Goal: Task Accomplishment & Management: Complete application form

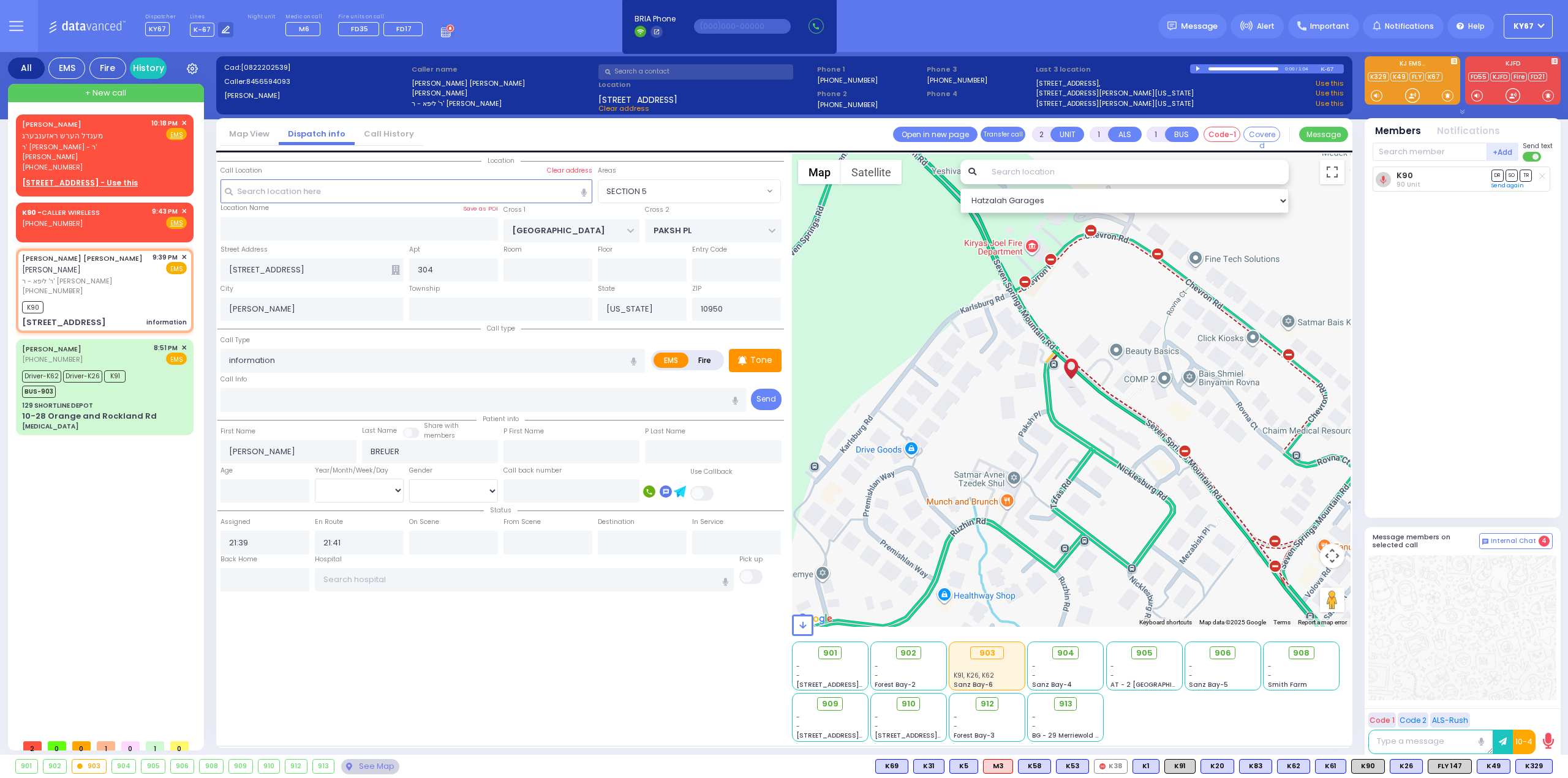
select select "SECTION 5"
select select
click at [88, 137] on span "מענדל הערש ראזענבערג" at bounding box center [62, 135] width 81 height 10
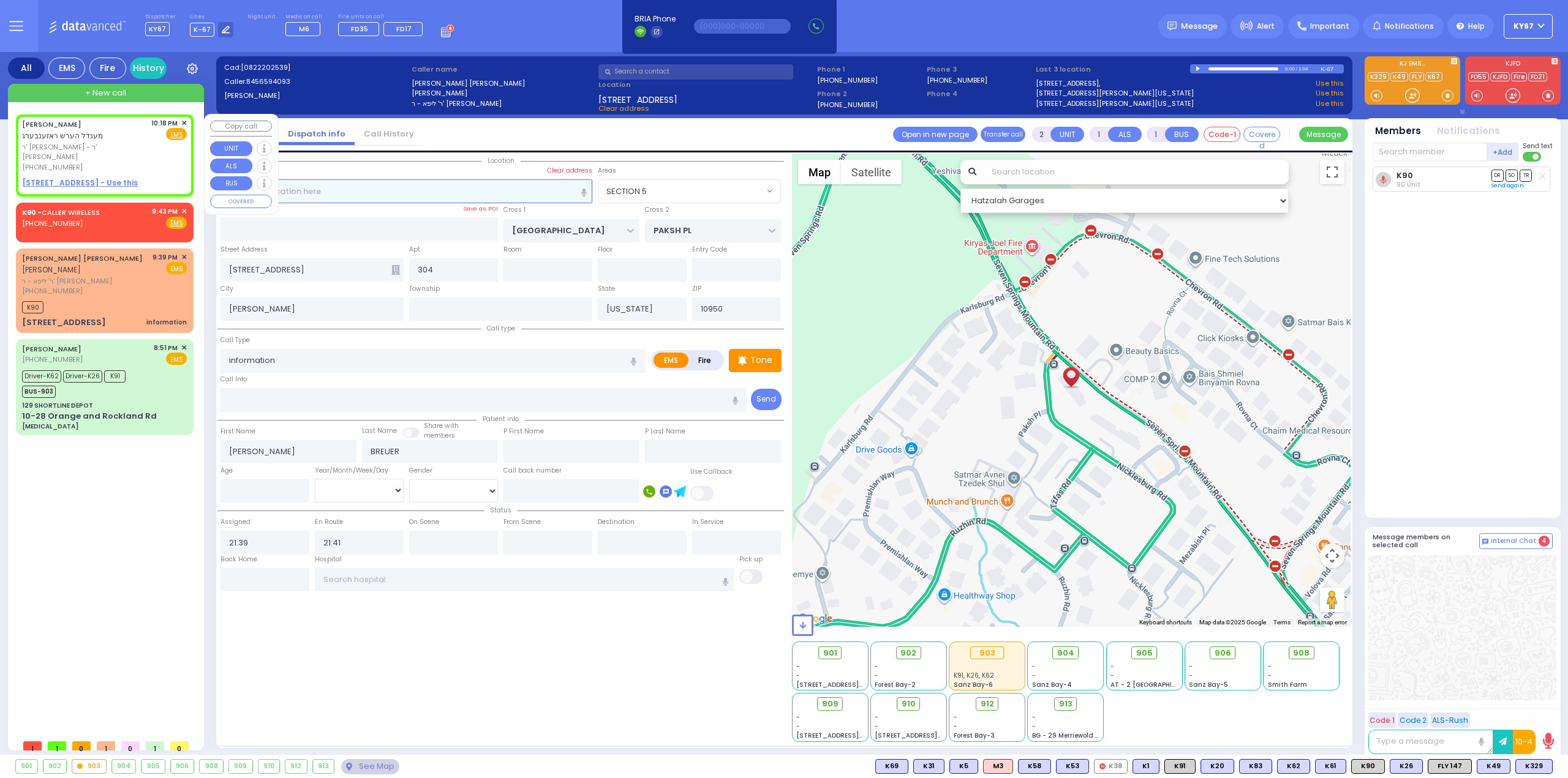
select select
radio input "true"
type input "MENDEL HERSH"
type input "ROSENBERG"
select select
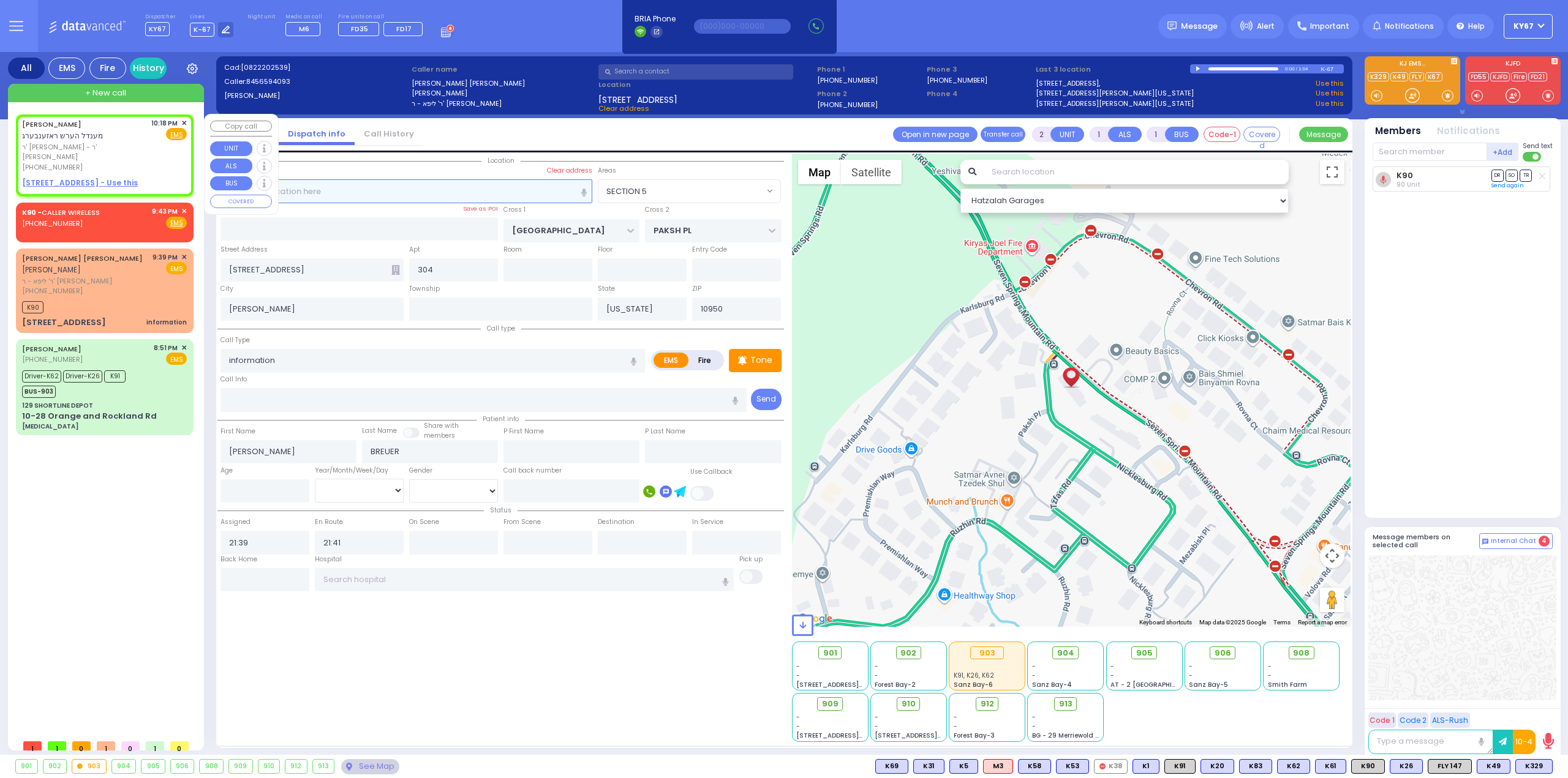
type input "22:18"
select select "Hatzalah Garages"
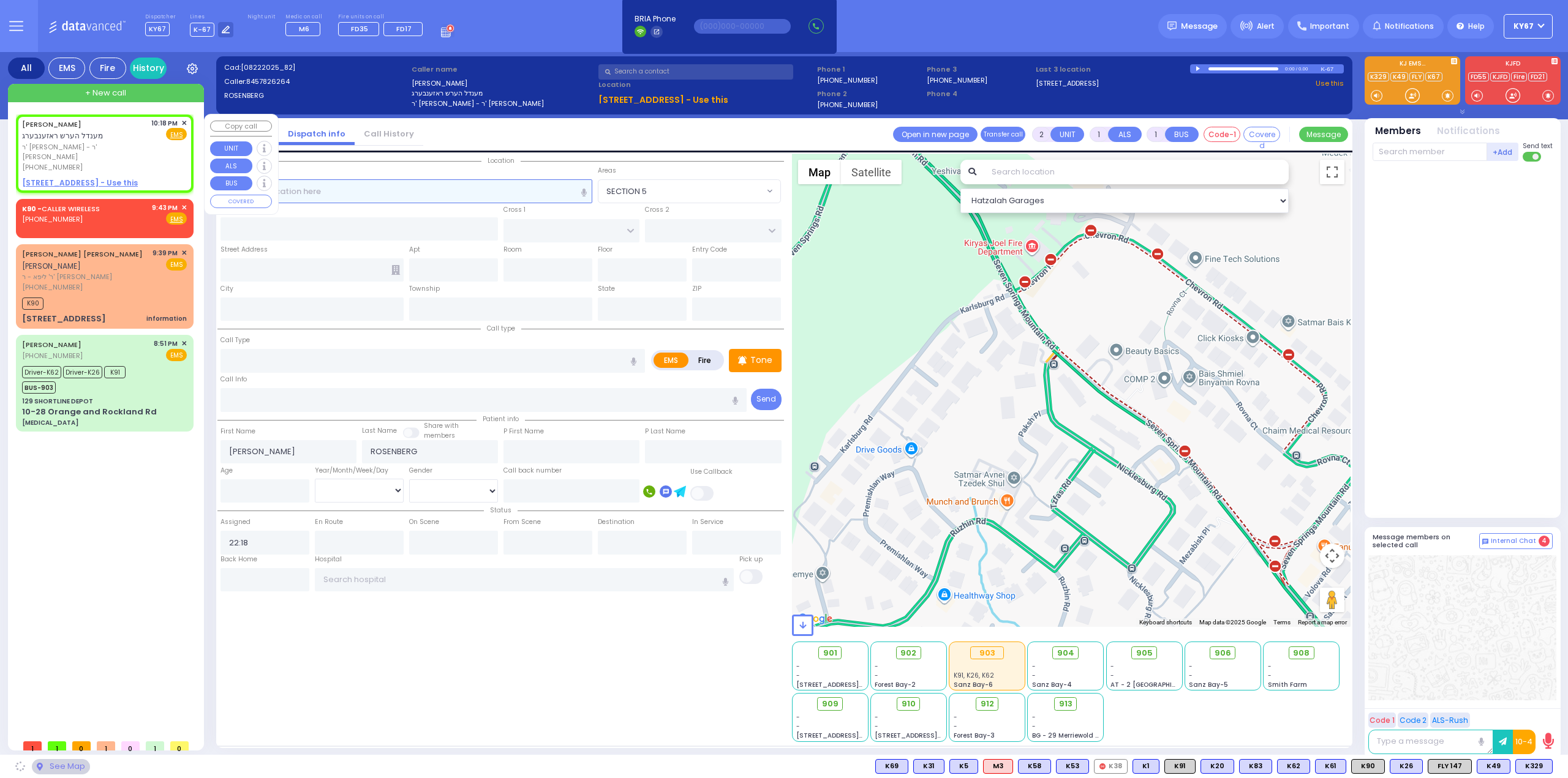
select select
radio input "true"
select select
select select "Hatzalah Garages"
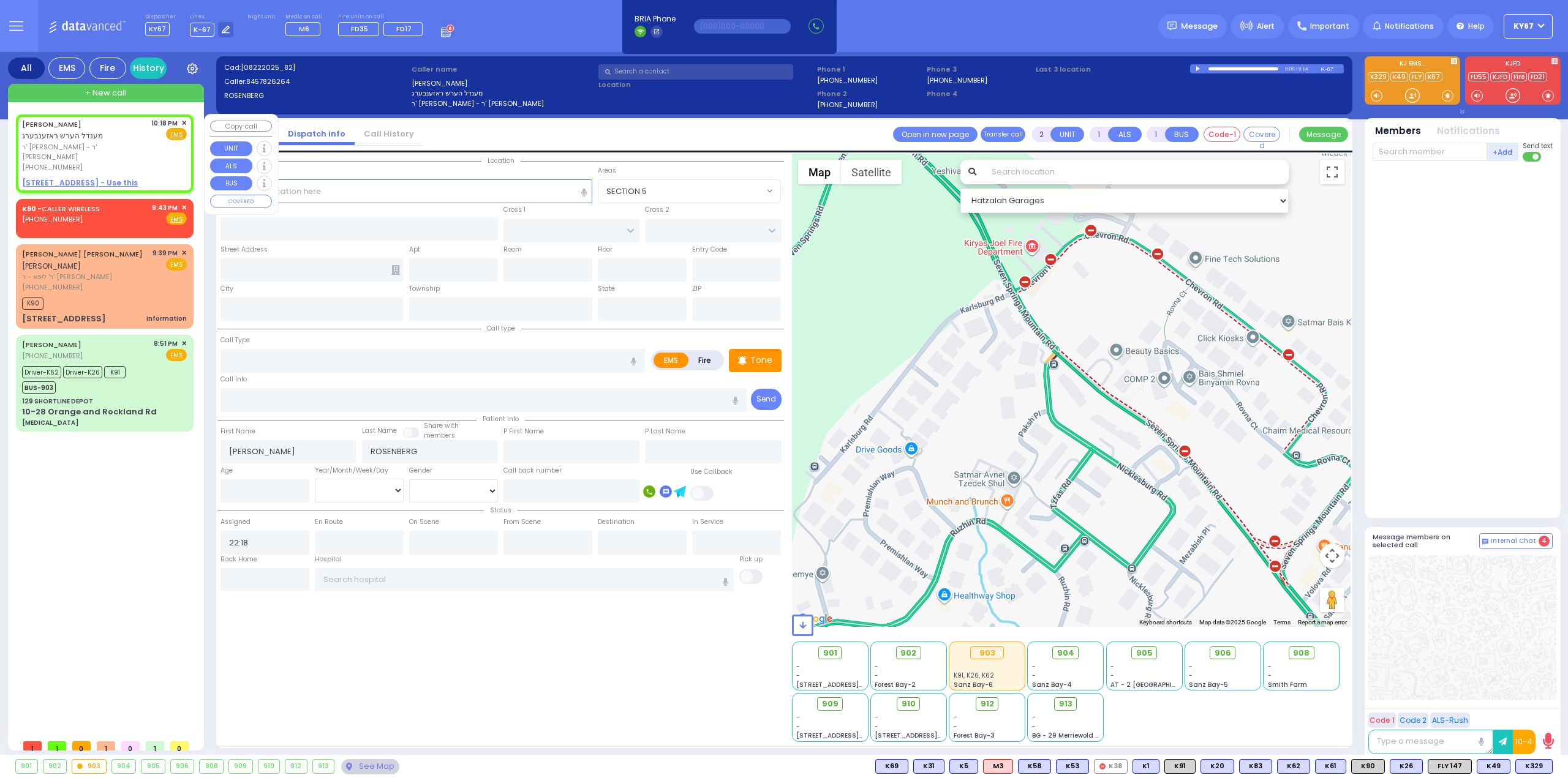
click at [87, 177] on u "1 ZENTA RD 201 - Use this" at bounding box center [79, 182] width 115 height 10
select select
radio input "true"
select select
select select "Hatzalah Garages"
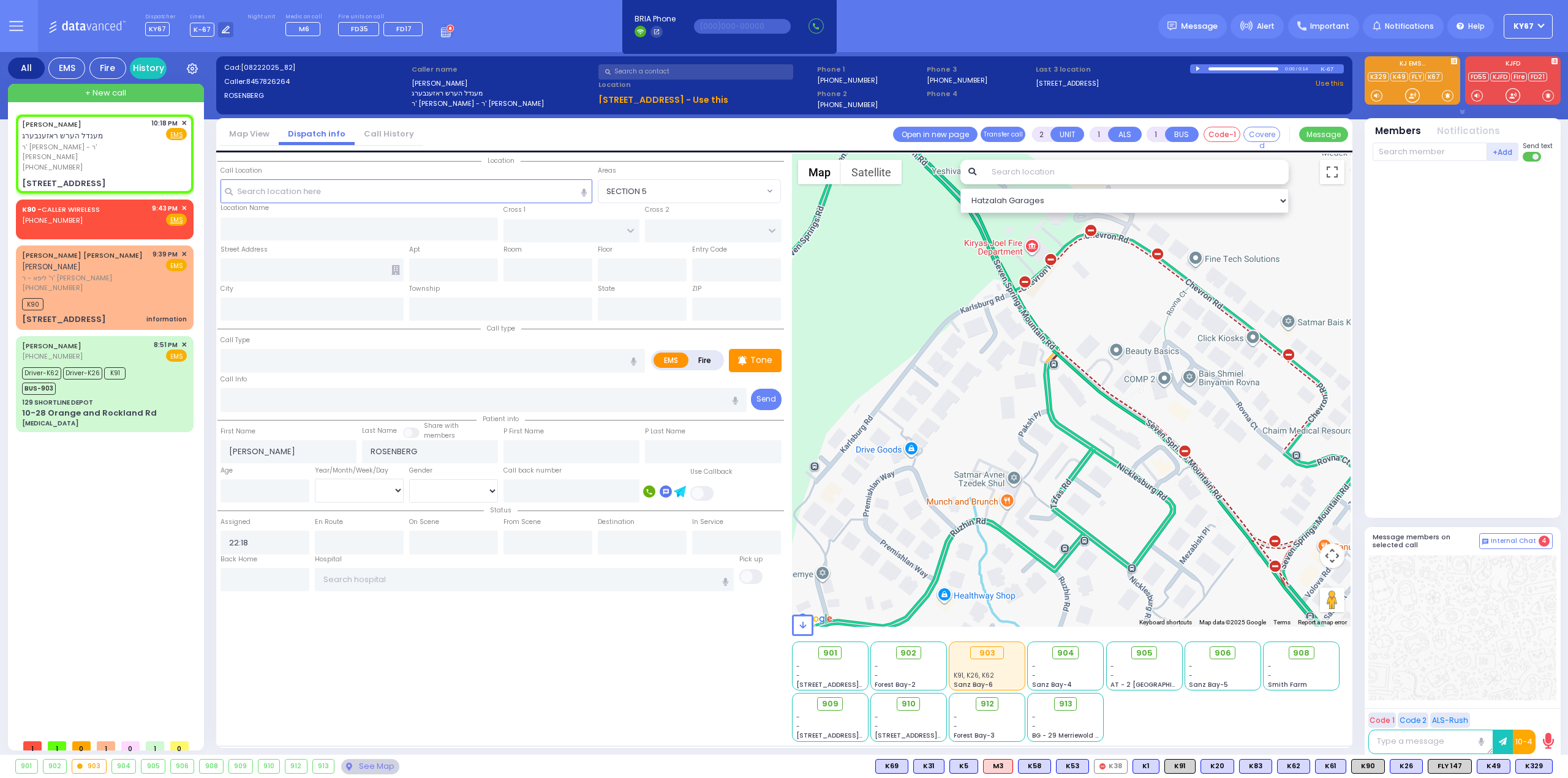
select select
radio input "true"
select select
type input "SCHUNNEMUNK RD"
type input "KOSNITZ RD"
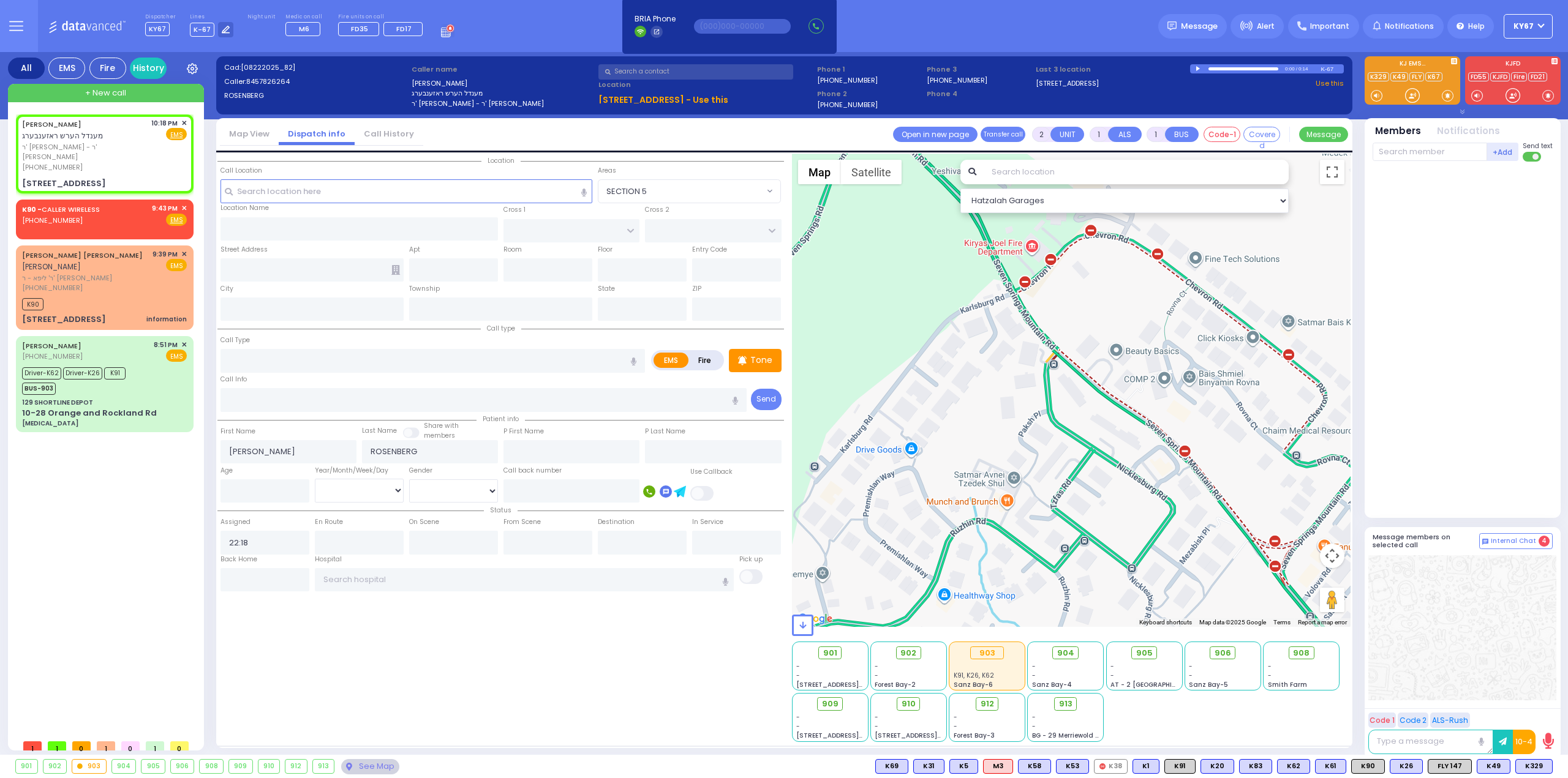
type input "1 ZENTA RD"
type input "201"
type input "Kiryas Joel"
type input "[US_STATE]"
type input "10950"
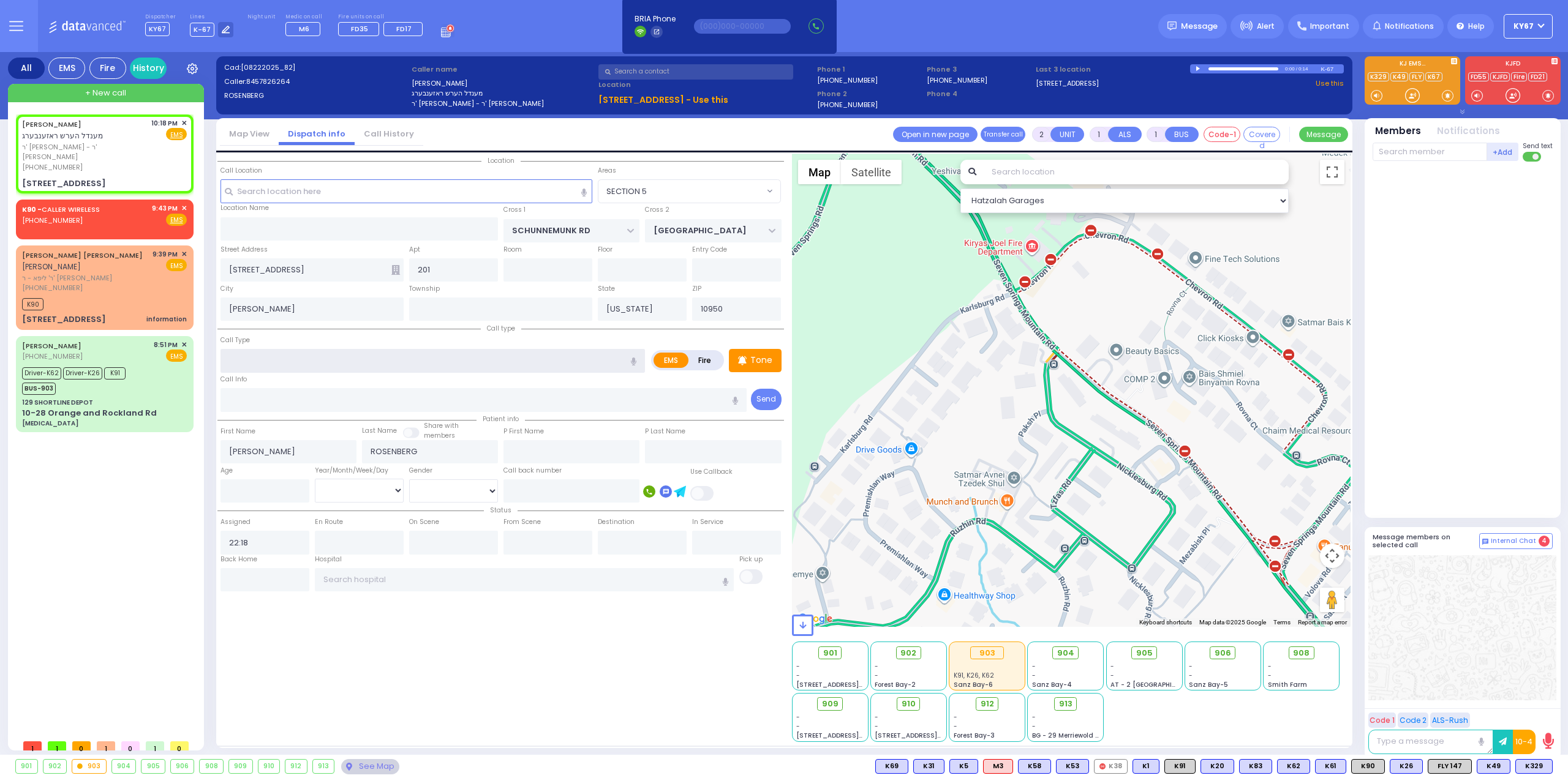
select select "[GEOGRAPHIC_DATA]"
select select "Hatzalah Garages"
click at [318, 361] on input "text" at bounding box center [433, 360] width 424 height 23
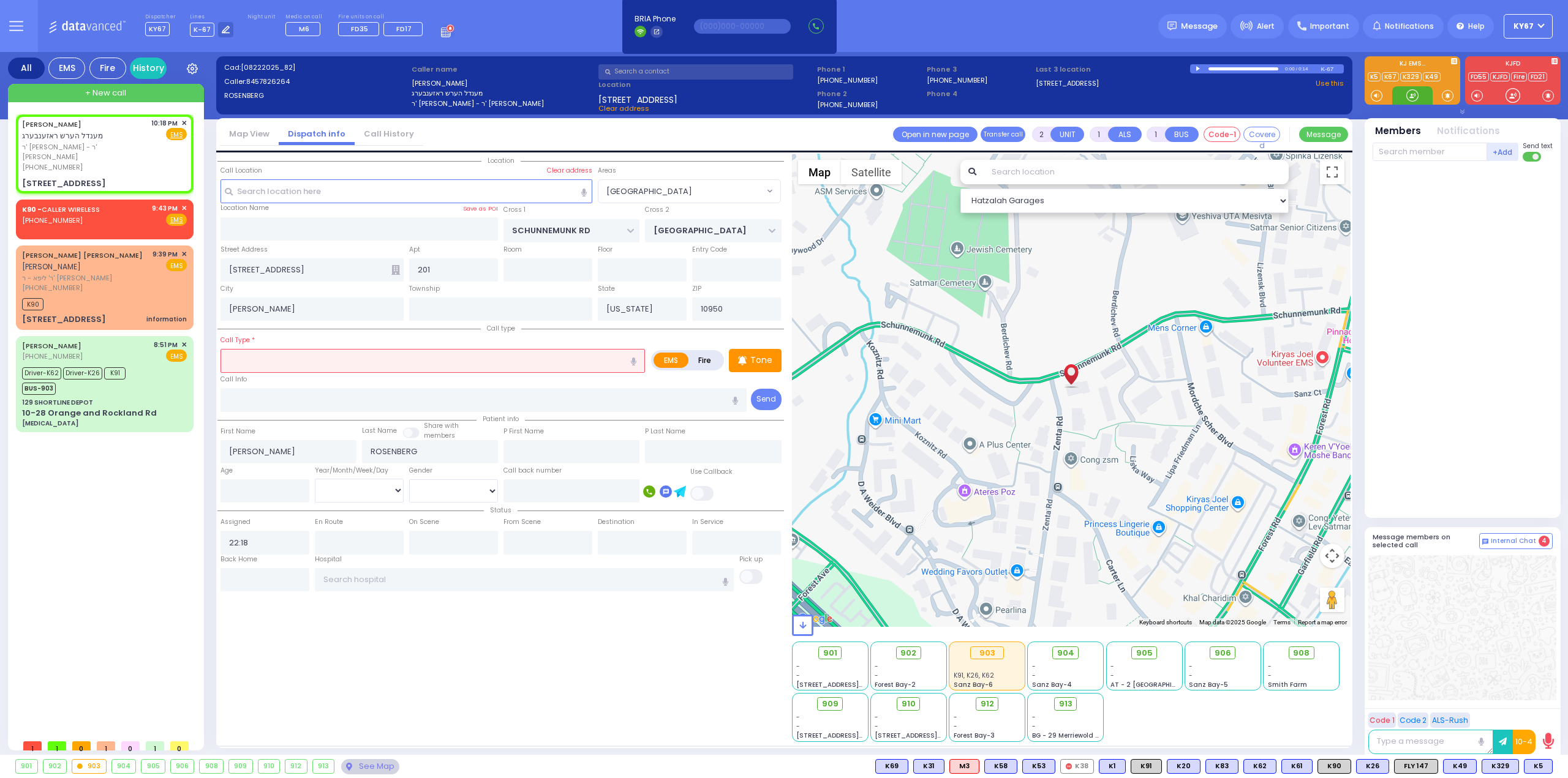
type input "f"
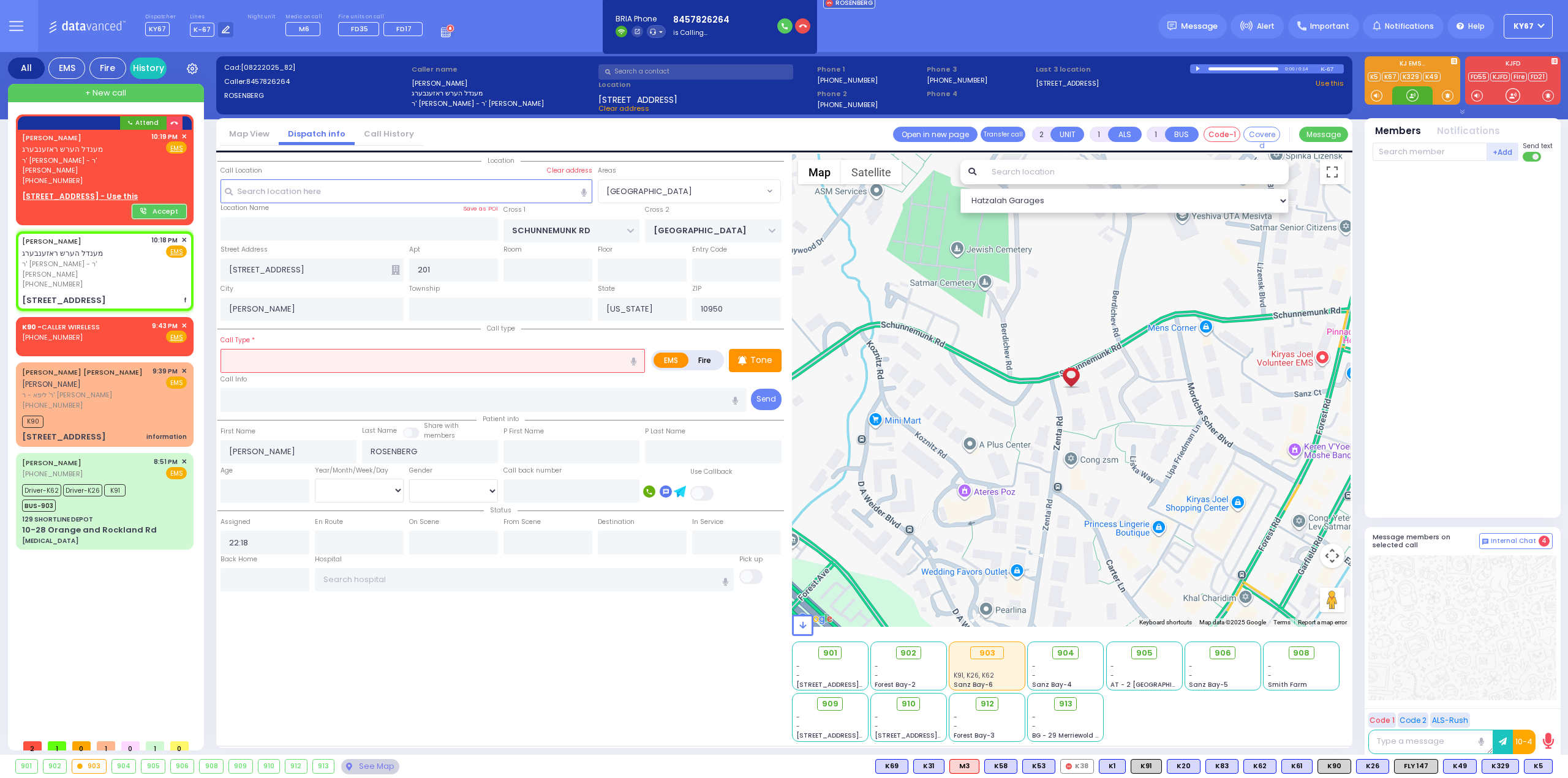
select select
radio input "true"
select select
select select "Hatzalah Garages"
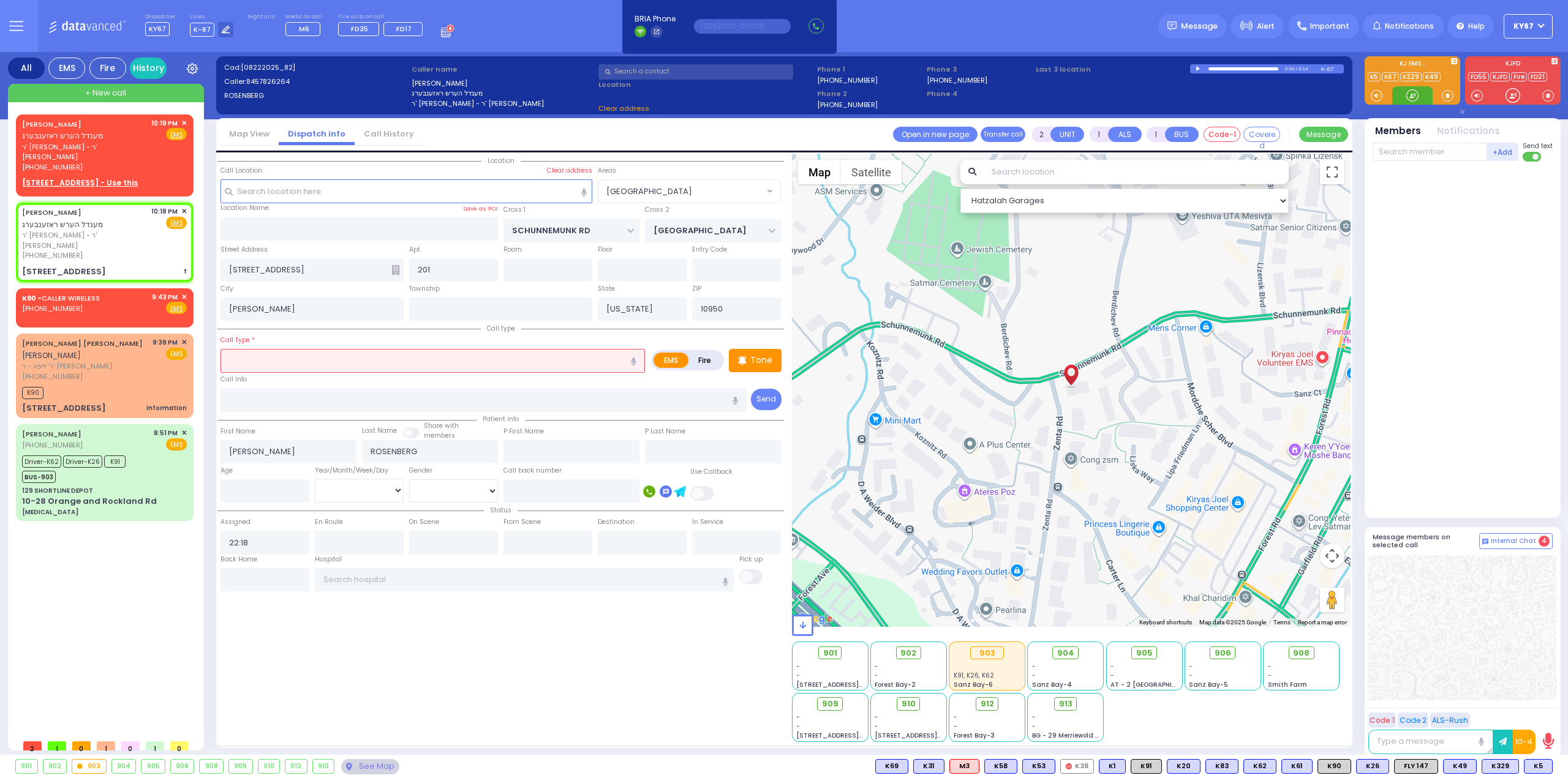
select select "[GEOGRAPHIC_DATA]"
select select
radio input "true"
select select
select select "Hatzalah Garages"
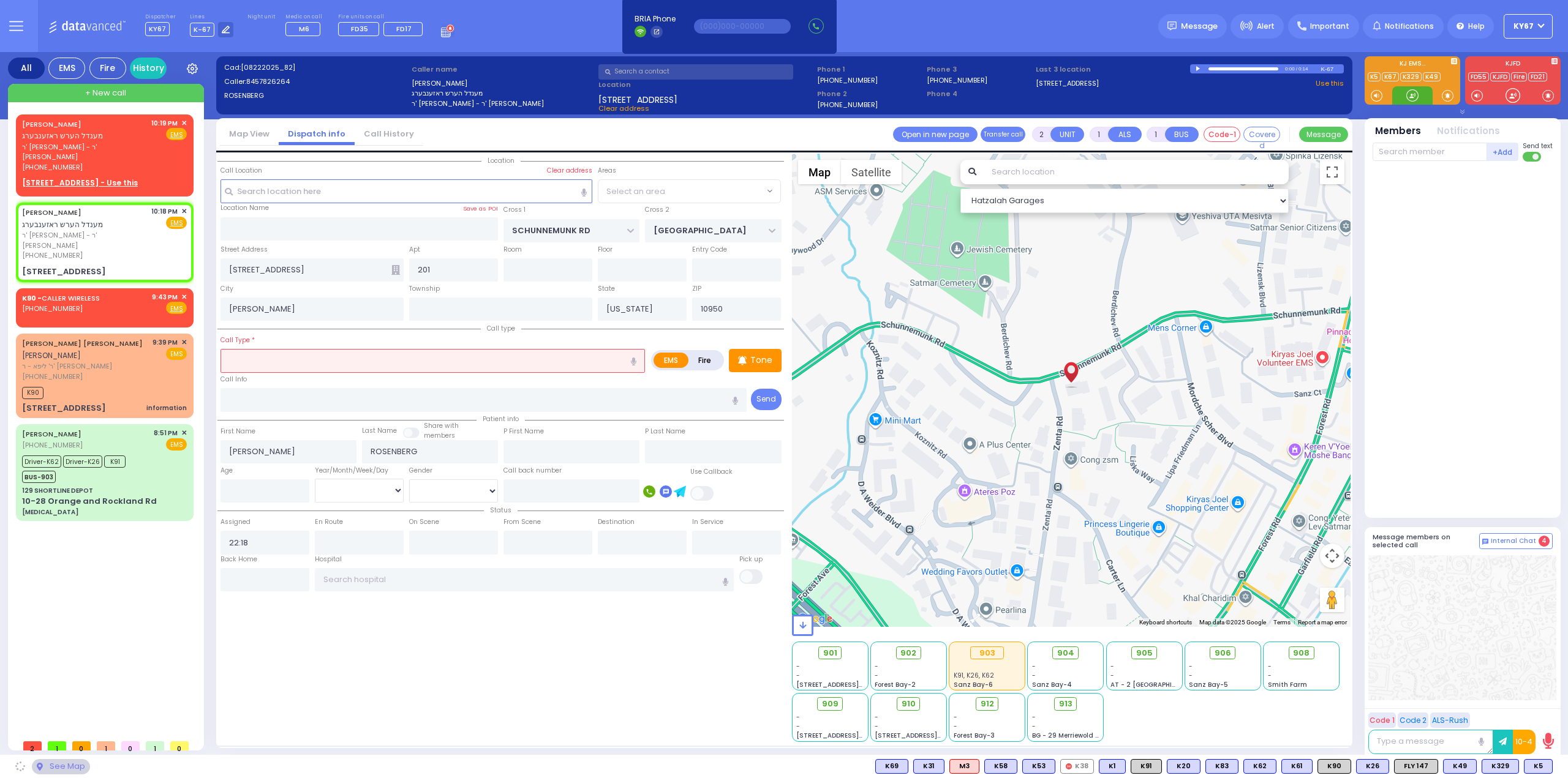
select select "[GEOGRAPHIC_DATA]"
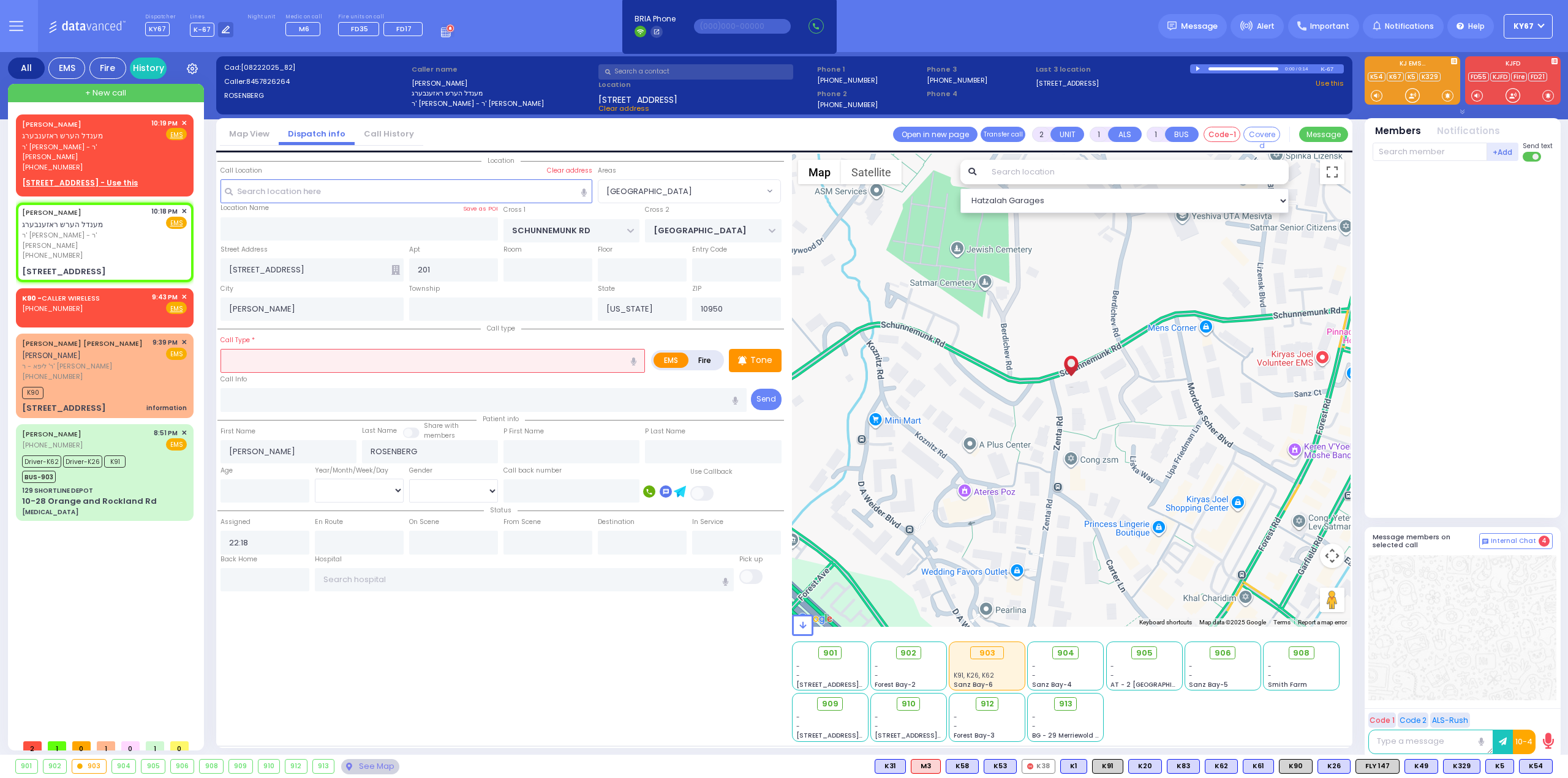
click at [571, 356] on input "text" at bounding box center [433, 360] width 424 height 23
select select
radio input "true"
select select
select select "Hatzalah Garages"
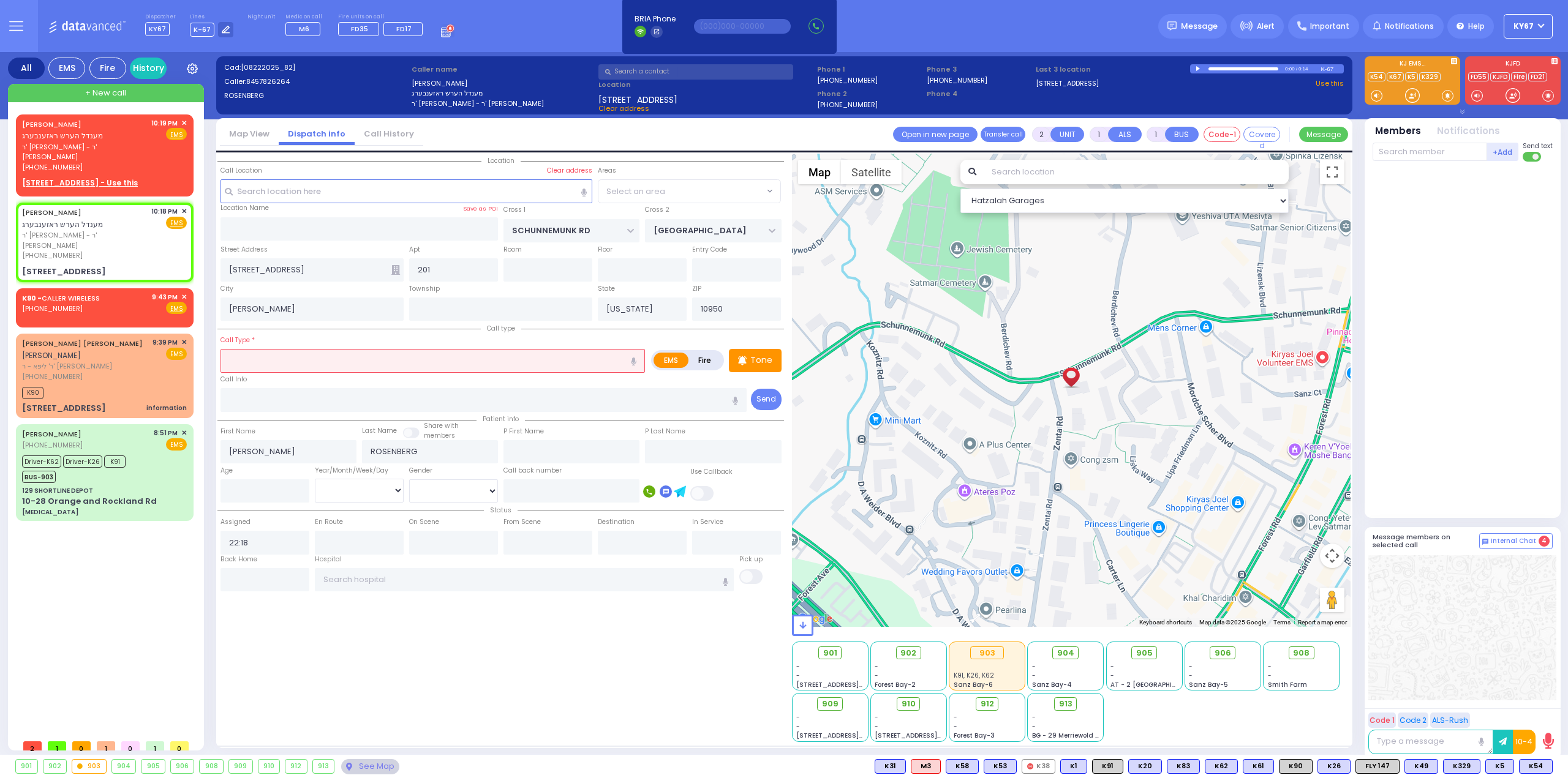
select select "[GEOGRAPHIC_DATA]"
click at [635, 358] on icon "button" at bounding box center [633, 361] width 6 height 8
type input "play some fainted"
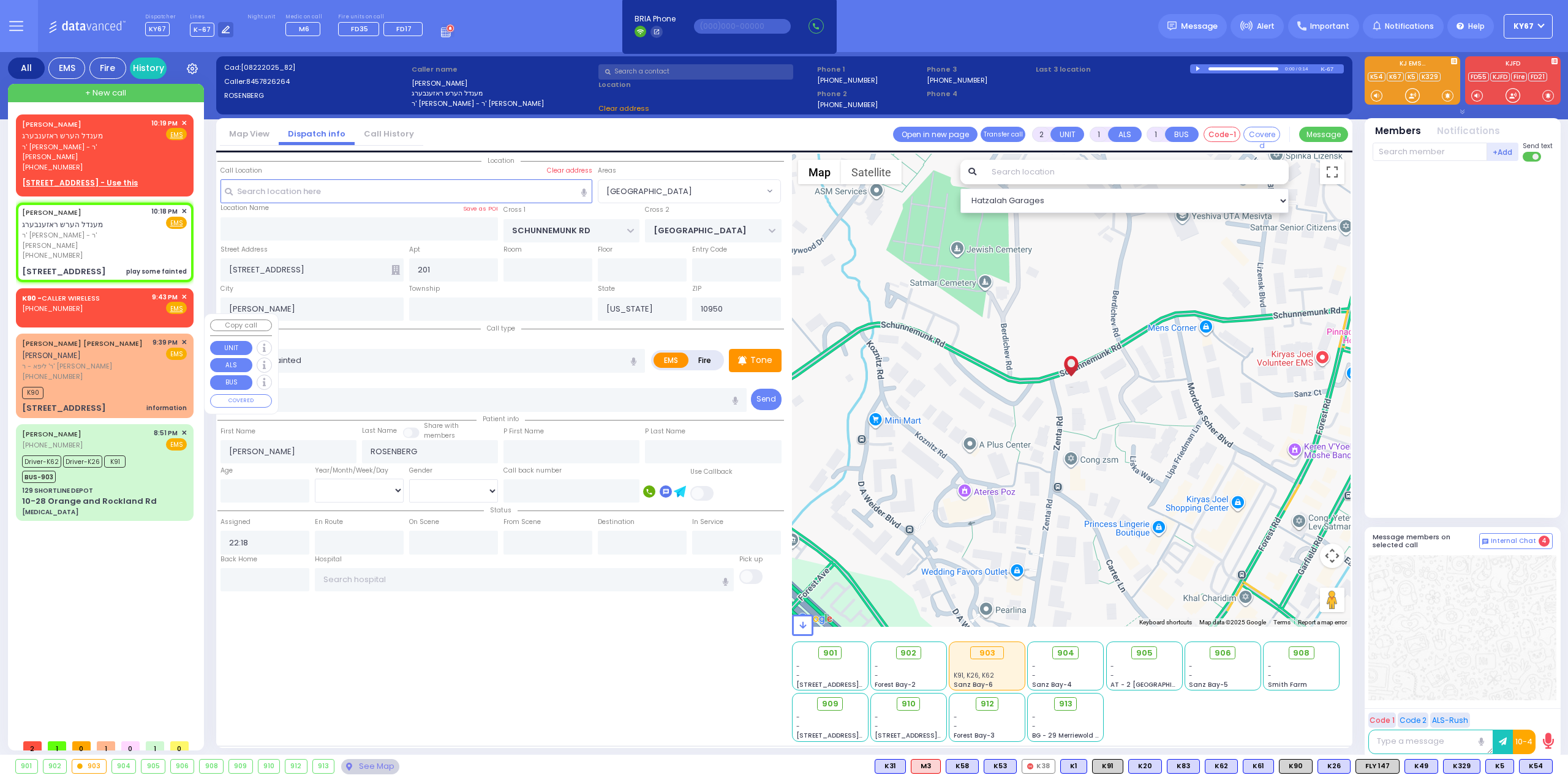
select select
radio input "true"
select select
select select "Hatzalah Garages"
select select "[GEOGRAPHIC_DATA]"
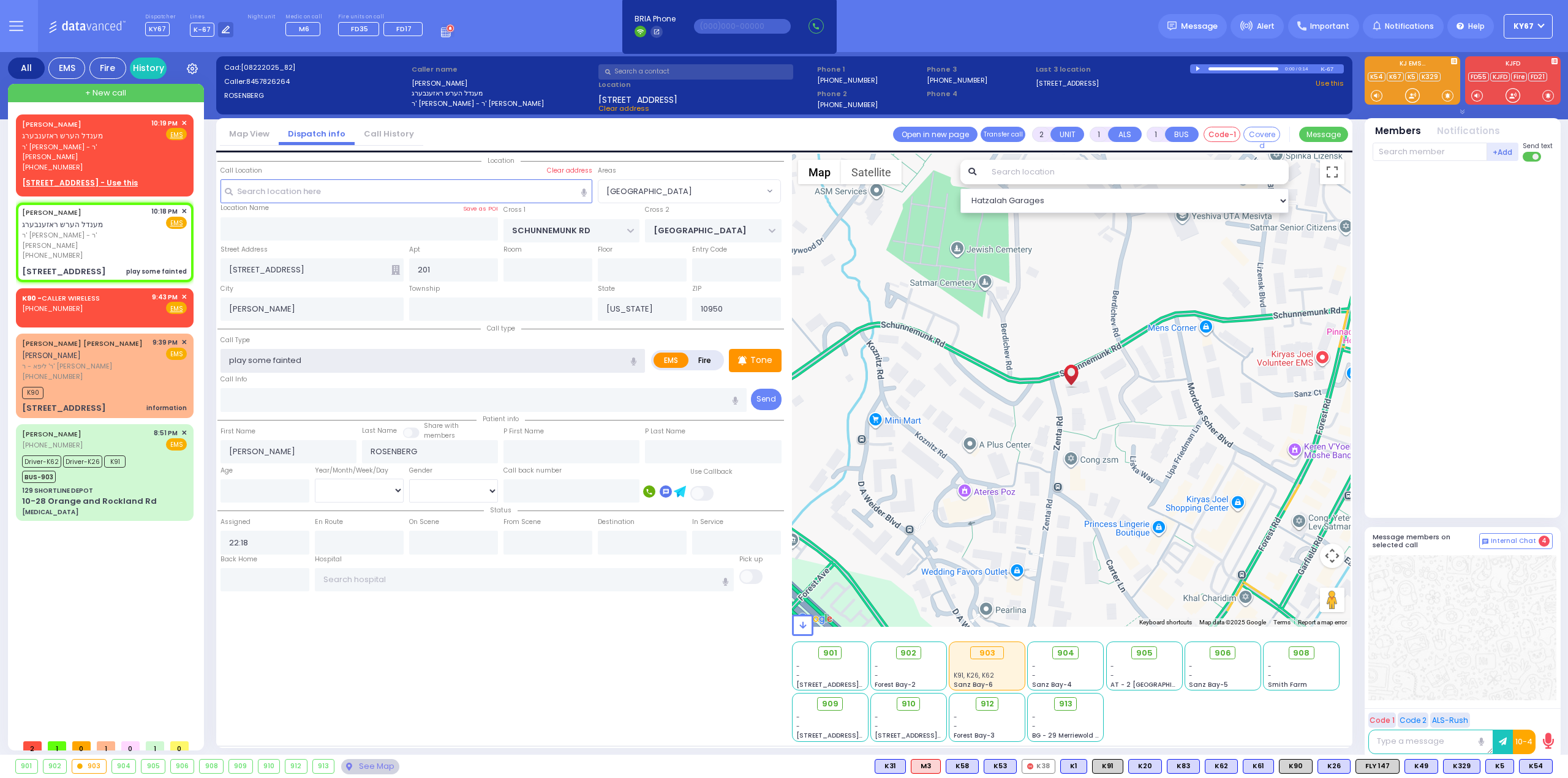
click at [370, 356] on input "play some fainted" at bounding box center [433, 360] width 424 height 23
drag, startPoint x: 274, startPoint y: 358, endPoint x: 174, endPoint y: 367, distance: 100.4
click at [173, 366] on div "All EMS Fire History Settings" at bounding box center [784, 405] width 1552 height 708
type input "fainted"
click at [762, 356] on p "Tone" at bounding box center [760, 360] width 22 height 13
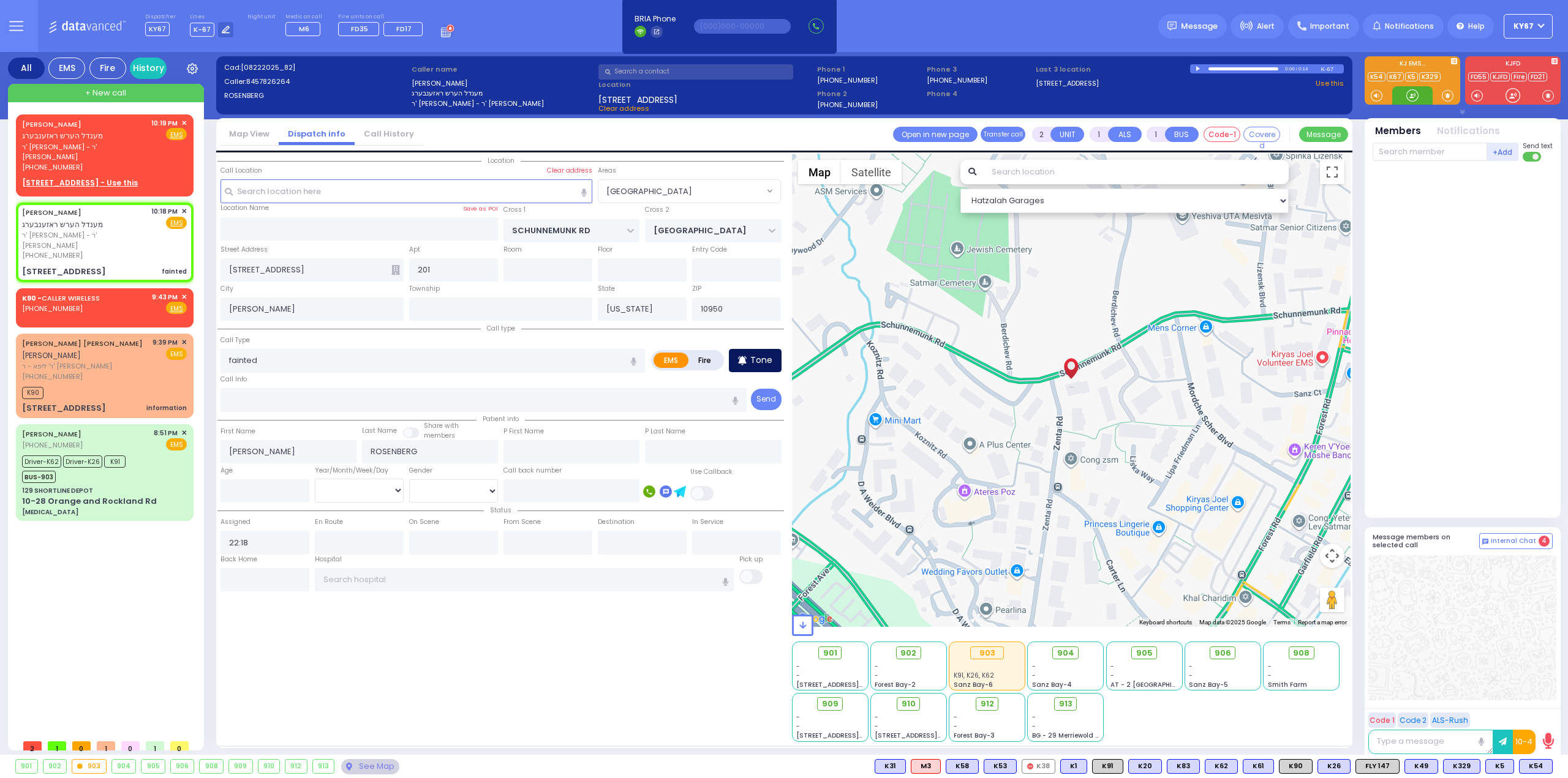
select select
radio input "true"
select select
select select "Hatzalah Garages"
radio input "true"
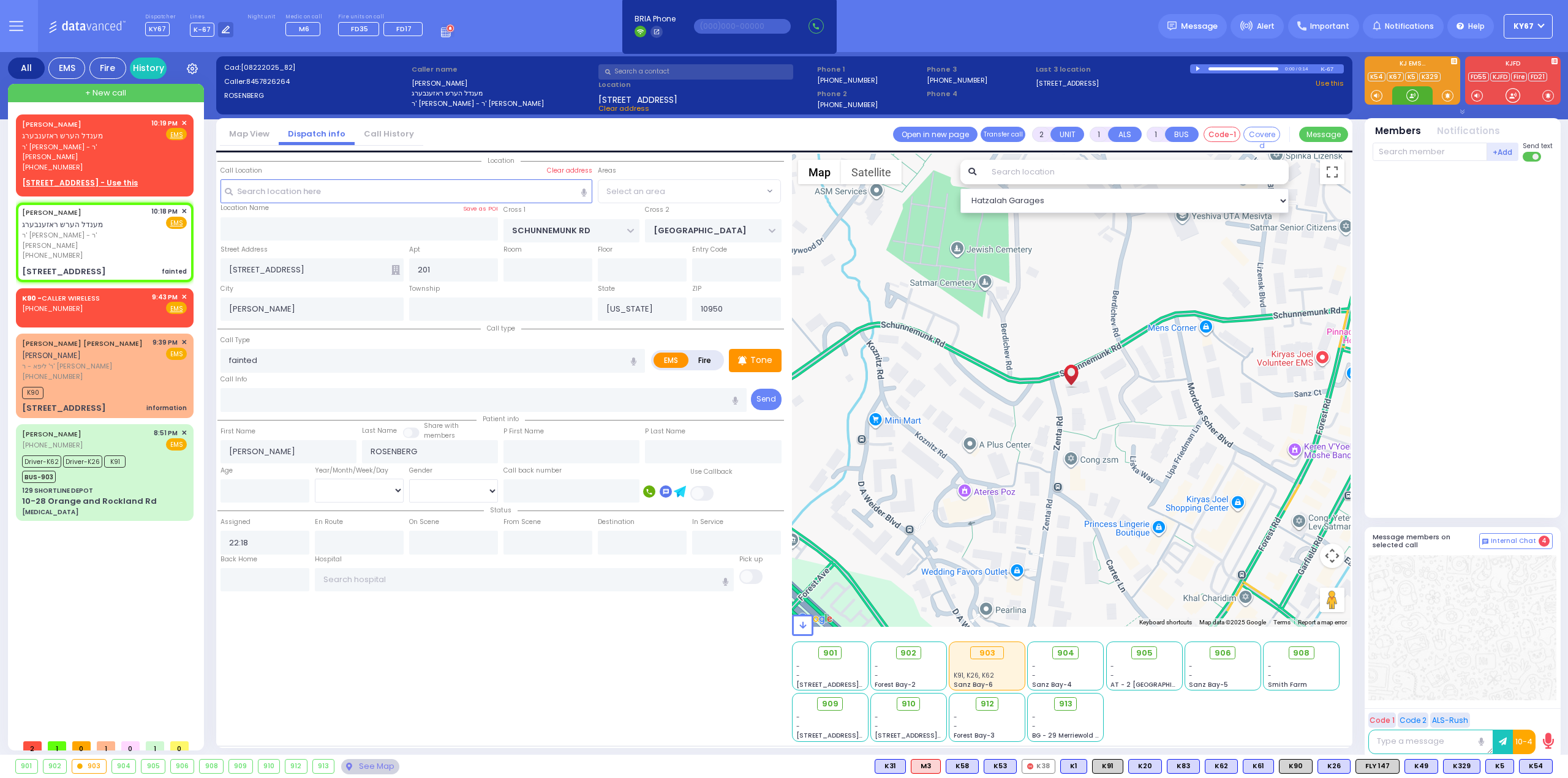
select select
select select "Hatzalah Garages"
select select "[GEOGRAPHIC_DATA]"
click at [353, 403] on input "text" at bounding box center [483, 400] width 526 height 23
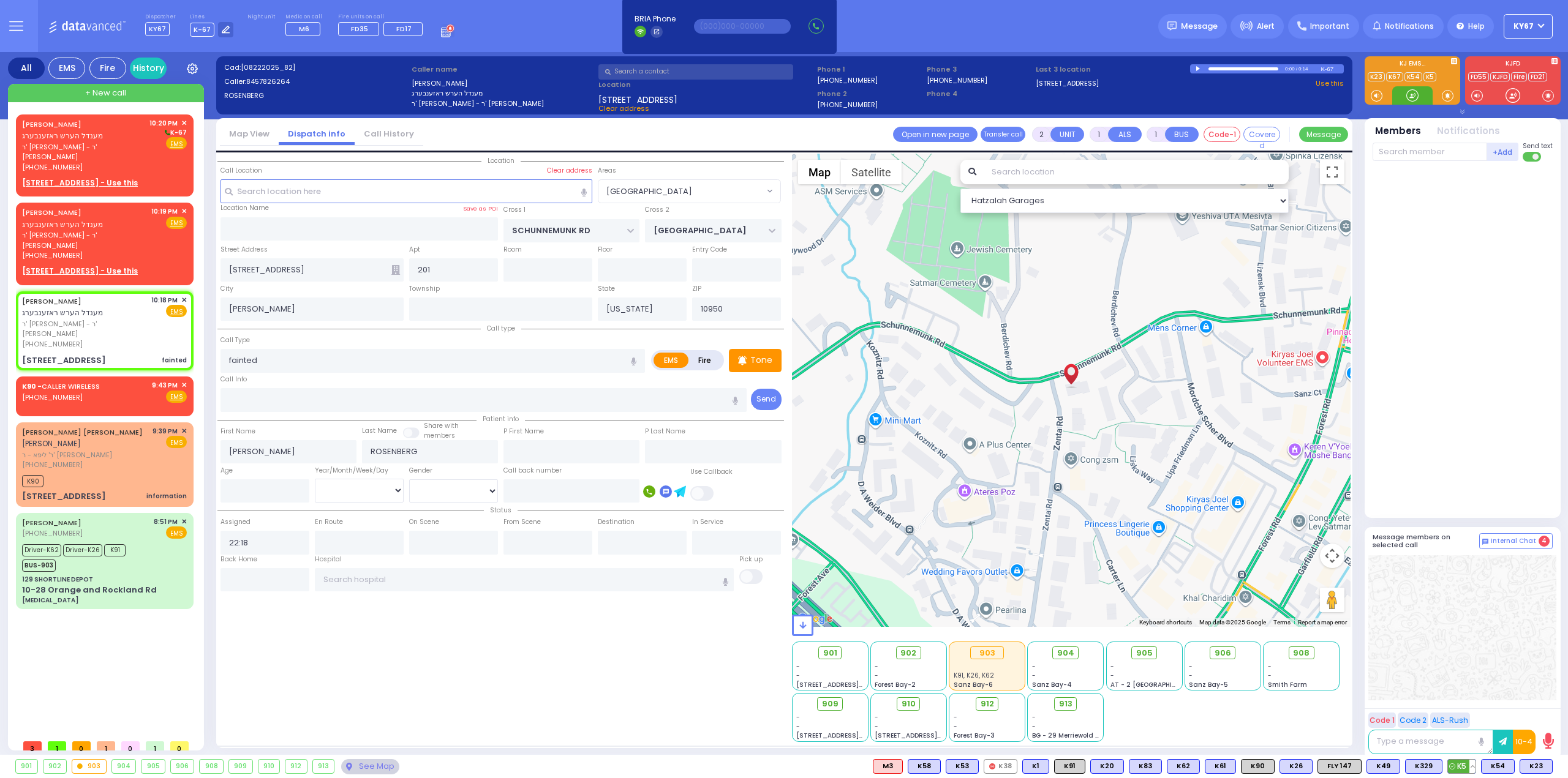
drag, startPoint x: 1461, startPoint y: 766, endPoint x: 1464, endPoint y: 760, distance: 6.7
click at [1461, 766] on span "K5" at bounding box center [1461, 767] width 27 height 13
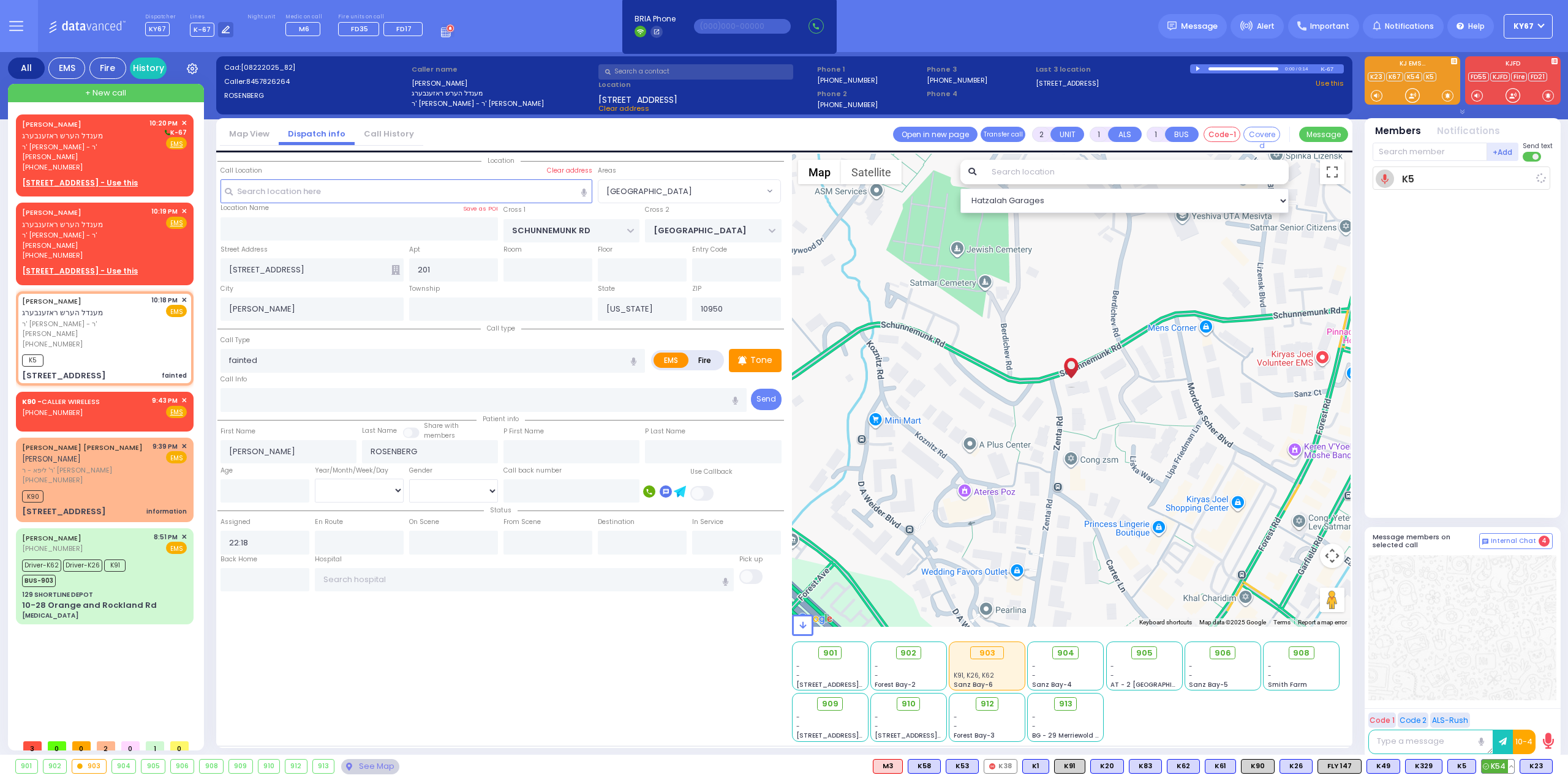
click at [1493, 767] on span "K54" at bounding box center [1498, 767] width 33 height 13
select select
radio input "true"
select select
type input "22:20"
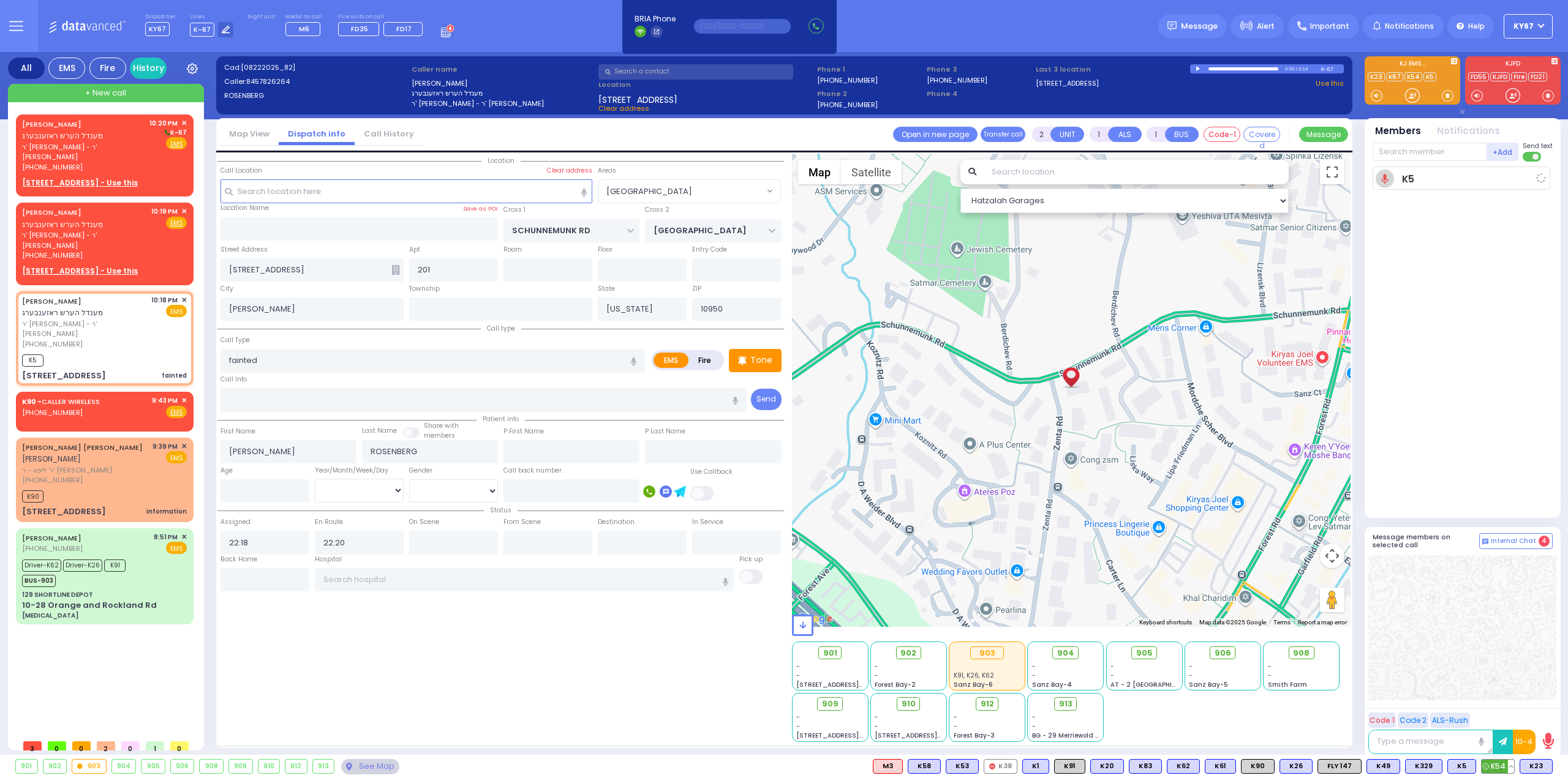
select select "Hatzalah Garages"
select select "[GEOGRAPHIC_DATA]"
click at [1530, 771] on span "K23" at bounding box center [1536, 767] width 32 height 13
select select
radio input "true"
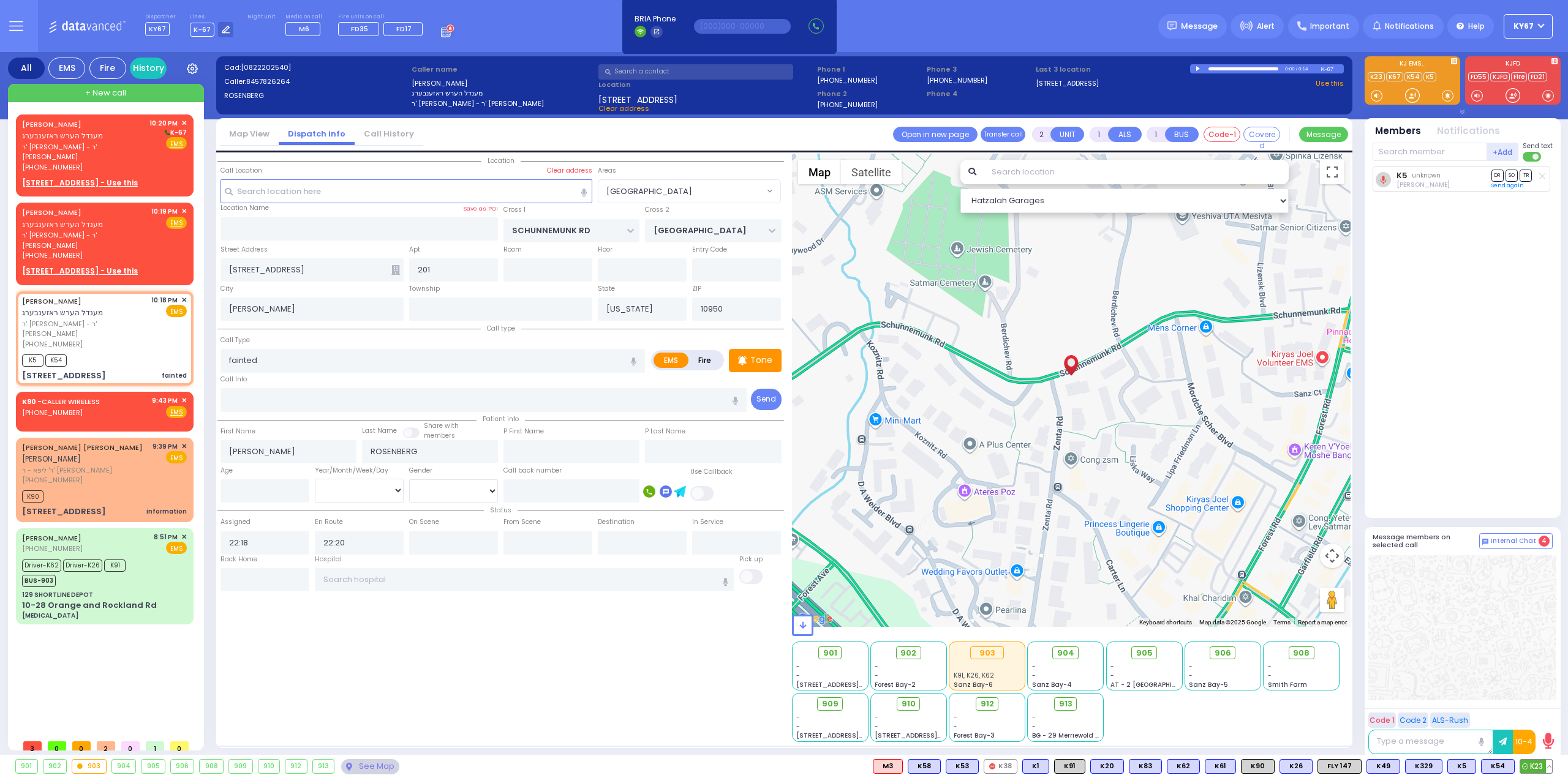
select select
select select "Hatzalah Garages"
select select "[GEOGRAPHIC_DATA]"
select select
radio input "true"
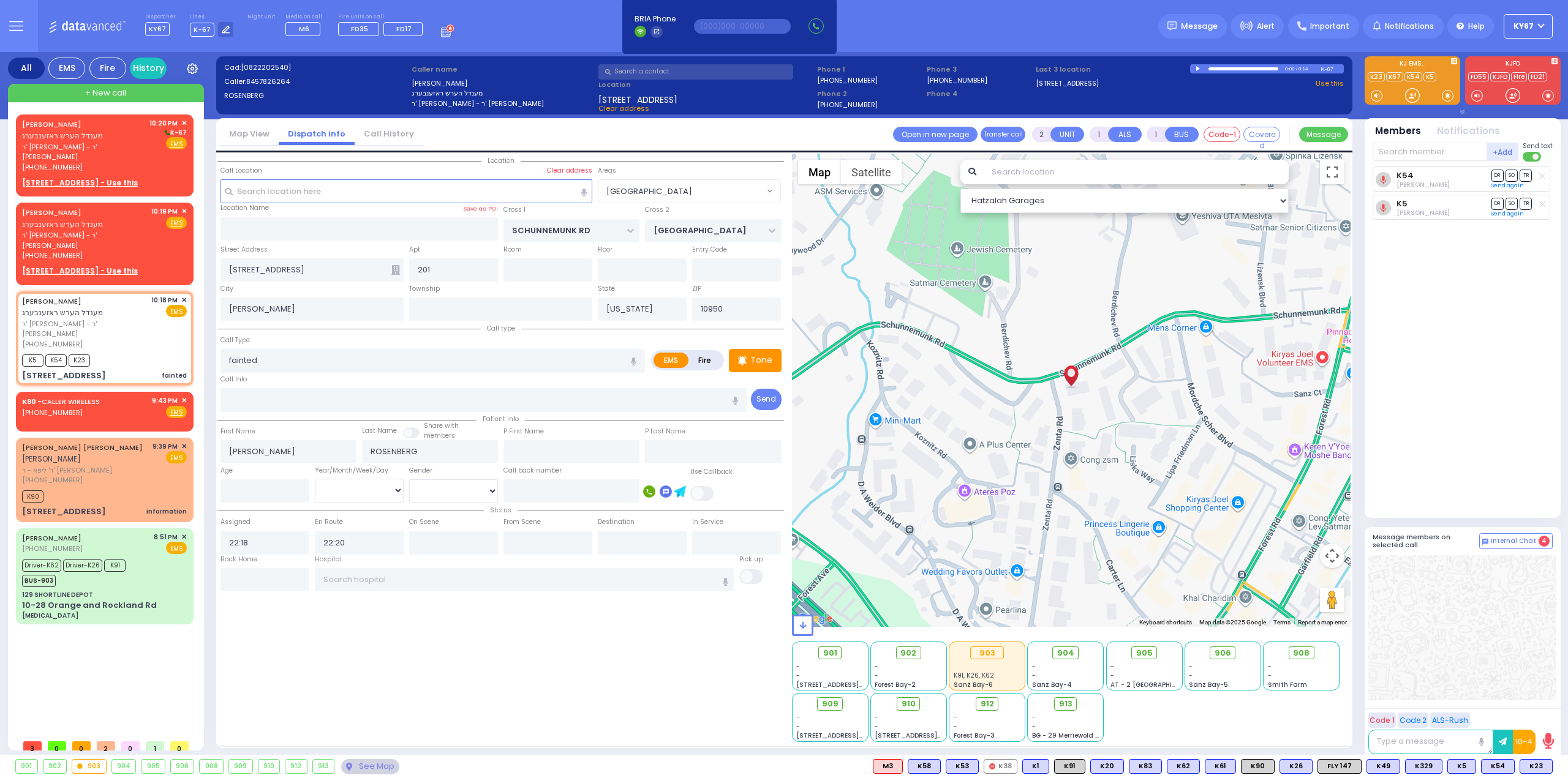
select select
select select "Hatzalah Garages"
select select "[GEOGRAPHIC_DATA]"
click at [1497, 177] on span "DR" at bounding box center [1497, 175] width 12 height 11
select select
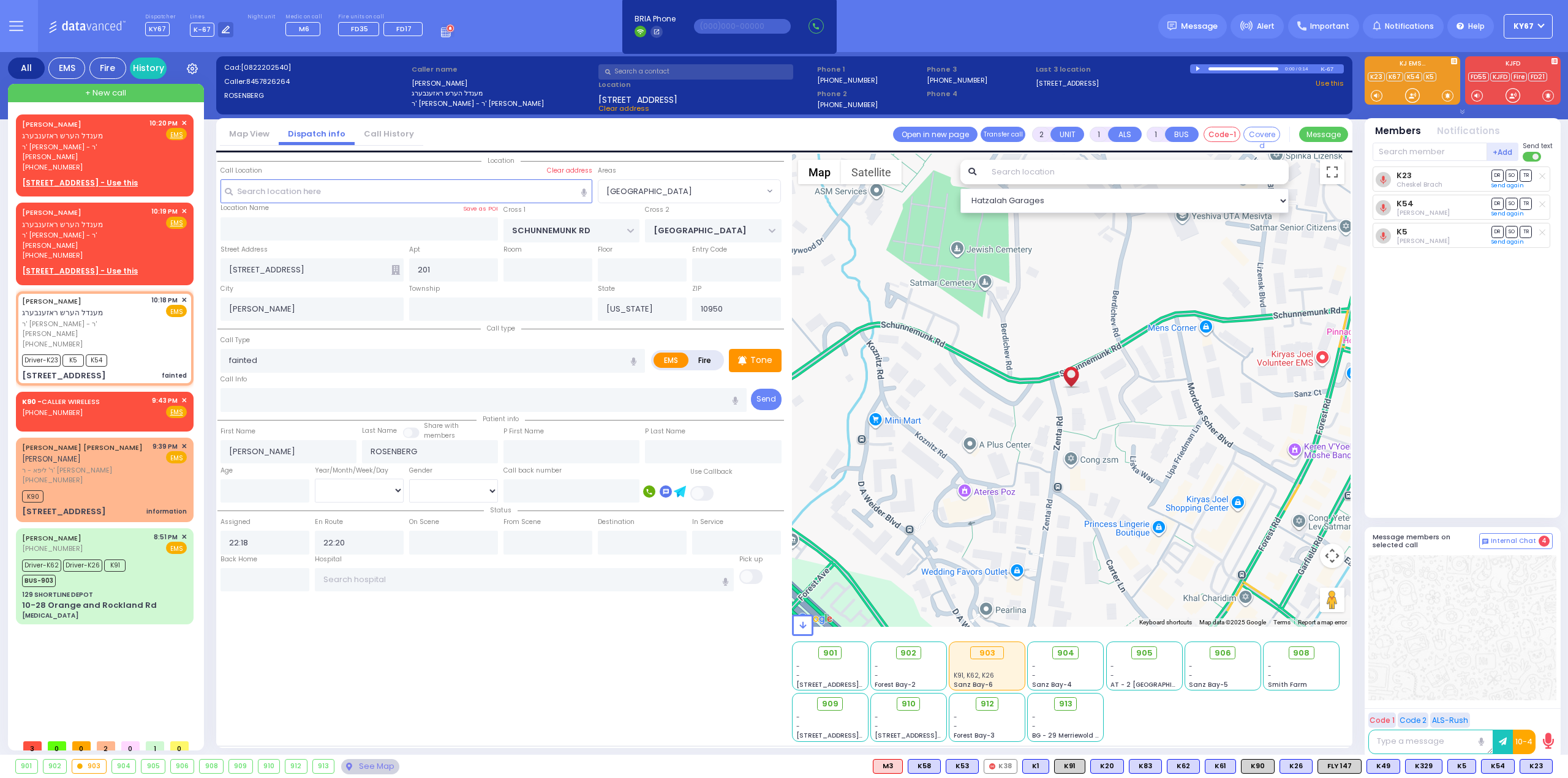
radio input "true"
select select
select select "Hatzalah Garages"
select select "[GEOGRAPHIC_DATA]"
click at [182, 123] on span "✕" at bounding box center [184, 123] width 6 height 10
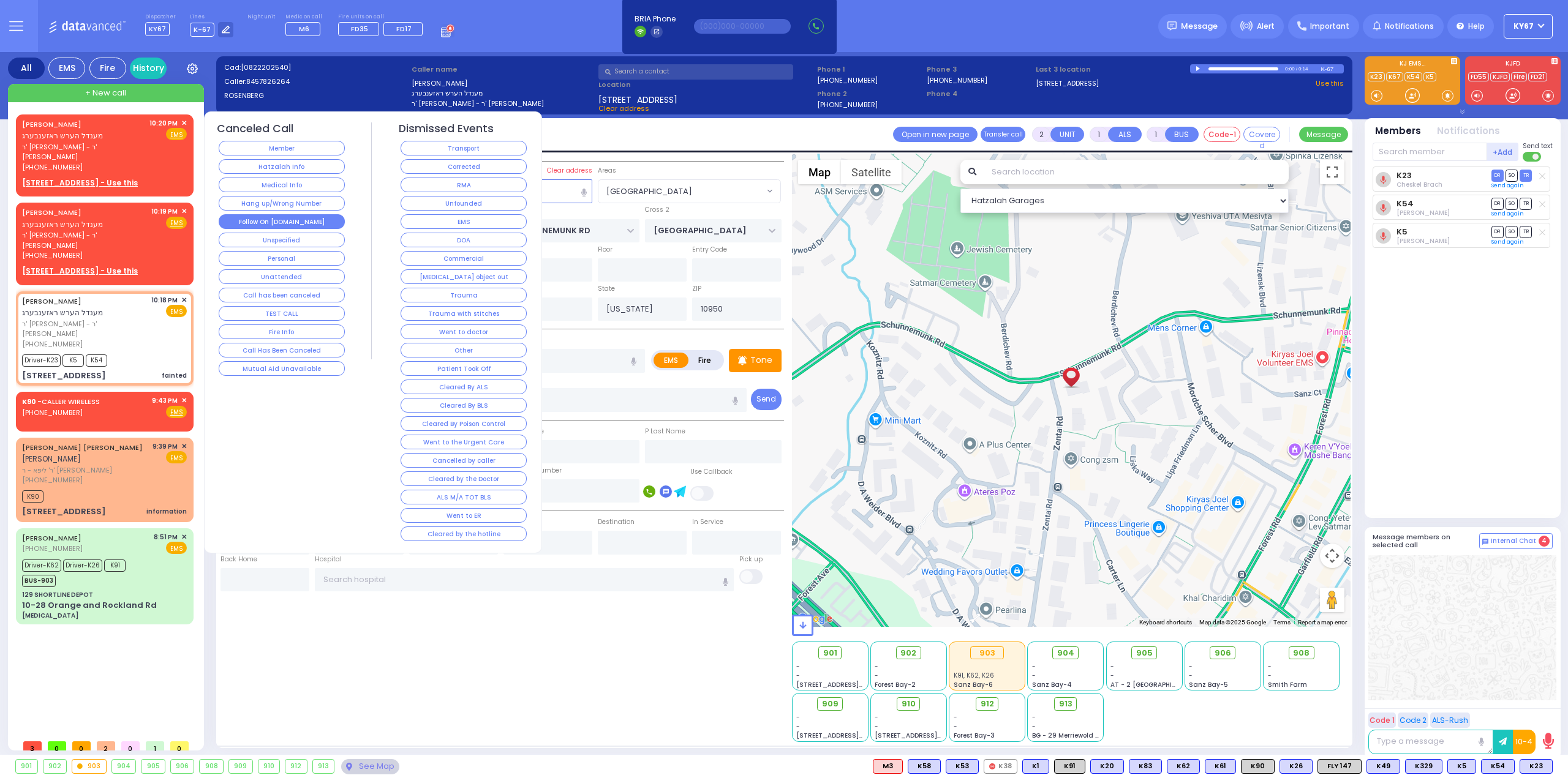
click at [293, 222] on button "Follow On [DOMAIN_NAME]" at bounding box center [282, 221] width 126 height 15
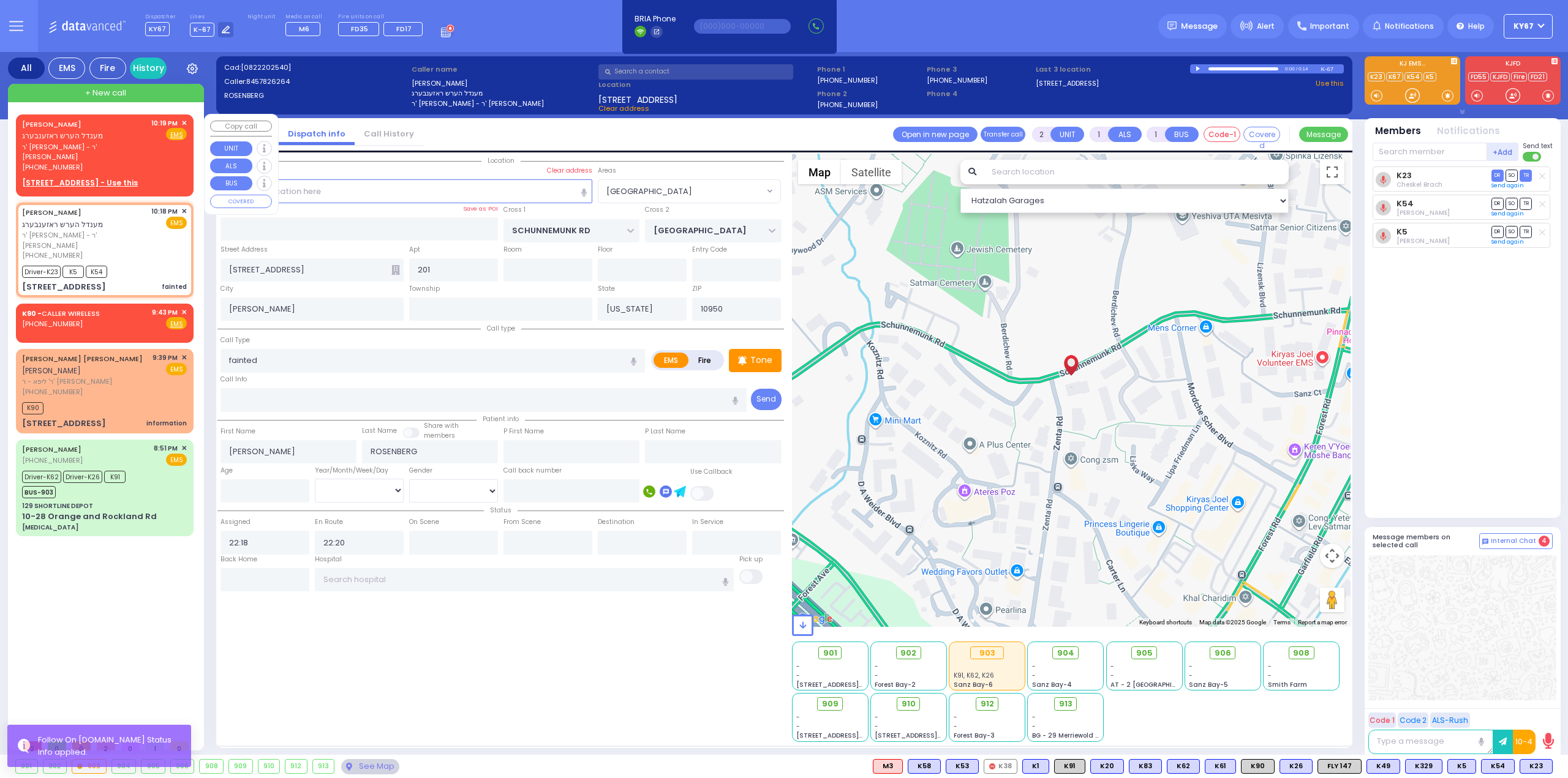
click at [184, 124] on span "✕" at bounding box center [184, 123] width 6 height 10
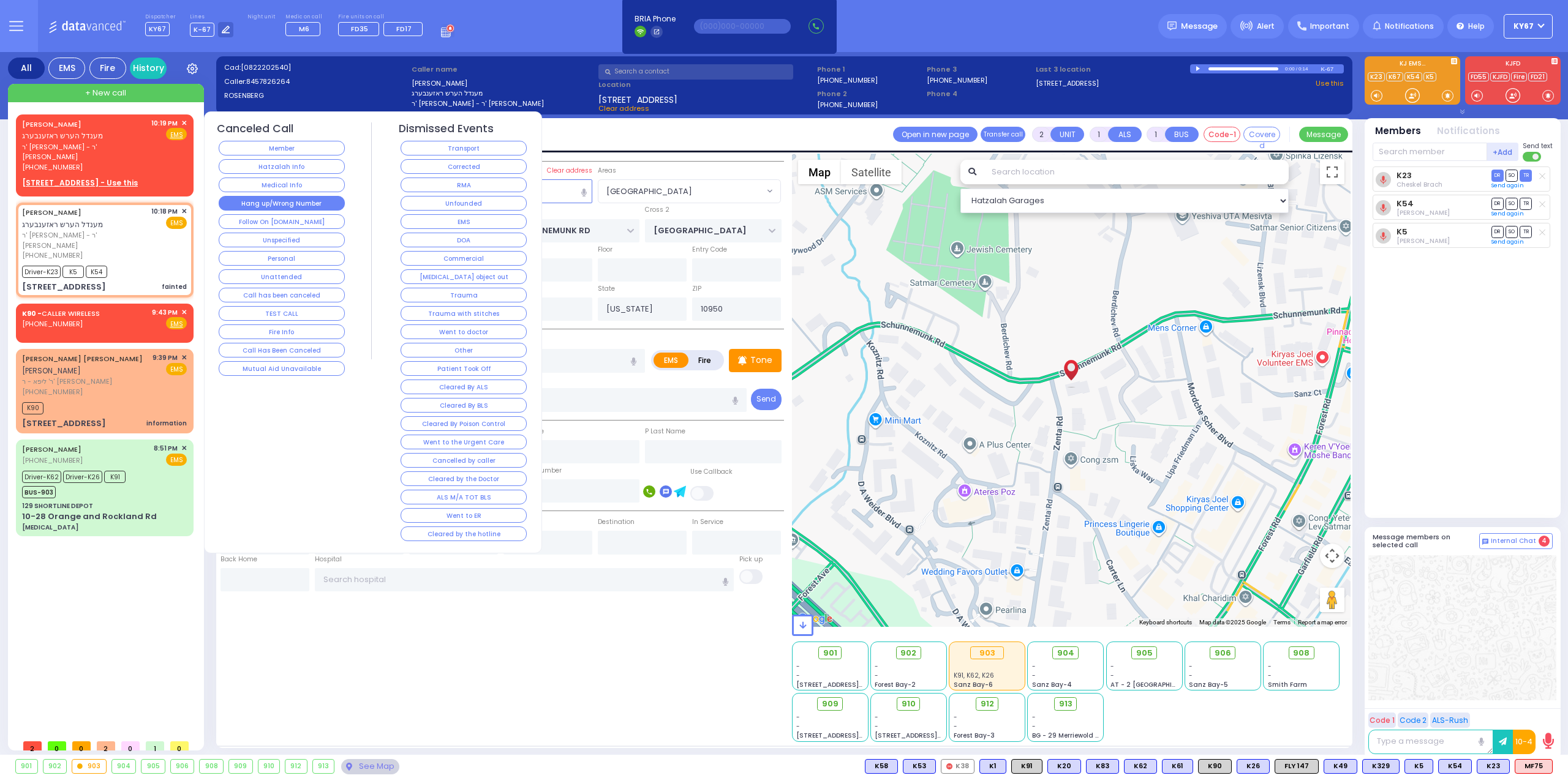
click at [283, 204] on button "Hang up/Wrong Number" at bounding box center [282, 204] width 126 height 15
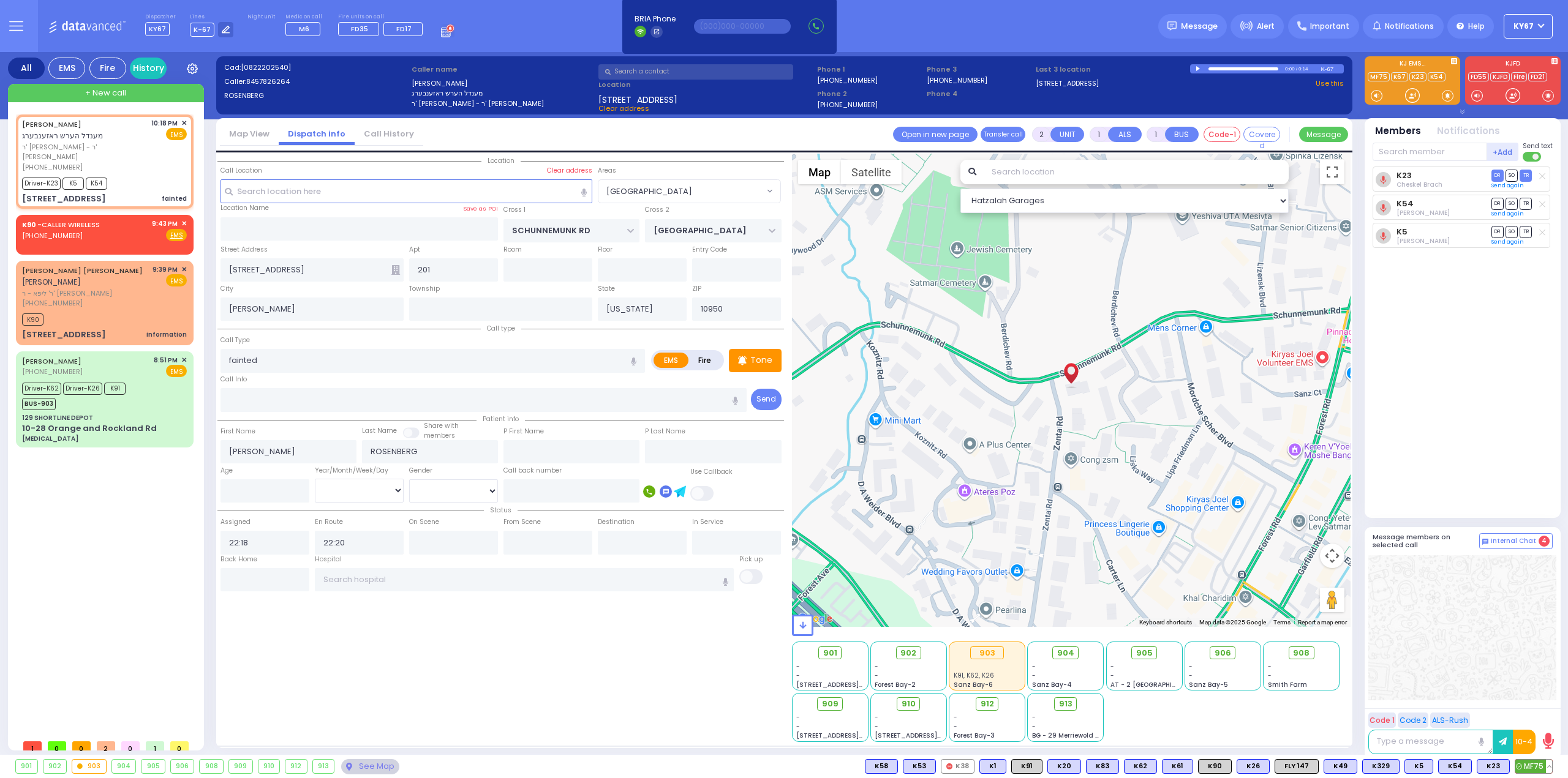
click at [1528, 768] on span "MF75" at bounding box center [1533, 767] width 37 height 13
select select
radio input "true"
select select
select select "Hatzalah Garages"
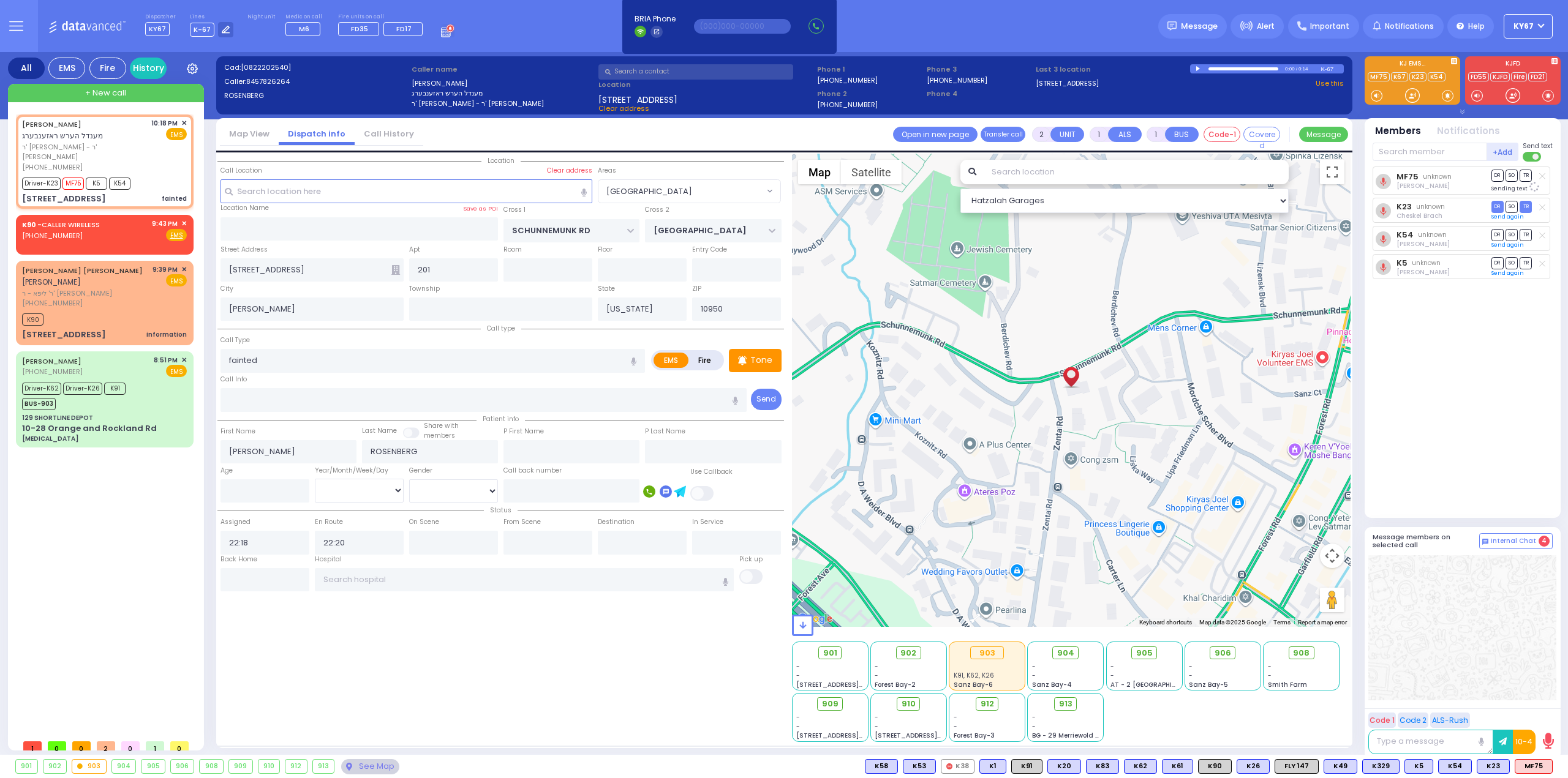
select select "[GEOGRAPHIC_DATA]"
click at [184, 219] on span "✕" at bounding box center [184, 223] width 6 height 10
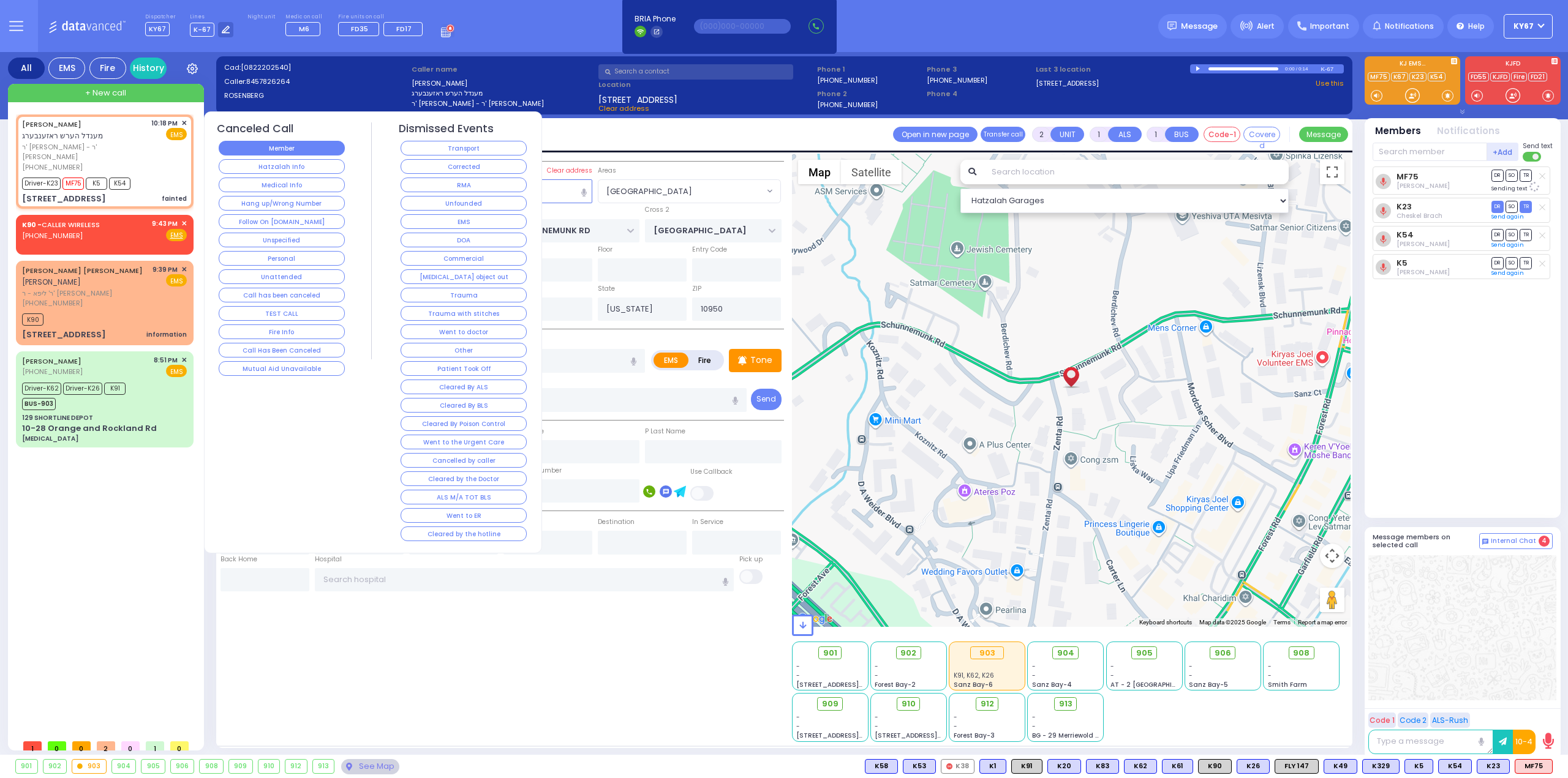
click at [248, 151] on button "Member" at bounding box center [282, 148] width 126 height 15
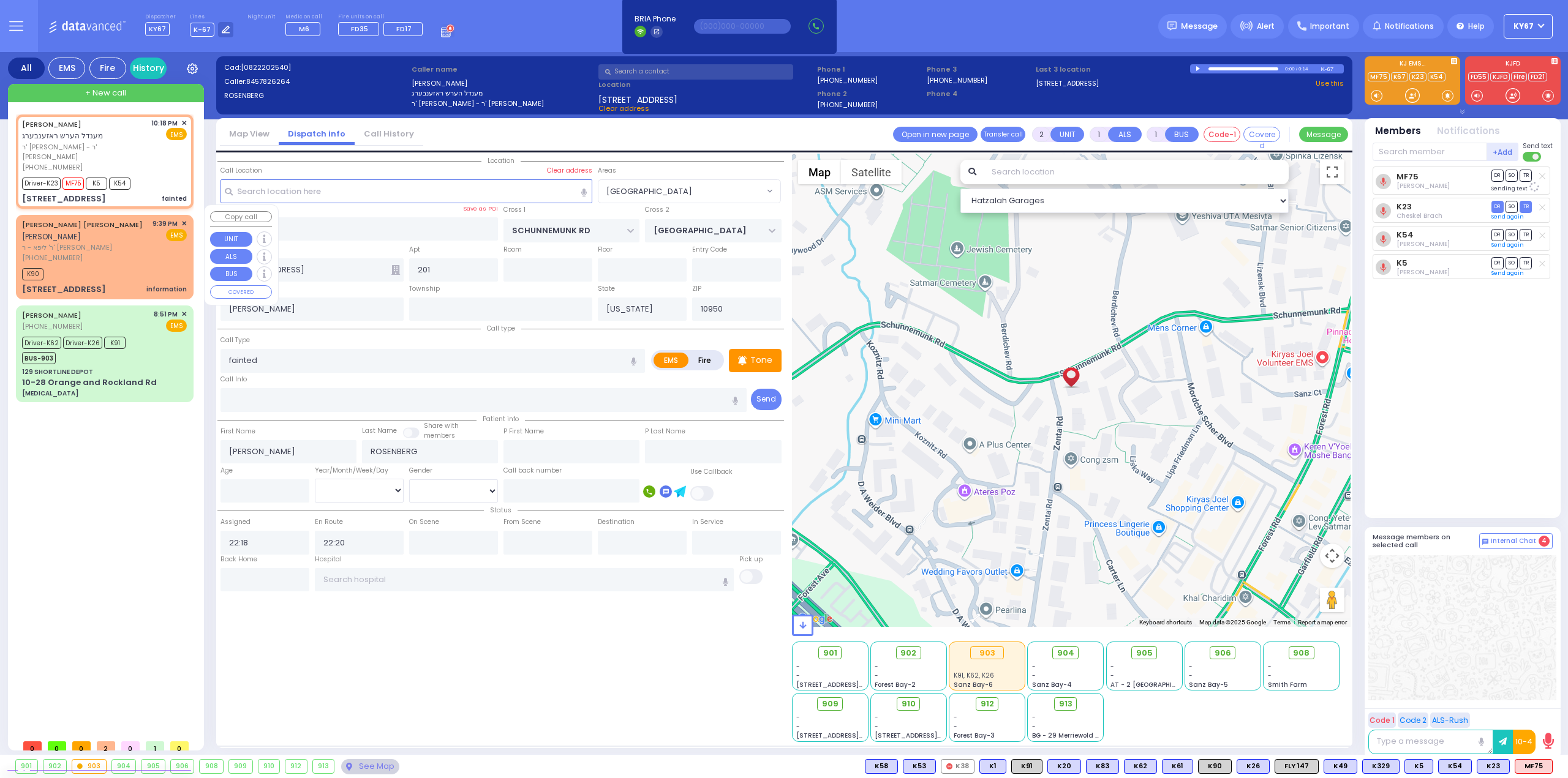
click at [185, 219] on span "✕" at bounding box center [184, 223] width 6 height 10
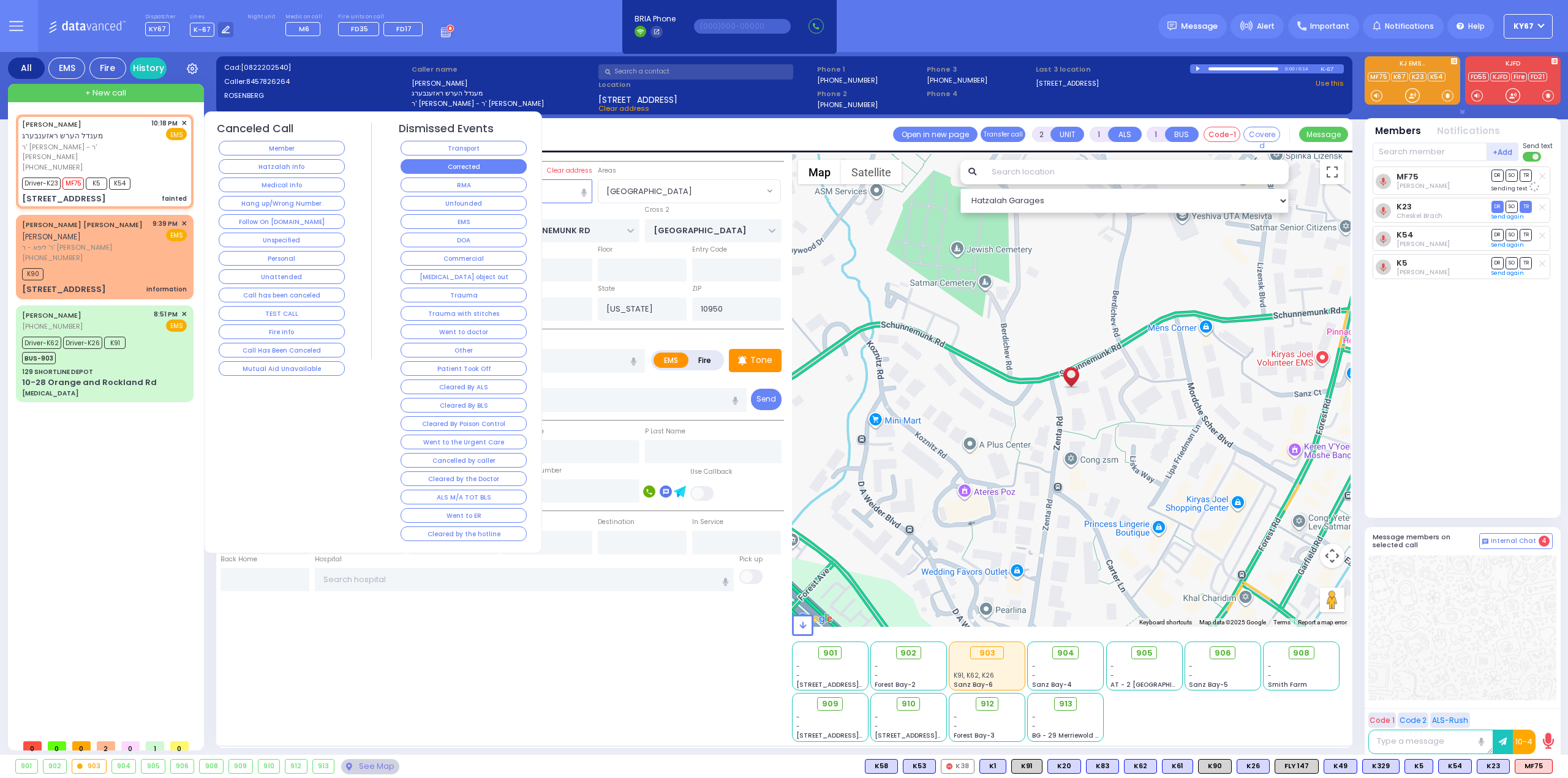
click at [472, 169] on button "Corrected" at bounding box center [464, 167] width 126 height 15
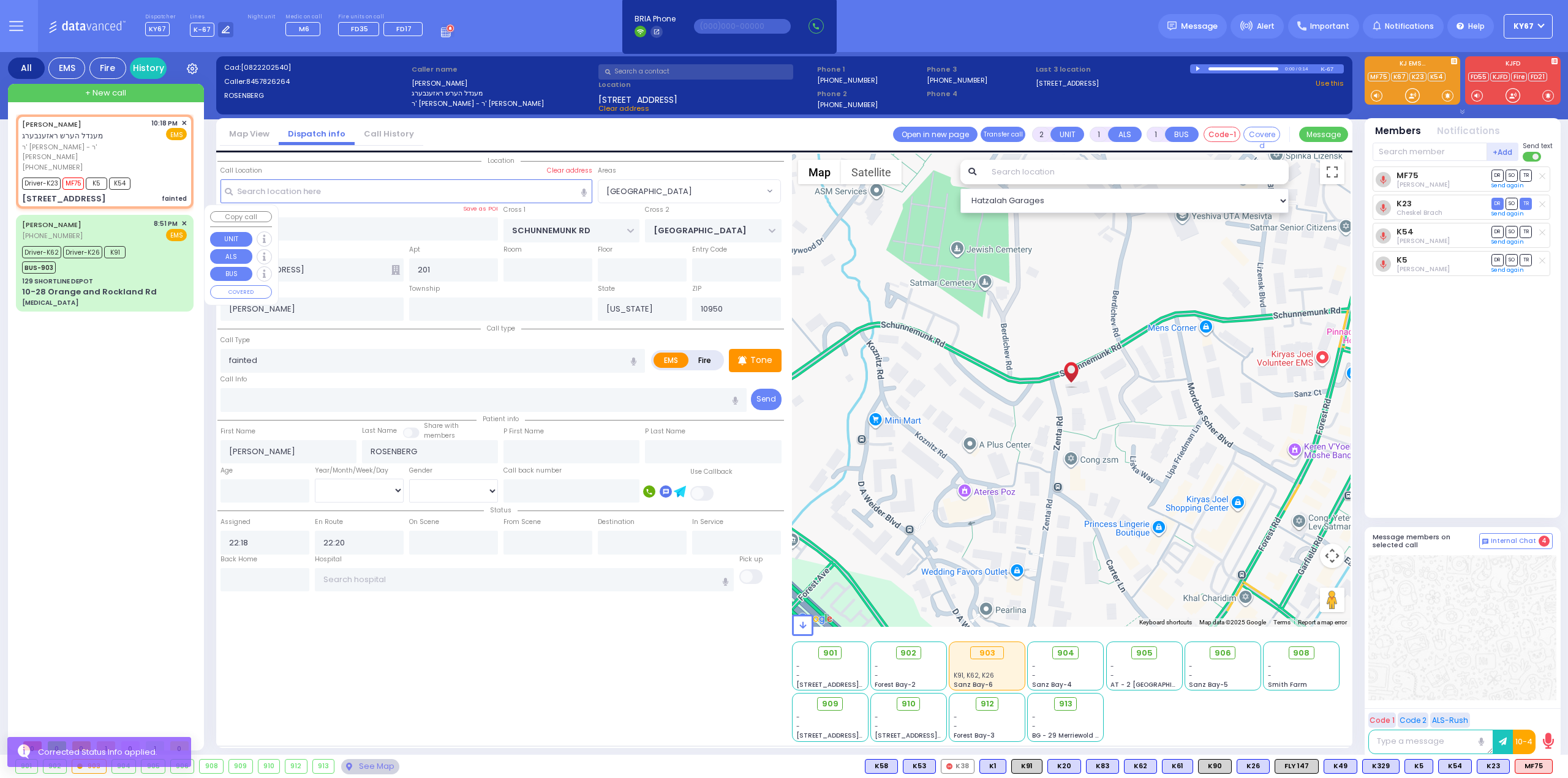
click at [156, 252] on div "Driver-K62 Driver-K26 K91 BUS-903" at bounding box center [104, 258] width 165 height 31
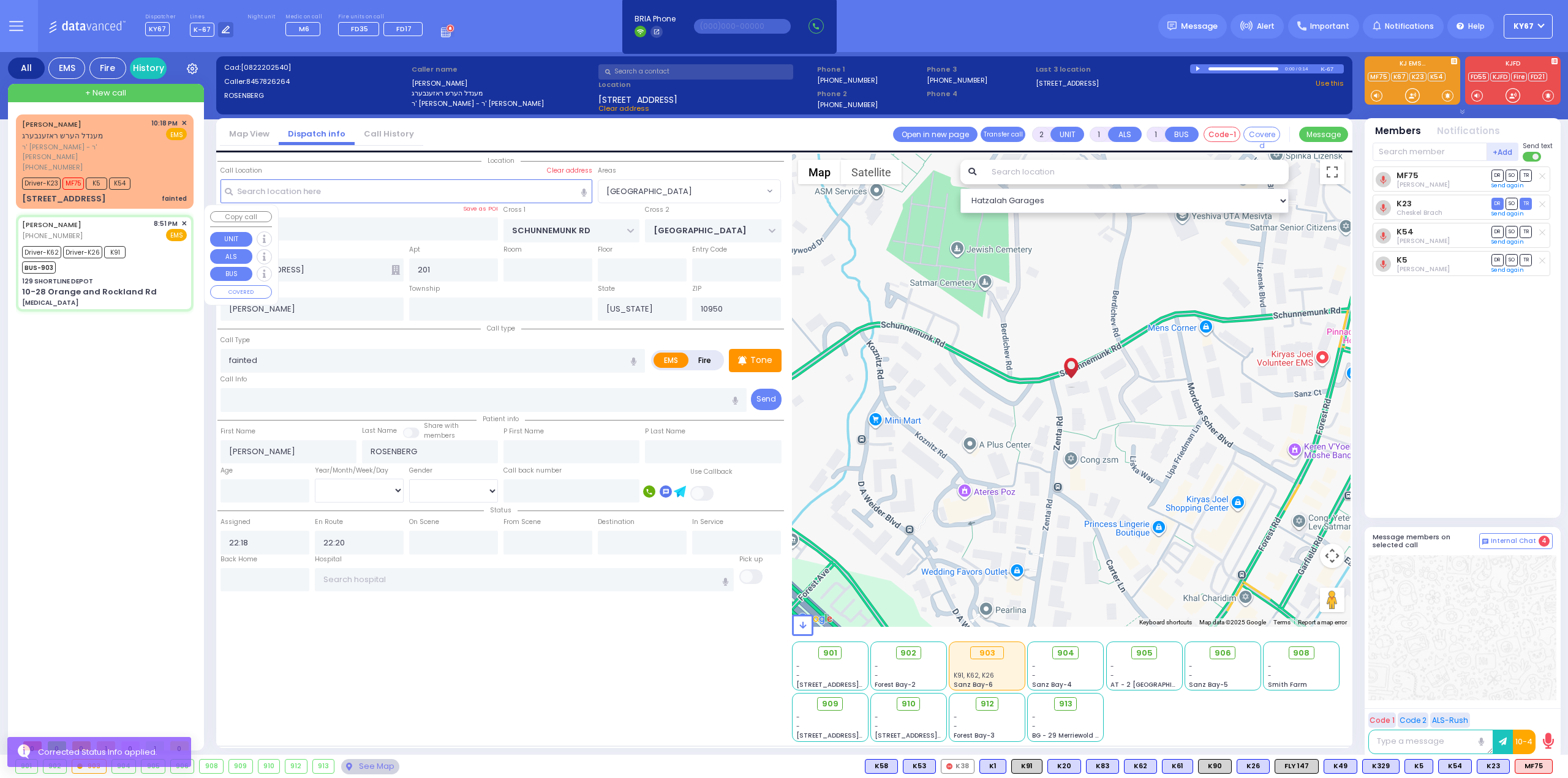
type input "6"
select select
type input "[MEDICAL_DATA]"
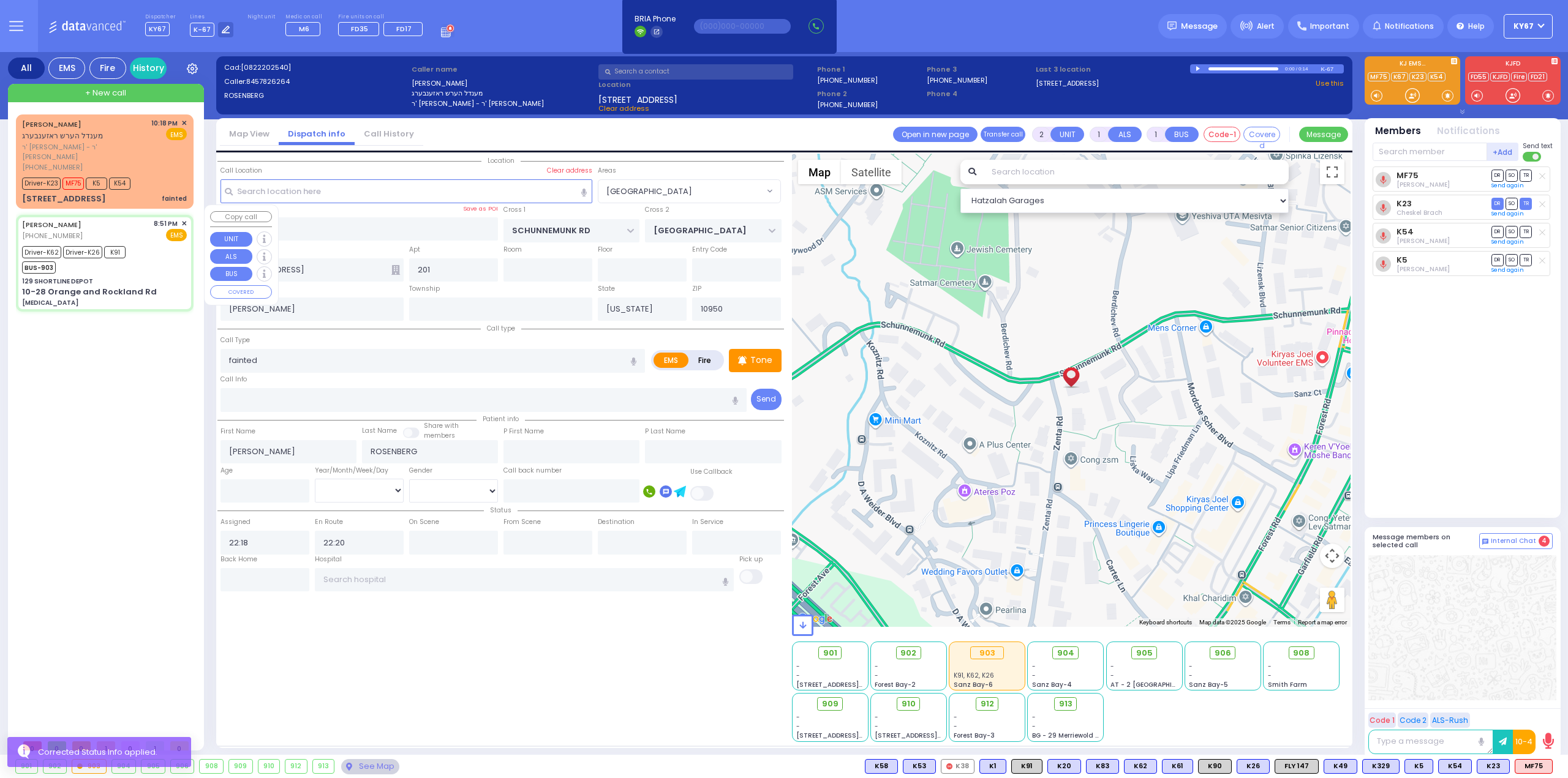
radio input "true"
type input "W69"
type input "Akiva"
type input "[PERSON_NAME]"
type input "89"
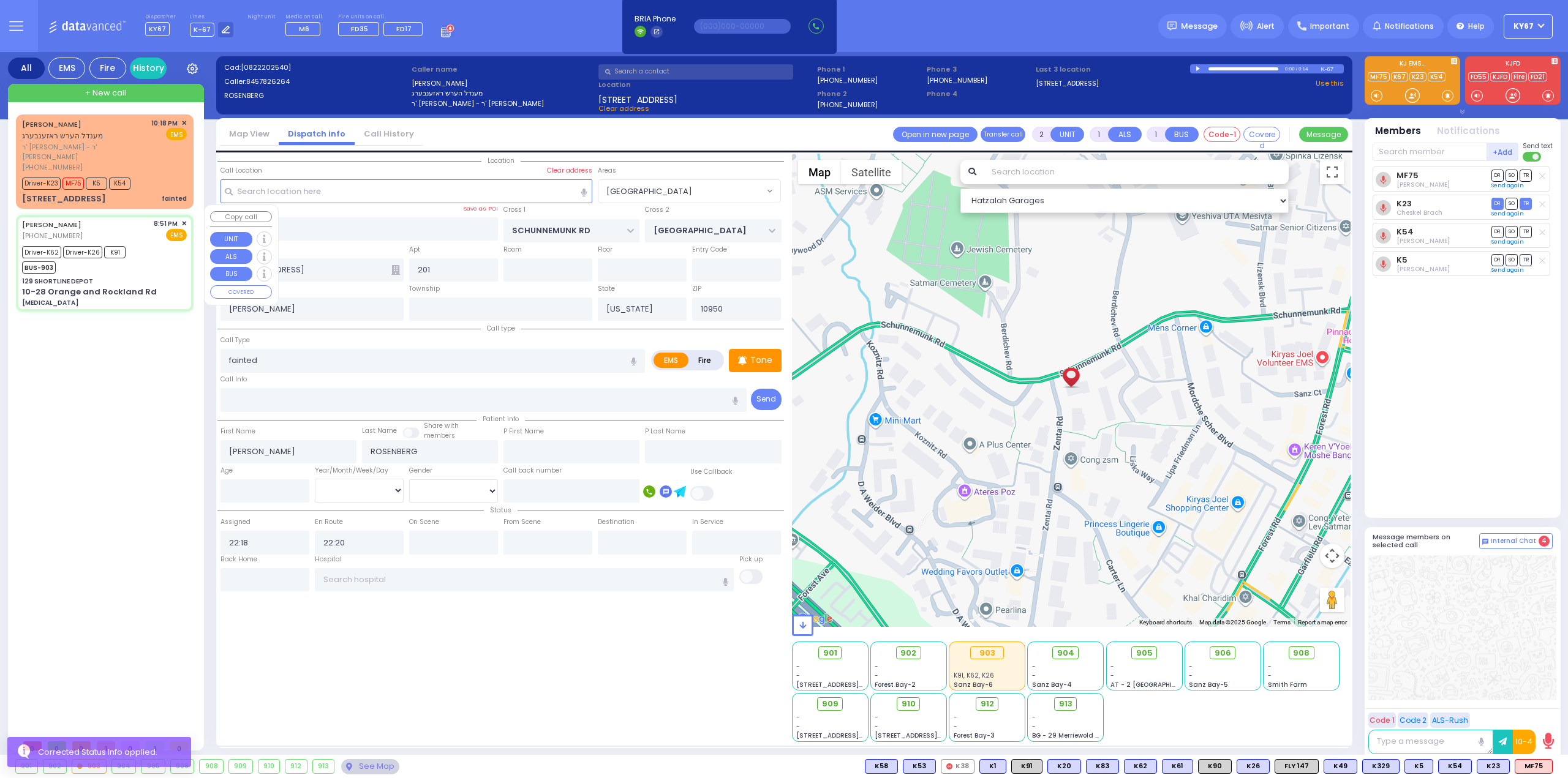
select select "Year"
select select "[DEMOGRAPHIC_DATA]"
type input "20:51"
type input "20:59"
type input "21:09"
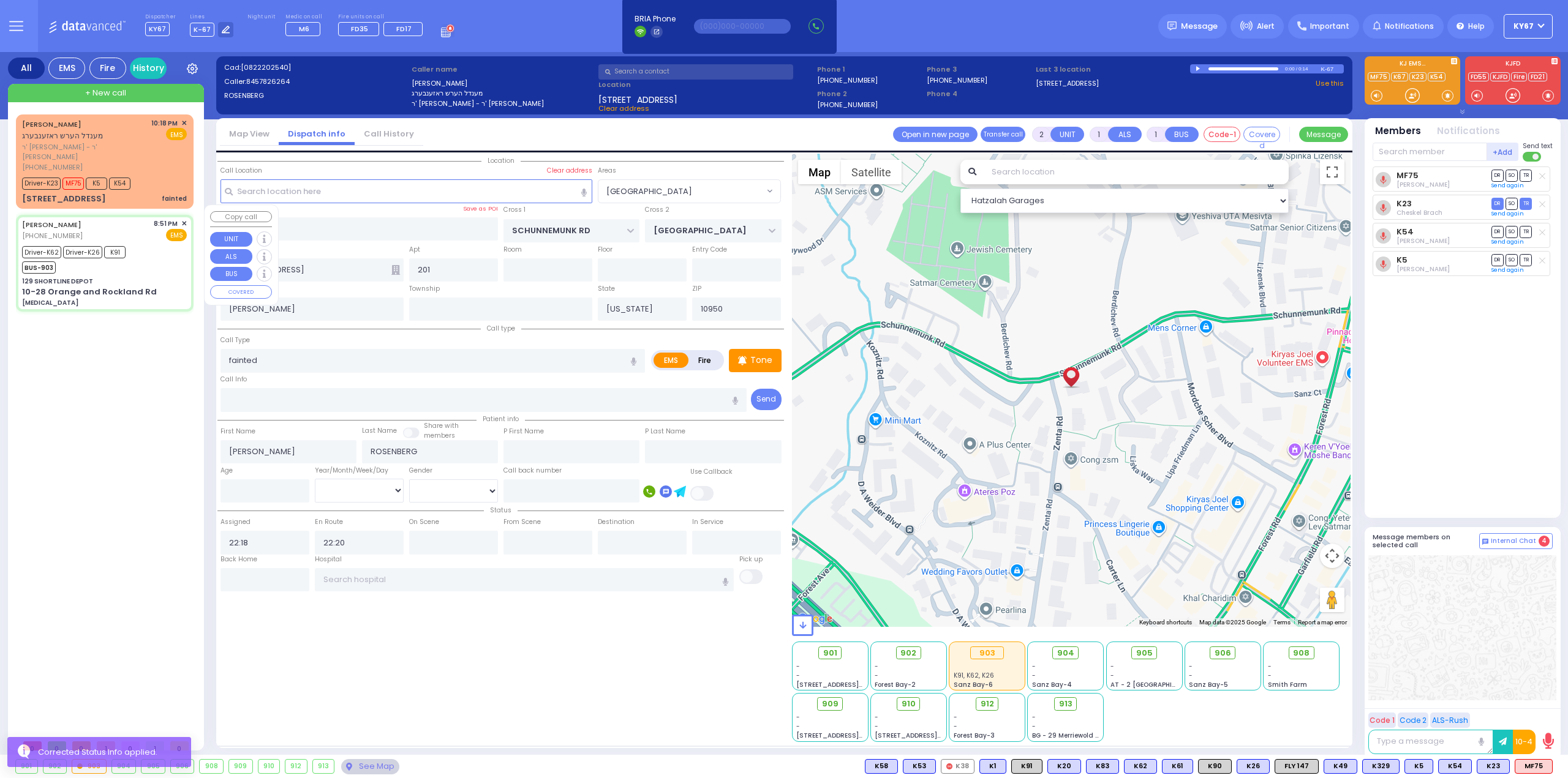
type input "21:09"
type input "[GEOGRAPHIC_DATA] ([GEOGRAPHIC_DATA])"
select select "Hatzalah Garages"
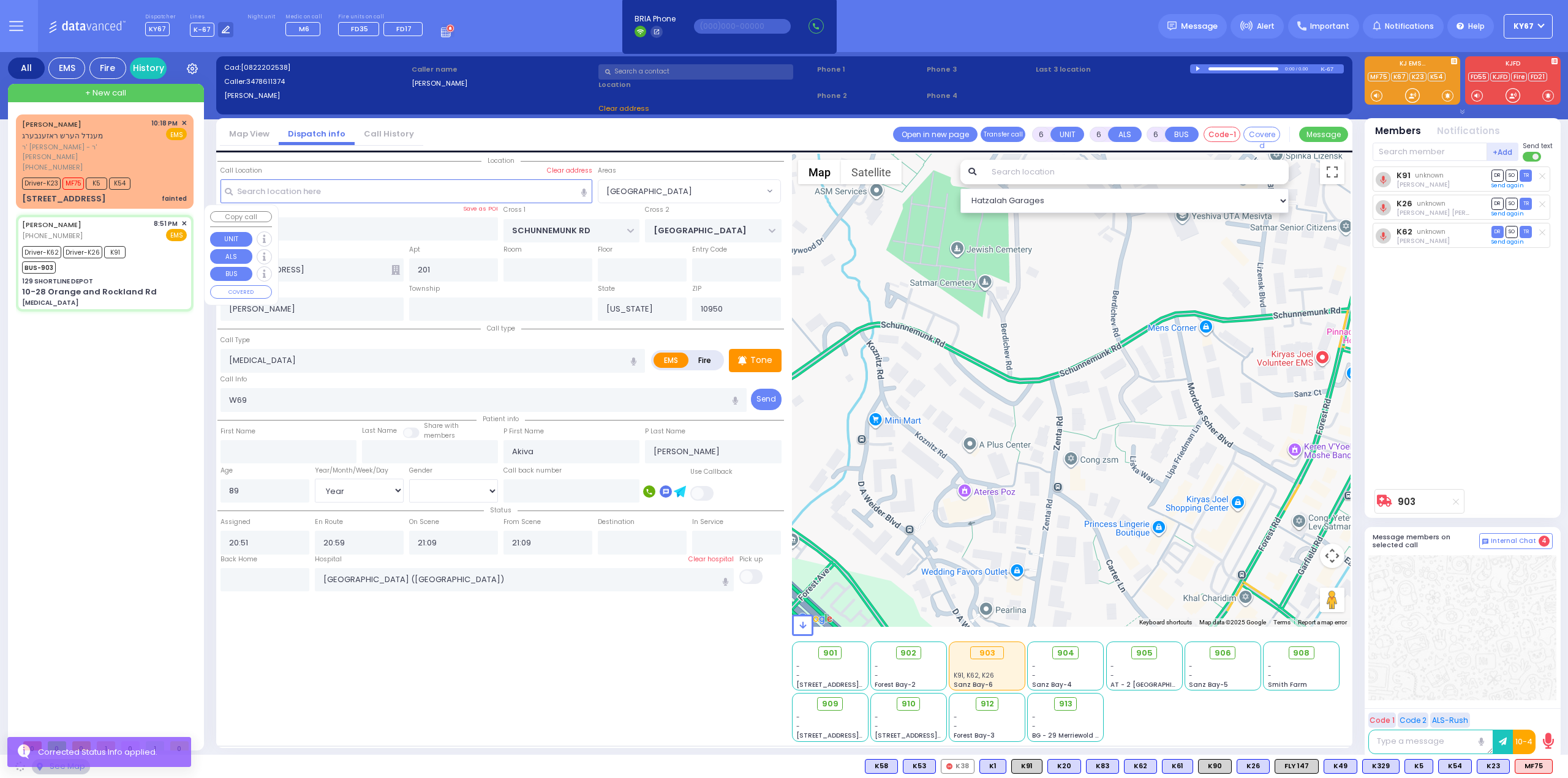
type input "129 SHORTLINE DEPOT"
type input "10-28 Orange and Rockland Rd"
type input "Monroe"
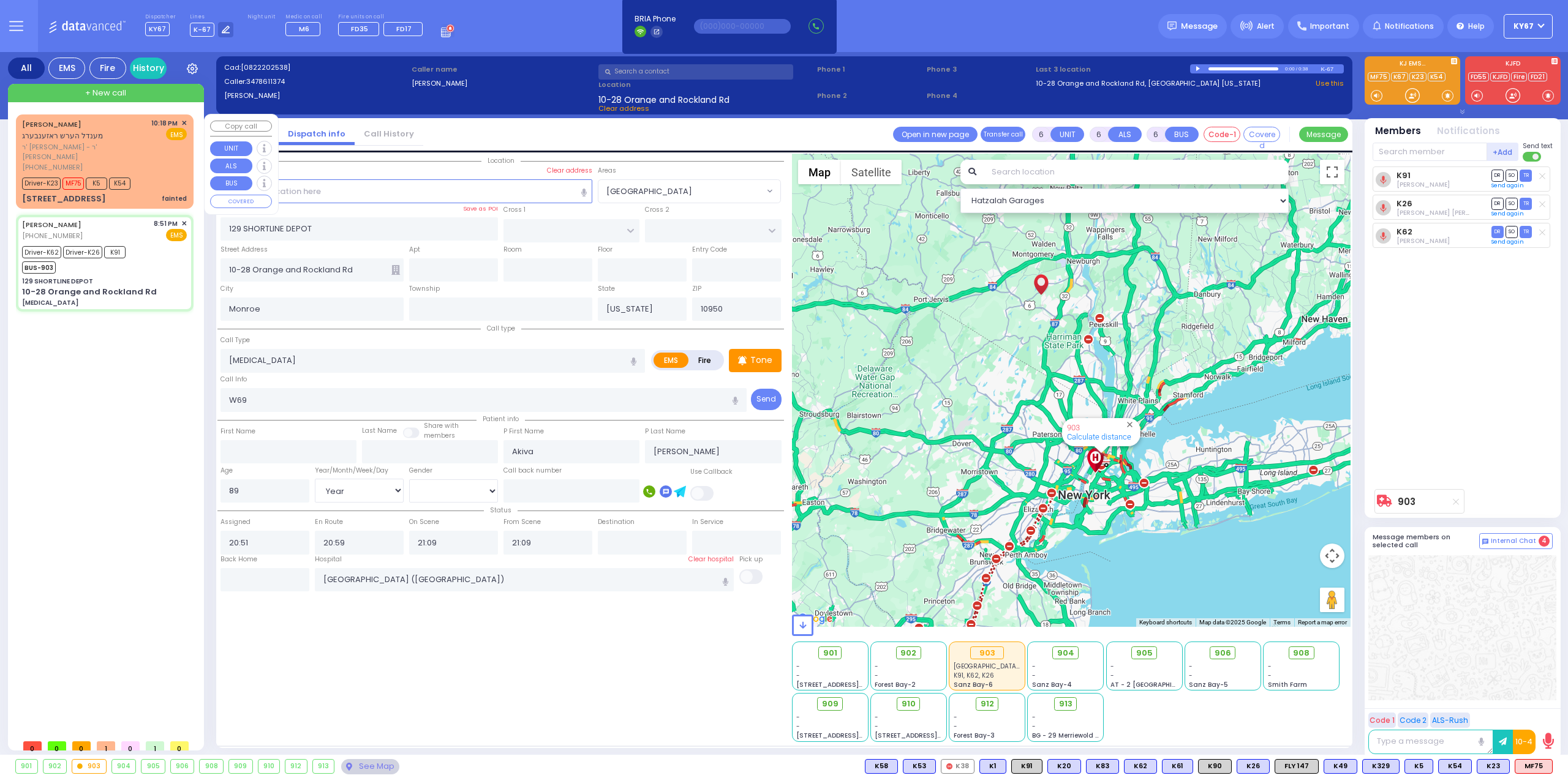
click at [149, 175] on div "Driver-K23 MF75 K5 K54" at bounding box center [104, 182] width 165 height 15
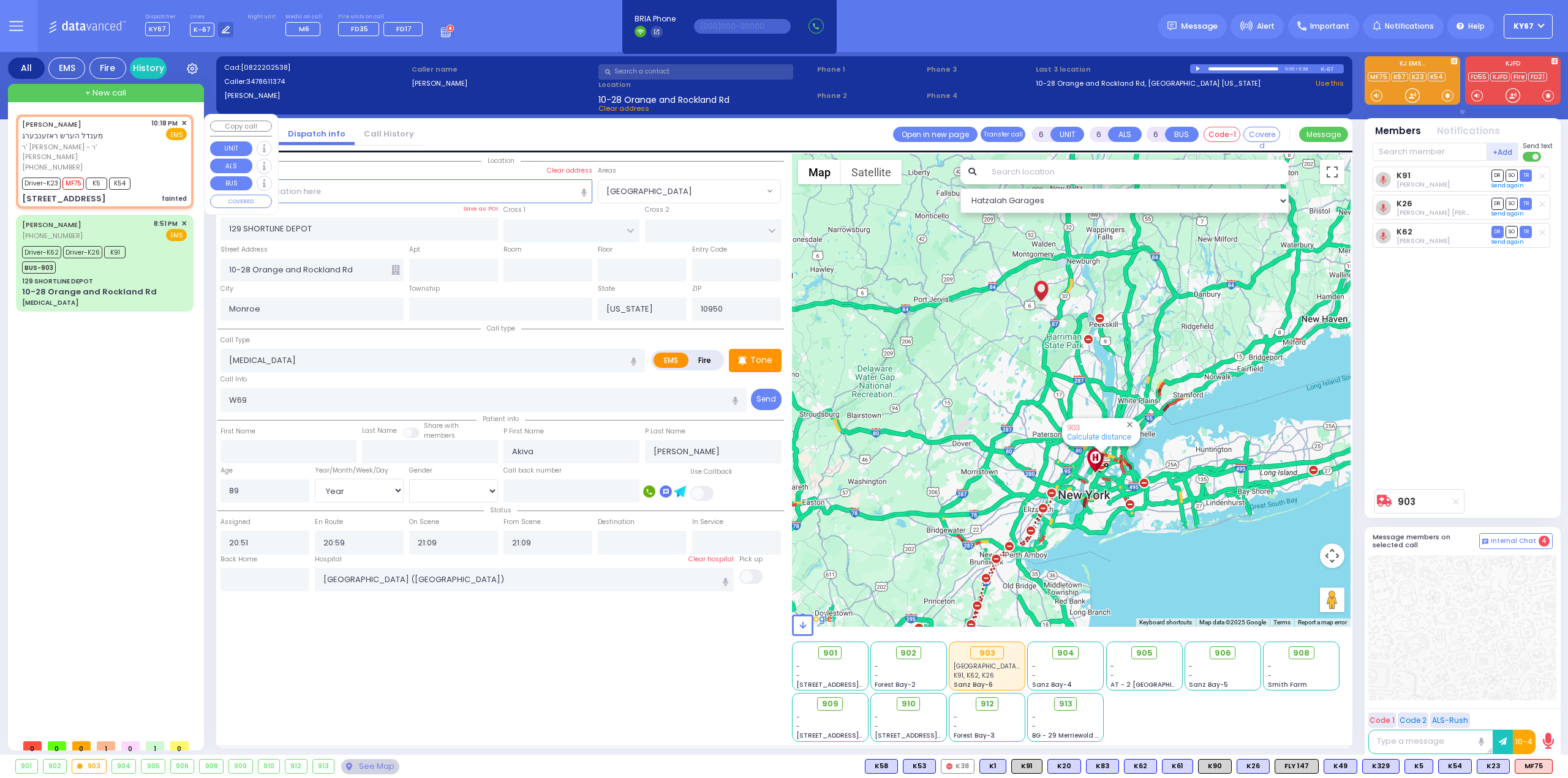
type input "2"
type input "1"
select select
type input "fainted"
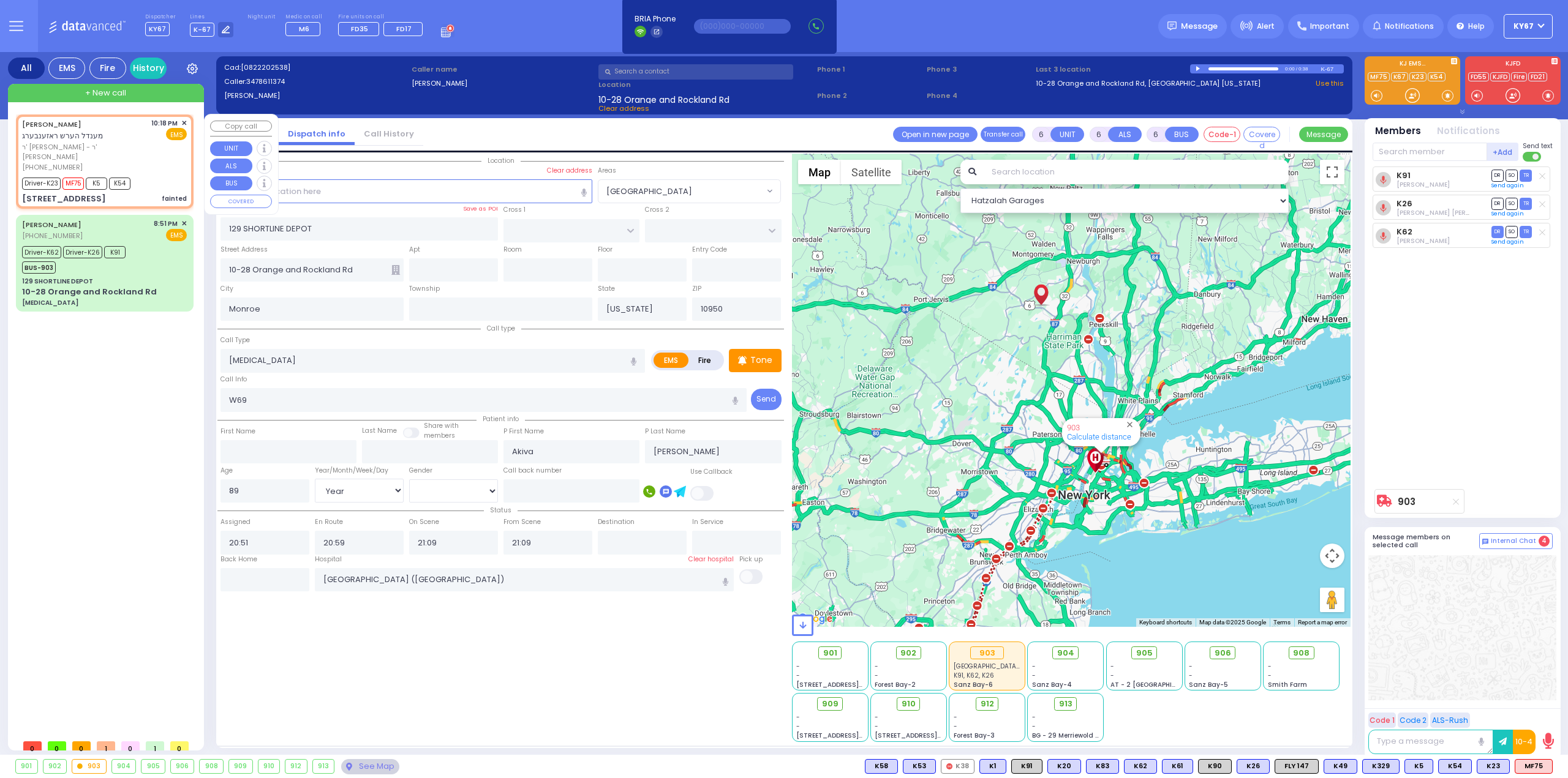
radio input "true"
type input "MENDEL HERSH"
type input "ROSENBERG"
select select
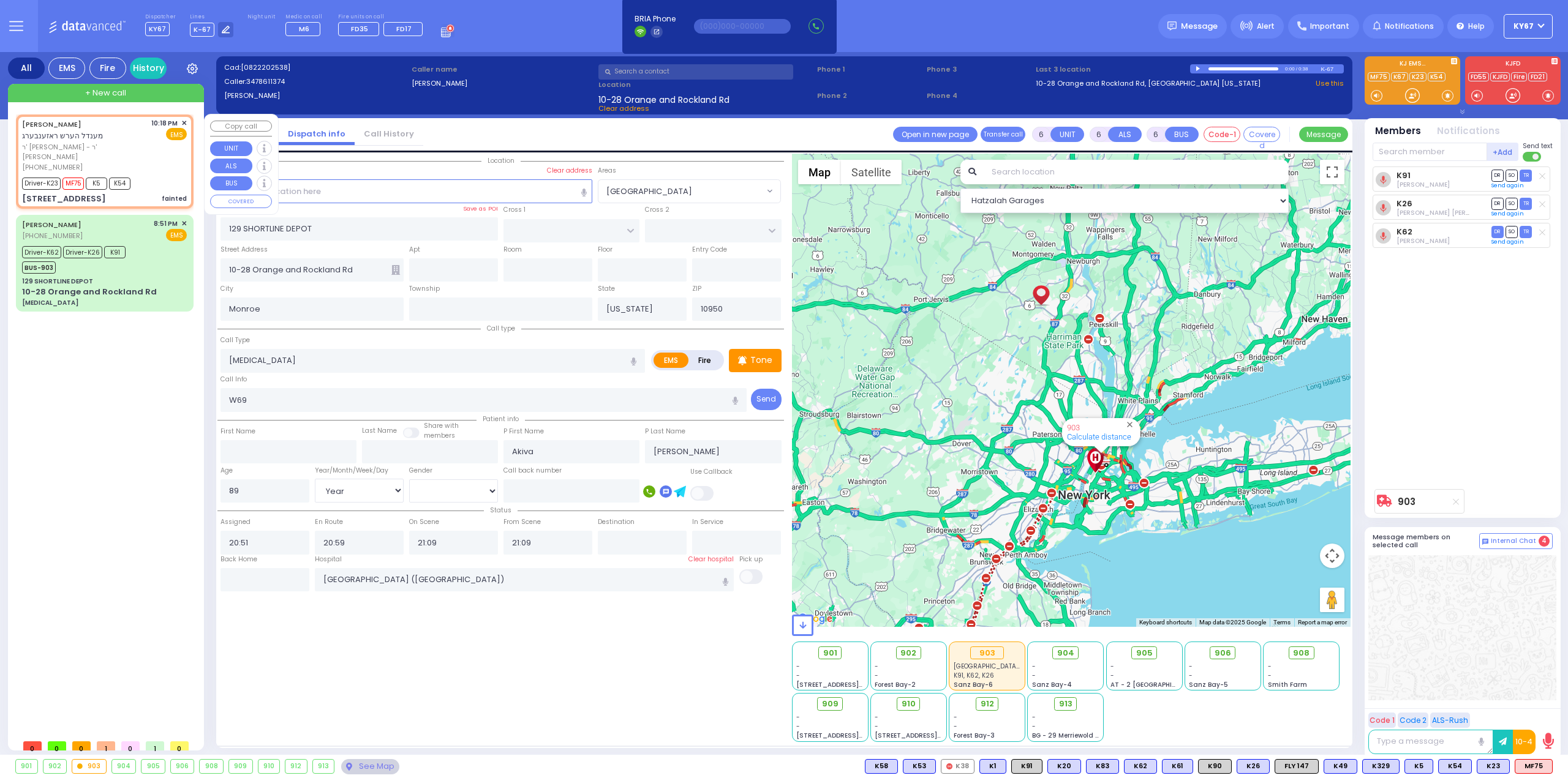
type input "22:18"
type input "22:20"
select select "Hatzalah Garages"
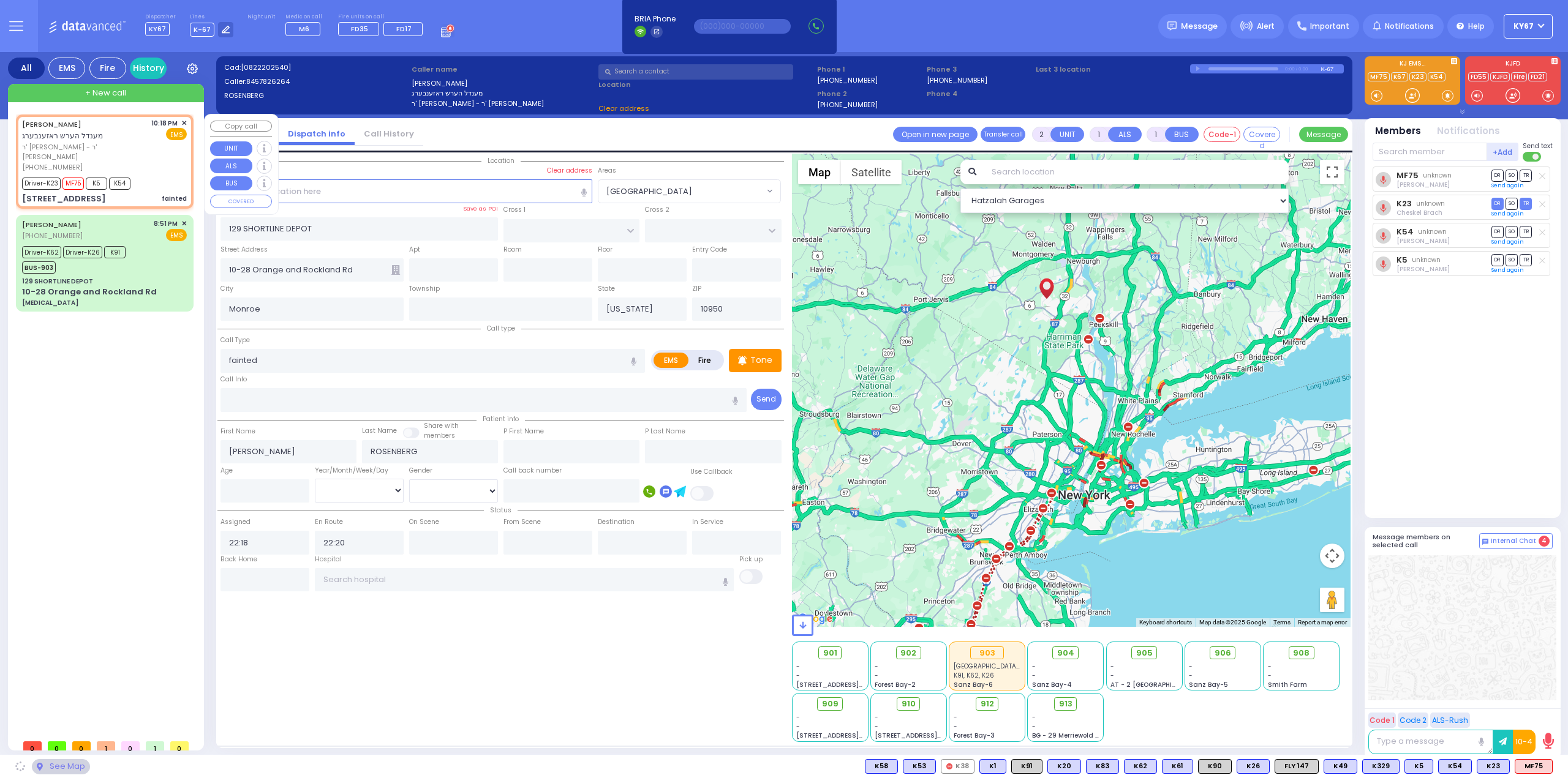
type input "SCHUNNEMUNK RD"
type input "KOSNITZ RD"
type input "1 ZENTA RD"
type input "201"
type input "Kiryas Joel"
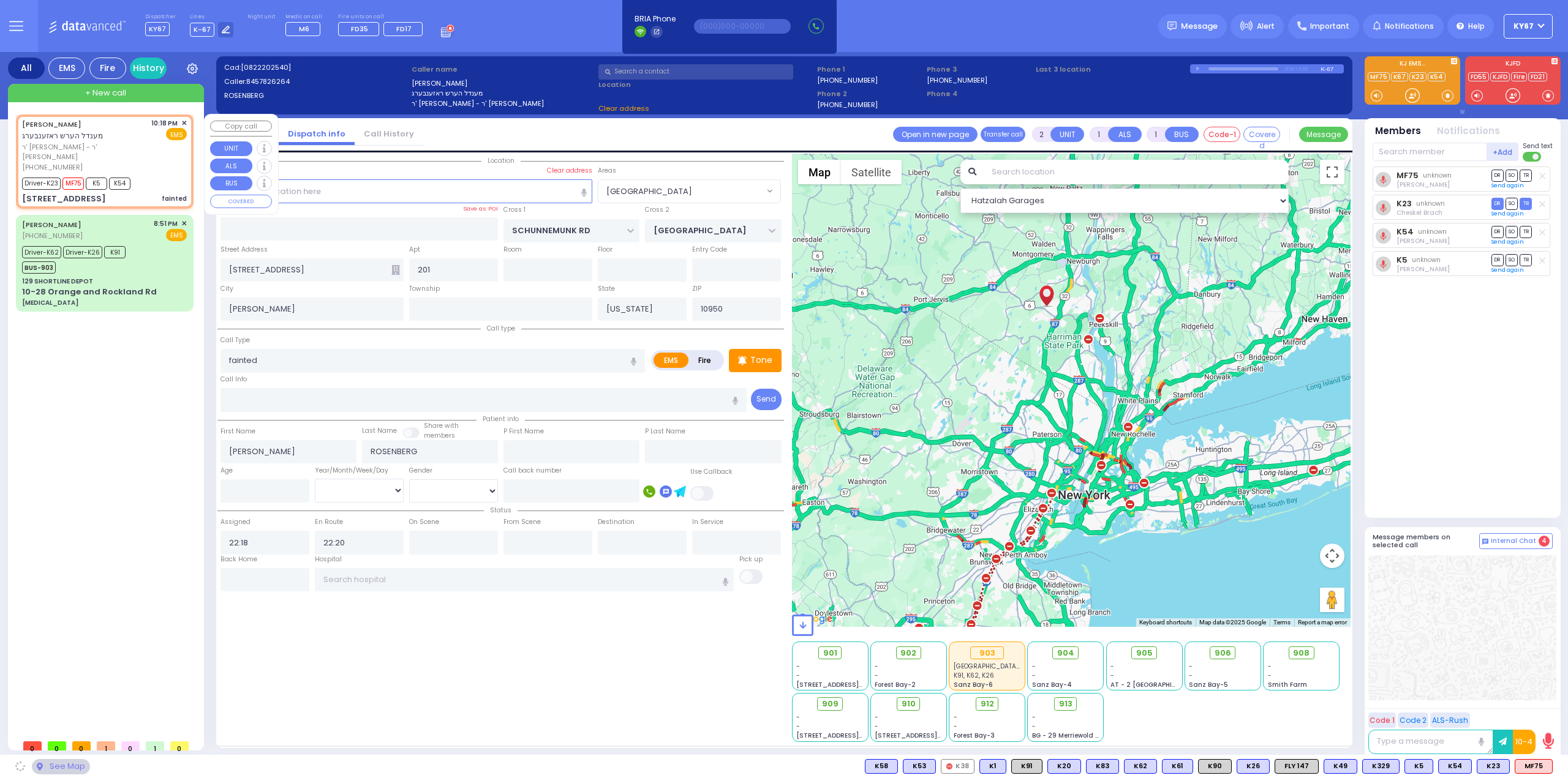
select select "[GEOGRAPHIC_DATA]"
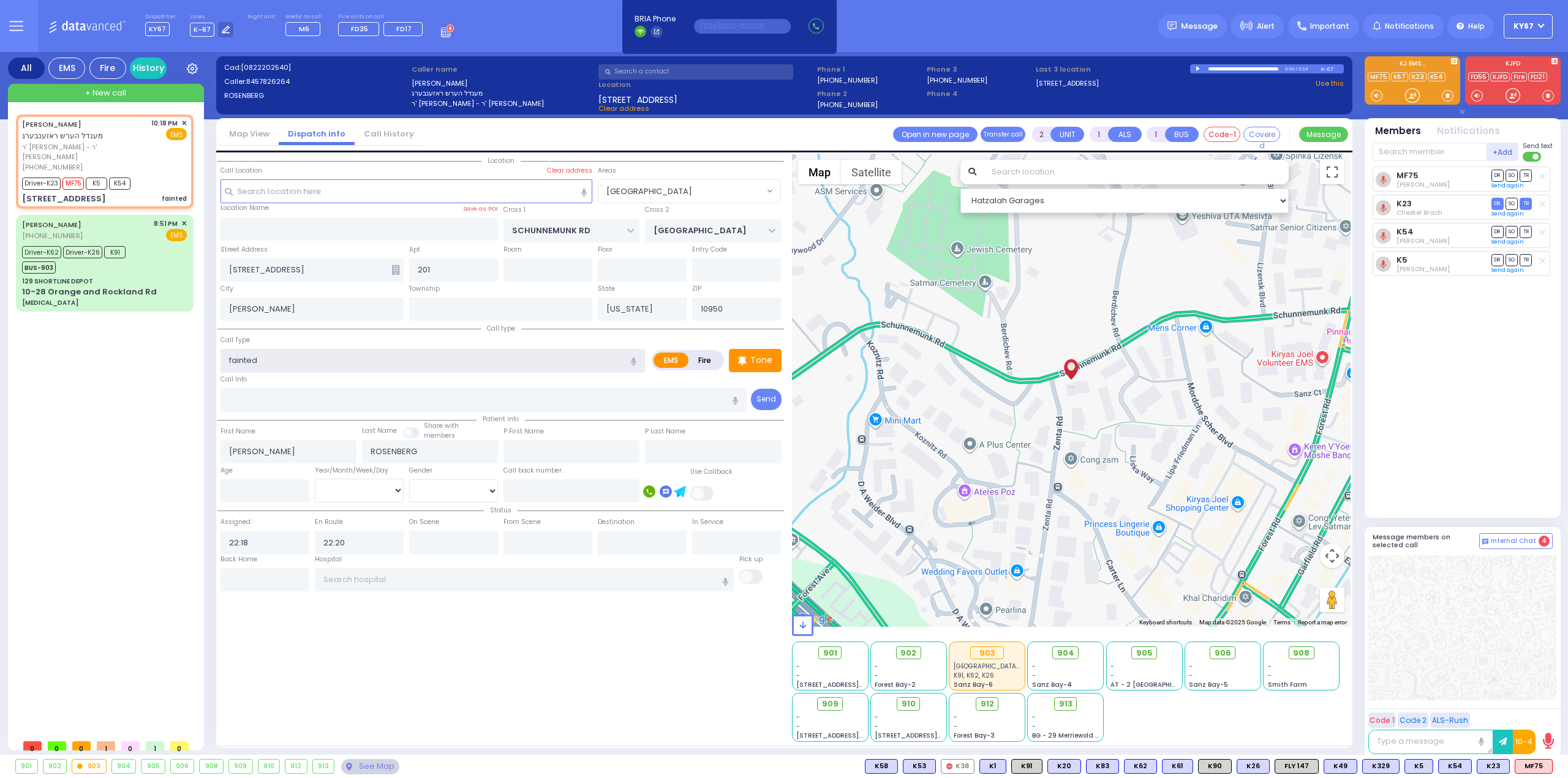
click at [231, 356] on input "fainted" at bounding box center [433, 360] width 424 height 23
type input "Fainted"
select select
radio input "true"
select select
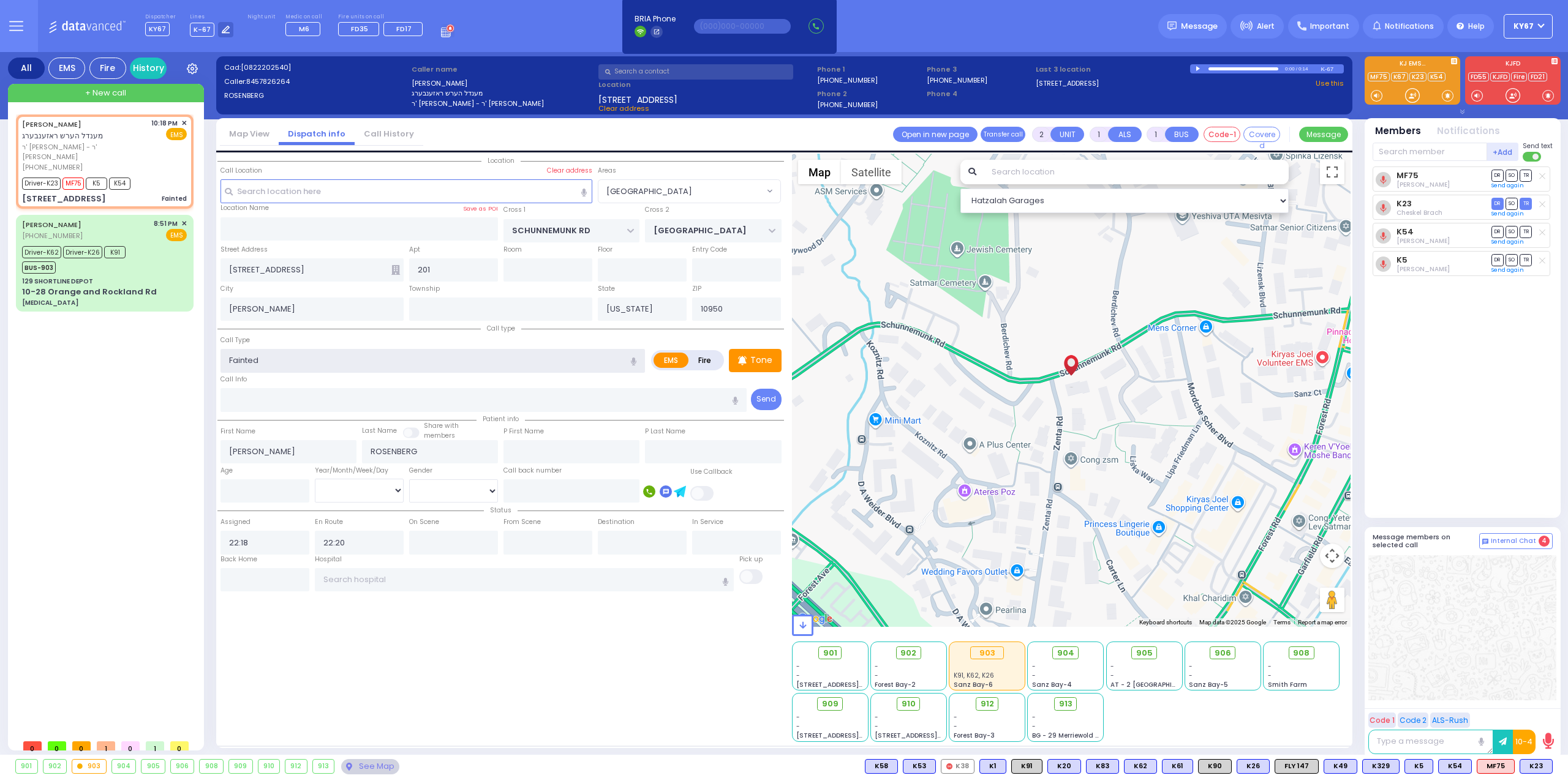
select select "Hatzalah Garages"
select select "[GEOGRAPHIC_DATA]"
type input "Fainted"
click at [1062, 648] on span "904" at bounding box center [1070, 653] width 17 height 12
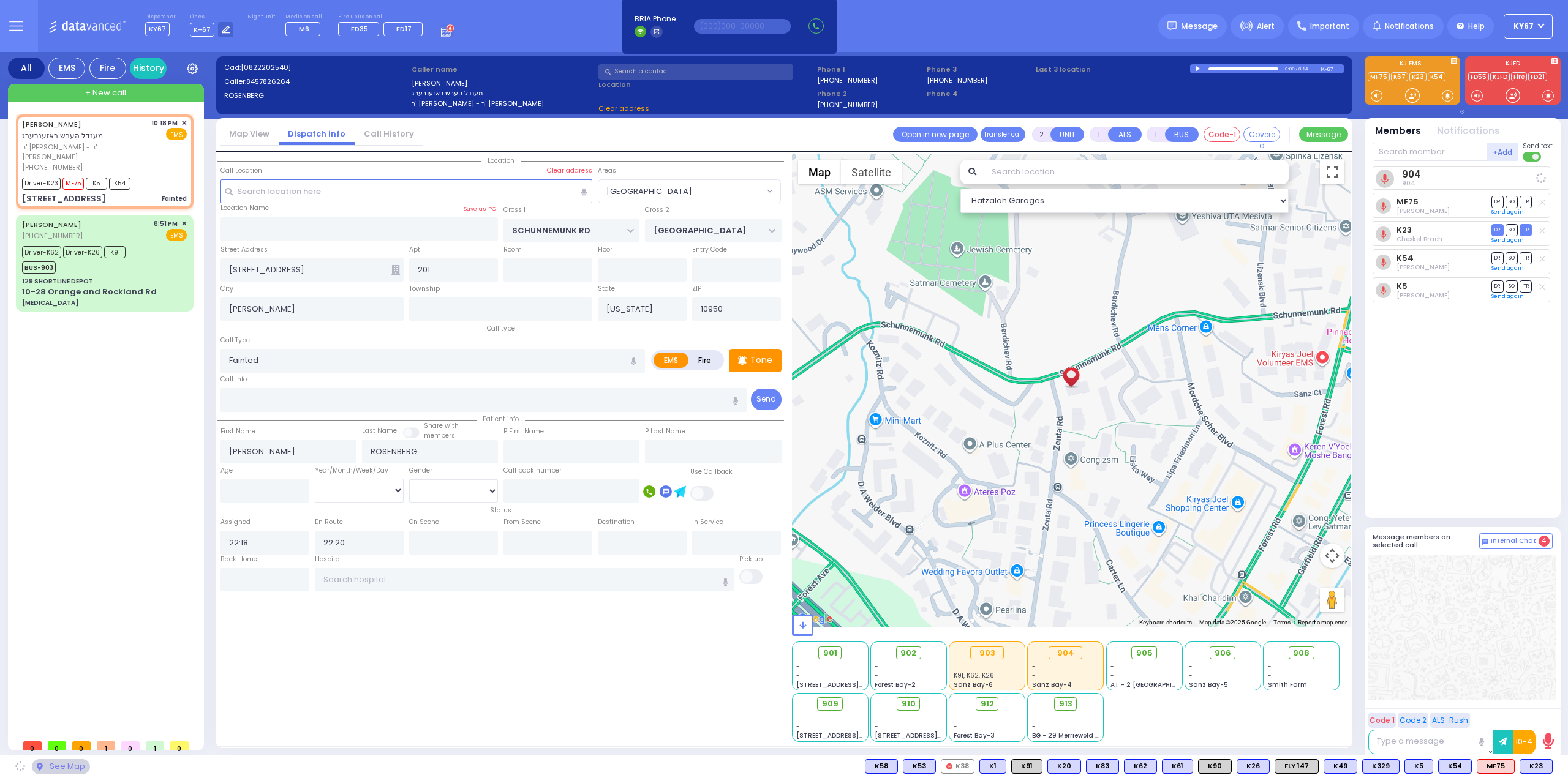
select select
radio input "true"
select select
select select "Hatzalah Garages"
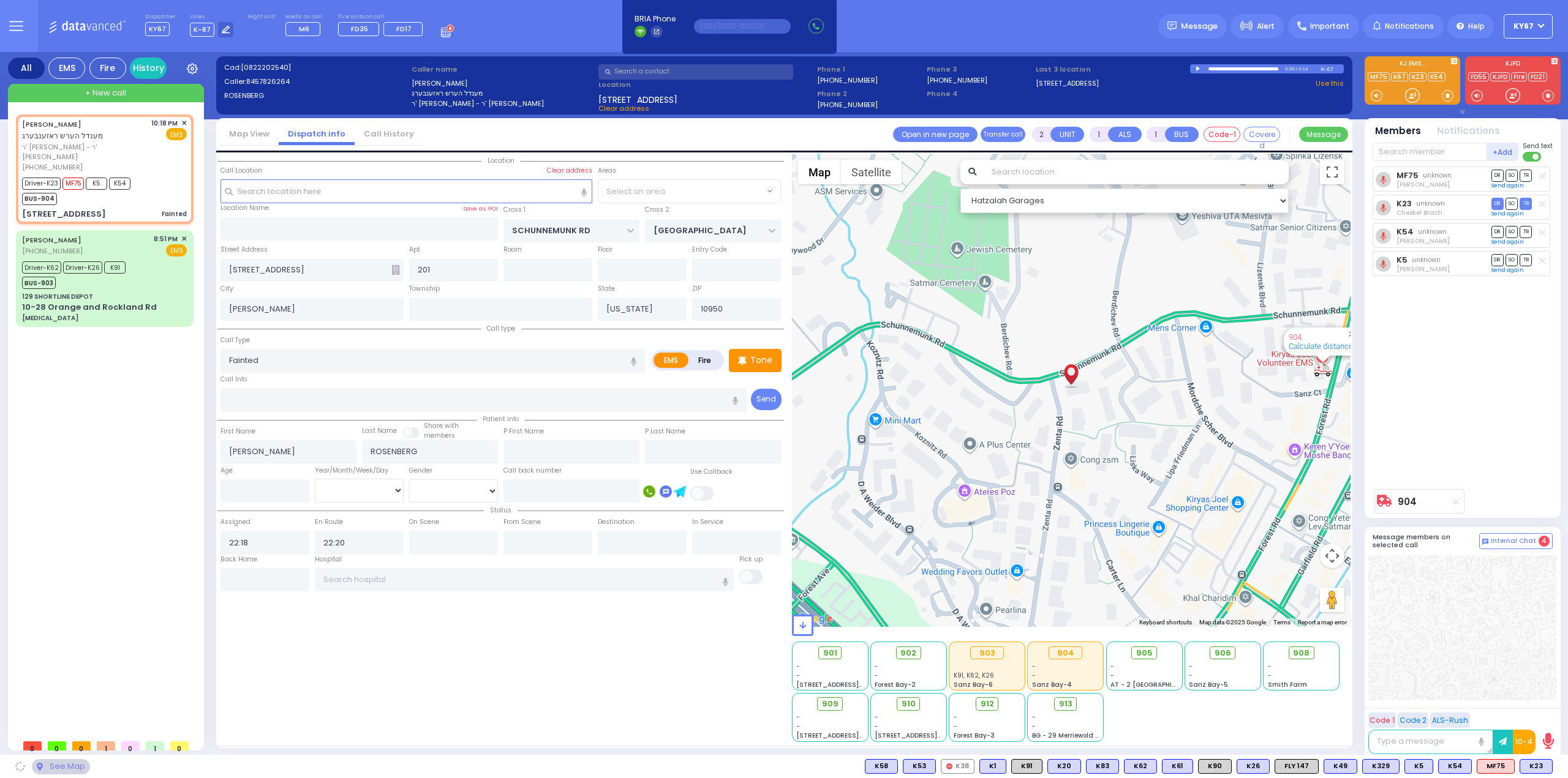
click at [1492, 623] on div at bounding box center [1462, 628] width 188 height 145
select select "[GEOGRAPHIC_DATA]"
select select
radio input "true"
select select
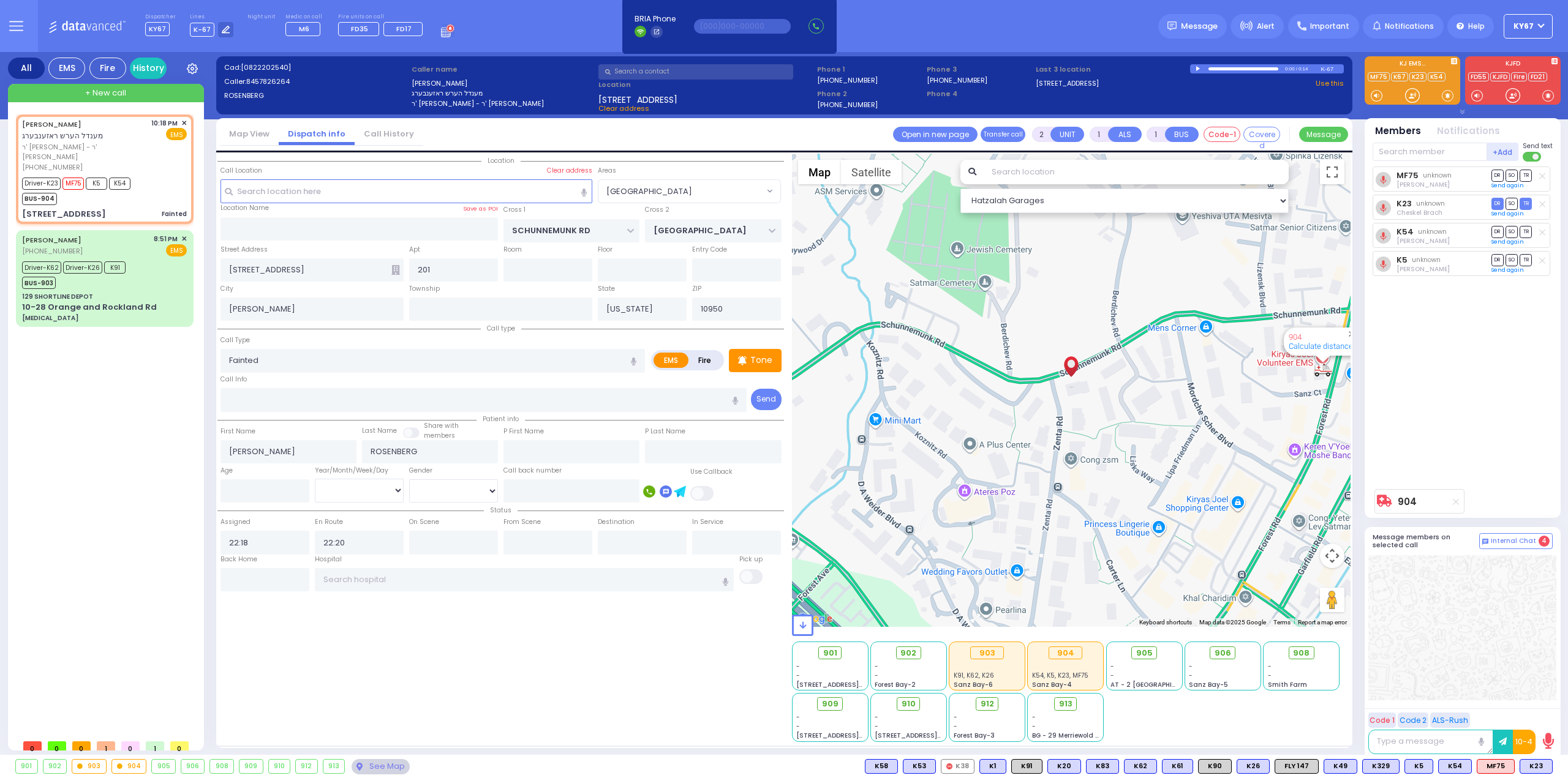
select select "Hatzalah Garages"
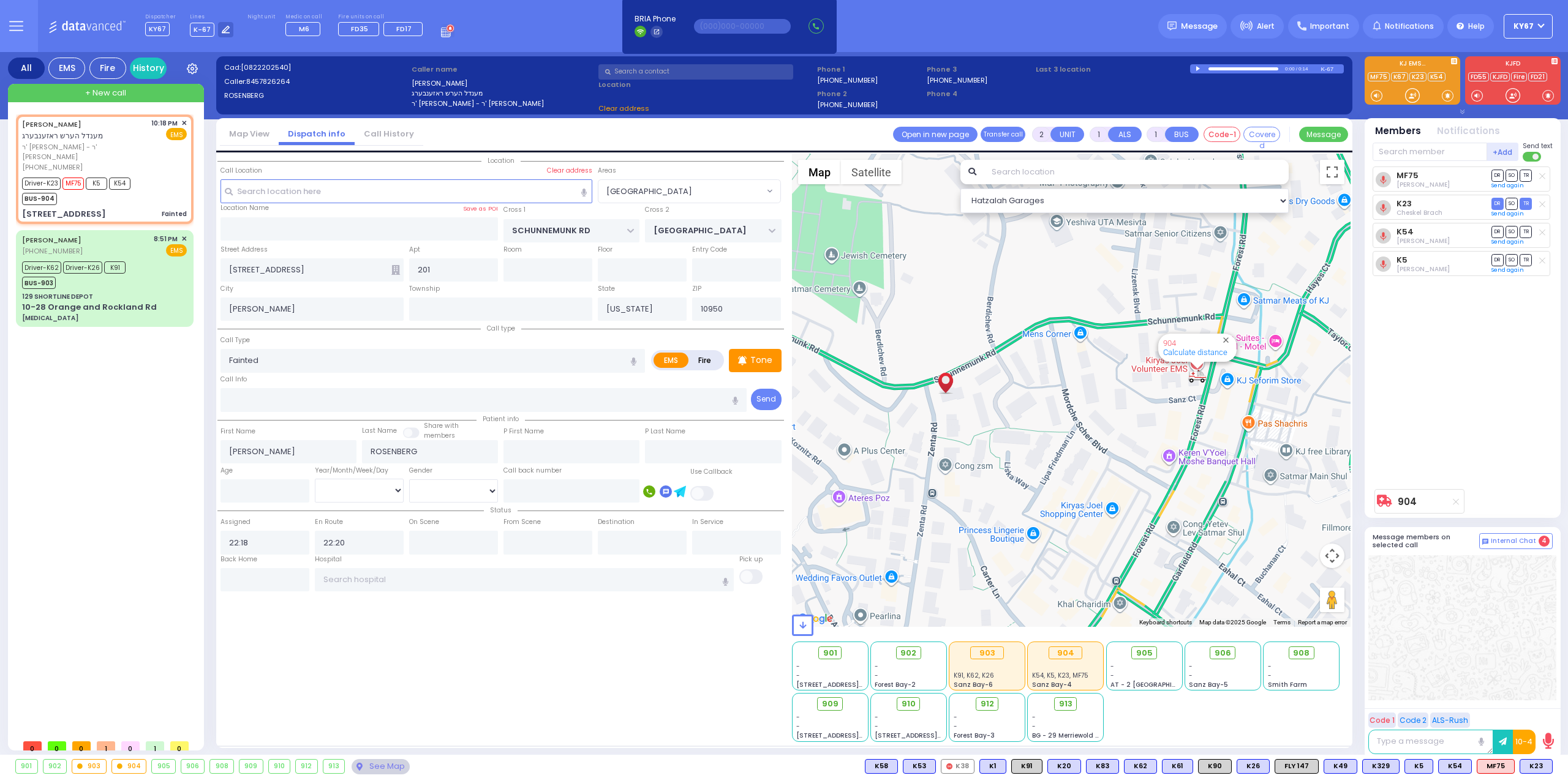
select select
radio input "true"
select select
select select "Hatzalah Garages"
select select "[GEOGRAPHIC_DATA]"
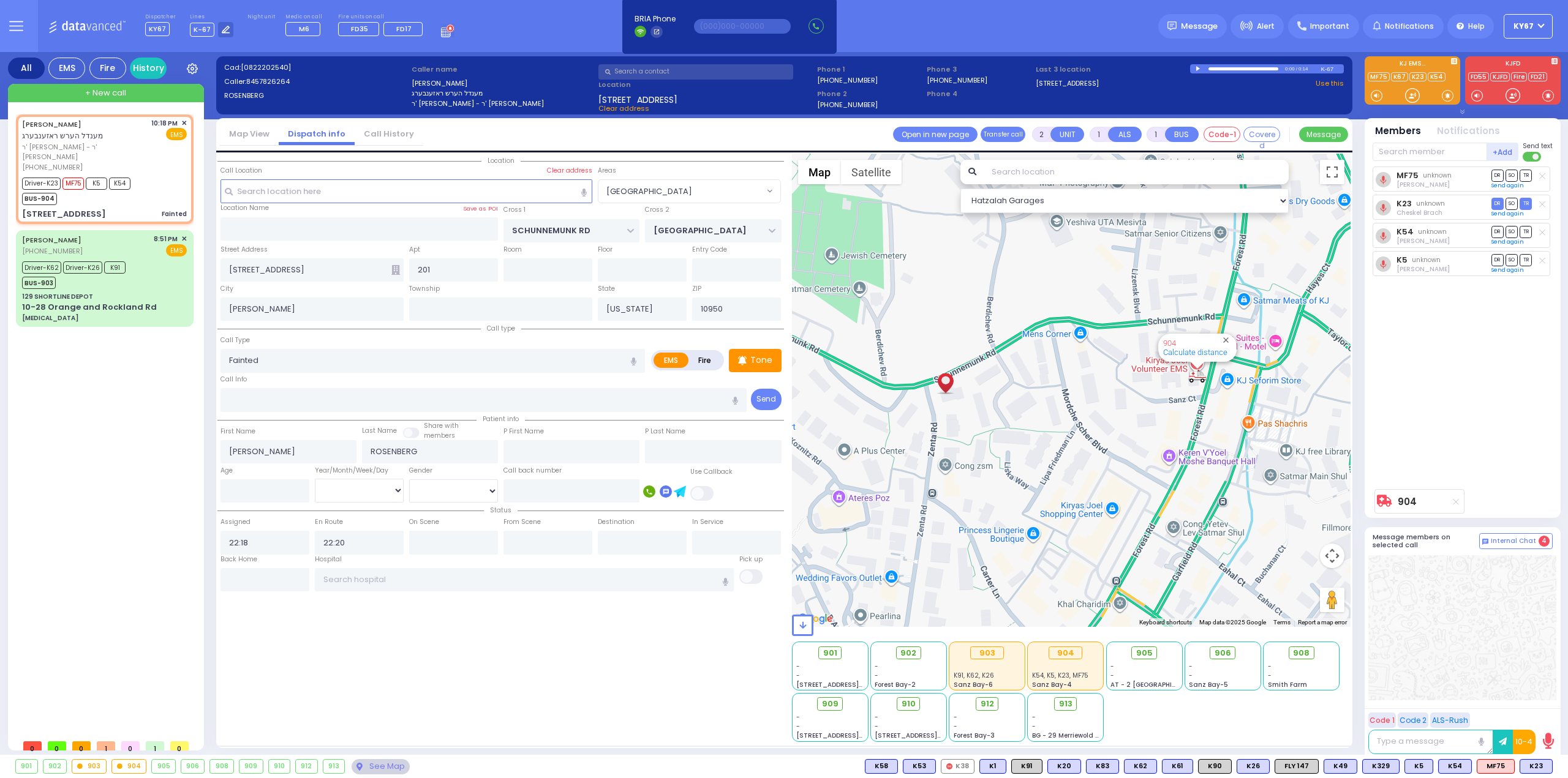
radio input "true"
select select
select select "Hatzalah Garages"
select select "[GEOGRAPHIC_DATA]"
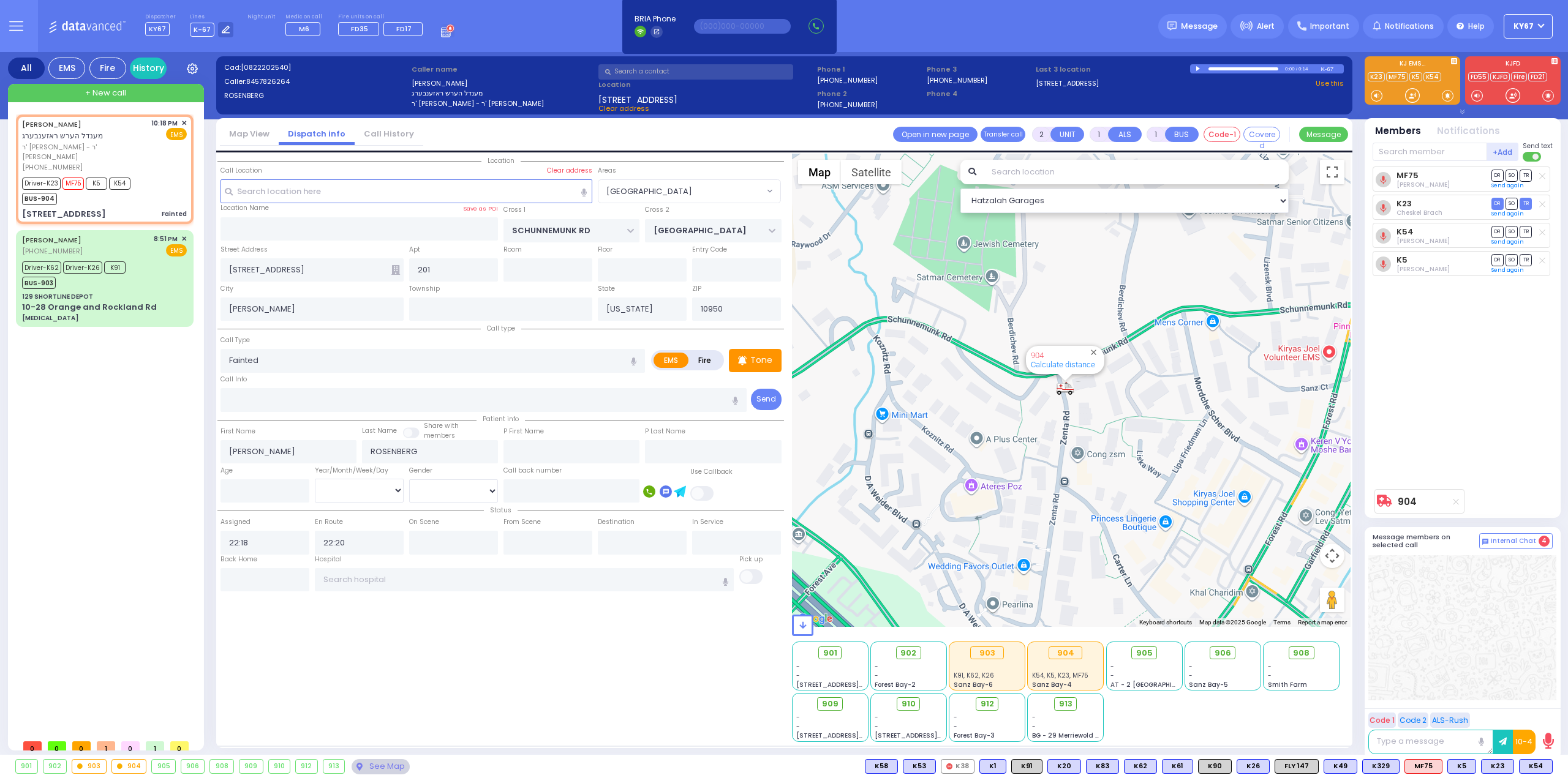
type input "6"
select select
radio input "true"
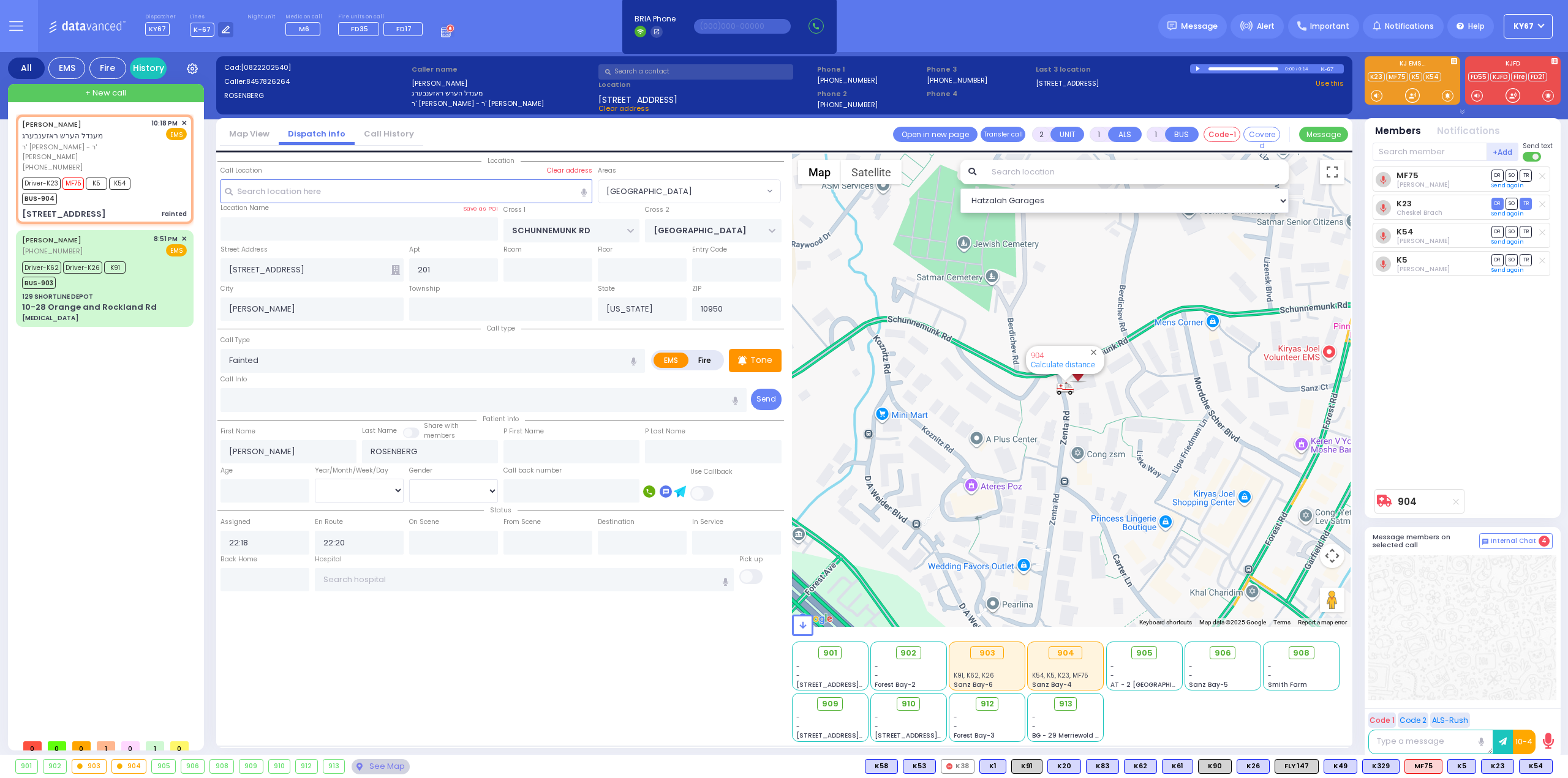
type input "Unknown"
select select "Year"
select select "Hatzalah Garages"
select select "[GEOGRAPHIC_DATA]"
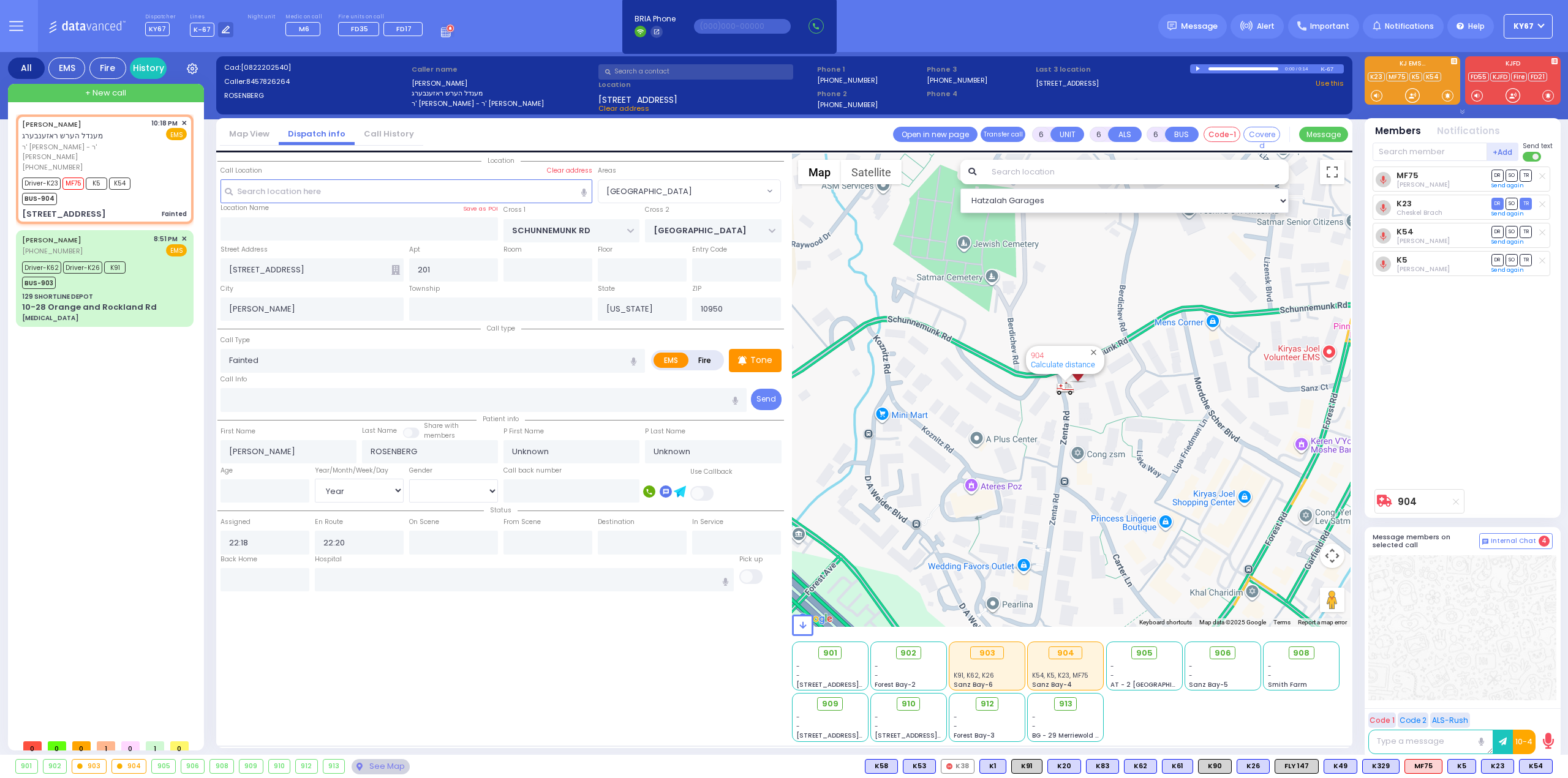
select select
radio input "true"
select select "Year"
select select "Hatzalah Garages"
select select "[GEOGRAPHIC_DATA]"
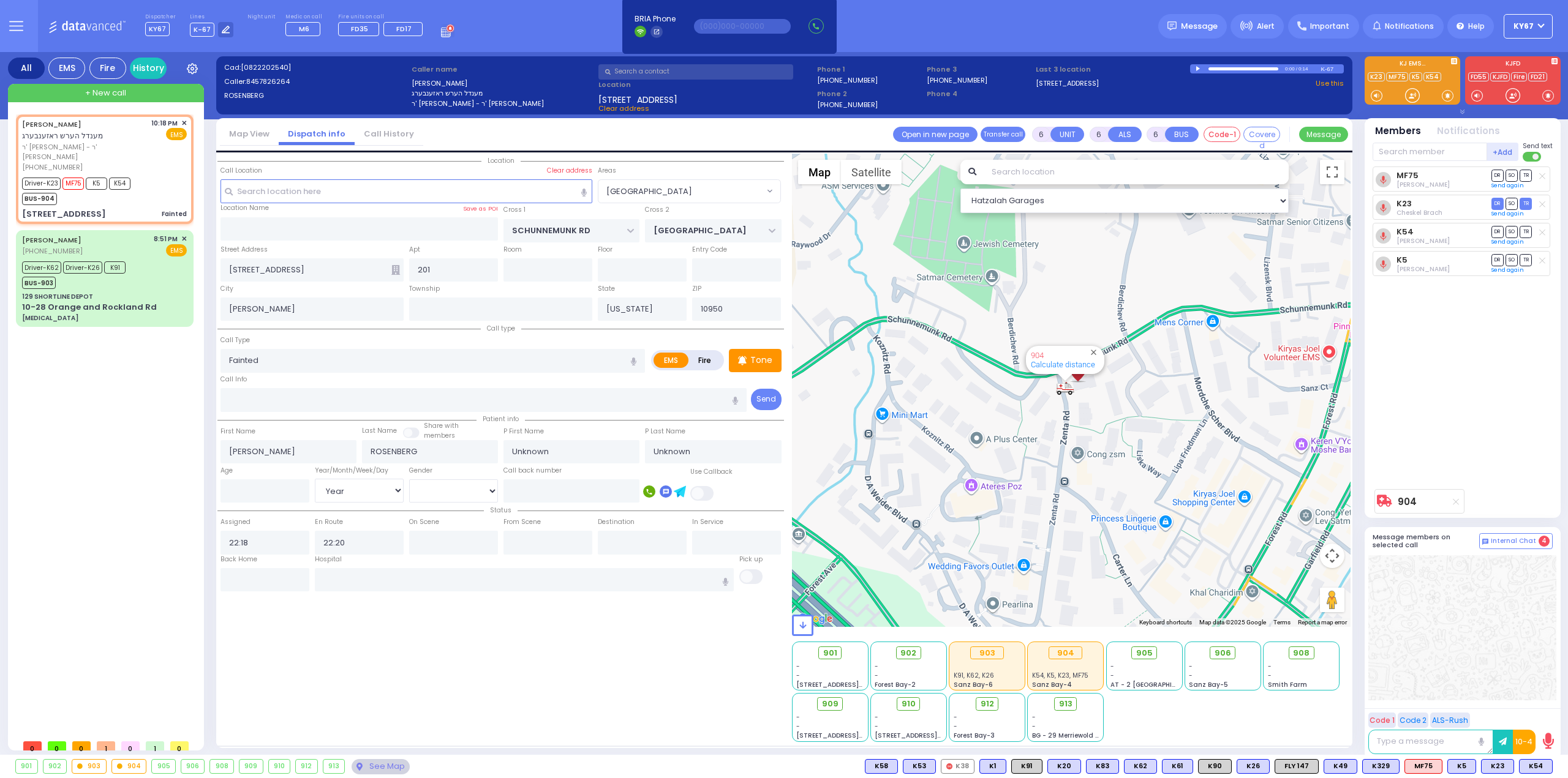
select select
radio input "true"
type input "Mendel"
type input "Rosenberg"
type input "57"
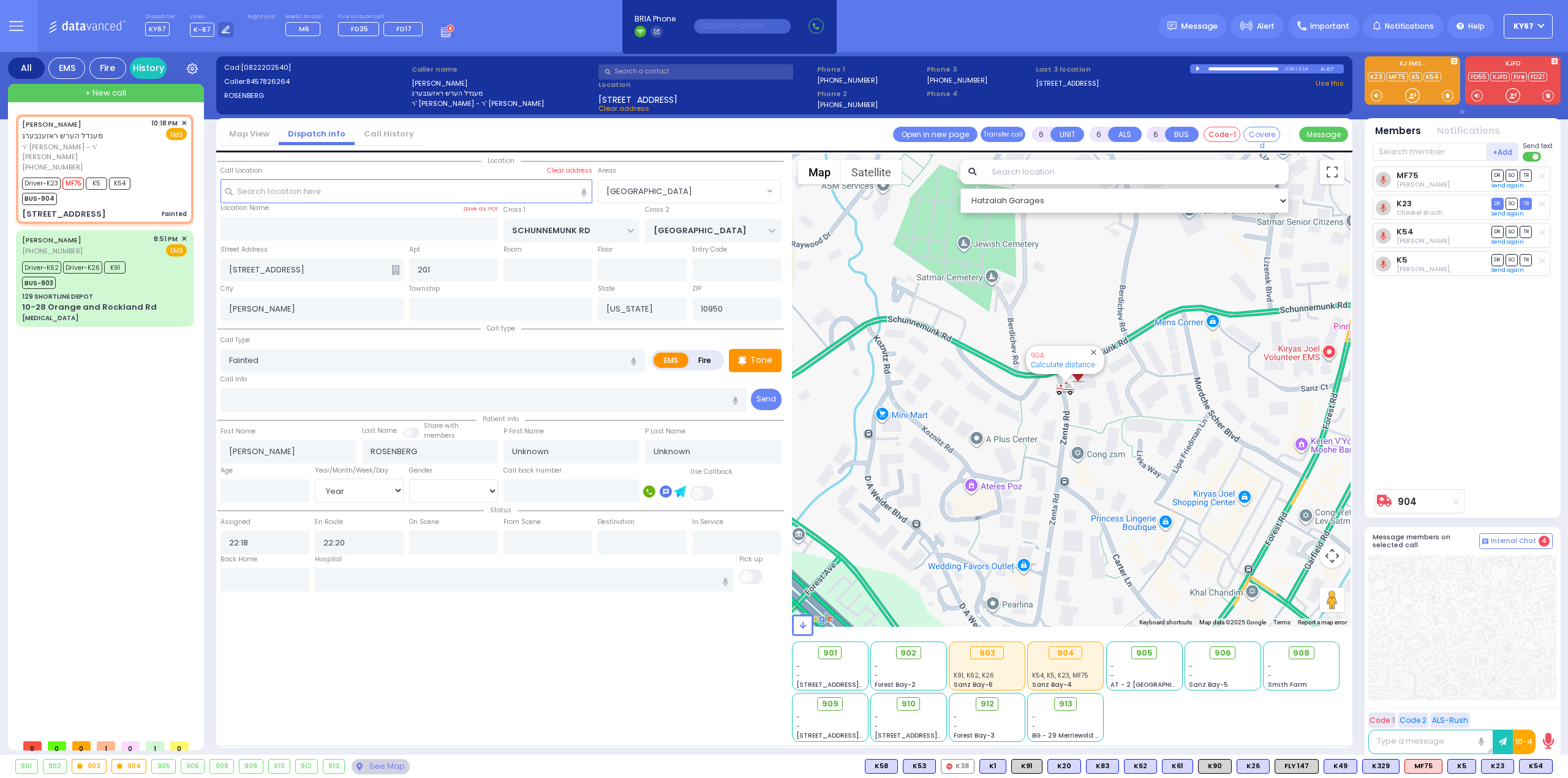
select select "Year"
select select "[DEMOGRAPHIC_DATA]"
type input "22:25"
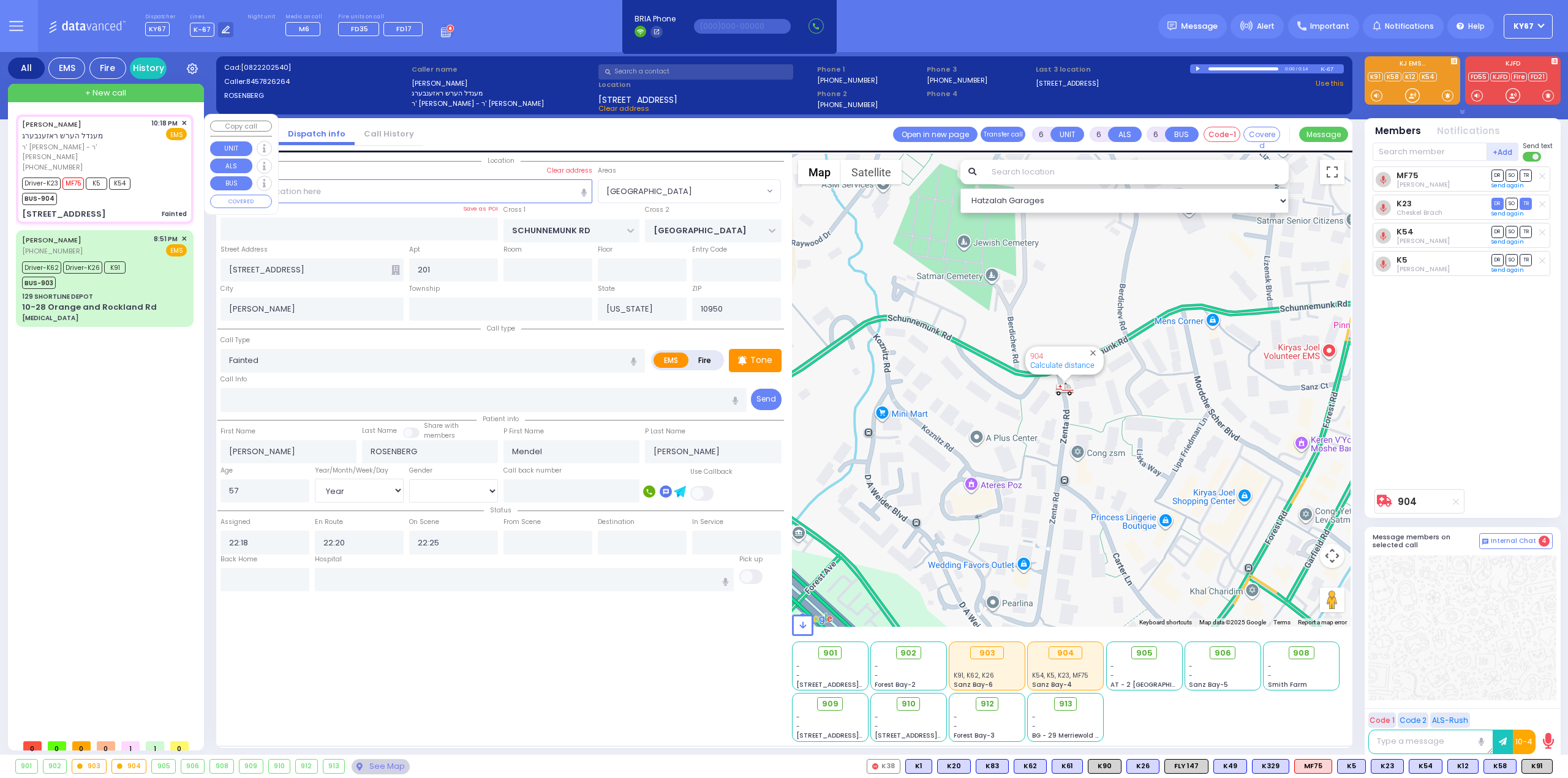
click at [184, 123] on span "✕" at bounding box center [184, 123] width 6 height 10
click at [187, 122] on div "MENDEL HERSH ROSENBERG מענדל הערש ראזענבערג ר' אביגדור יודא - ר' יוסף פנחס סטרו…" at bounding box center [105, 169] width 173 height 106
click at [185, 123] on span "✕" at bounding box center [184, 123] width 6 height 10
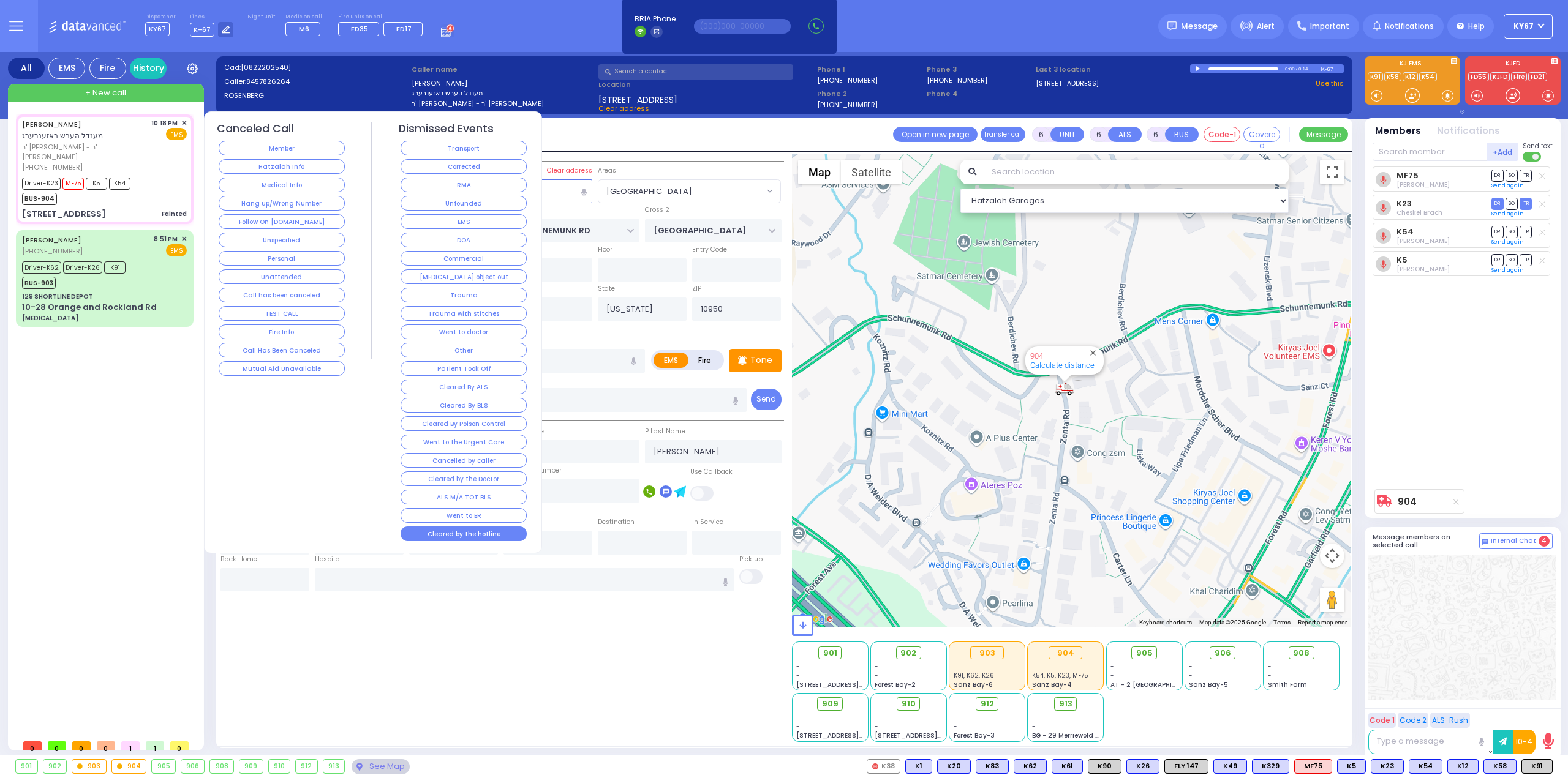
click at [444, 526] on button "Cleared by the hotline" at bounding box center [464, 534] width 126 height 15
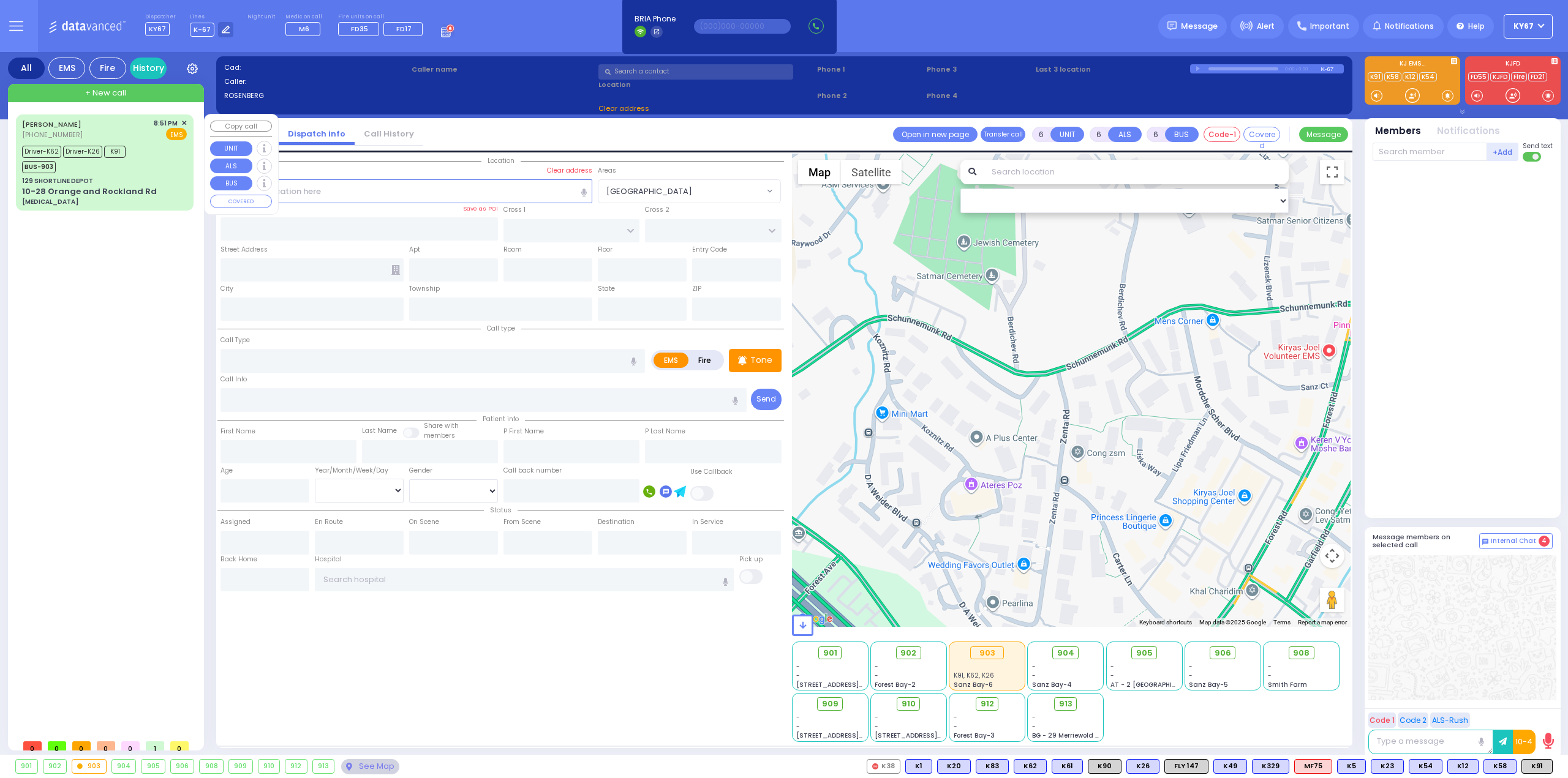
click at [156, 162] on div "Driver-K62 Driver-K26 K91 BUS-903" at bounding box center [104, 158] width 165 height 31
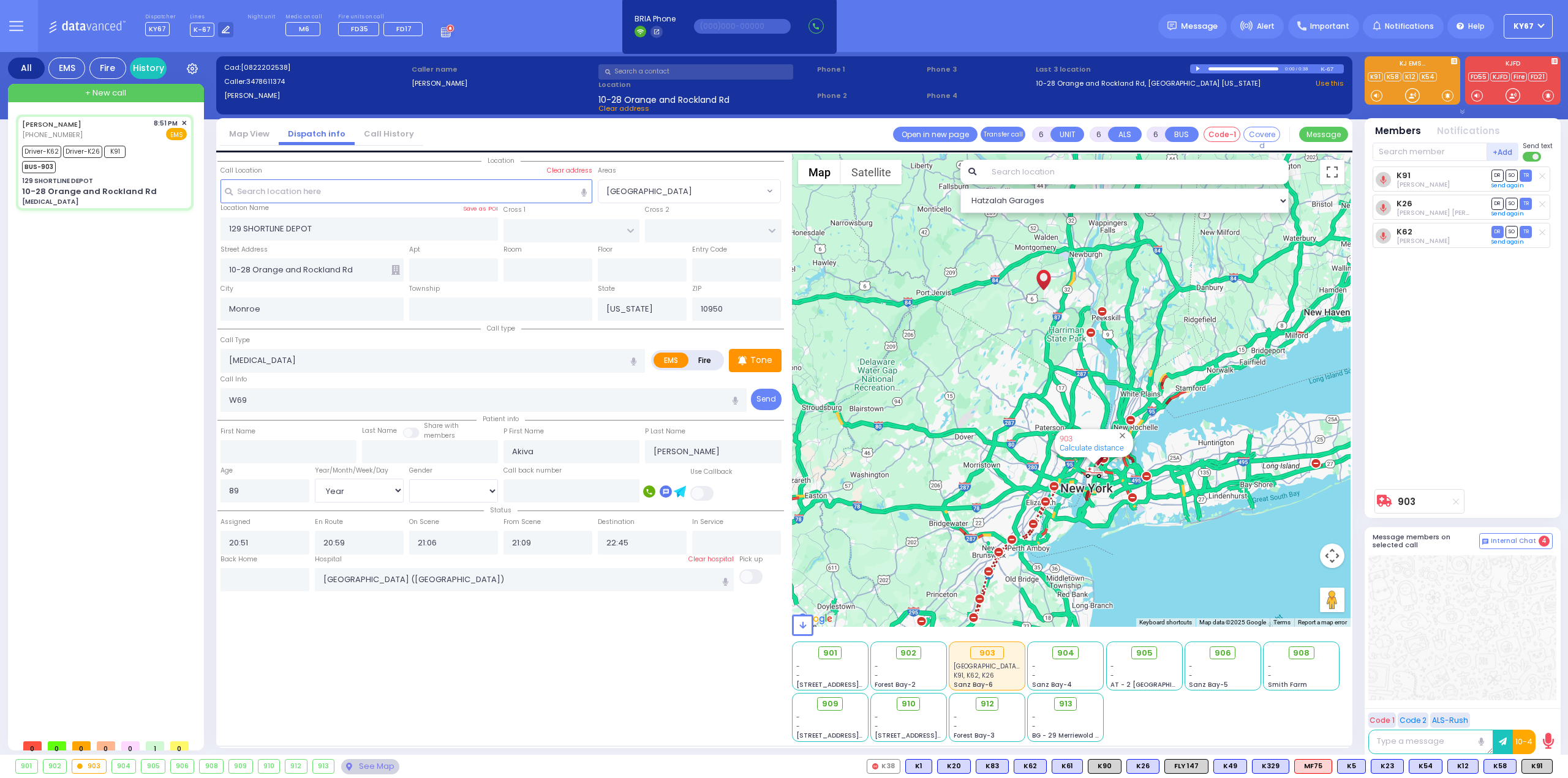
click at [1459, 338] on div "K91 David Cuatt DR SO TR DR" at bounding box center [1464, 325] width 182 height 316
click at [148, 169] on div "Driver-K62 Driver-K26 K91 BUS-903" at bounding box center [104, 158] width 165 height 31
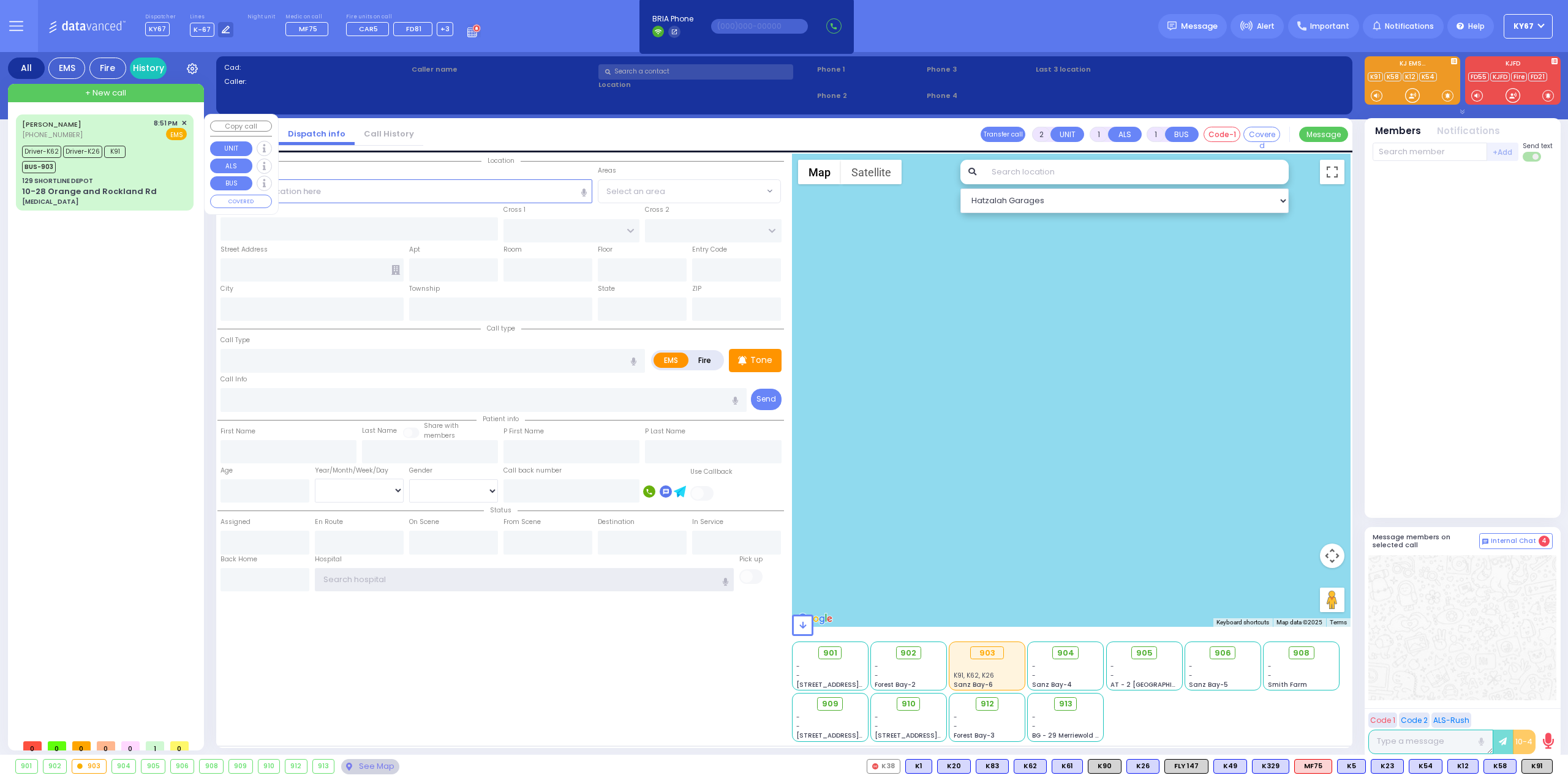
type input "Ky67"
click at [138, 171] on div "Driver-K62 Driver-K26 K91 BUS-903" at bounding box center [104, 158] width 165 height 31
type input "6"
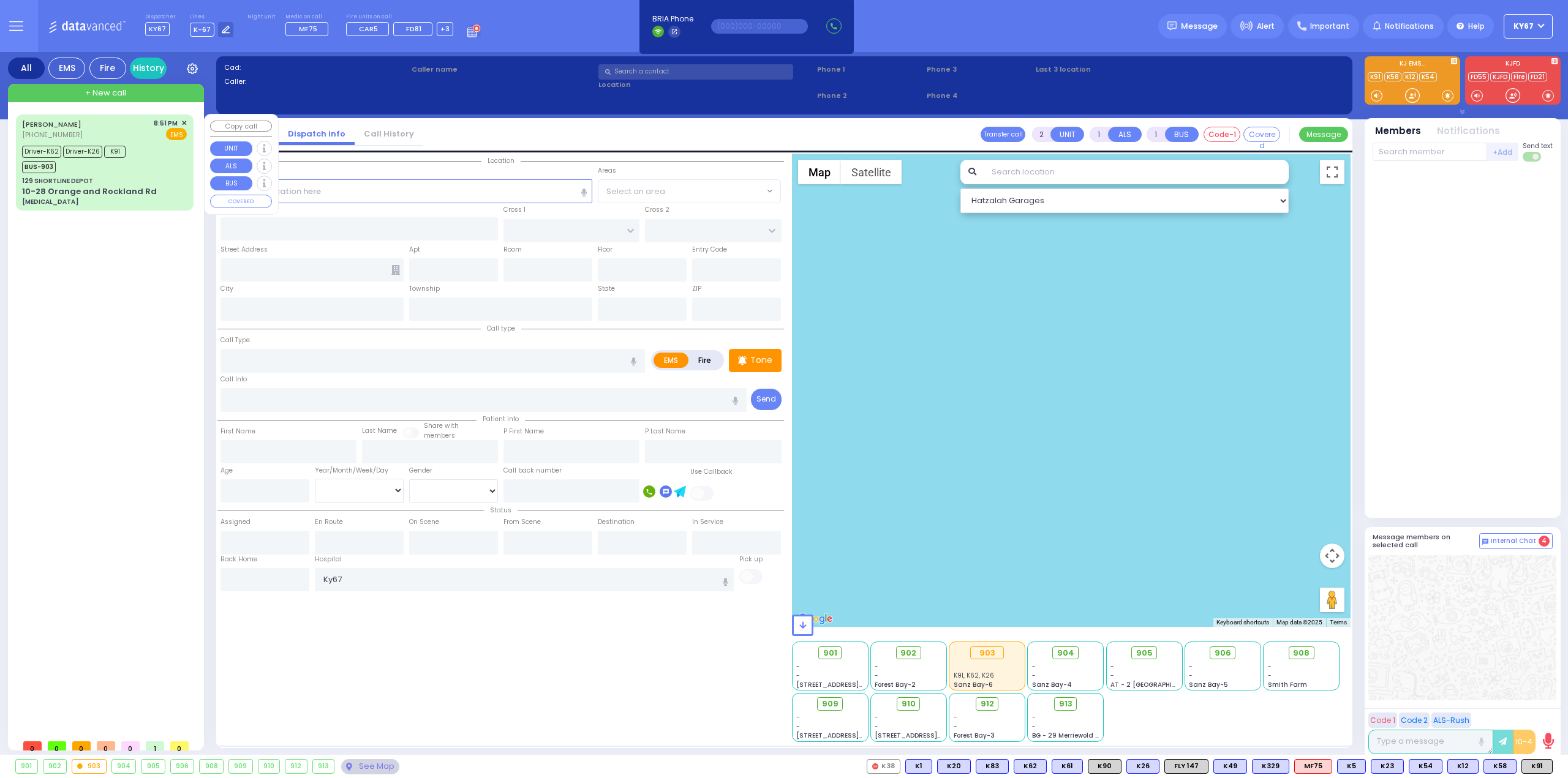
select select
type input "[MEDICAL_DATA]"
radio input "true"
type input "W69"
type input "Akiva"
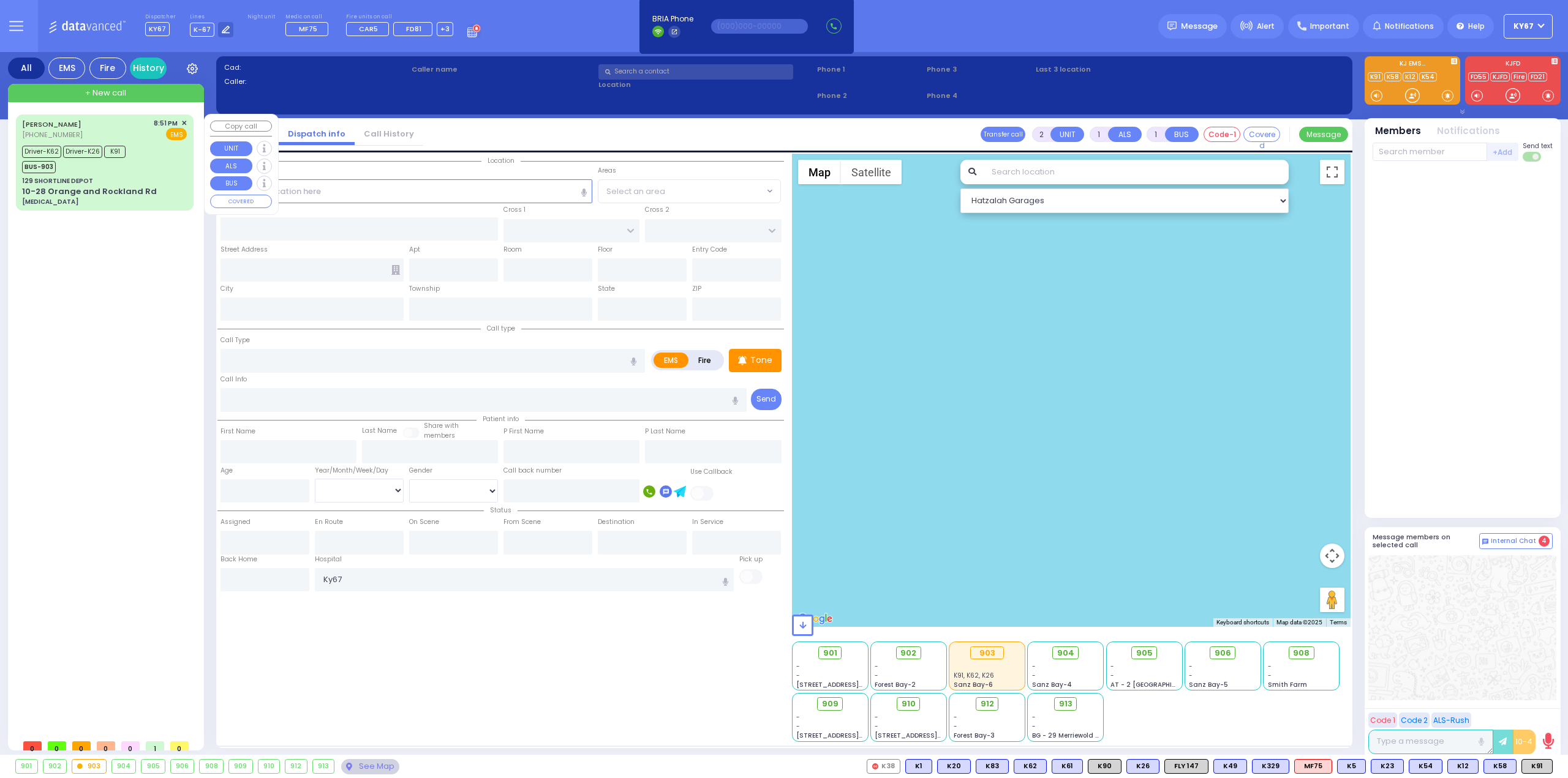
type input "[PERSON_NAME]"
type input "89"
select select "Year"
select select "[DEMOGRAPHIC_DATA]"
type input "20:51"
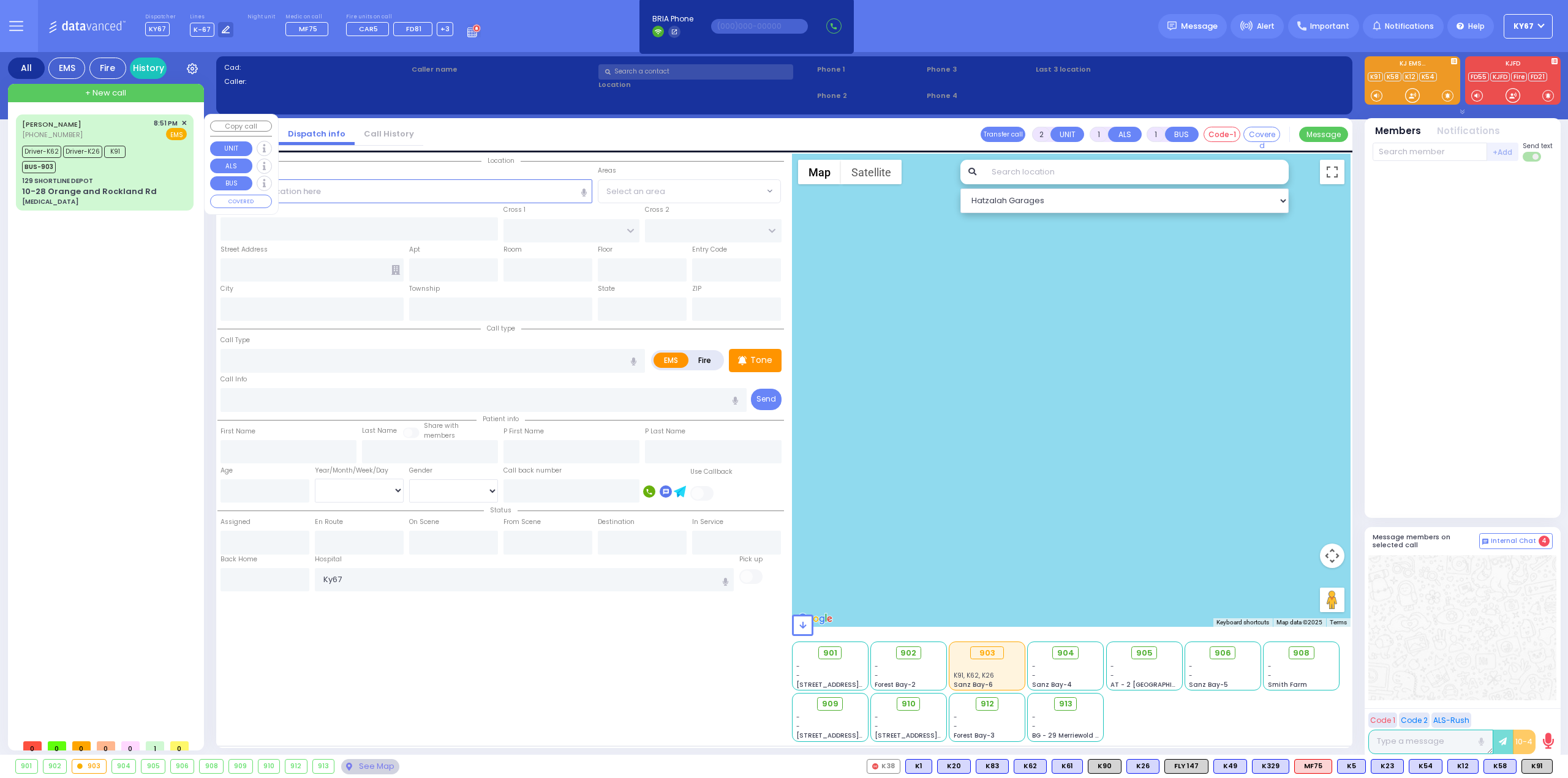
type input "20:59"
type input "21:06"
type input "21:09"
type input "22:45"
type input "[GEOGRAPHIC_DATA] ([GEOGRAPHIC_DATA])"
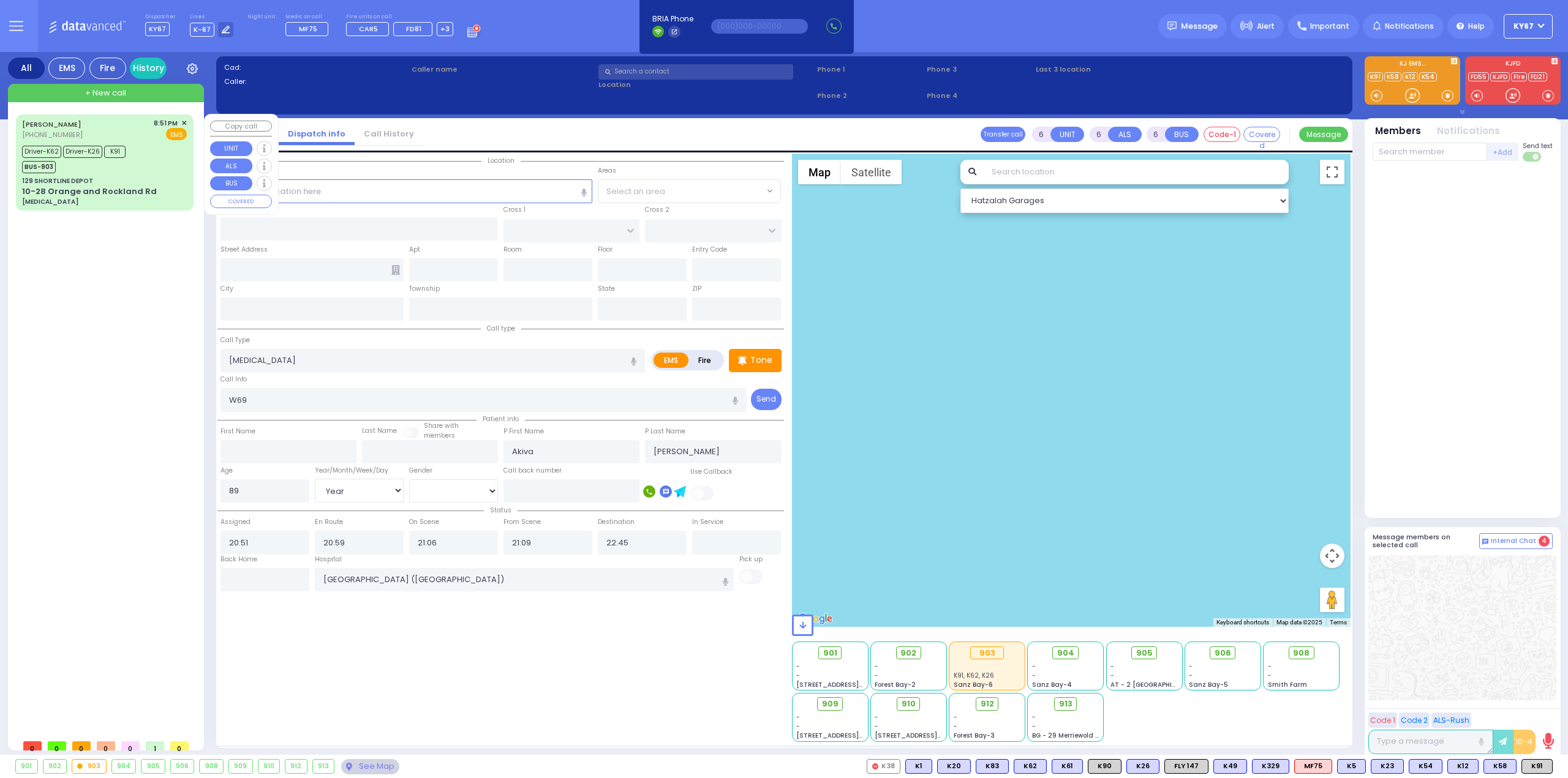
select select "Hatzalah Garages"
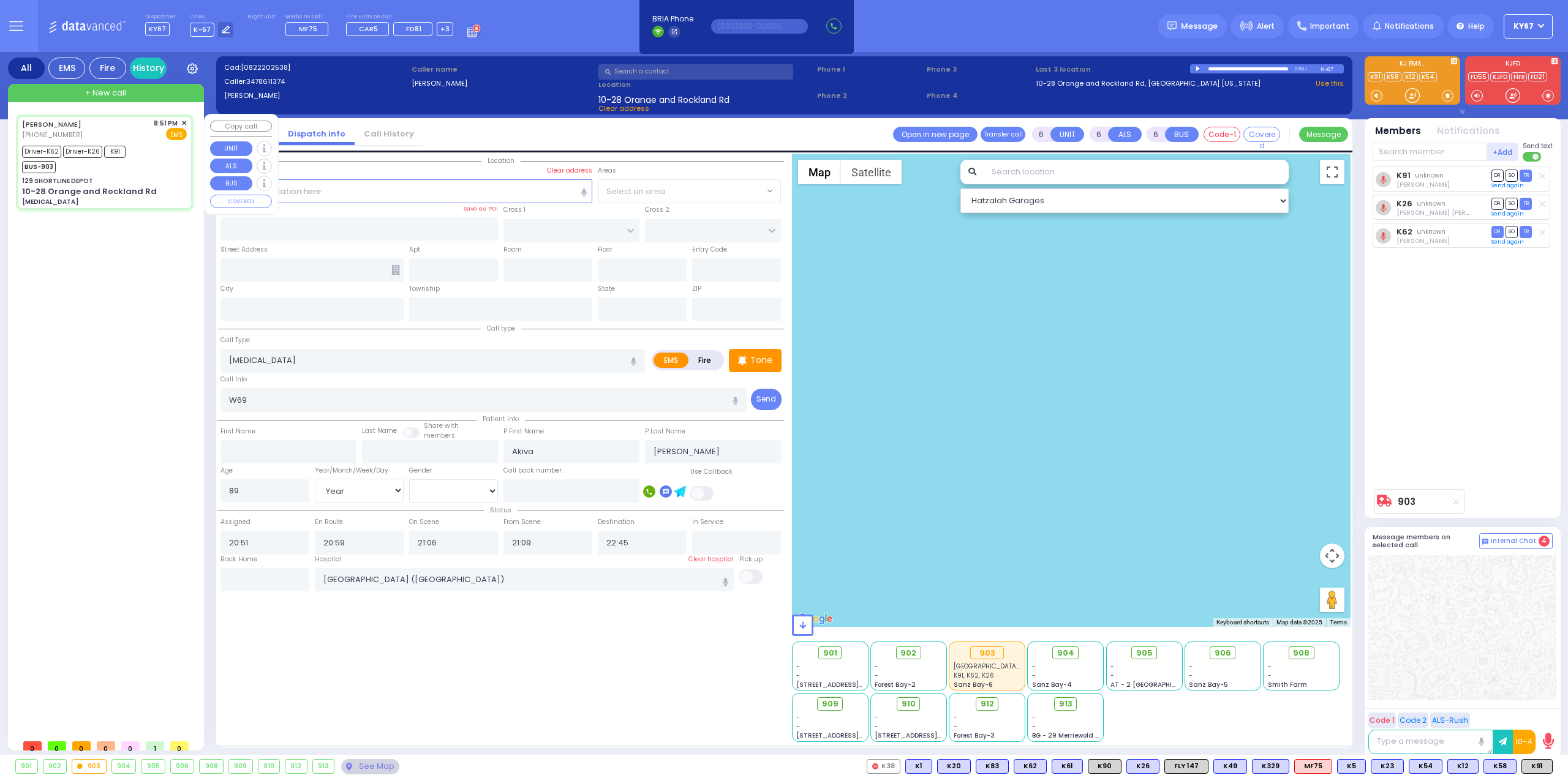
type input "129 SHORTLINE DEPOT"
type input "10-28 Orange and Rockland Rd"
type input "Monroe"
type input "[US_STATE]"
type input "10950"
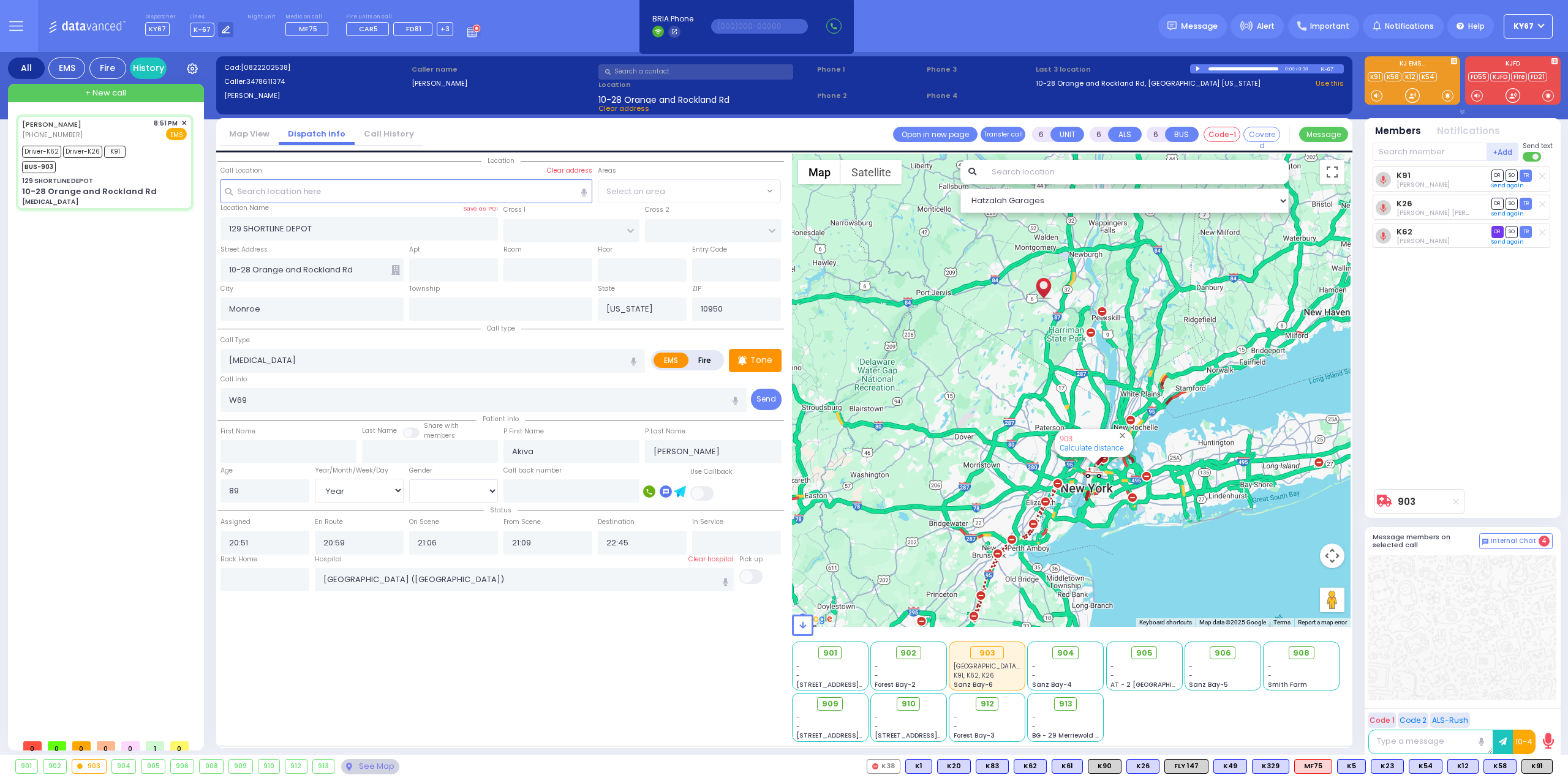
click at [1498, 228] on span "DR" at bounding box center [1497, 232] width 12 height 11
select select
radio input "true"
select select "Year"
select select "[DEMOGRAPHIC_DATA]"
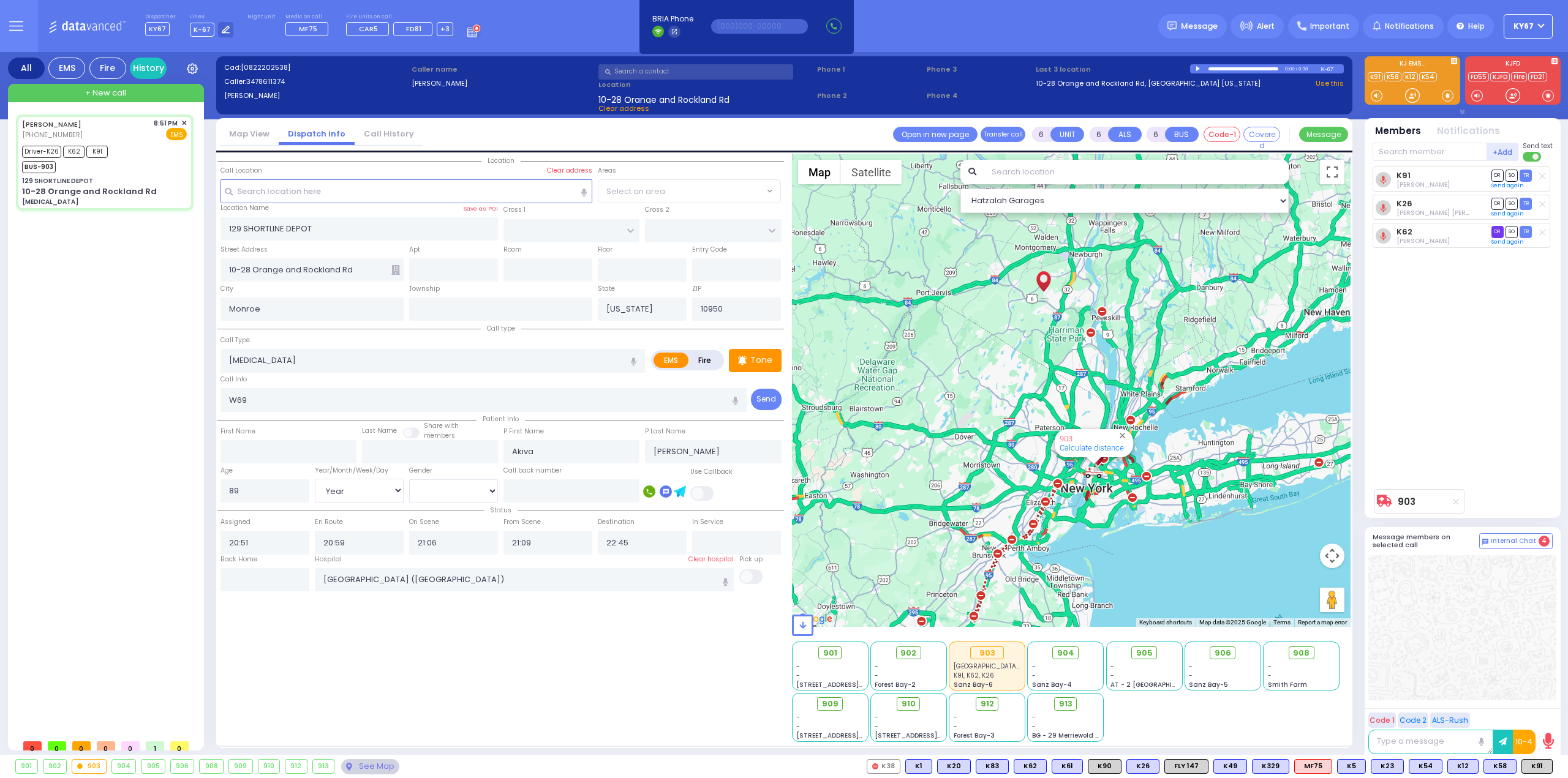
select select "Hatzalah Garages"
click at [1505, 309] on div "K91 unknown David Cuatt DR SO TR Sending text DR" at bounding box center [1464, 325] width 182 height 316
click at [1532, 158] on span at bounding box center [1531, 157] width 20 height 9
click at [910, 151] on input "checkbox" at bounding box center [910, 151] width 0 height 0
click at [1499, 203] on span "DR" at bounding box center [1497, 204] width 12 height 11
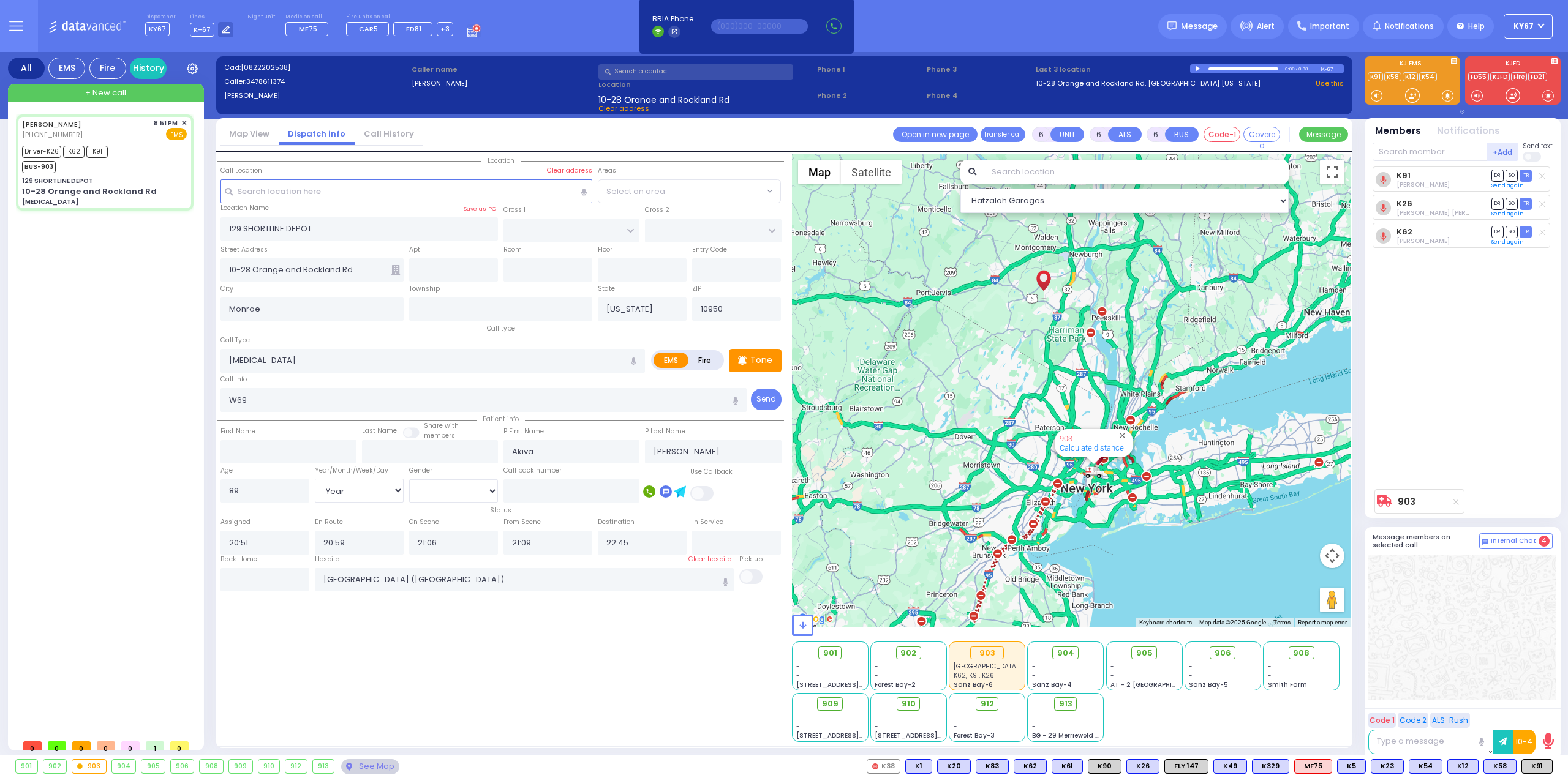
select select
radio input "true"
select select "Year"
select select "[DEMOGRAPHIC_DATA]"
select select "Hatzalah Garages"
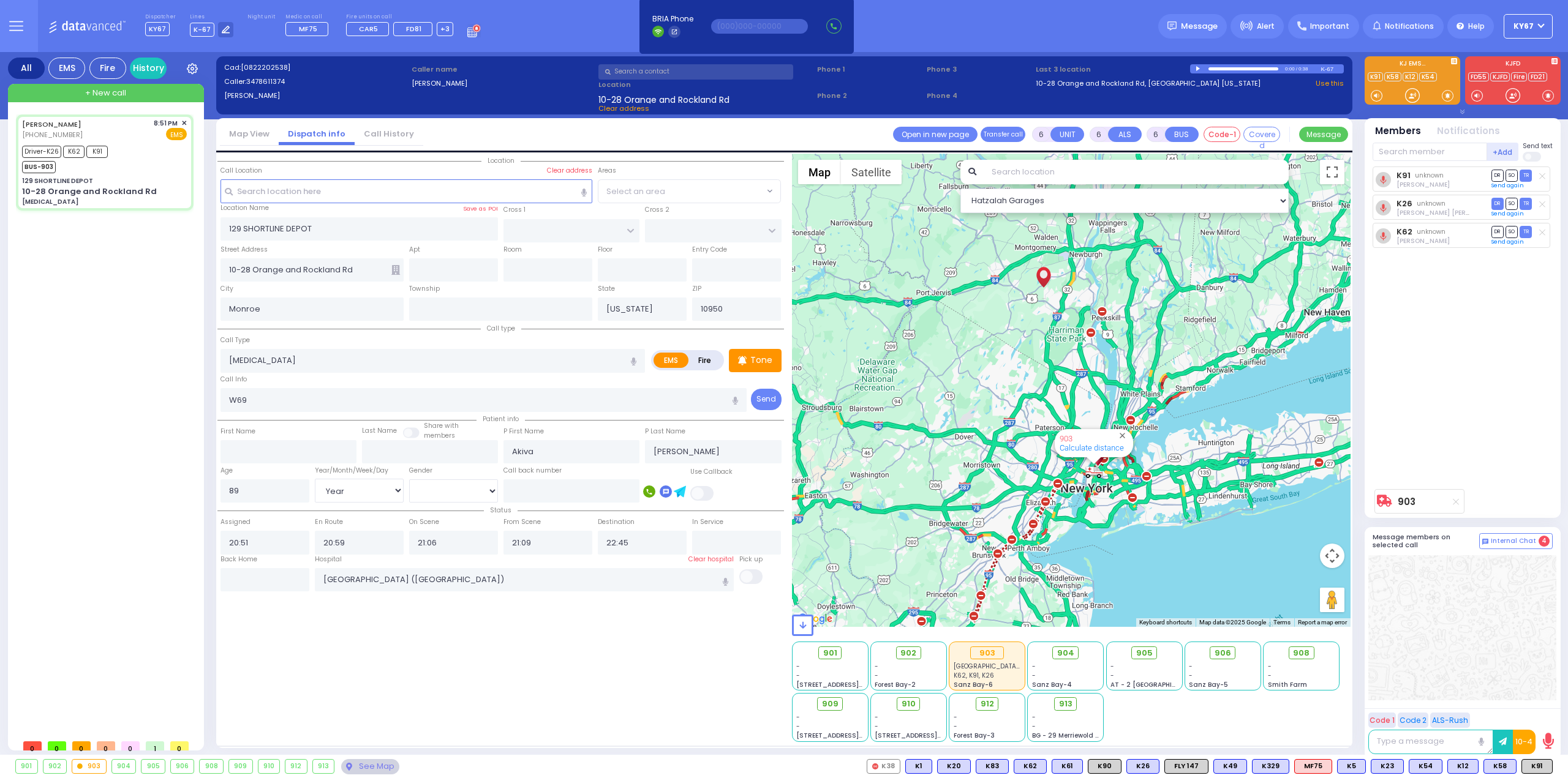
click at [1438, 352] on div "K91 unknown David Cuatt DR SO TR Sending text DR" at bounding box center [1464, 325] width 182 height 316
select select
radio input "true"
select select "Year"
select select "[DEMOGRAPHIC_DATA]"
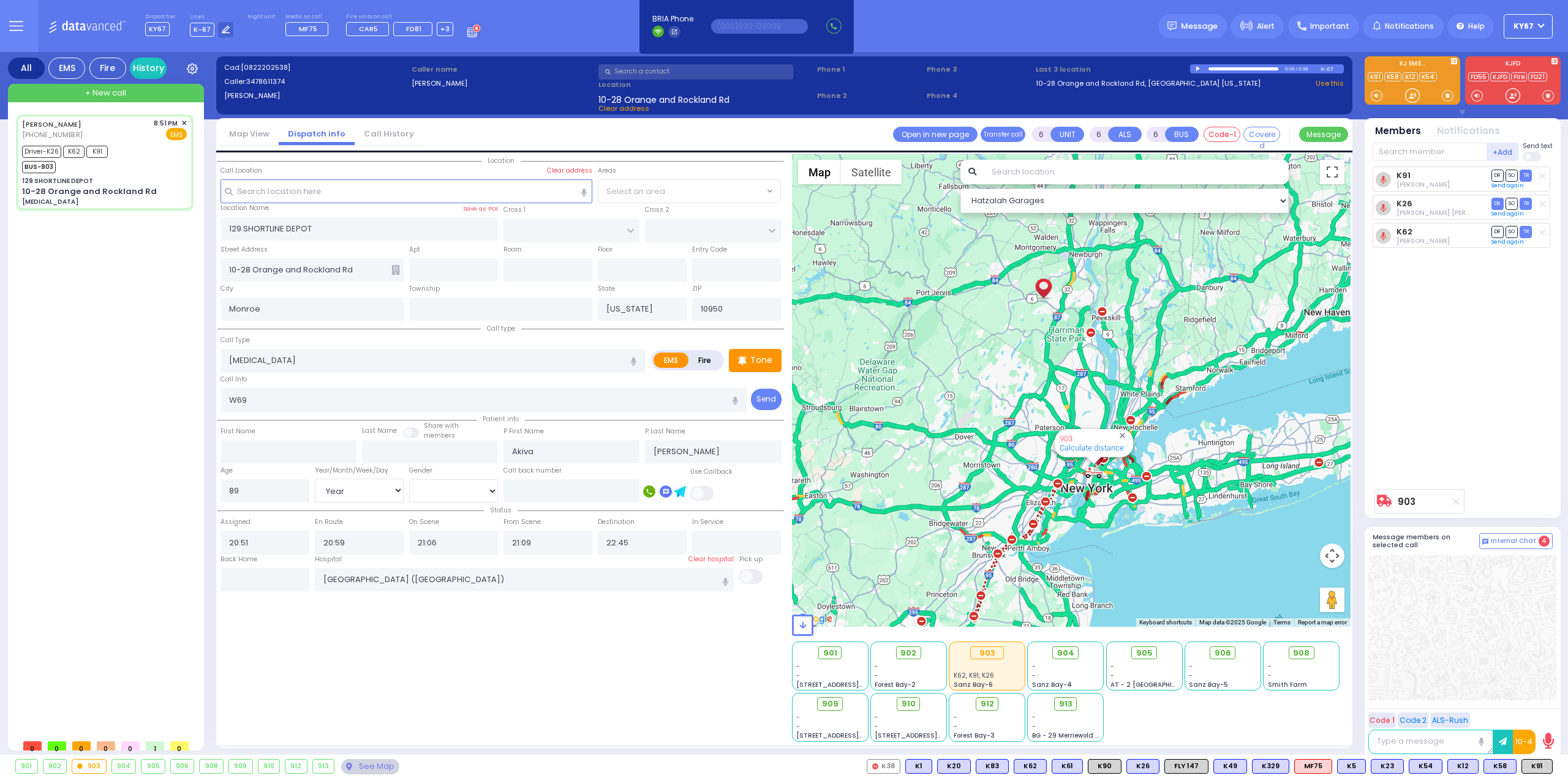
type input "21:09"
select select "Hatzalah Garages"
select select
radio input "true"
select select "Year"
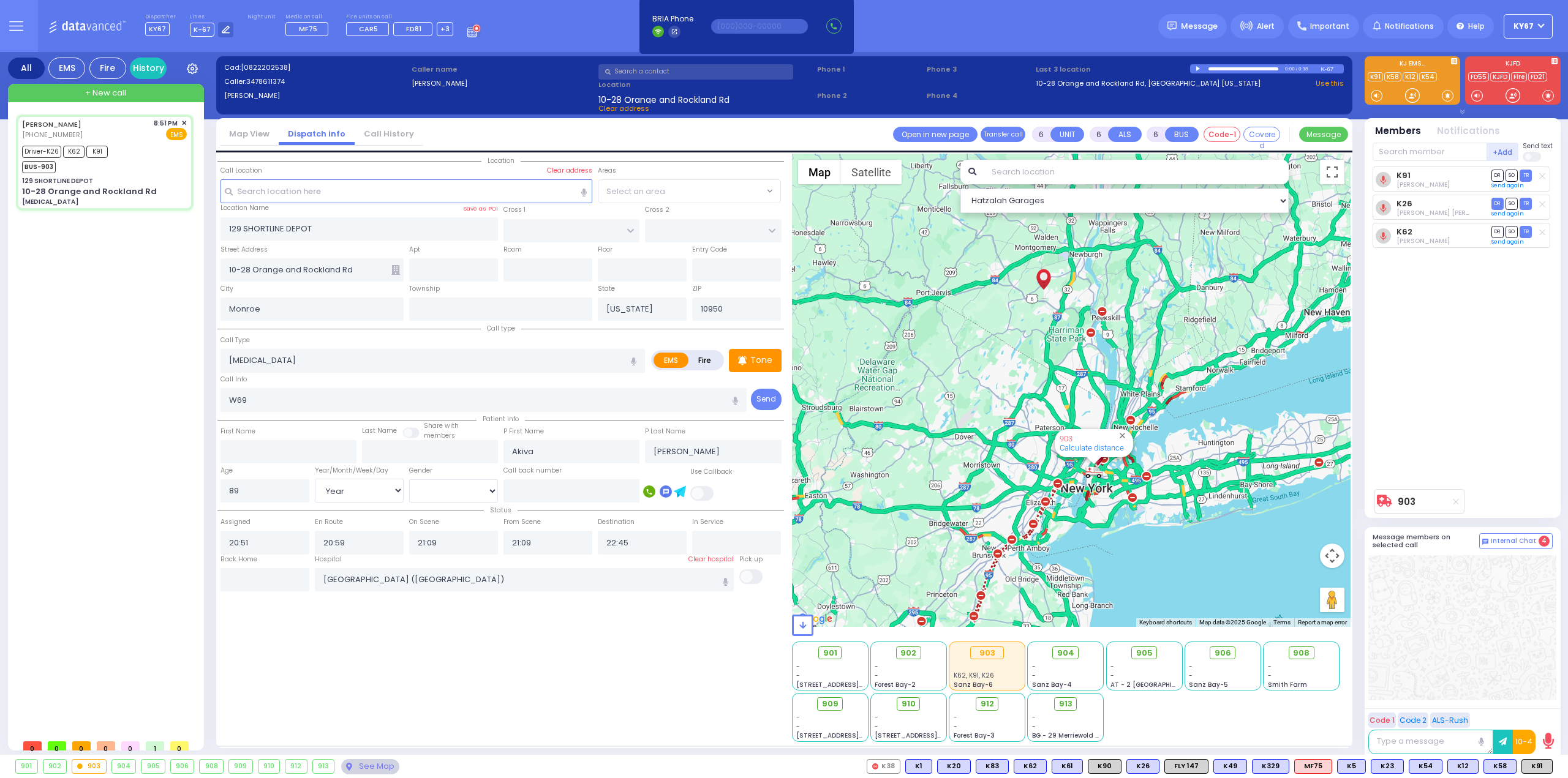
select select "[DEMOGRAPHIC_DATA]"
select select "Hatzalah Garages"
select select
radio input "true"
select select "Year"
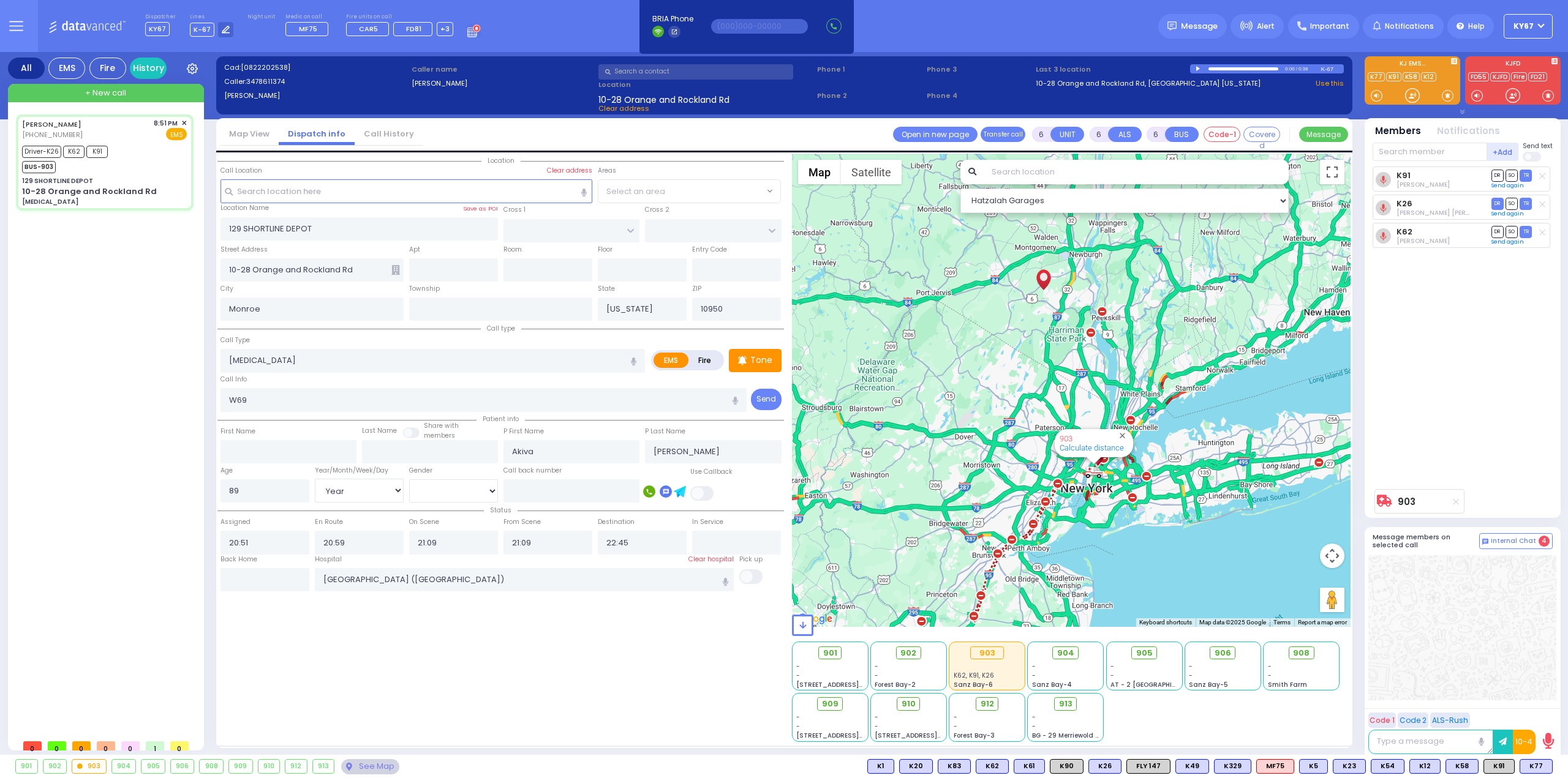
select select "[DEMOGRAPHIC_DATA]"
select select "Hatzalah Garages"
select select
radio input "true"
select select "Year"
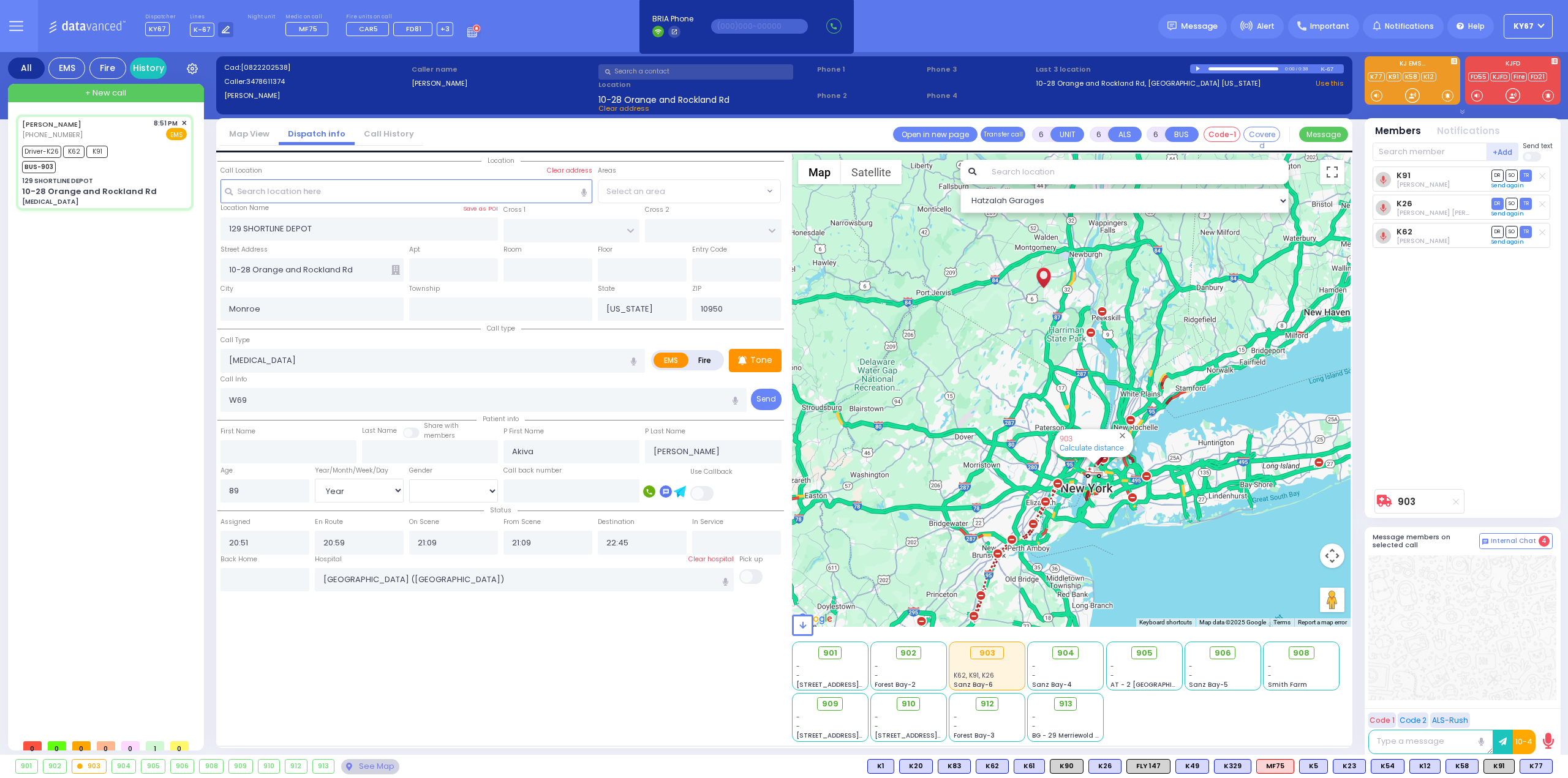
select select "[DEMOGRAPHIC_DATA]"
select select "Hatzalah Garages"
select select
radio input "true"
select select "Year"
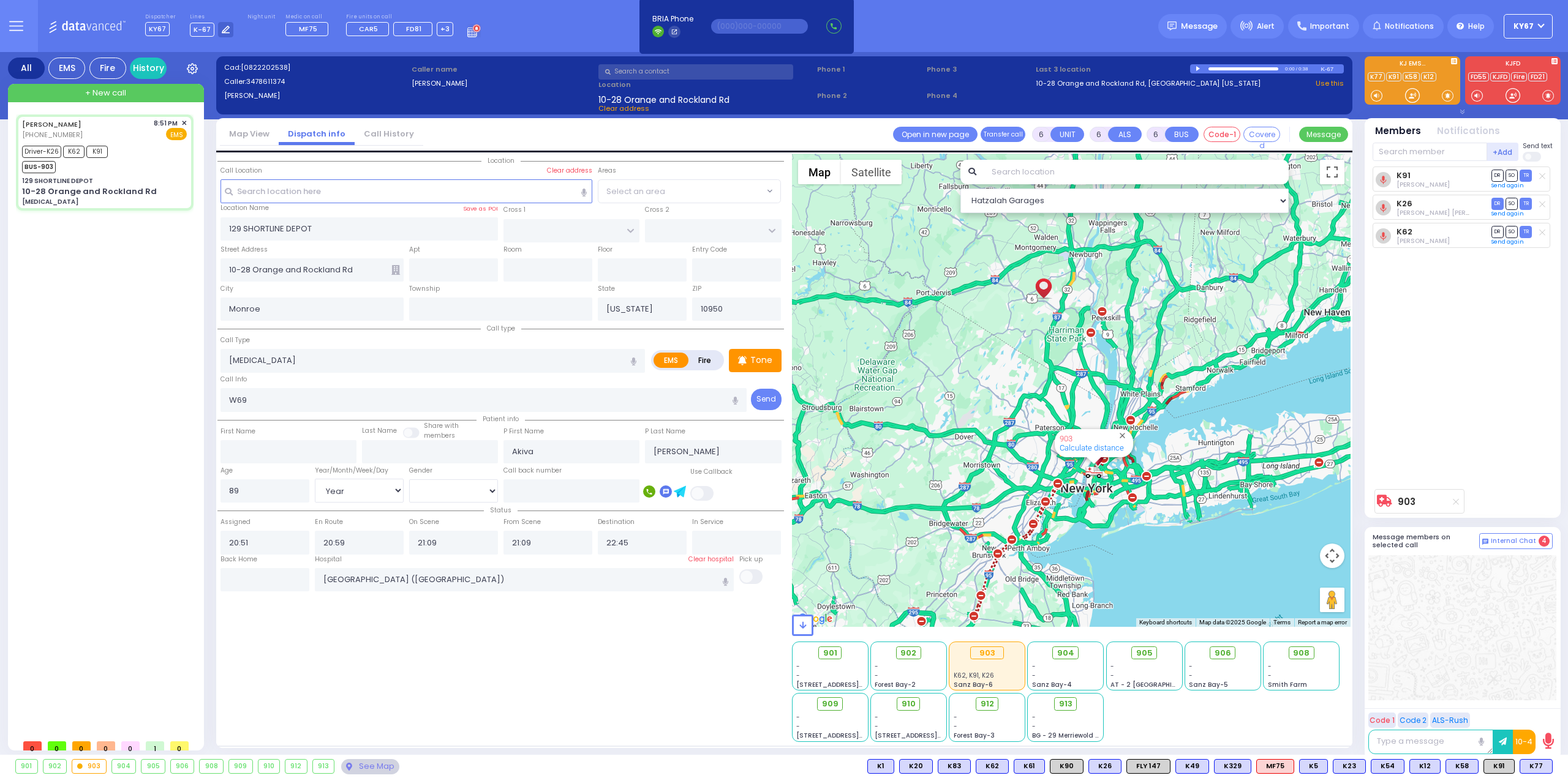
select select "[DEMOGRAPHIC_DATA]"
select select "Hatzalah Garages"
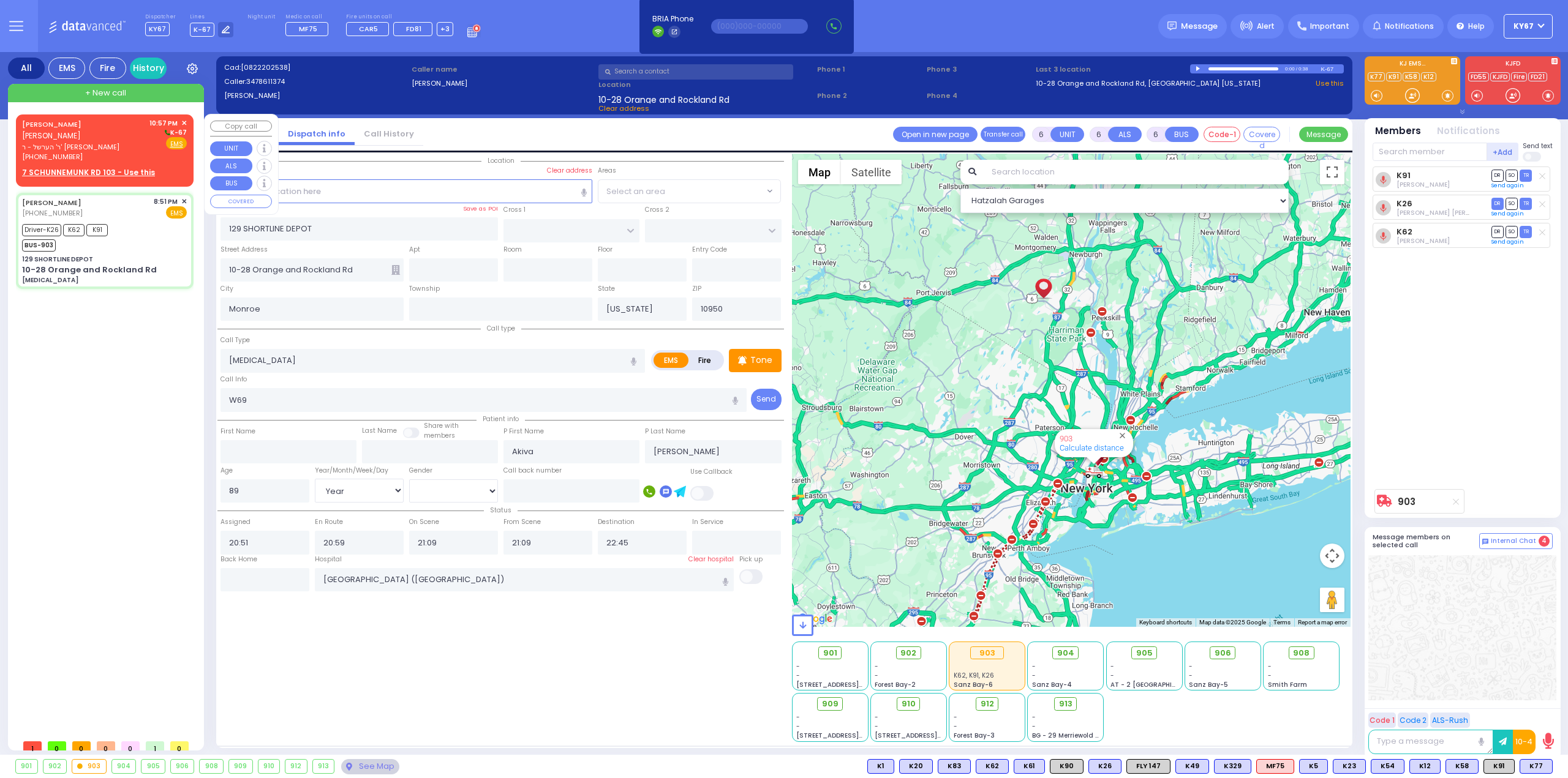
click at [85, 142] on span "ר' הערשל - ר' [PERSON_NAME]" at bounding box center [83, 146] width 123 height 10
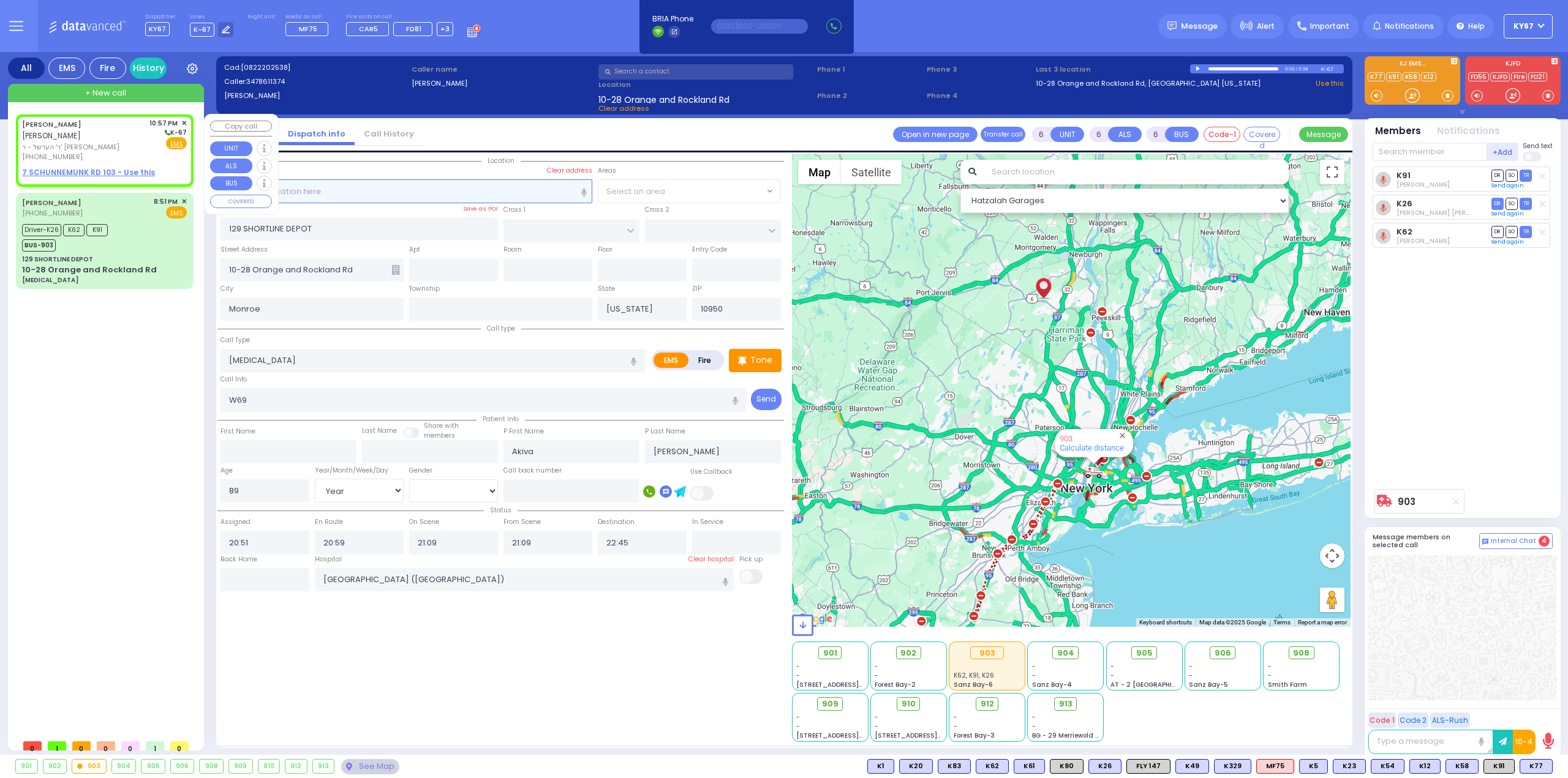
type input "2"
type input "1"
select select
radio input "true"
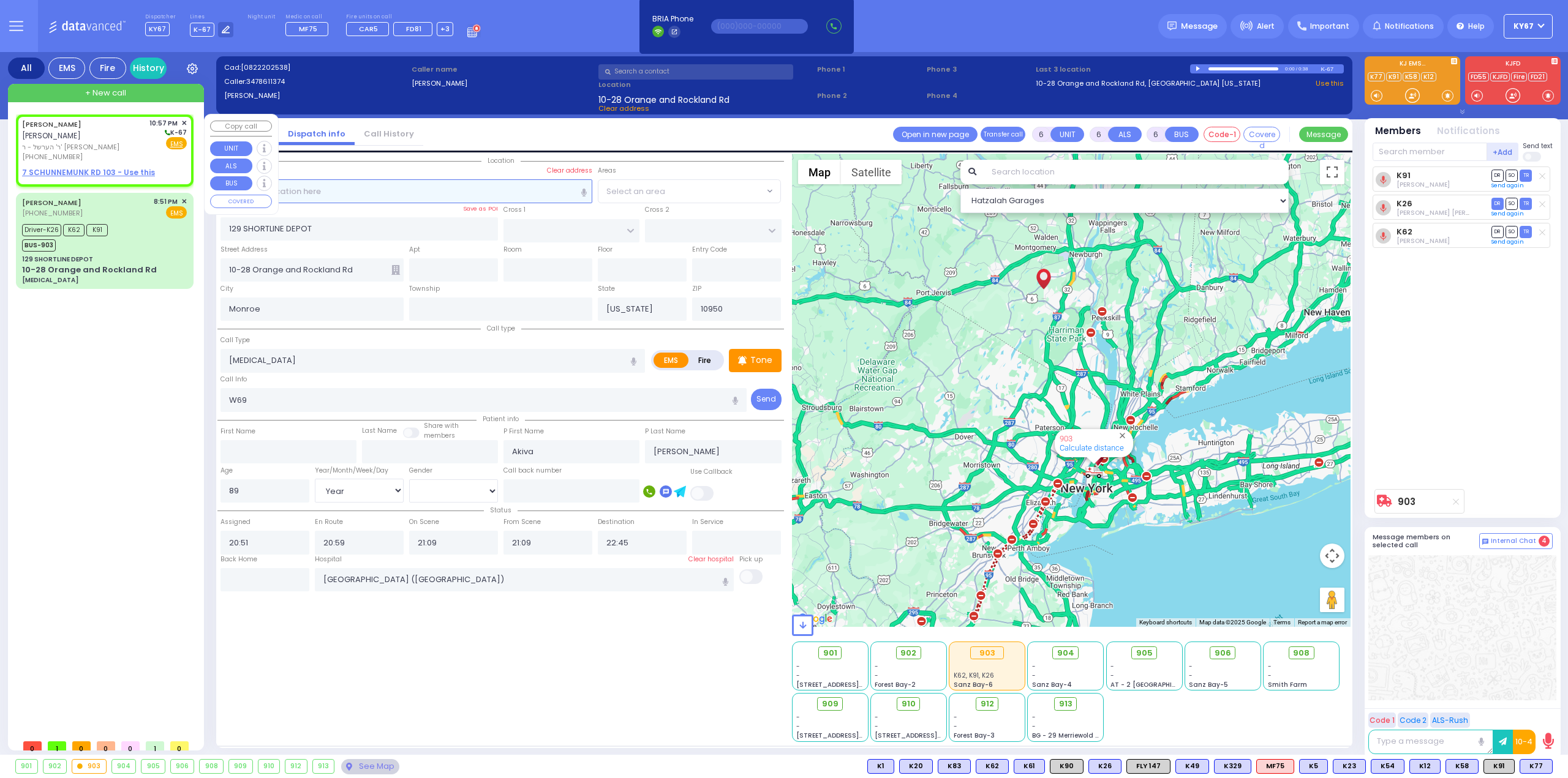
type input "YITZCHOK"
type input "[PERSON_NAME]"
select select
type input "22:57"
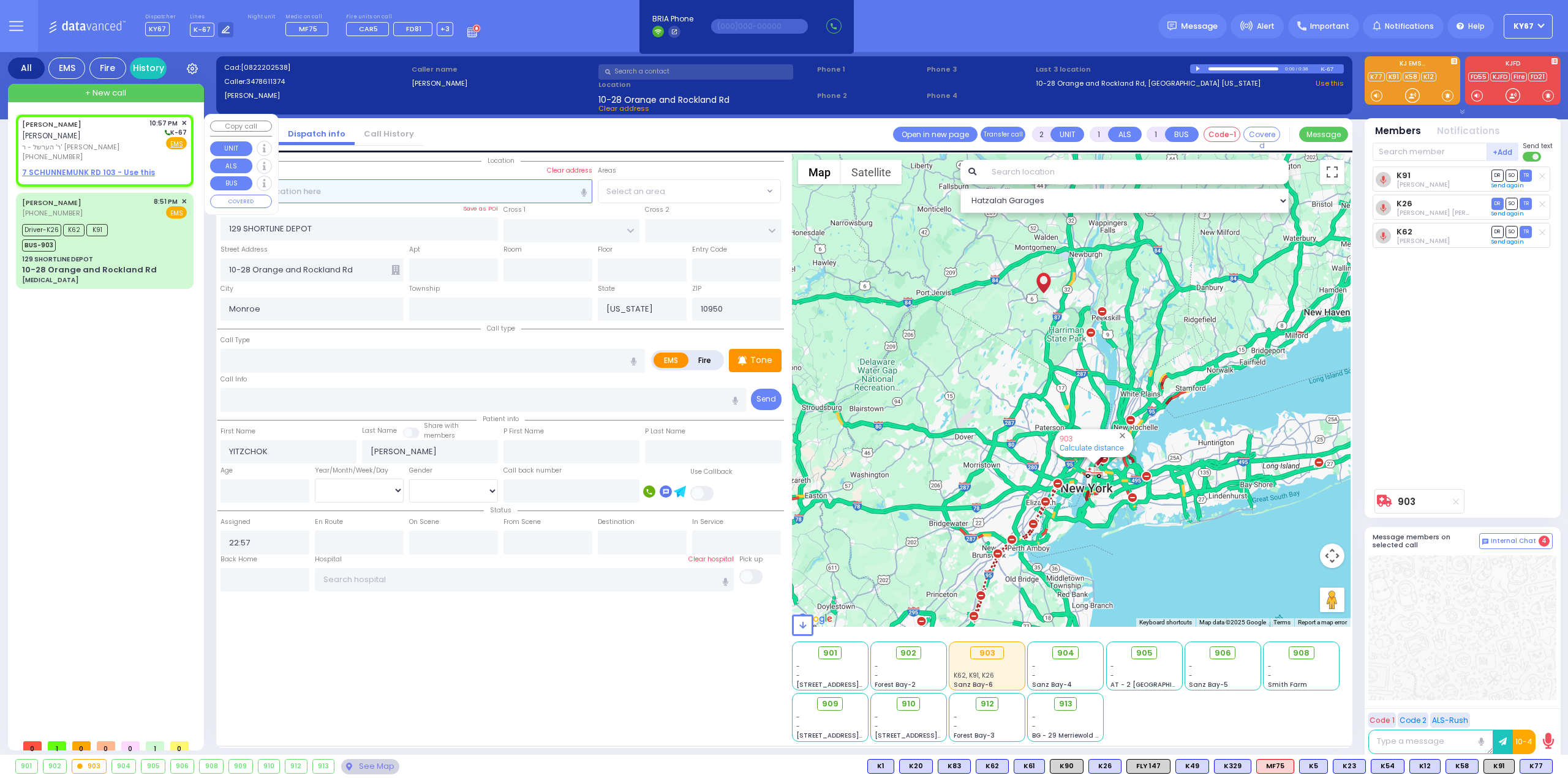
select select "Hatzalah Garages"
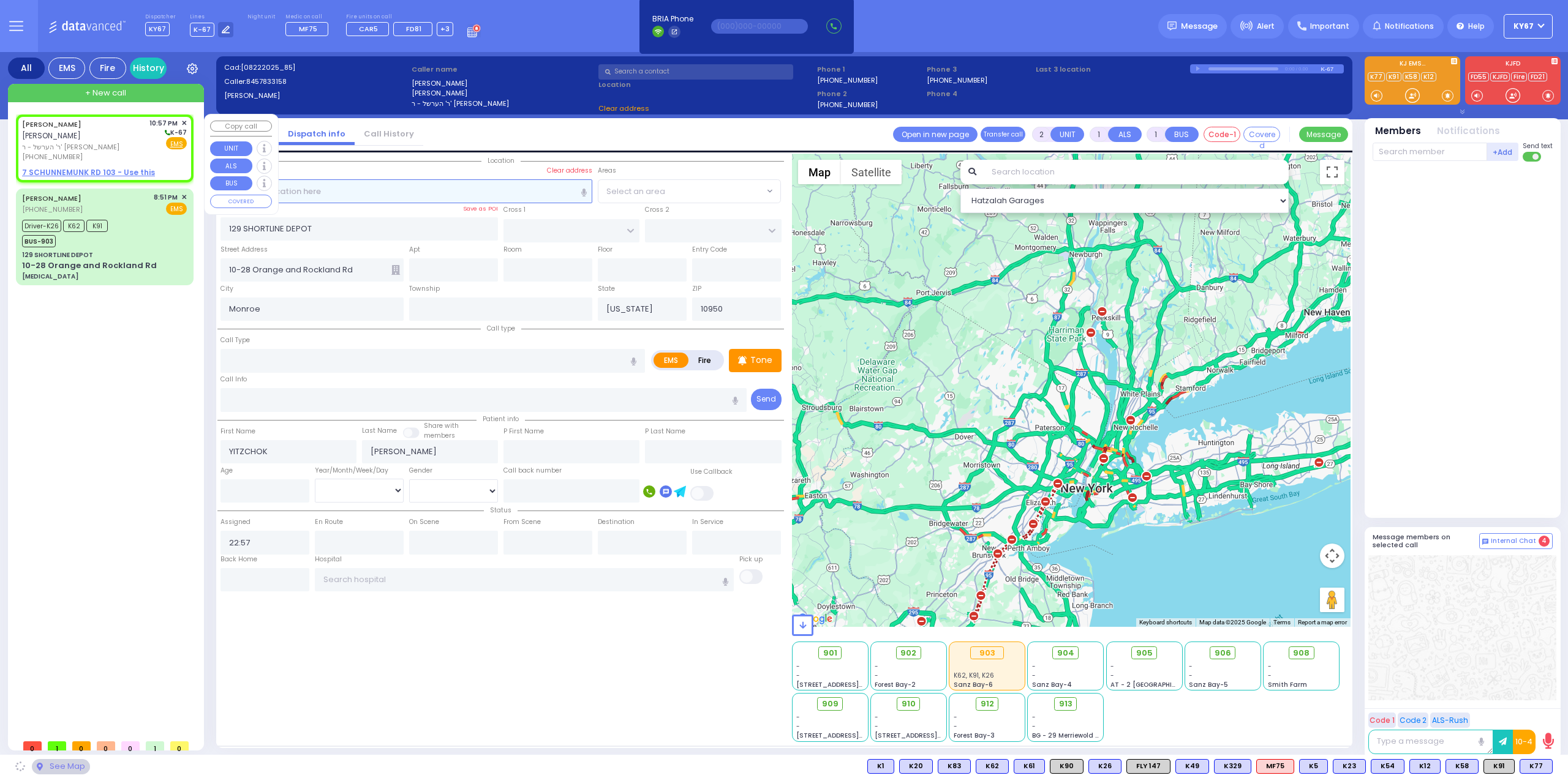
select select
radio input "true"
select select
select select "Hatzalah Garages"
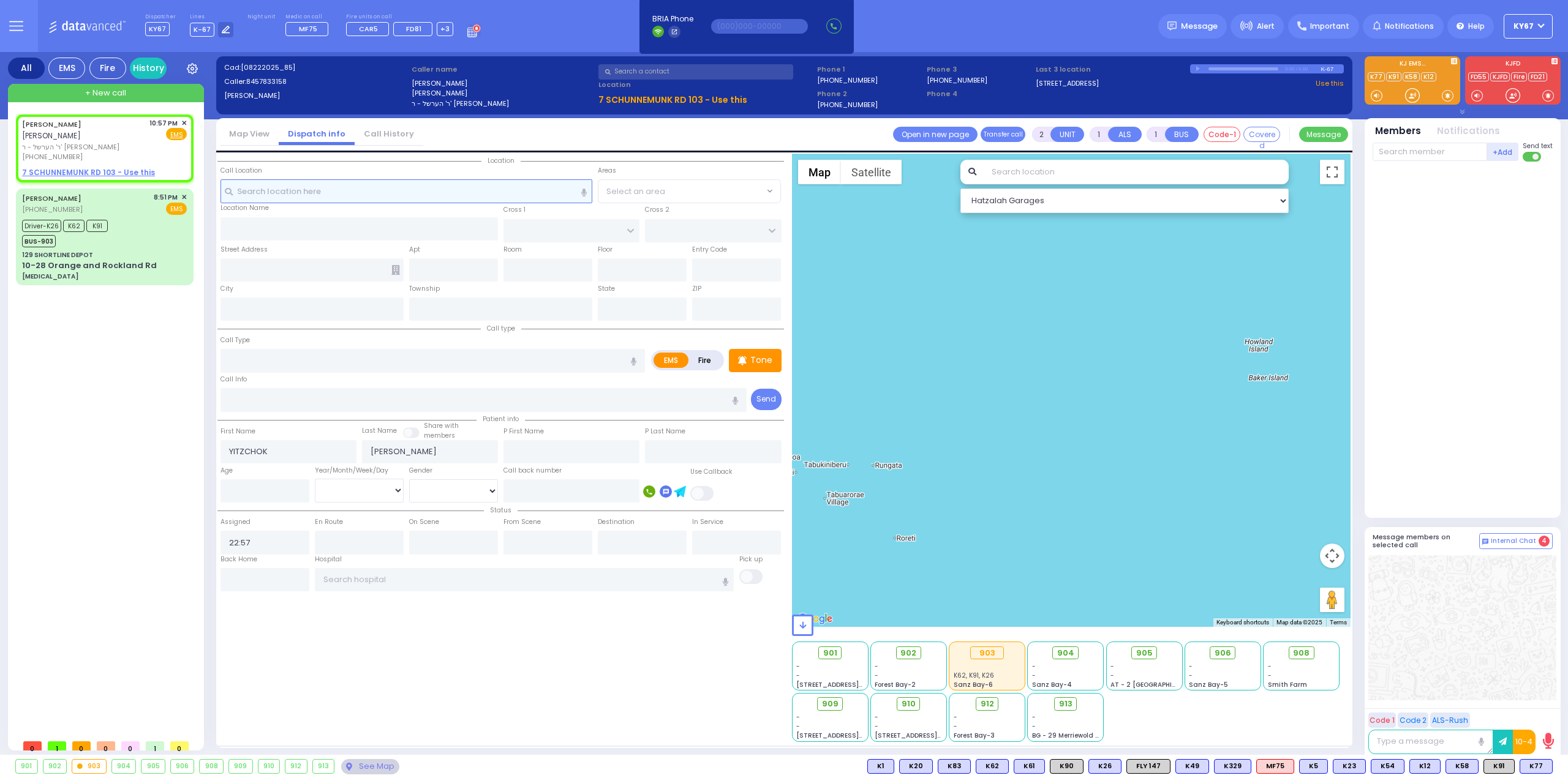
select select
radio input "true"
select select
select select "Hatzalah Garages"
click at [95, 167] on u "7 SCHUNNEMUNK RD 103 - Use this" at bounding box center [88, 172] width 133 height 10
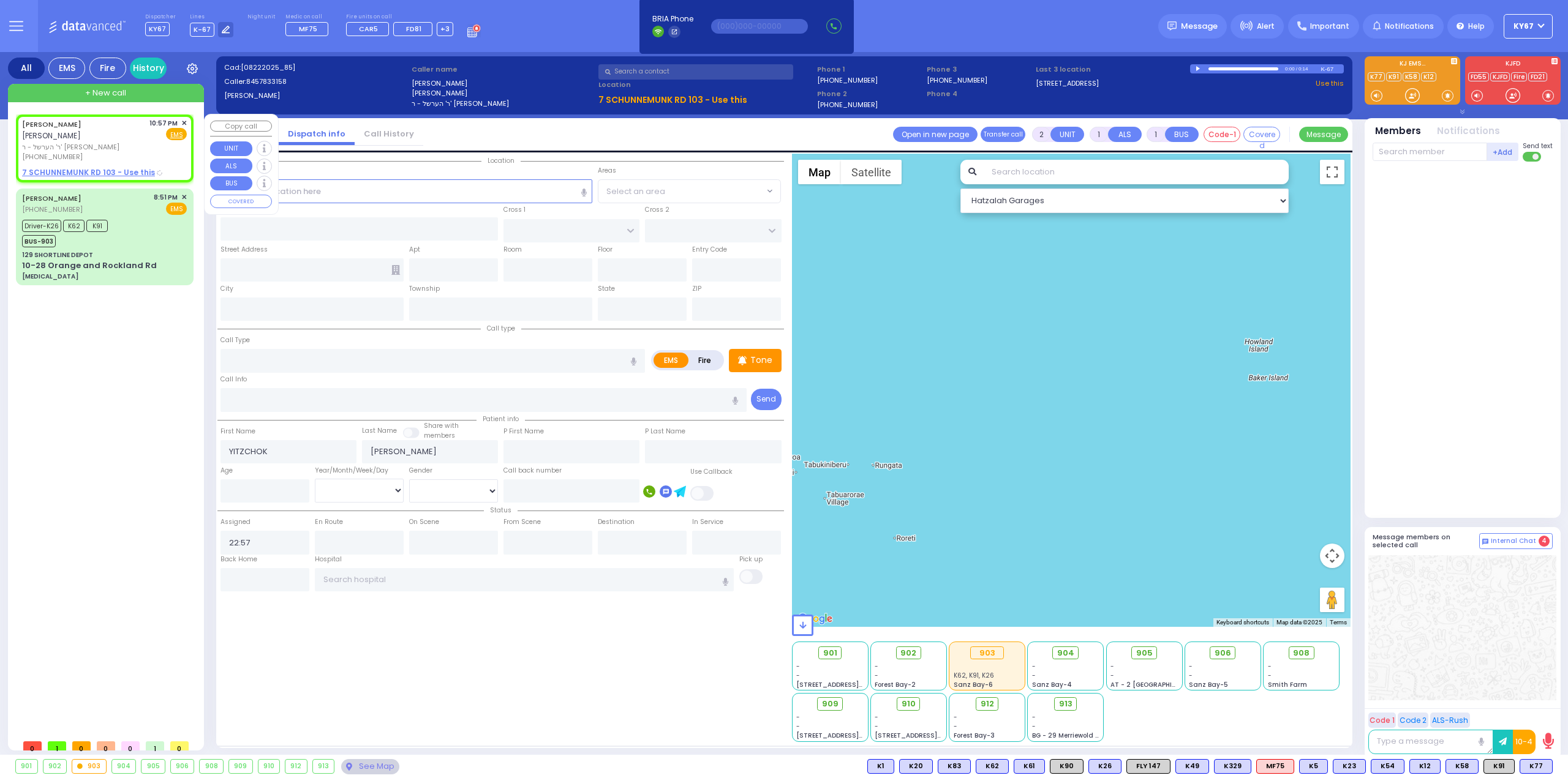
select select
radio input "true"
select select
select select "Hatzalah Garages"
select select
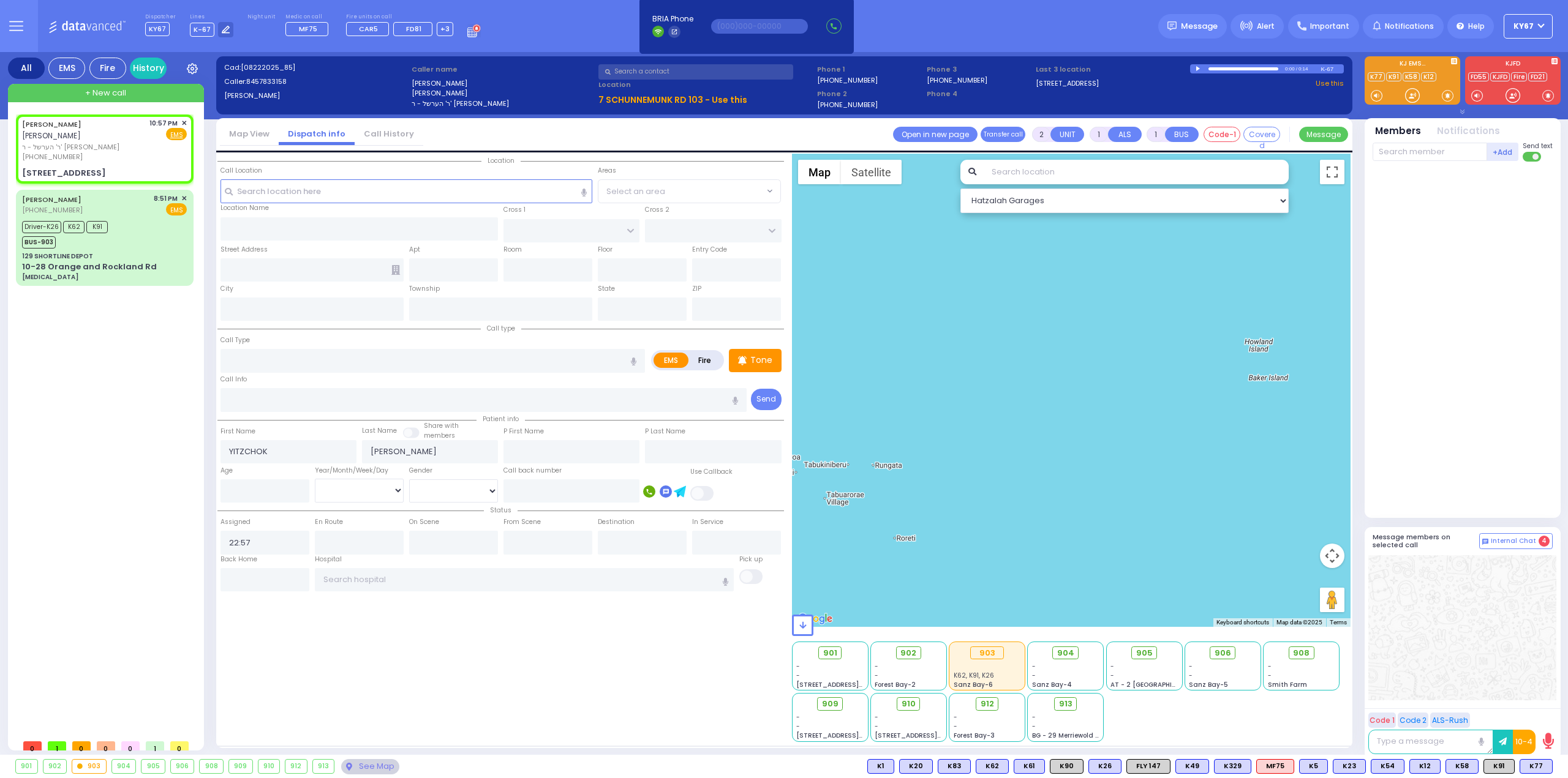
radio input "true"
select select
select select "Hatzalah Garages"
type input "LIZENSK BLVD"
type input "FOREST RD"
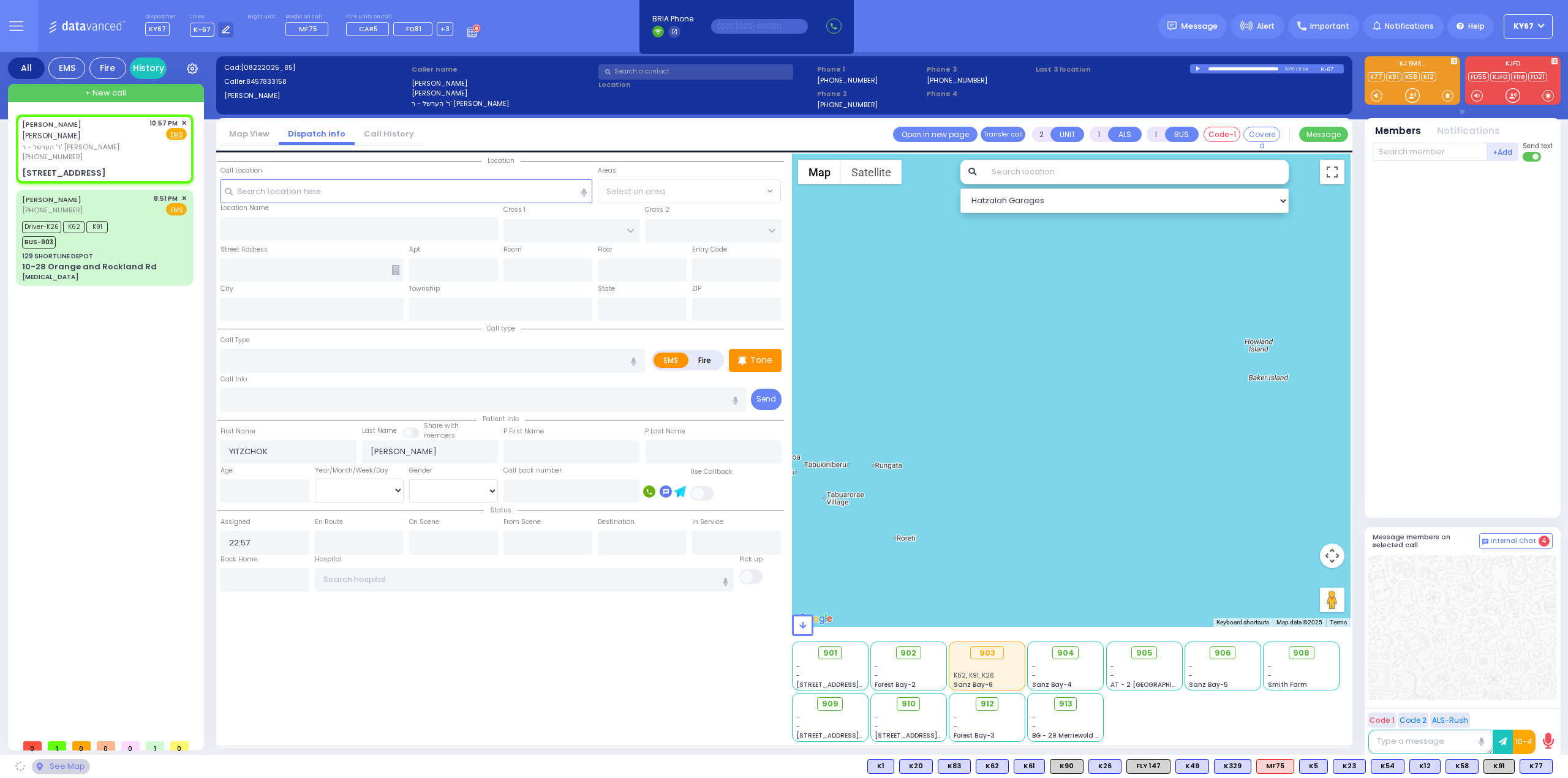
type input "7 SCHUNNEMUNK RD"
type input "103"
type input "Monroe"
type input "[US_STATE]"
type input "10950"
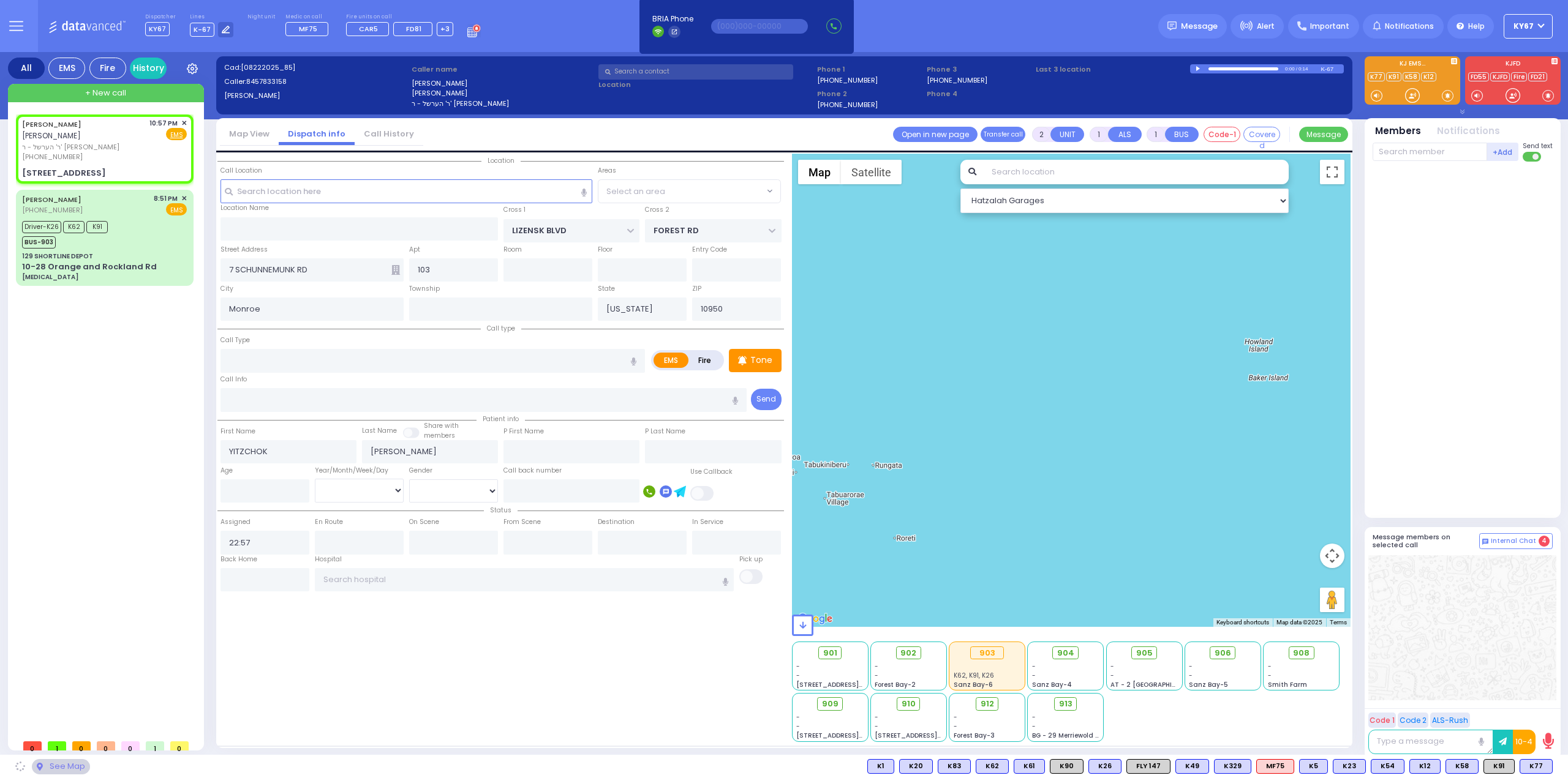
select select "SECTION 2"
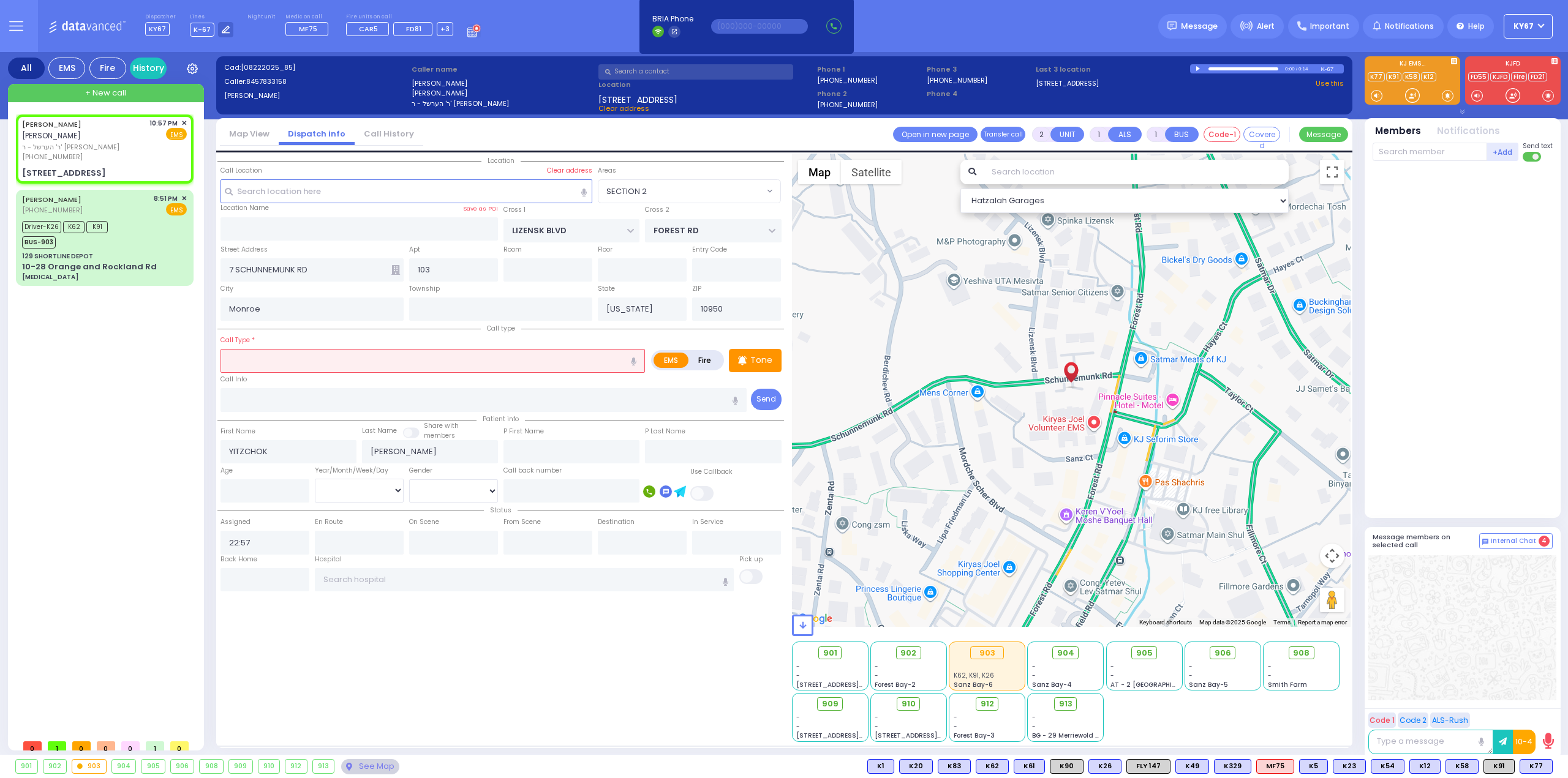
click at [329, 352] on input "text" at bounding box center [433, 360] width 424 height 23
type input "f"
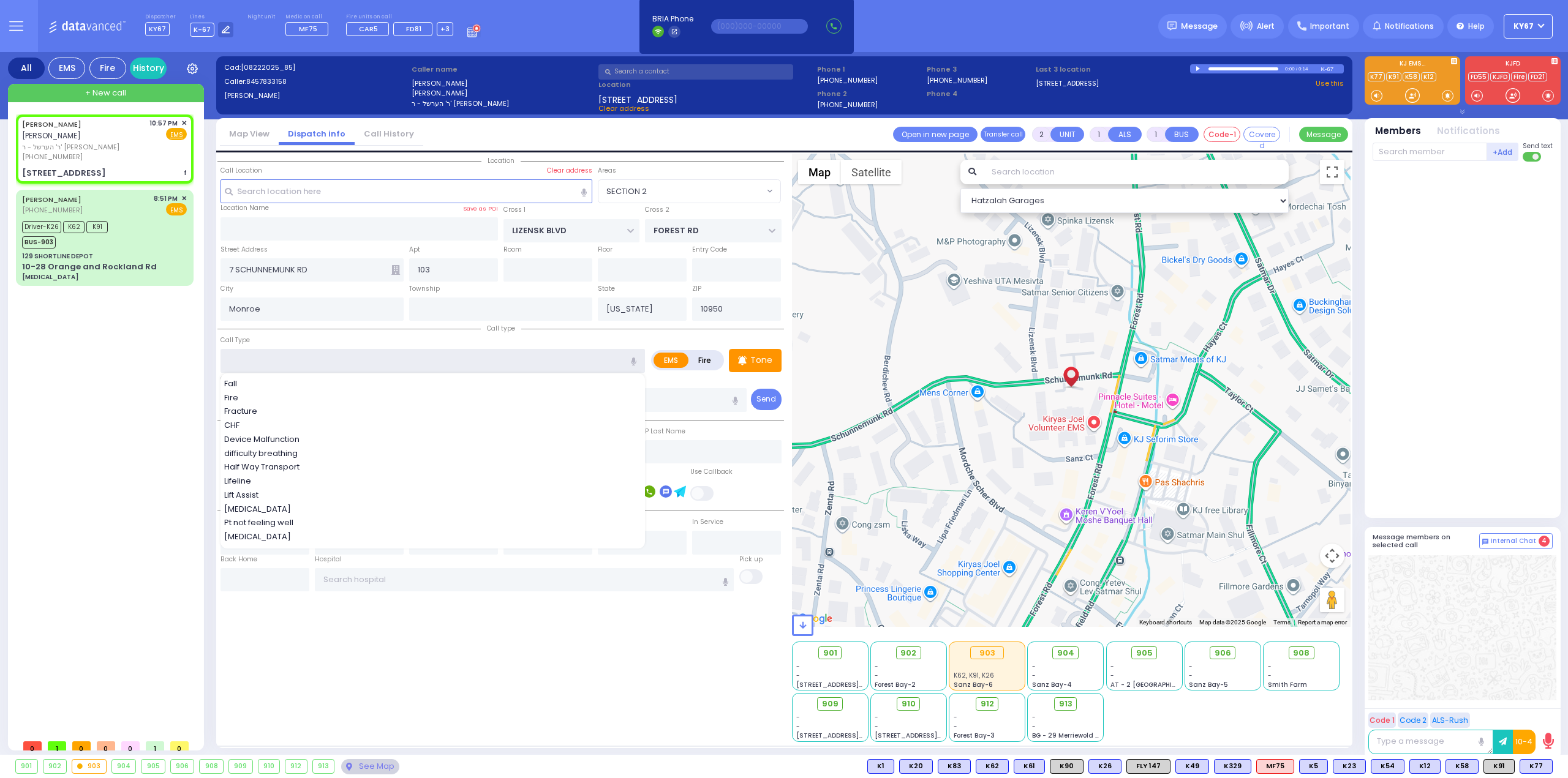
select select
radio input "true"
select select
select select "Hatzalah Garages"
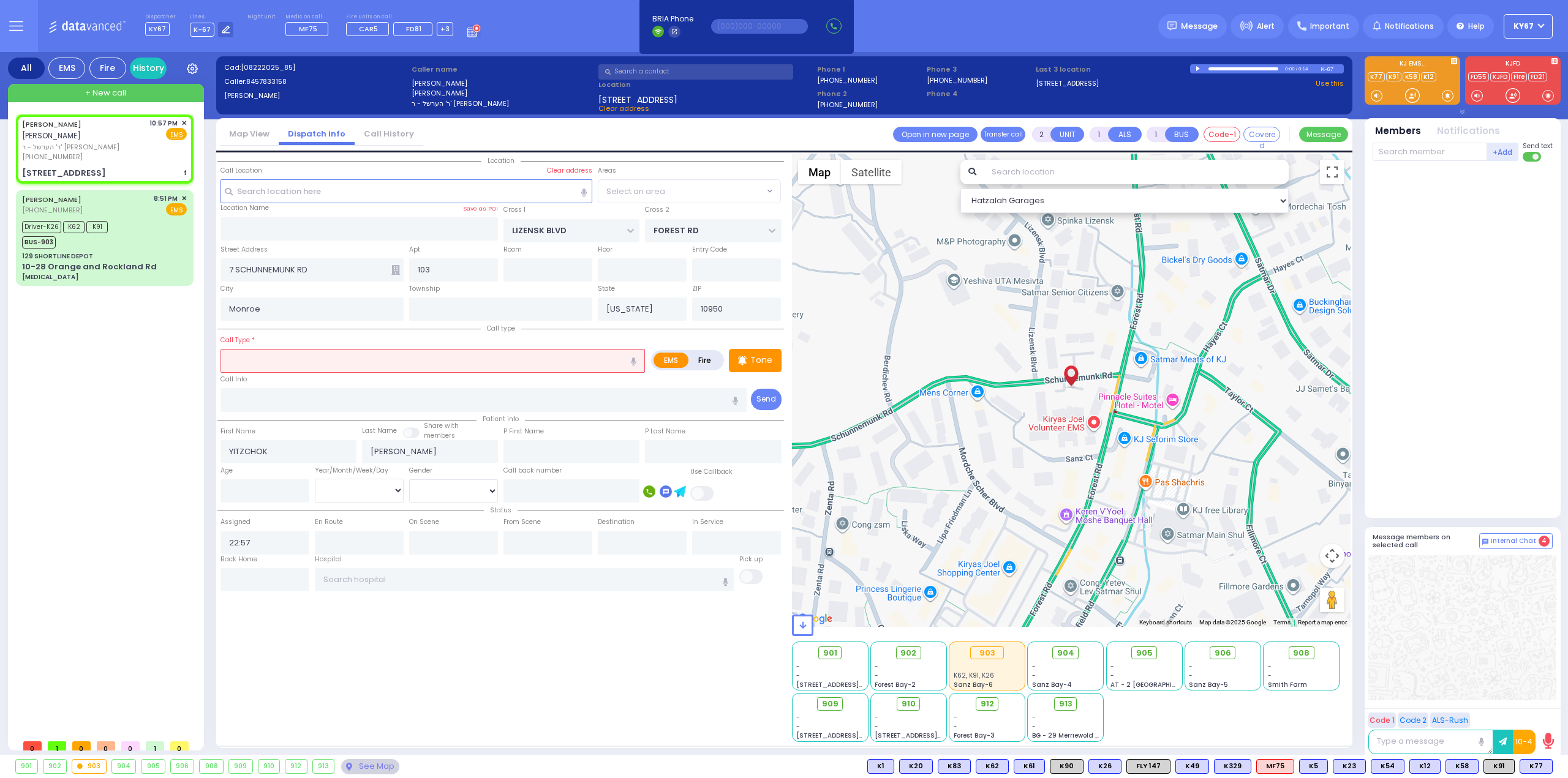
select select "SECTION 2"
select select
radio input "true"
select select
select select "Hatzalah Garages"
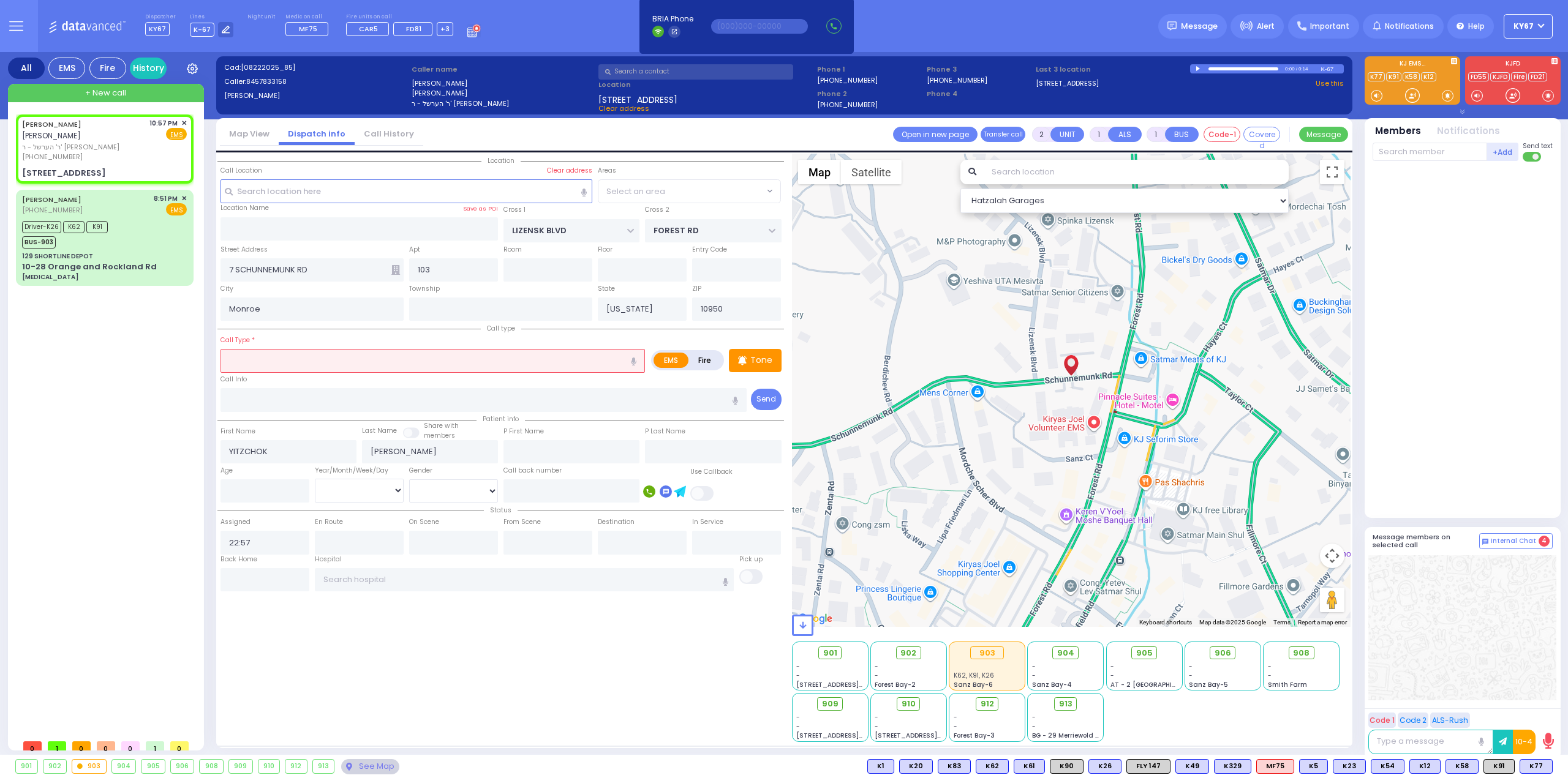
select select "SECTION 2"
click at [633, 358] on icon "button" at bounding box center [633, 361] width 6 height 8
type input "patient fainted"
select select
radio input "true"
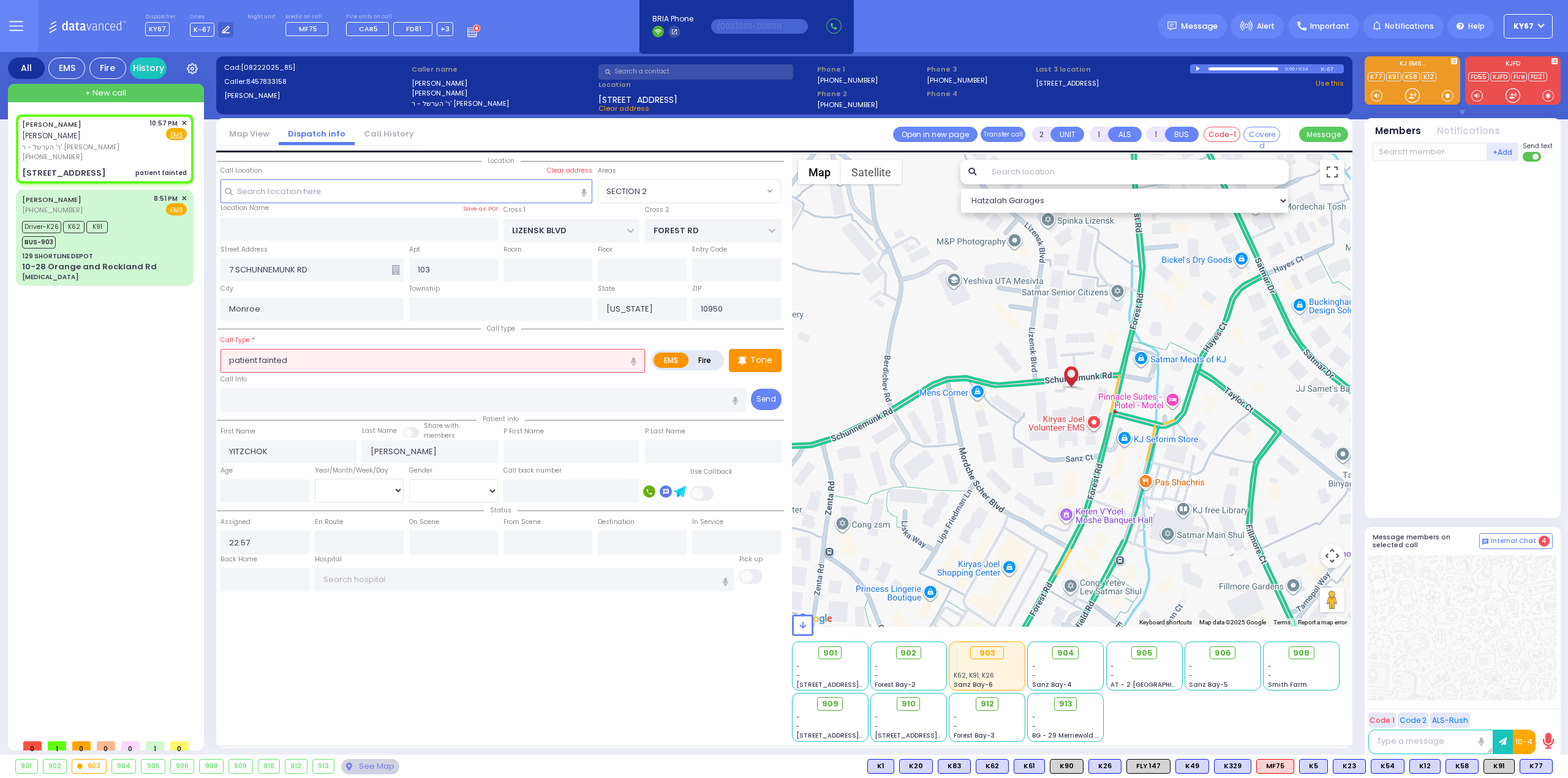
select select
select select "Hatzalah Garages"
select select "SECTION 2"
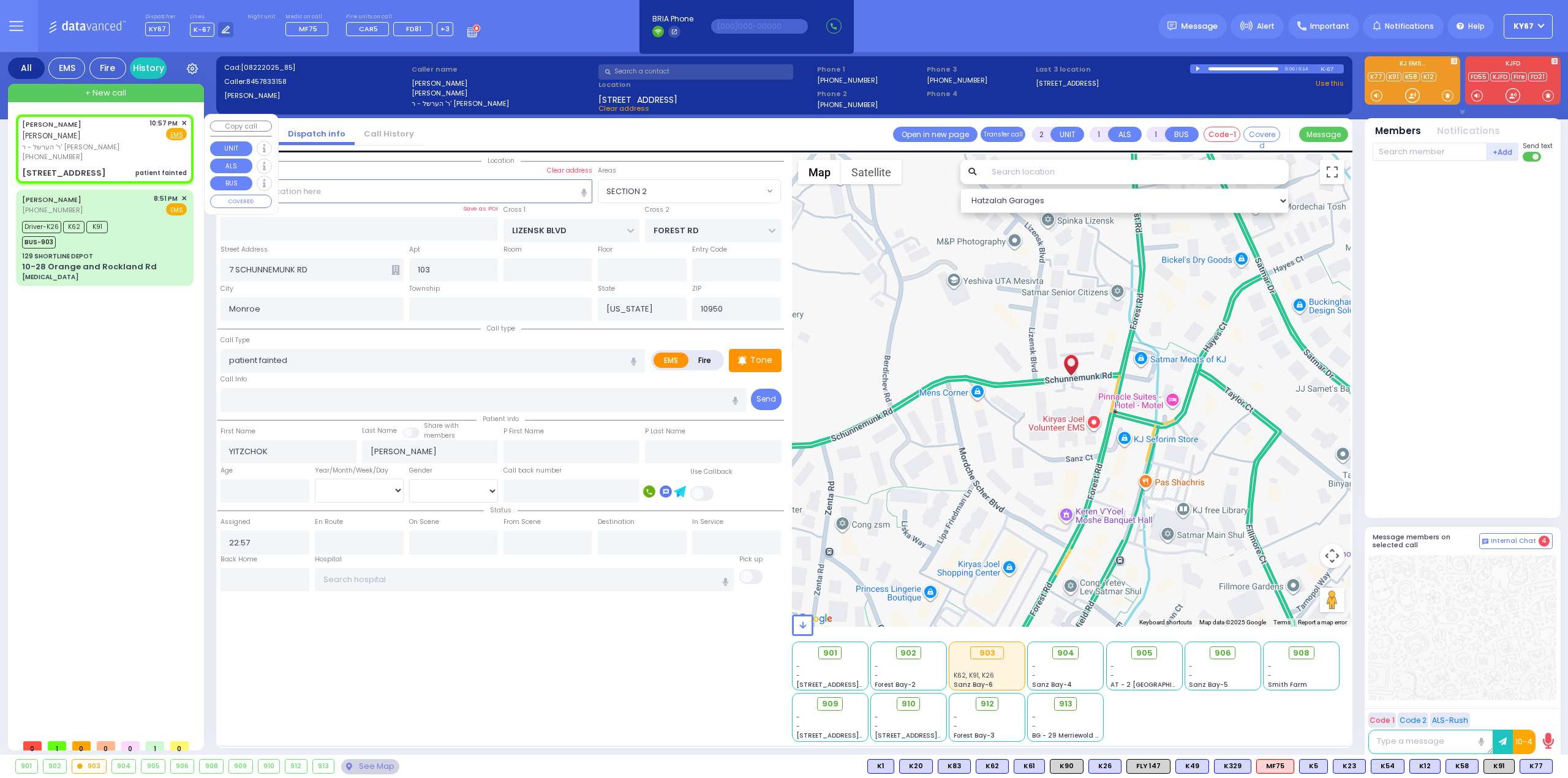
click at [117, 142] on span "ר' הערשל - ר' [PERSON_NAME]" at bounding box center [83, 146] width 123 height 10
select select
radio input "true"
select select
select select "SECTION 2"
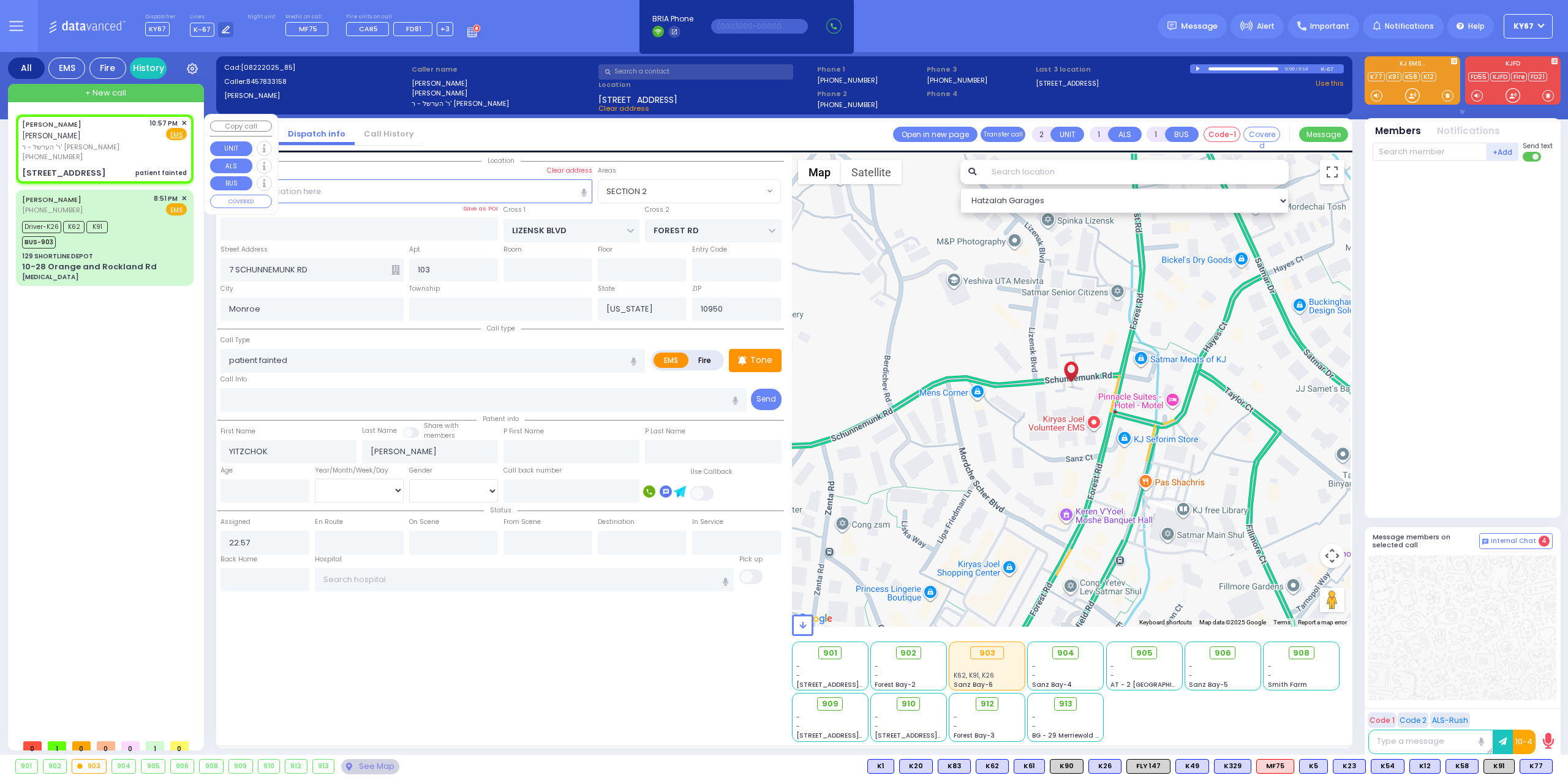
select select "Hatzalah Garages"
click at [1526, 764] on icon at bounding box center [1526, 767] width 7 height 7
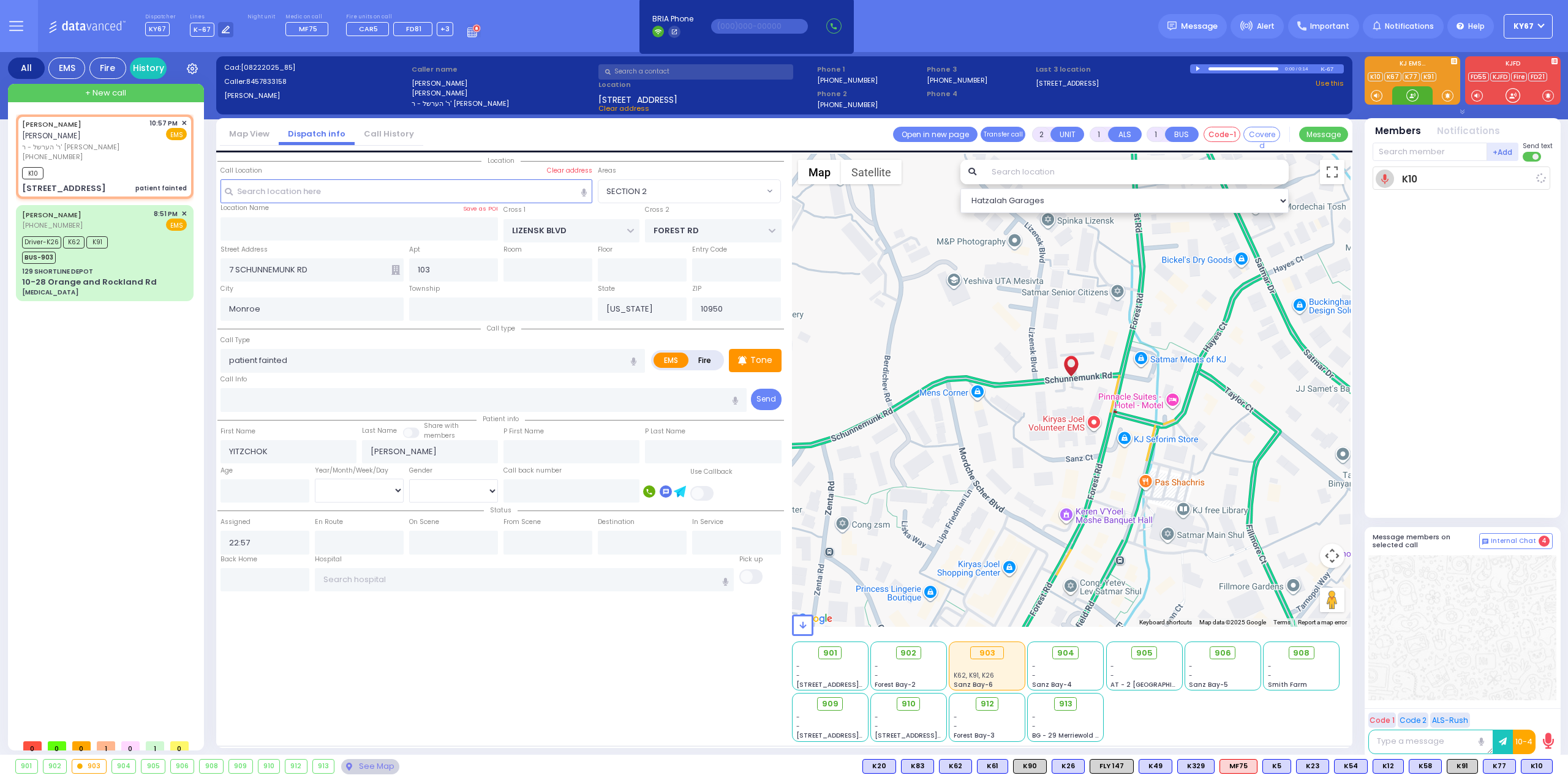
select select
radio input "true"
select select
type input "22:58"
select select "Hatzalah Garages"
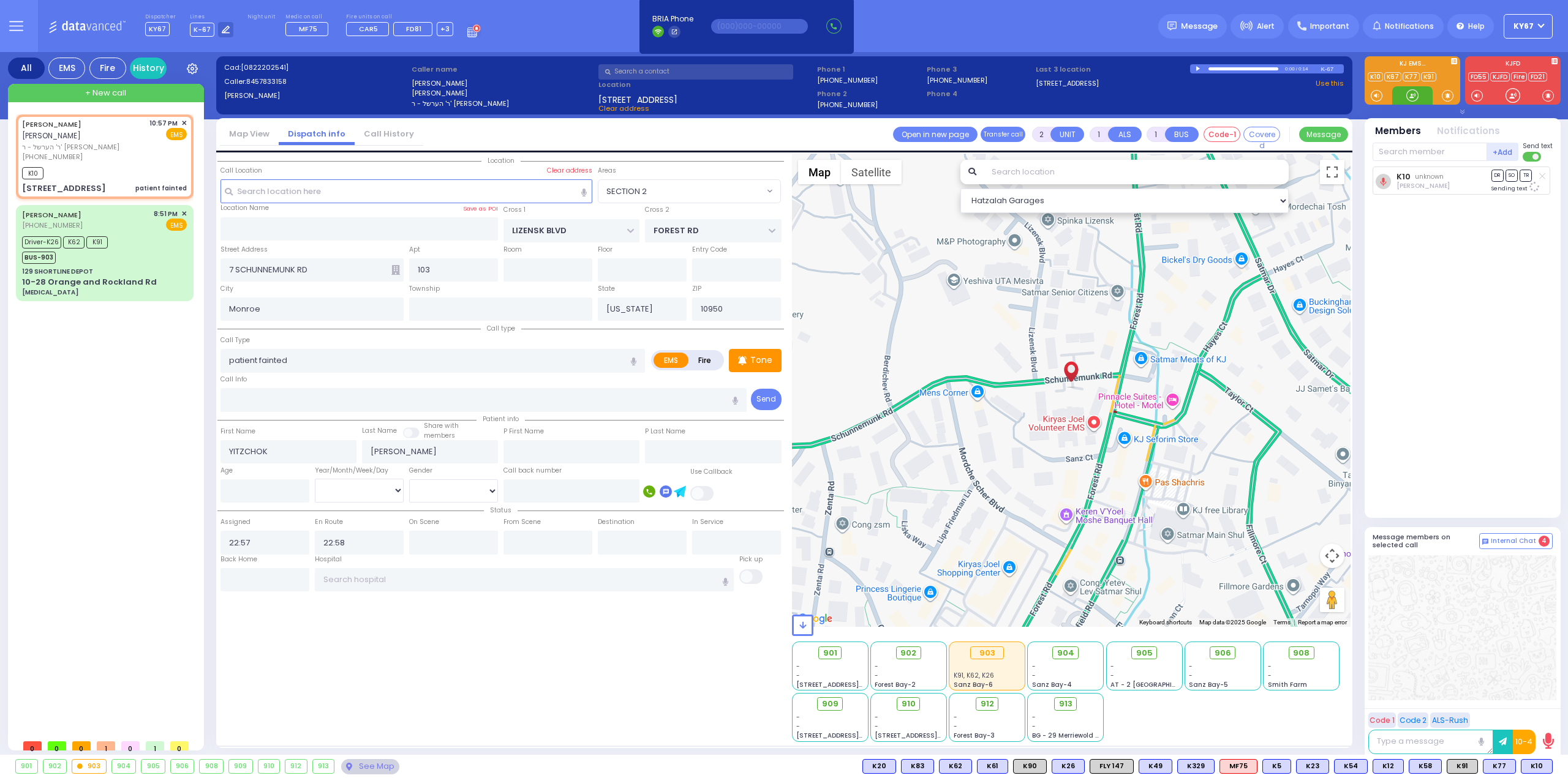
select select "SECTION 2"
click at [1462, 766] on span "K91" at bounding box center [1462, 767] width 30 height 13
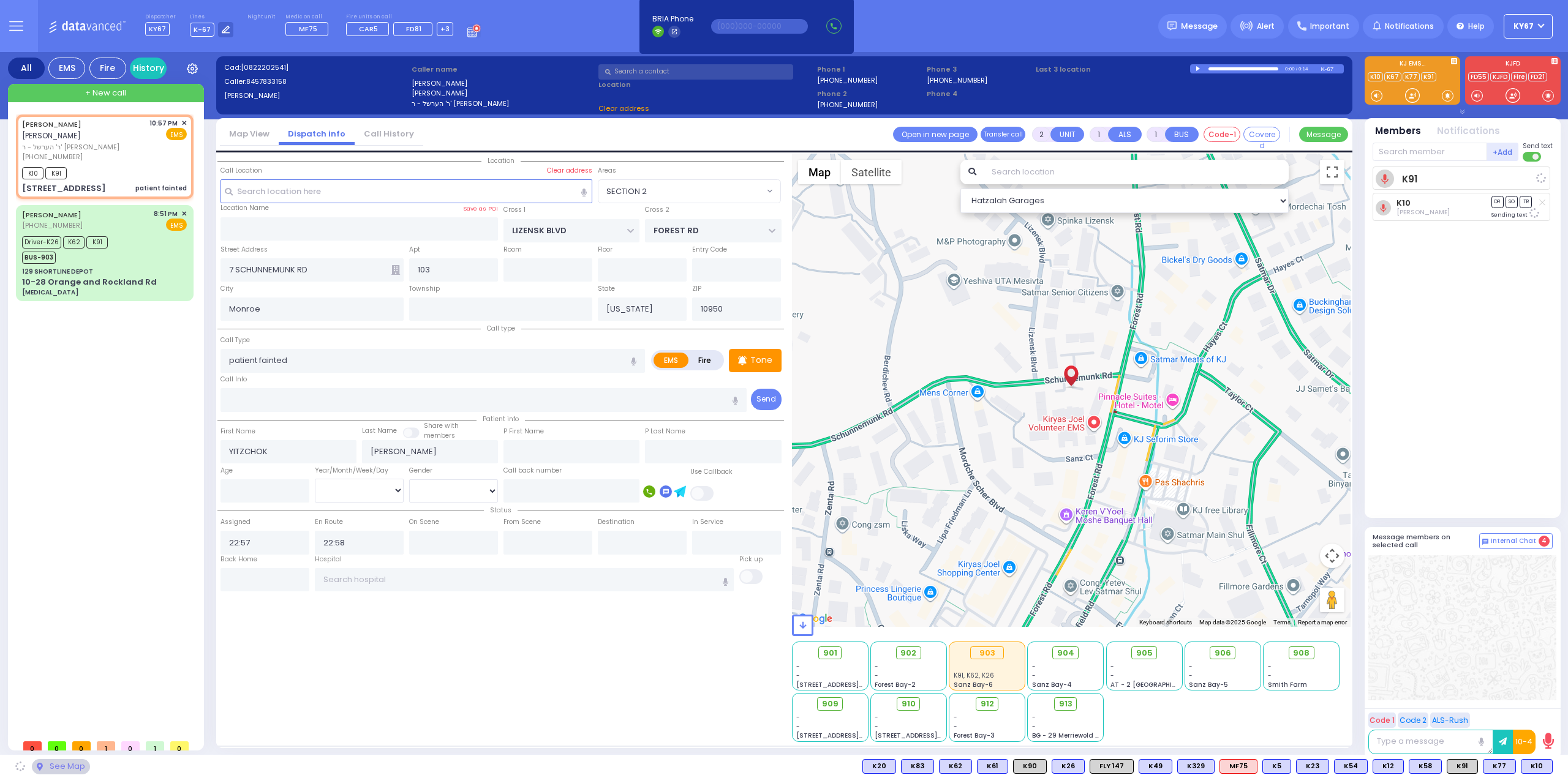
select select
radio input "true"
select select
select select "Hatzalah Garages"
select select "SECTION 2"
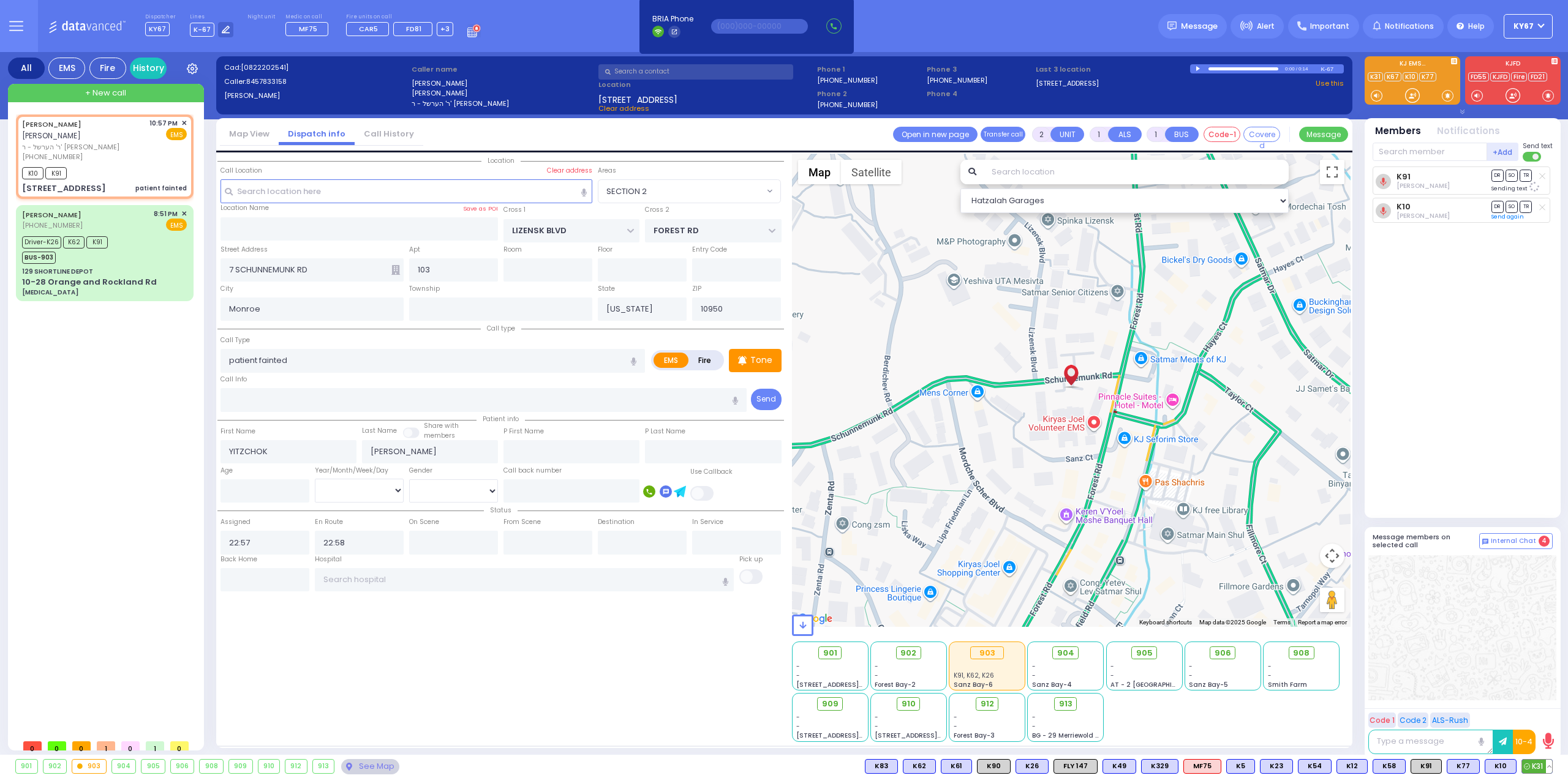
click at [1540, 768] on span "K31" at bounding box center [1537, 767] width 30 height 13
select select
radio input "true"
select select
select select "Hatzalah Garages"
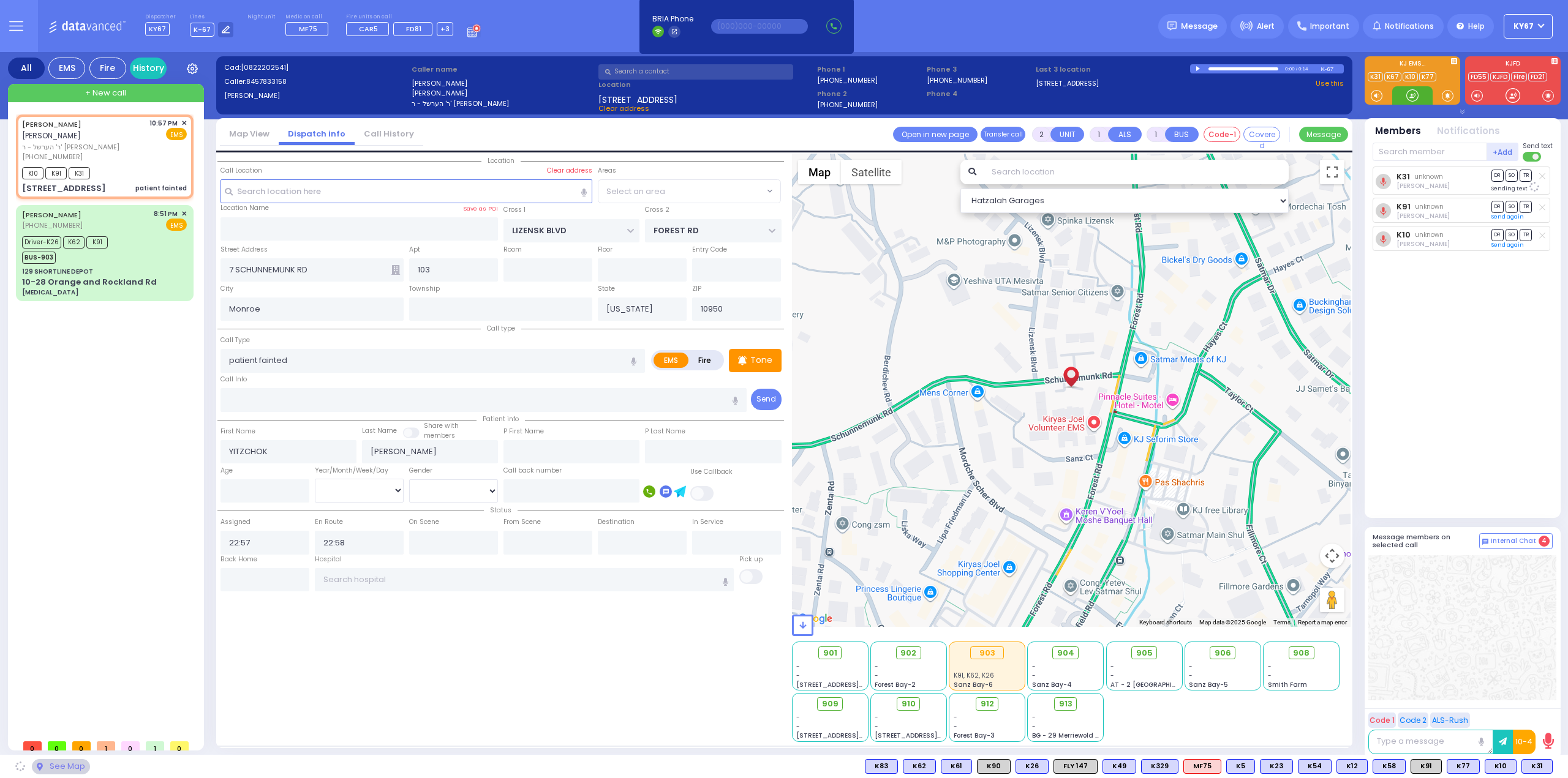
select select "SECTION 2"
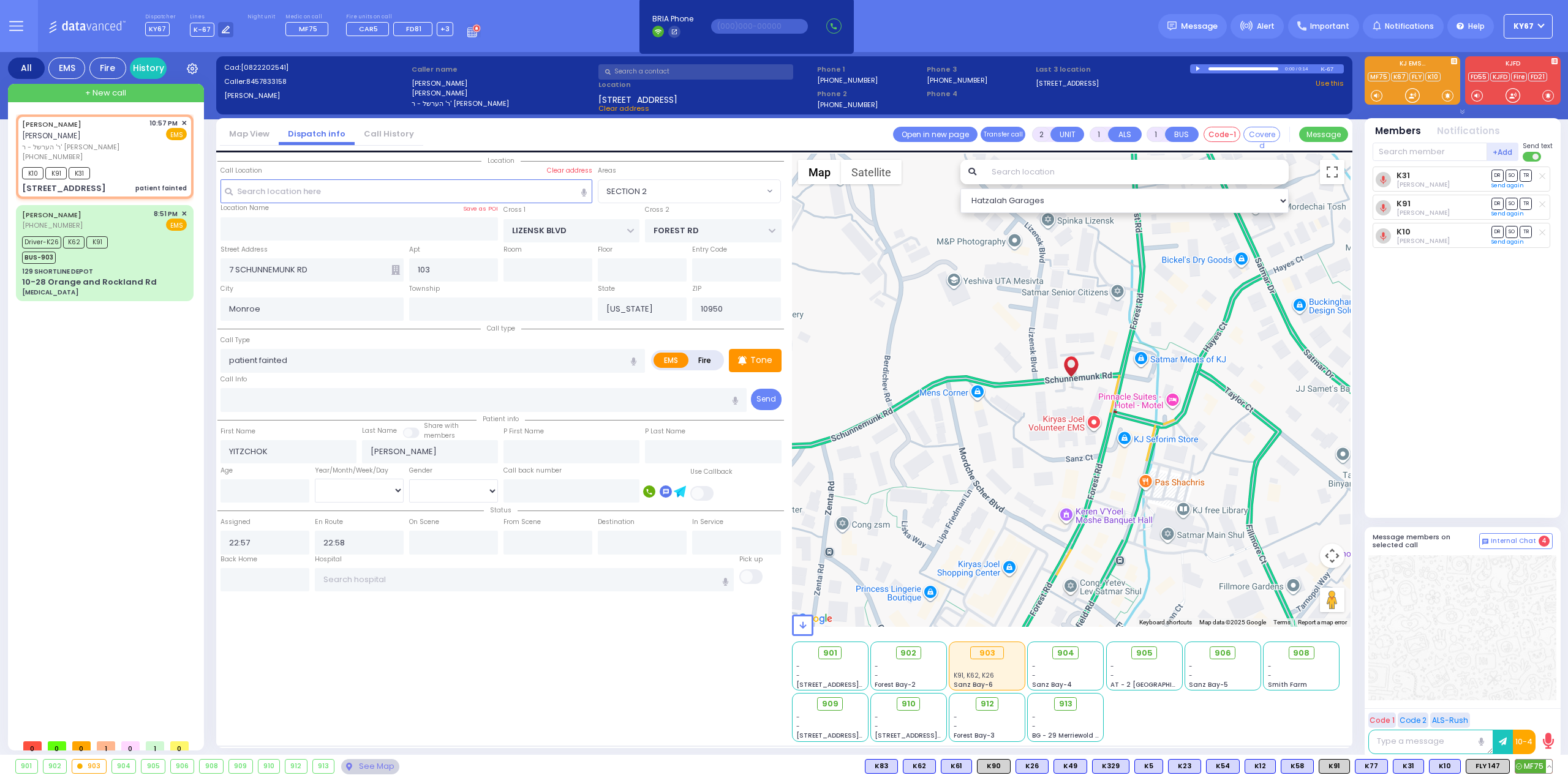
click at [1532, 770] on span "MF75" at bounding box center [1533, 767] width 37 height 13
select select
radio input "true"
select select
select select "Hatzalah Garages"
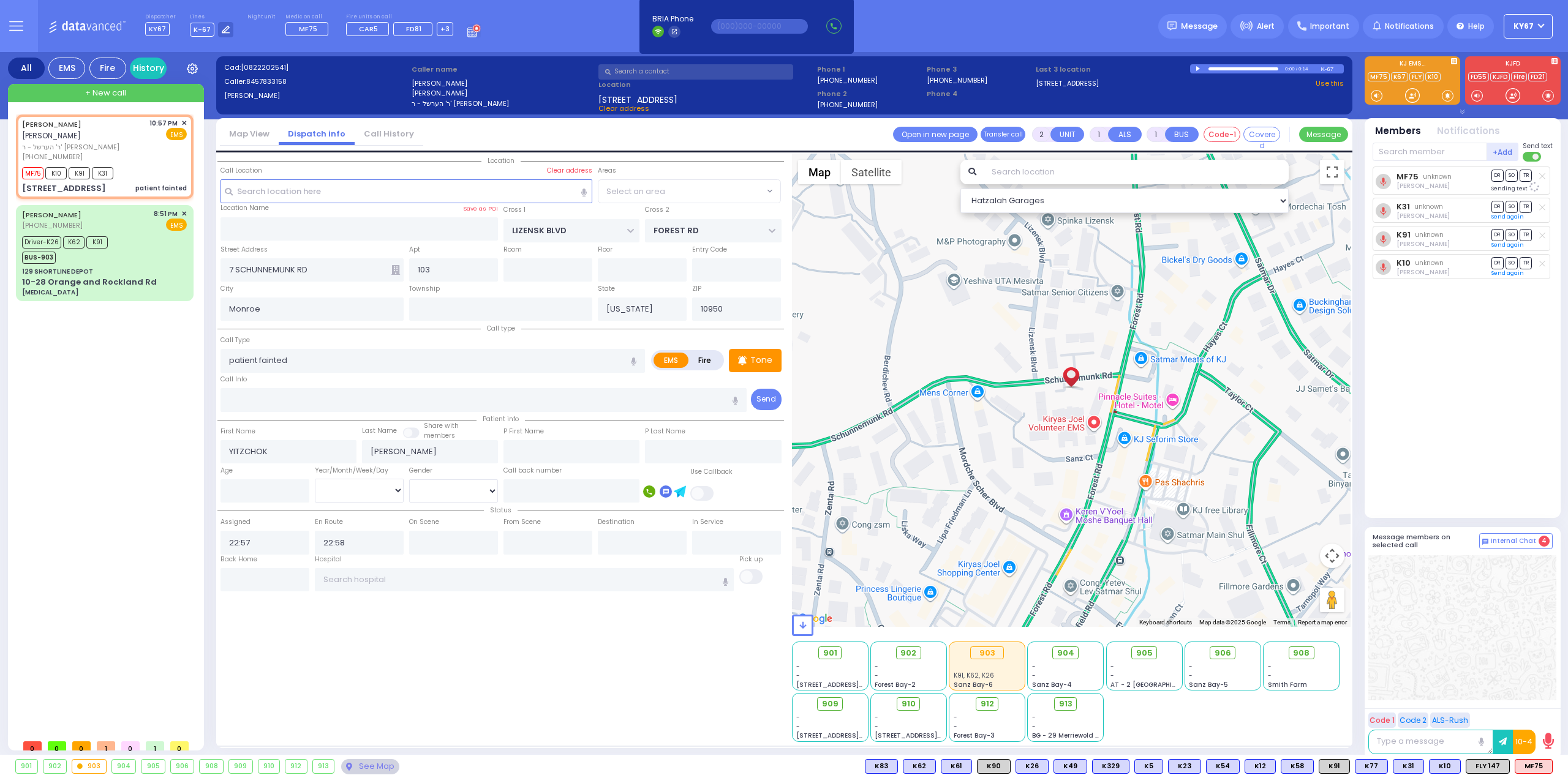
select select "SECTION 2"
click at [128, 237] on div "Driver-K26 K62 K91 BUS-903" at bounding box center [104, 249] width 165 height 31
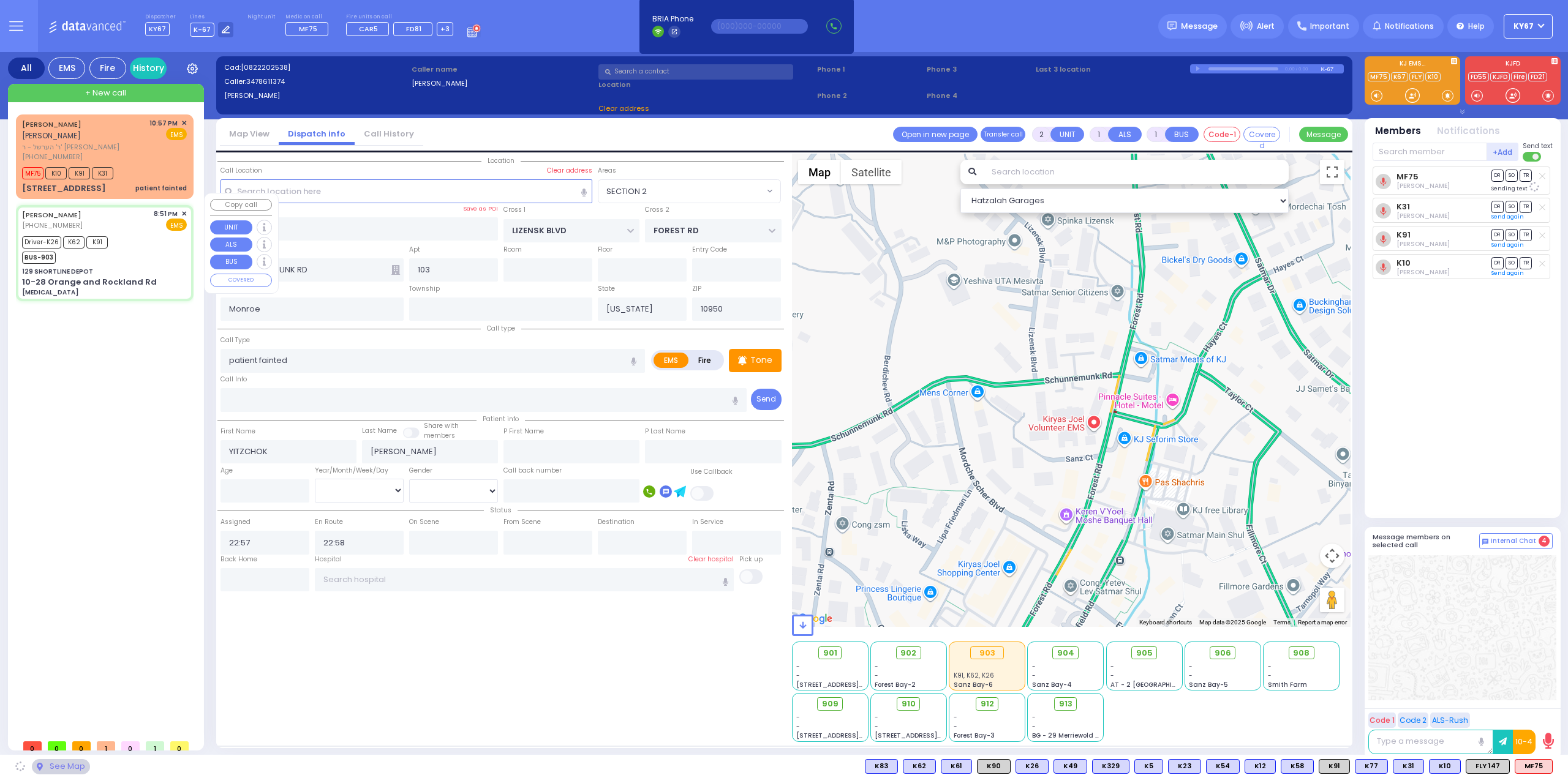
type input "6"
select select
type input "[MEDICAL_DATA]"
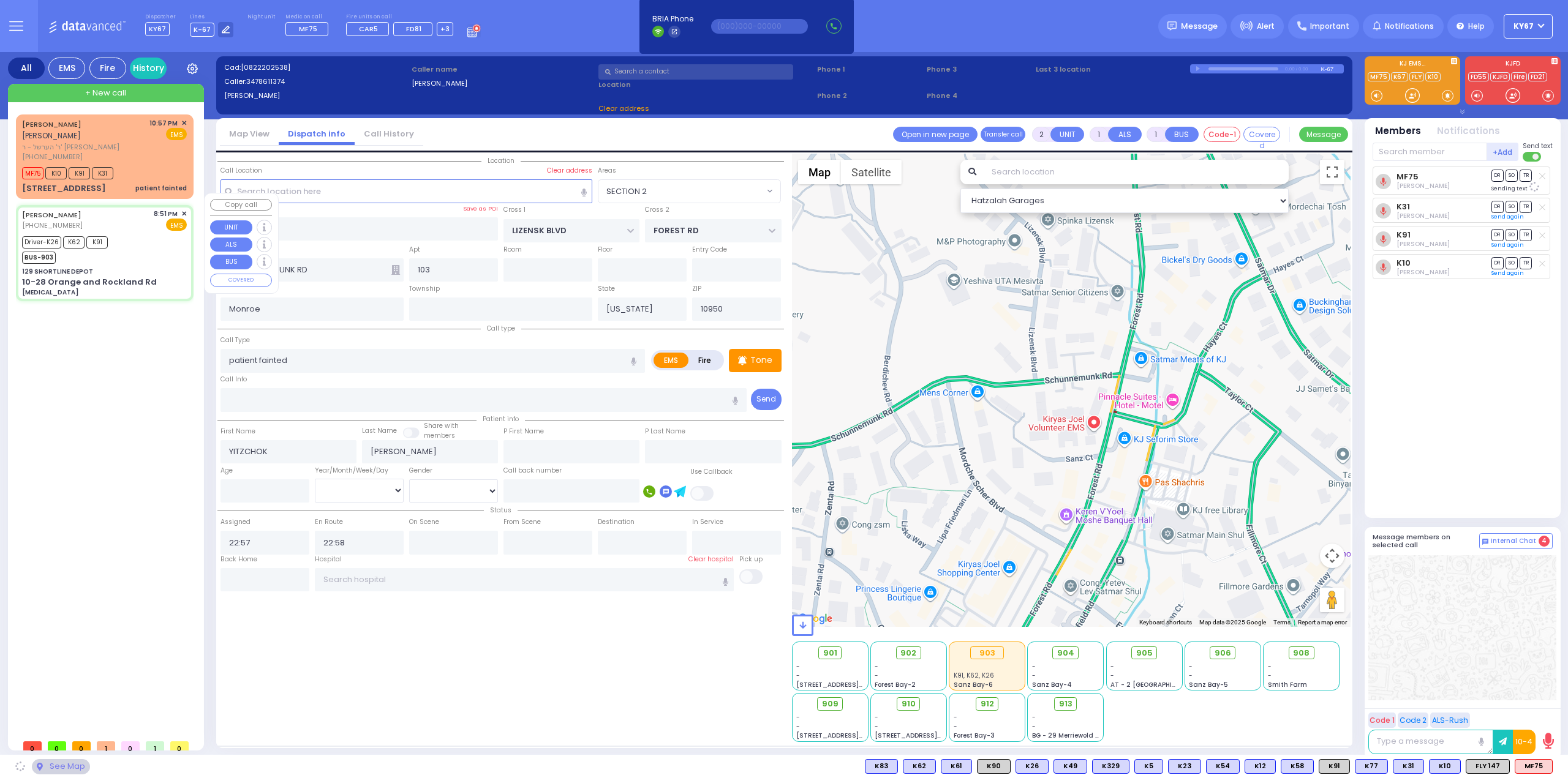
radio input "true"
type input "W69"
type input "Akiva"
type input "[PERSON_NAME]"
type input "89"
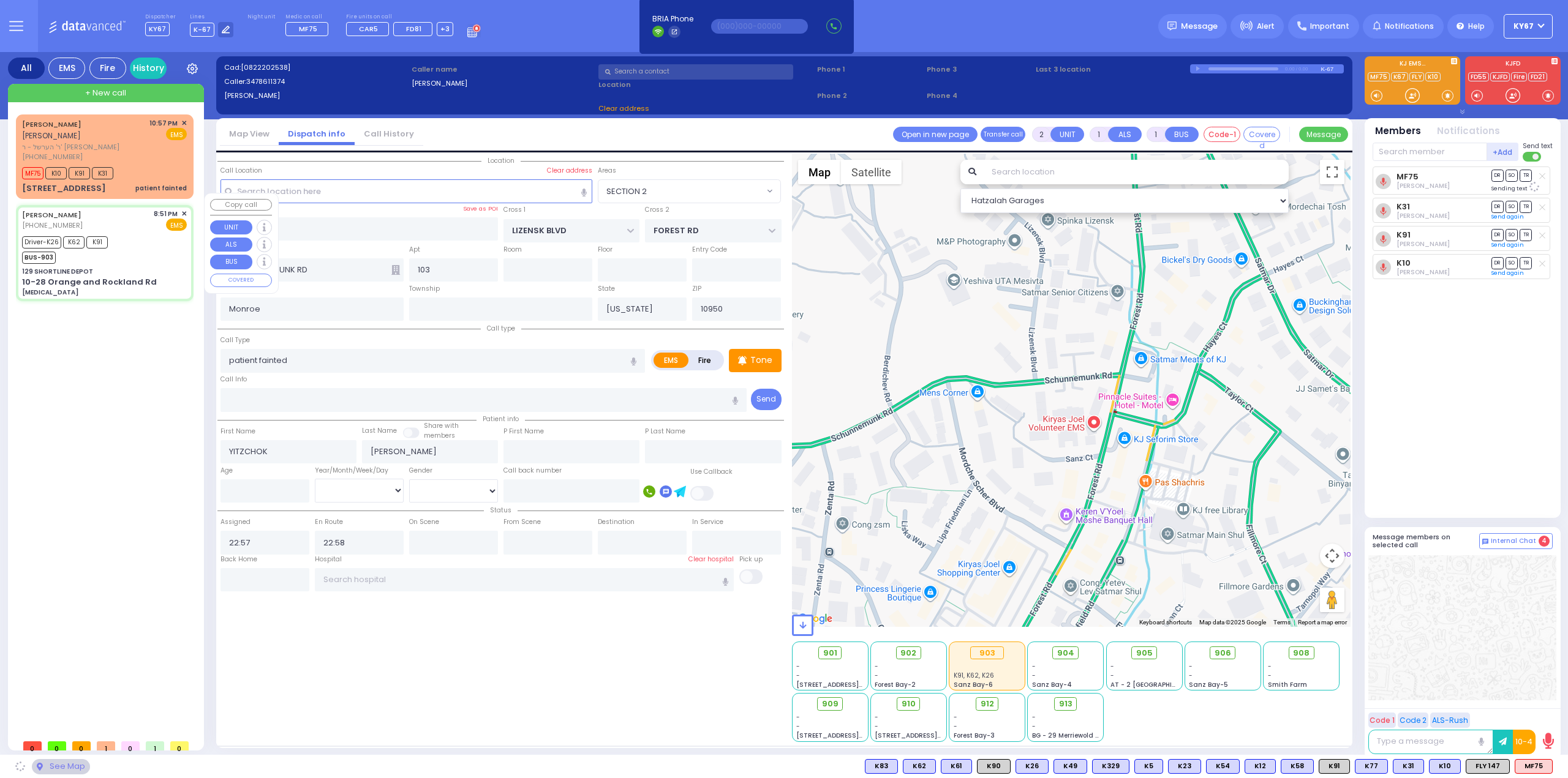
select select "Year"
select select "[DEMOGRAPHIC_DATA]"
type input "20:51"
type input "20:59"
type input "21:09"
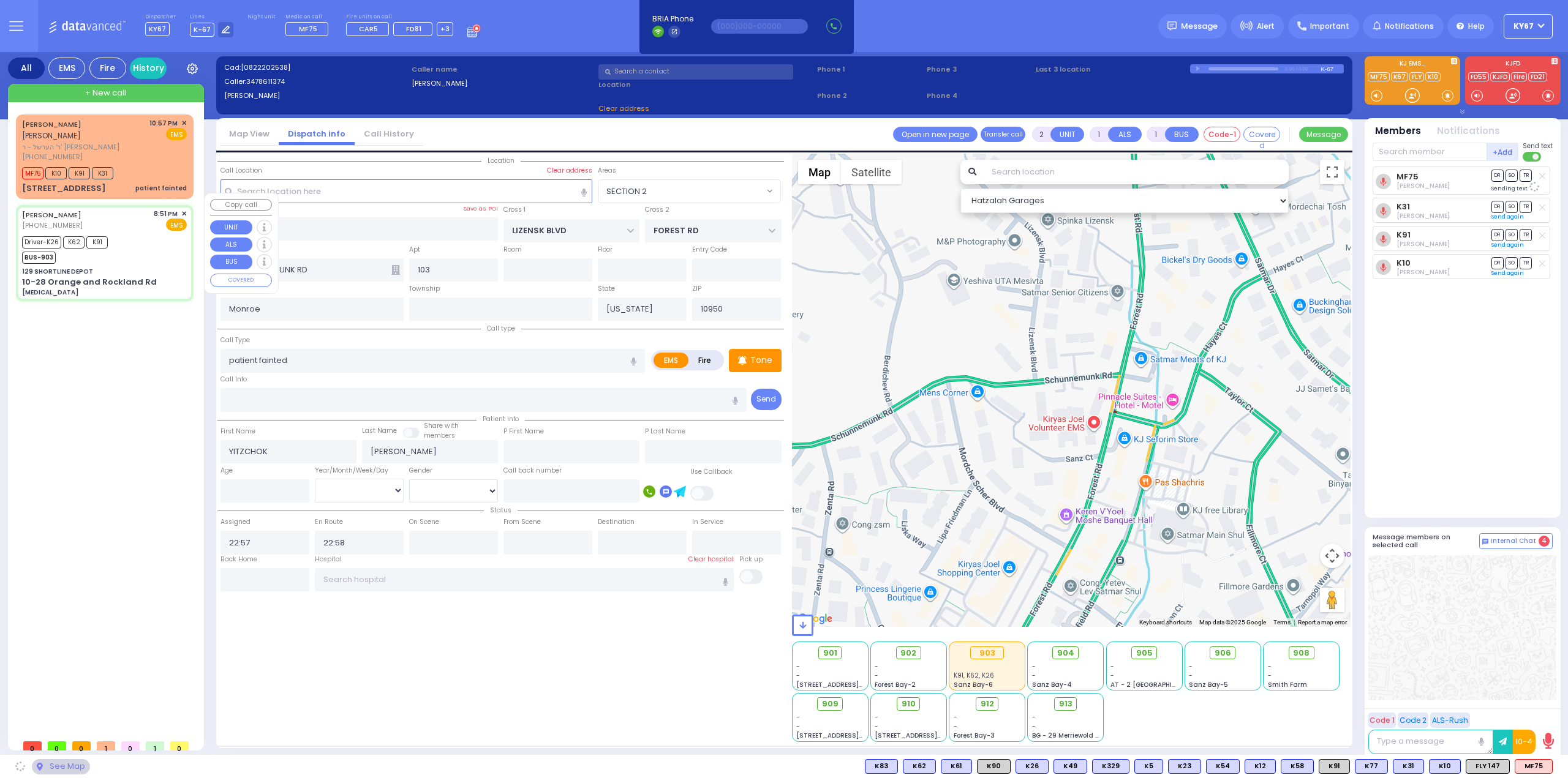
type input "21:09"
type input "22:45"
type input "[GEOGRAPHIC_DATA] ([GEOGRAPHIC_DATA])"
select select "Hatzalah Garages"
type input "129 SHORTLINE DEPOT"
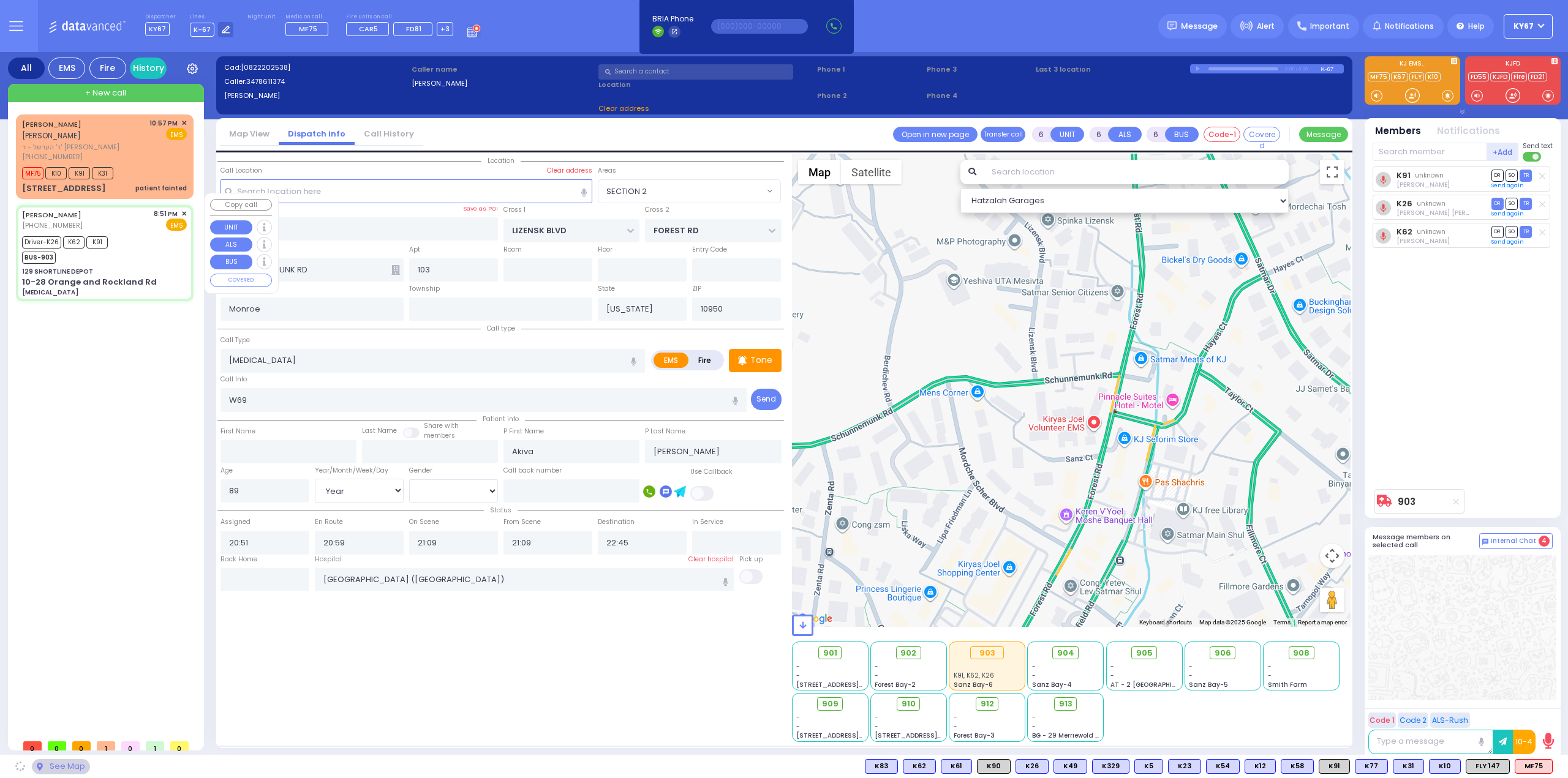
type input "10-28 Orange and Rockland Rd"
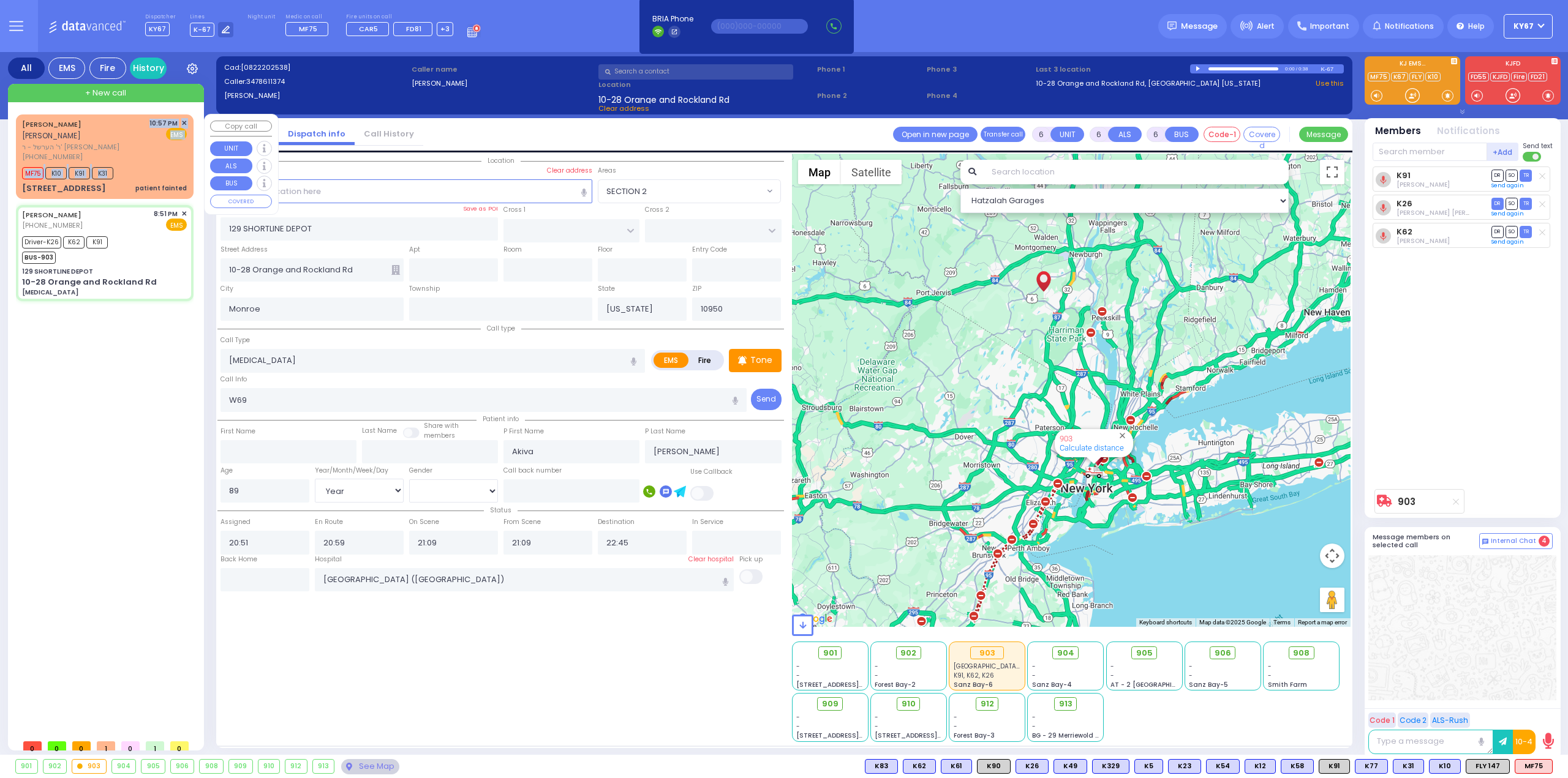
click at [129, 150] on div "YITZCHOK FEUERSTEIN יצחק פייערשטיין ר' הערשל - ר' הלל ווייס (845) 783-3158 10:5…" at bounding box center [105, 156] width 173 height 80
type input "2"
type input "1"
select select
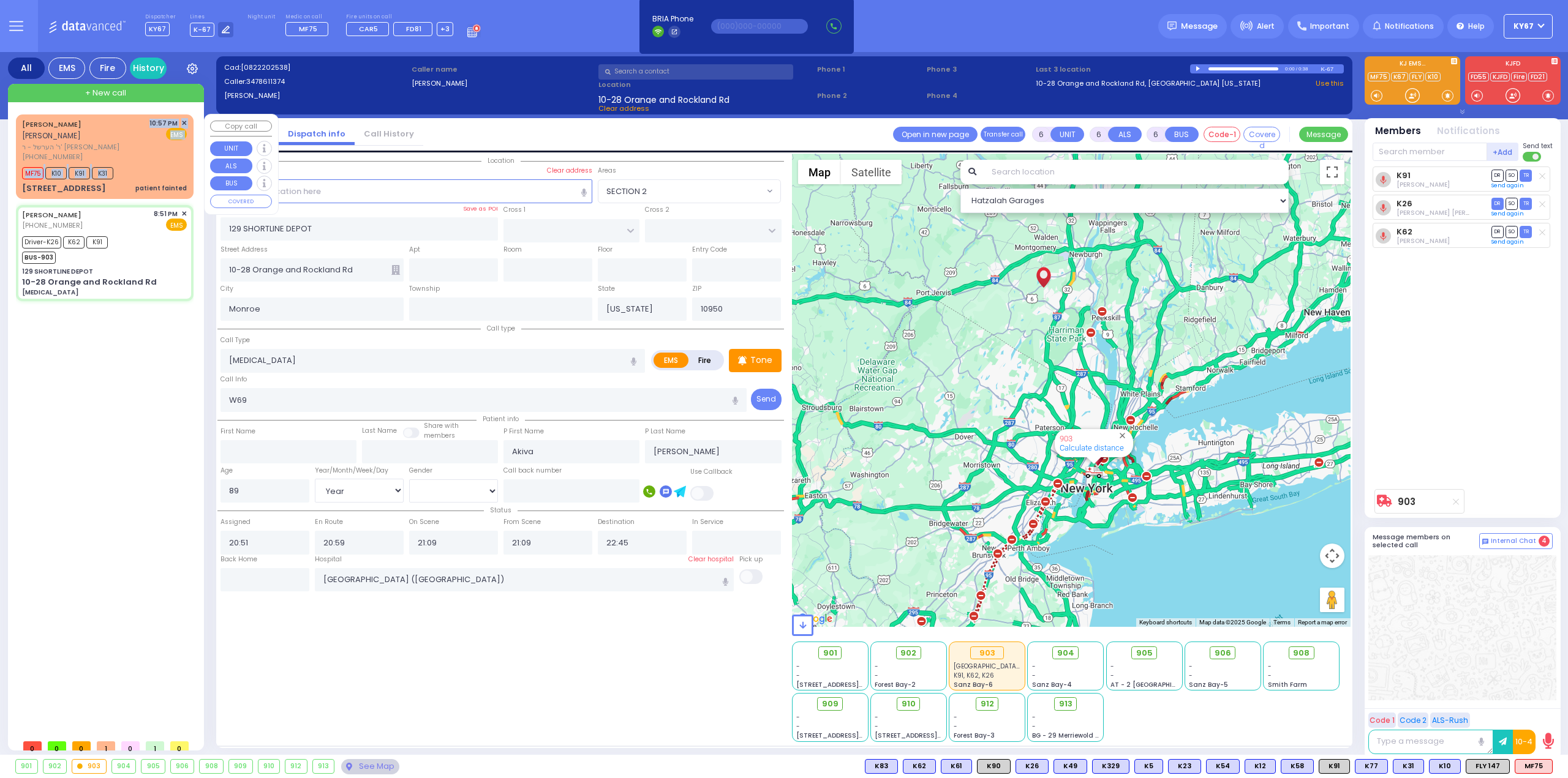
type input "patient fainted"
radio input "true"
type input "YITZCHOK"
type input "[PERSON_NAME]"
select select
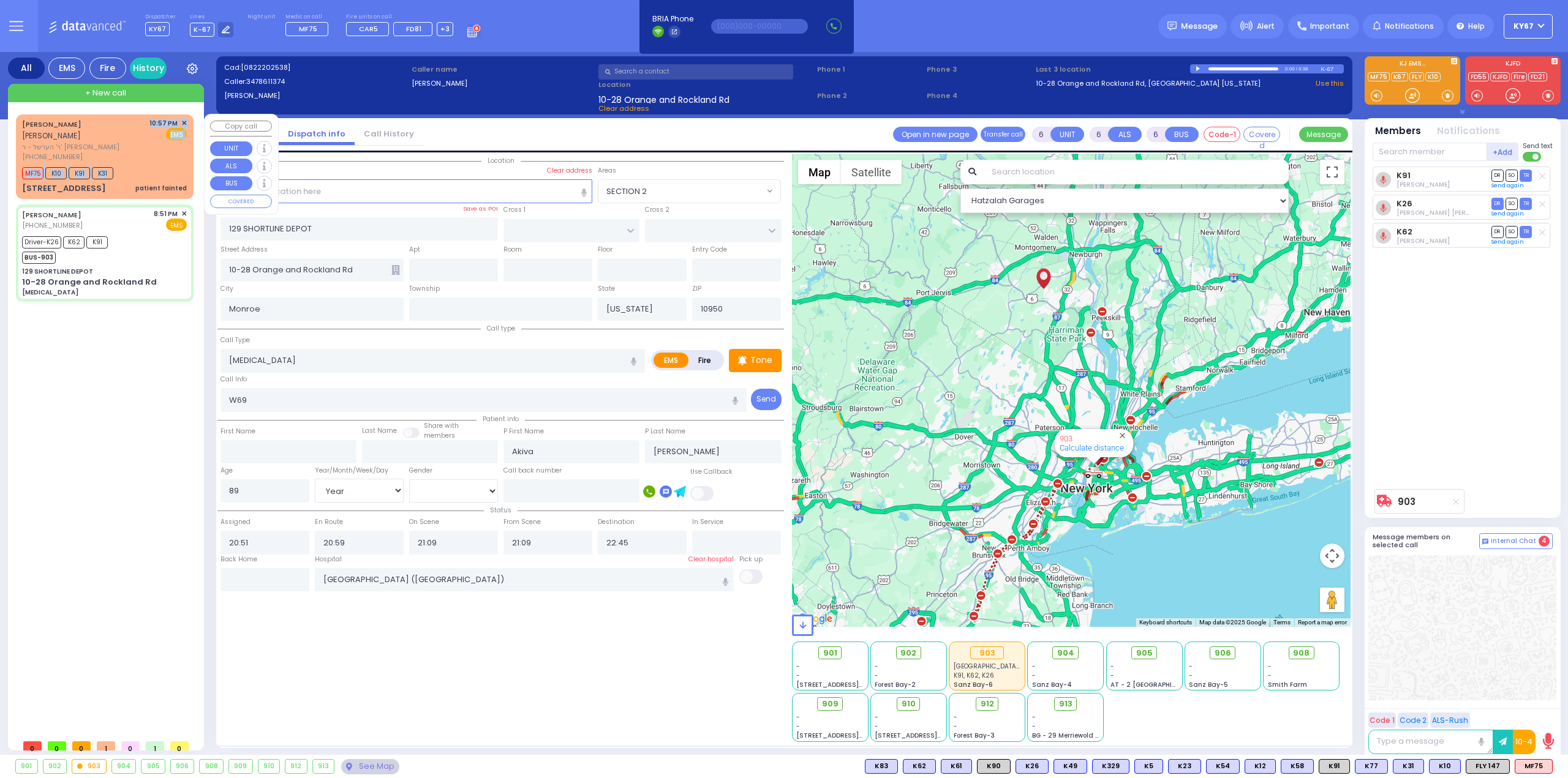
select select
type input "22:57"
type input "22:58"
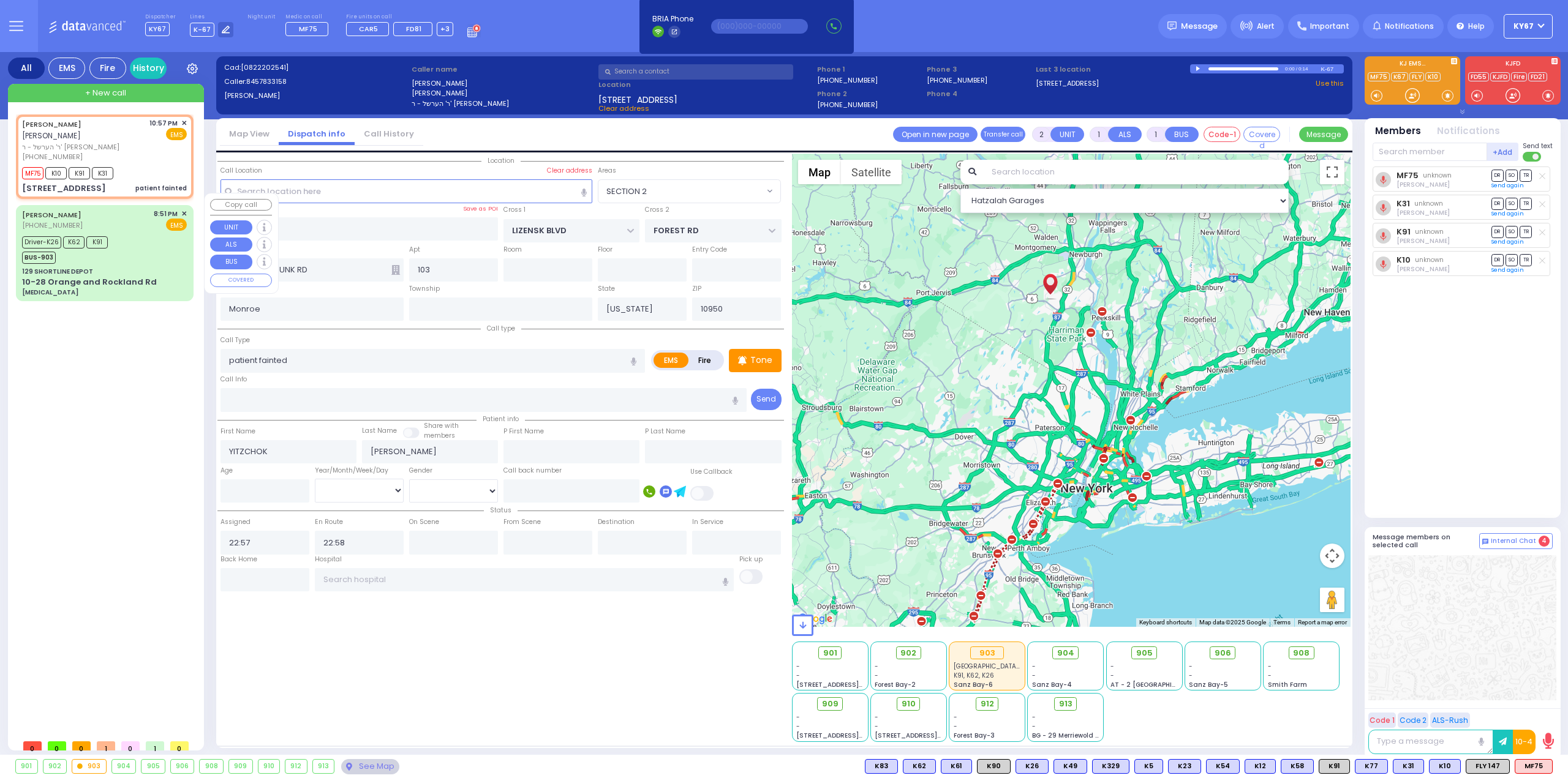
click at [152, 381] on div "YITZCHOK FEUERSTEIN יצחק פייערשטיין ר' הערשל - ר' הלל ווייס (845) 783-3158 10:5…" at bounding box center [107, 424] width 182 height 619
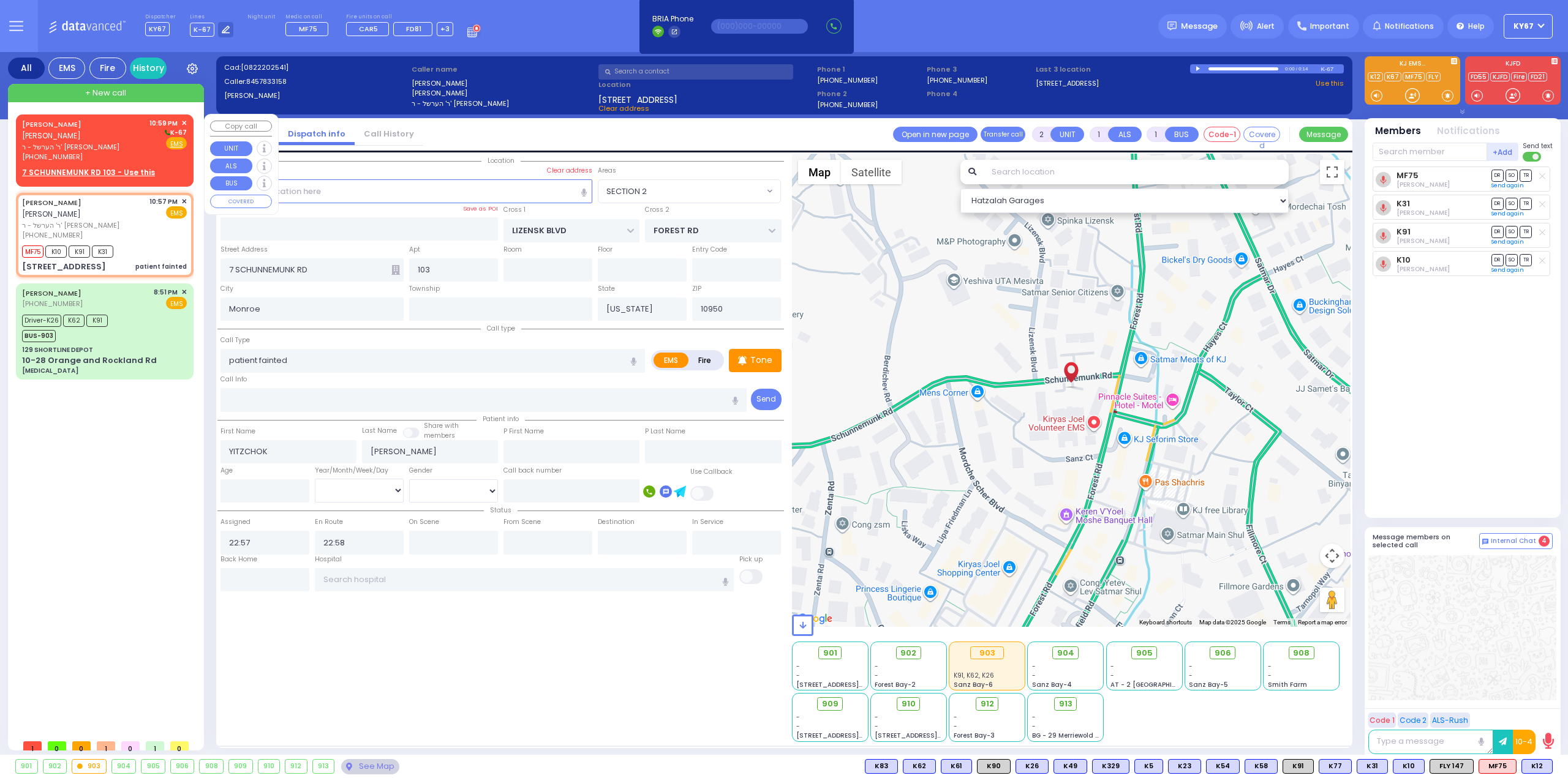
click at [184, 123] on span "✕" at bounding box center [184, 123] width 6 height 10
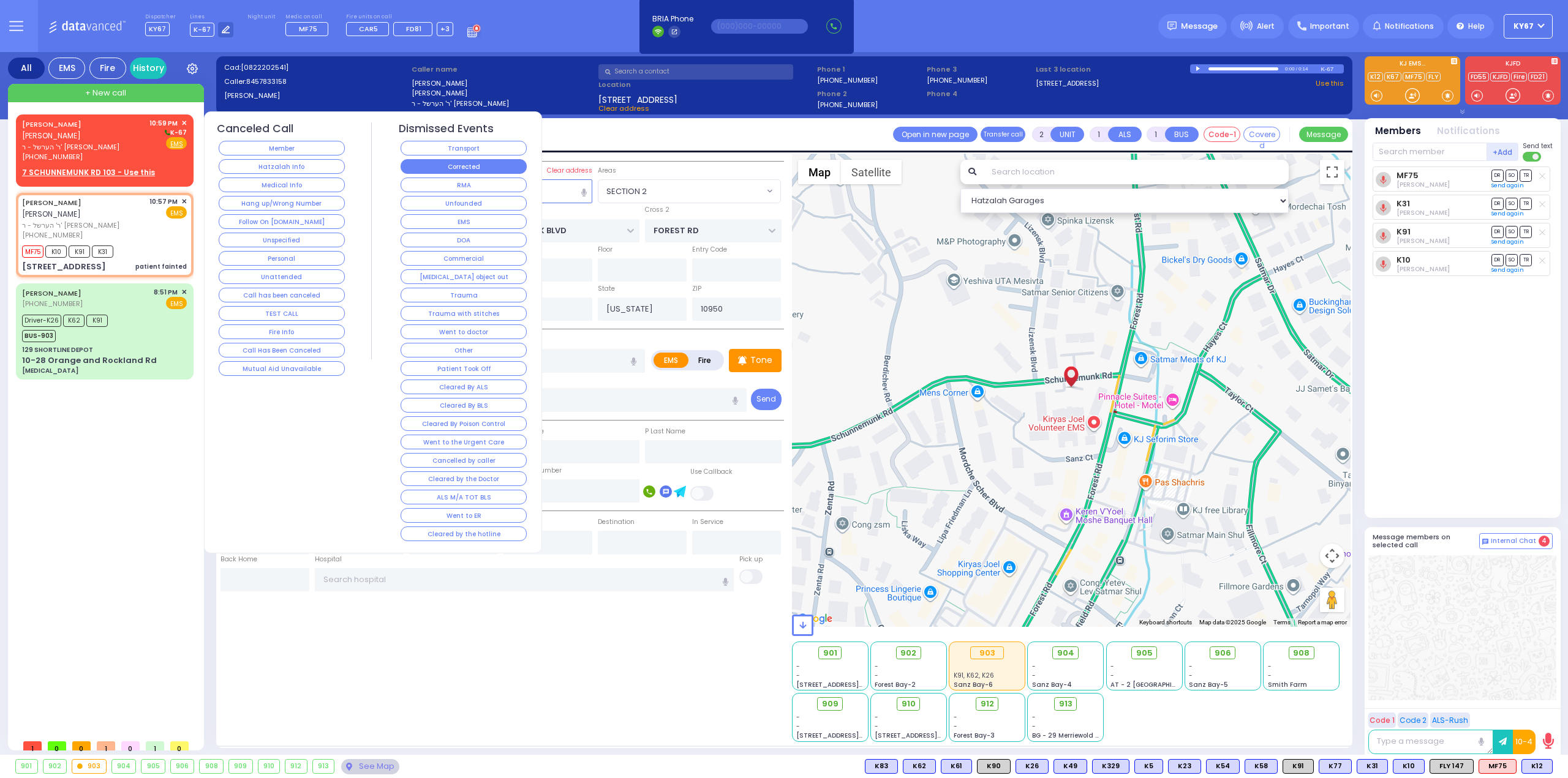
click at [445, 163] on button "Corrected" at bounding box center [464, 167] width 126 height 15
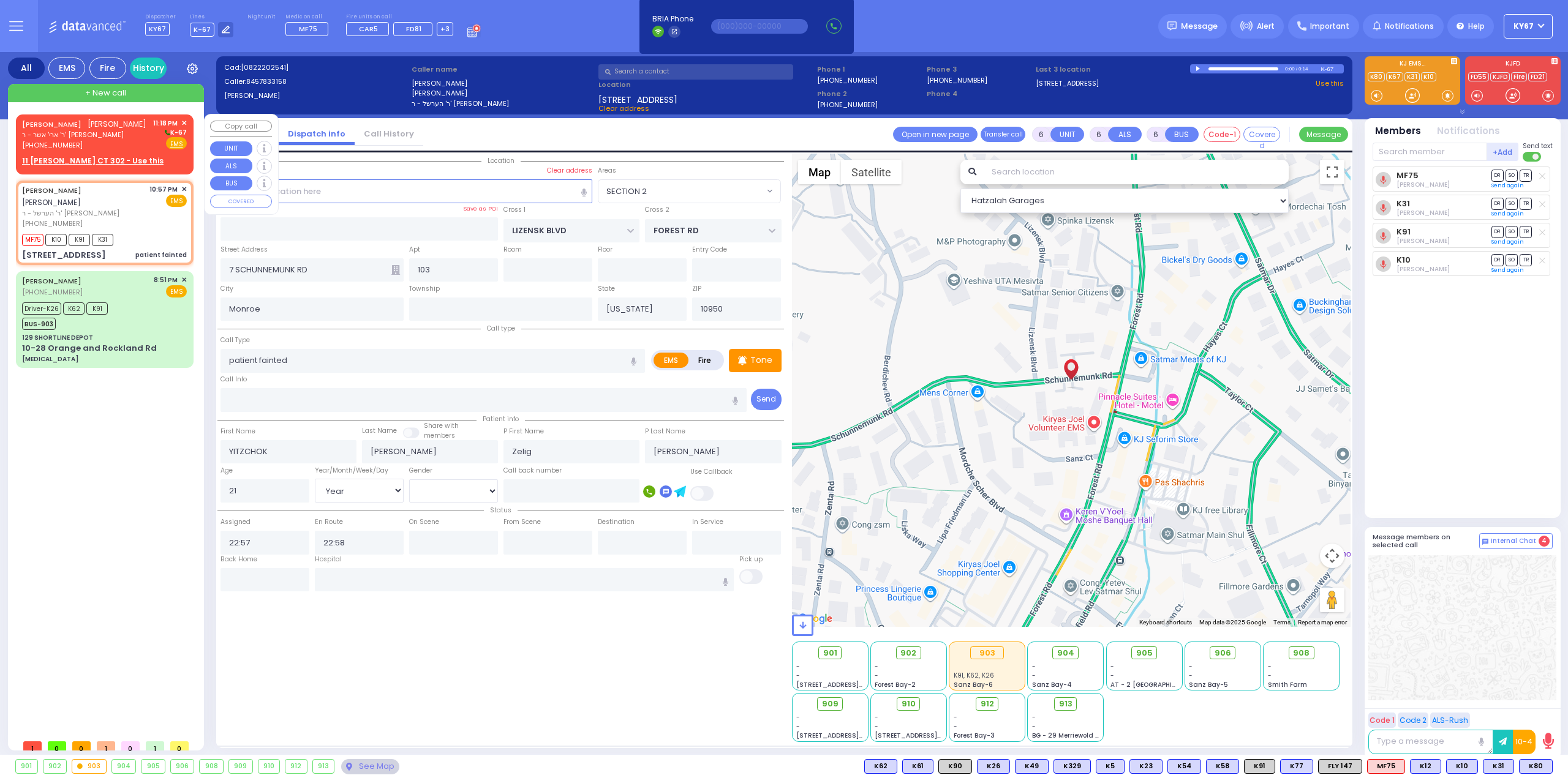
click at [105, 130] on span "ר' ארי' אשר - ר' [PERSON_NAME]" at bounding box center [84, 134] width 124 height 10
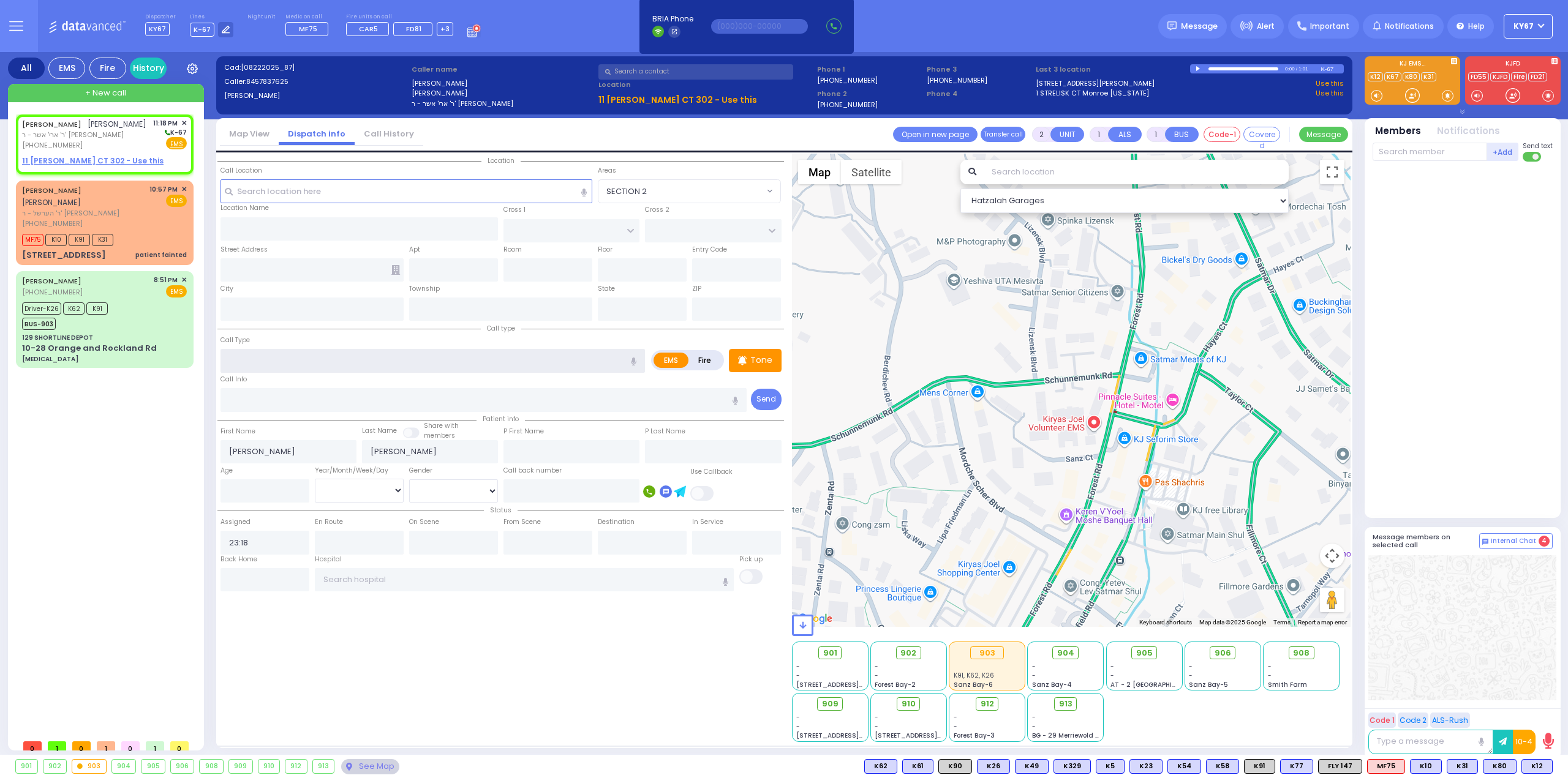
click at [334, 352] on input "text" at bounding box center [433, 360] width 424 height 23
click at [90, 160] on u "11 TAYLOR CT 302 - Use this" at bounding box center [74, 160] width 106 height 10
click at [635, 358] on icon "button" at bounding box center [633, 361] width 6 height 8
click at [61, 158] on u "11 TAYLOR CT 302 - Use this" at bounding box center [74, 160] width 106 height 10
click at [67, 468] on div "JOSEPH INDIG יוסף אינדיג ר' ארי' אשר - ר' מאיר מרדכי בוידעק (845) 783-7625 11:1…" at bounding box center [107, 424] width 182 height 619
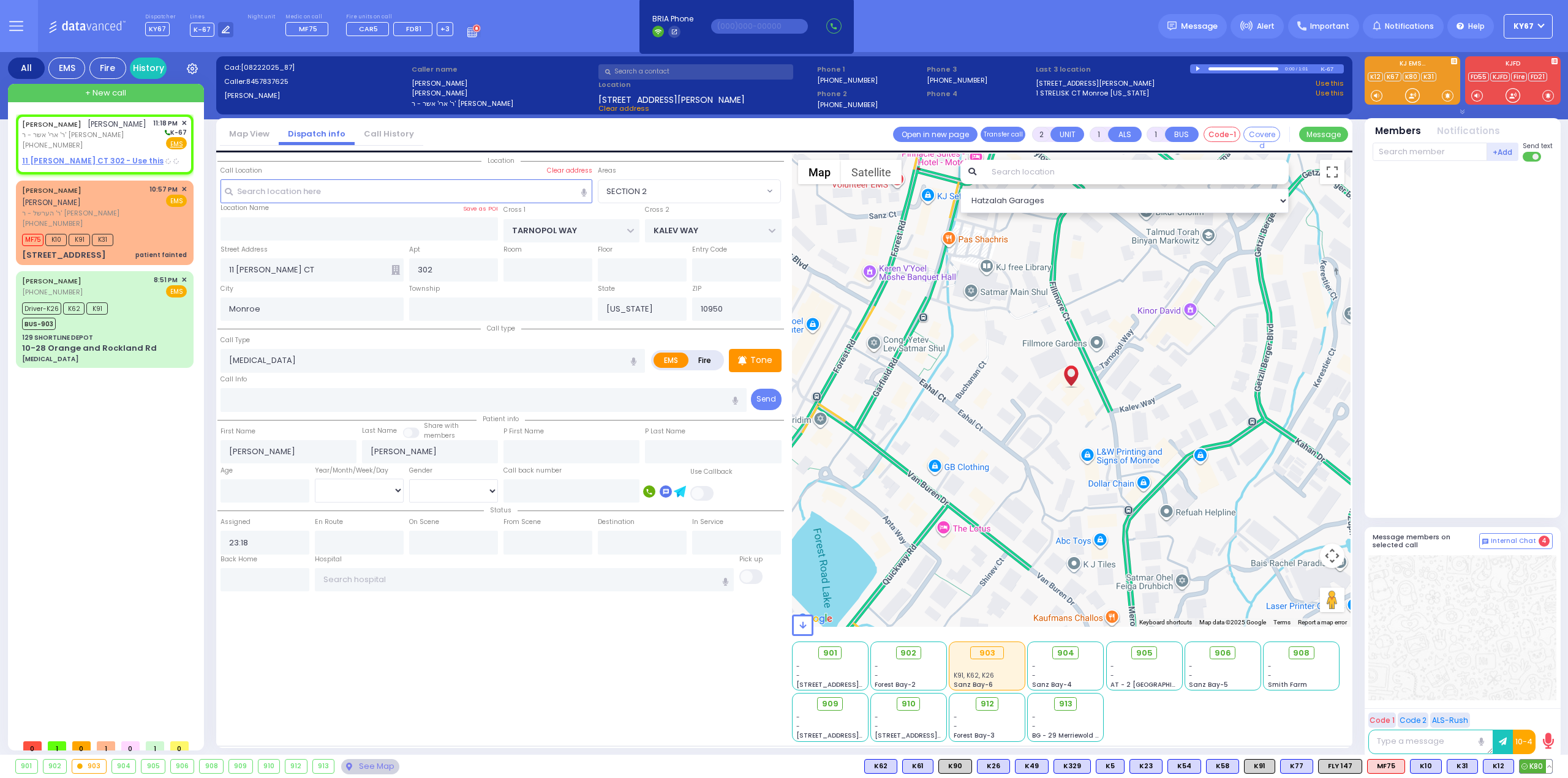
click at [1533, 768] on span "K80" at bounding box center [1535, 767] width 33 height 13
click at [1493, 771] on span "K12" at bounding box center [1499, 767] width 30 height 13
click at [1544, 766] on span "K90" at bounding box center [1535, 767] width 33 height 13
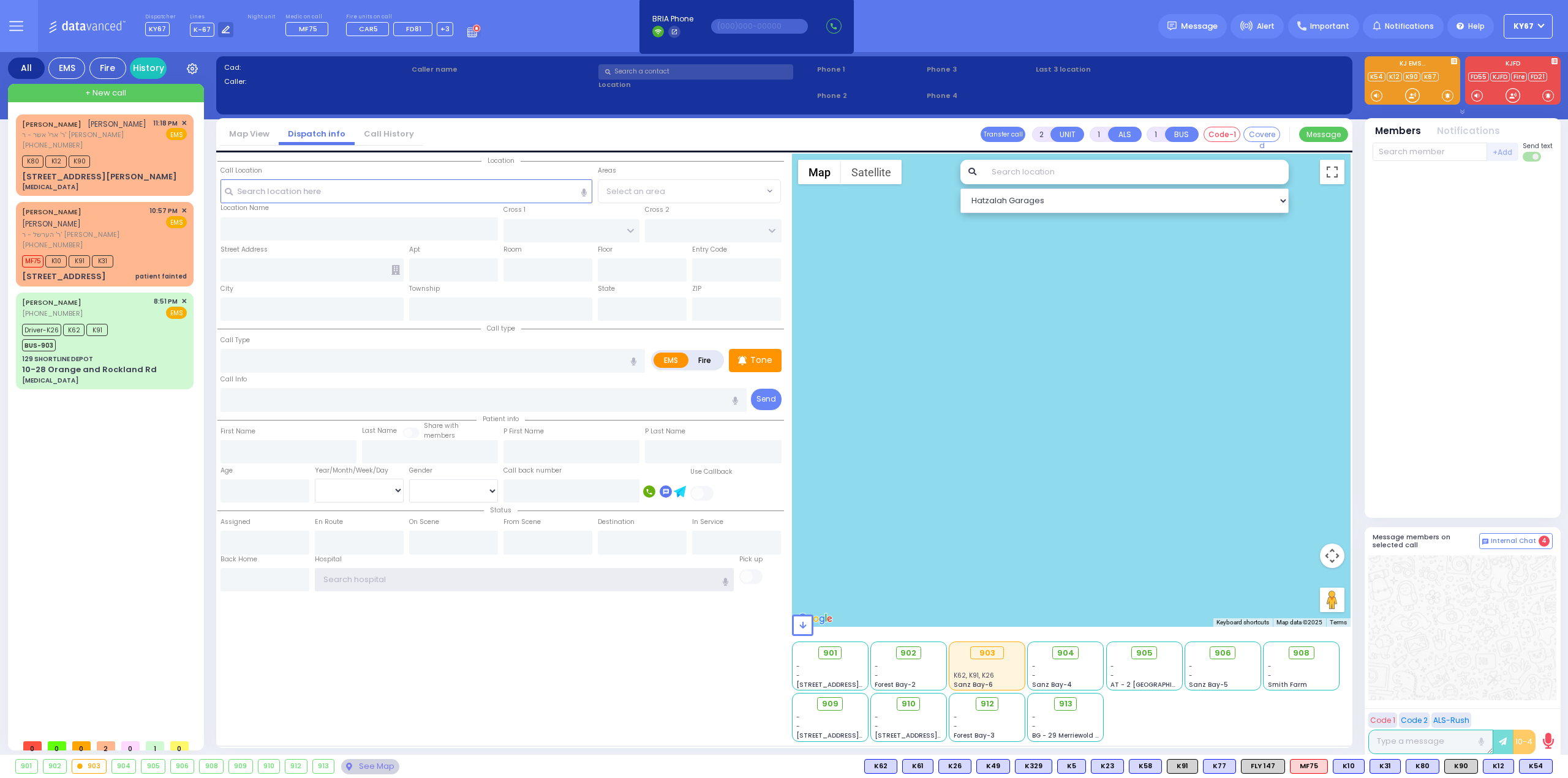
type input "Ky67"
click at [354, 763] on div "See Map" at bounding box center [370, 767] width 57 height 15
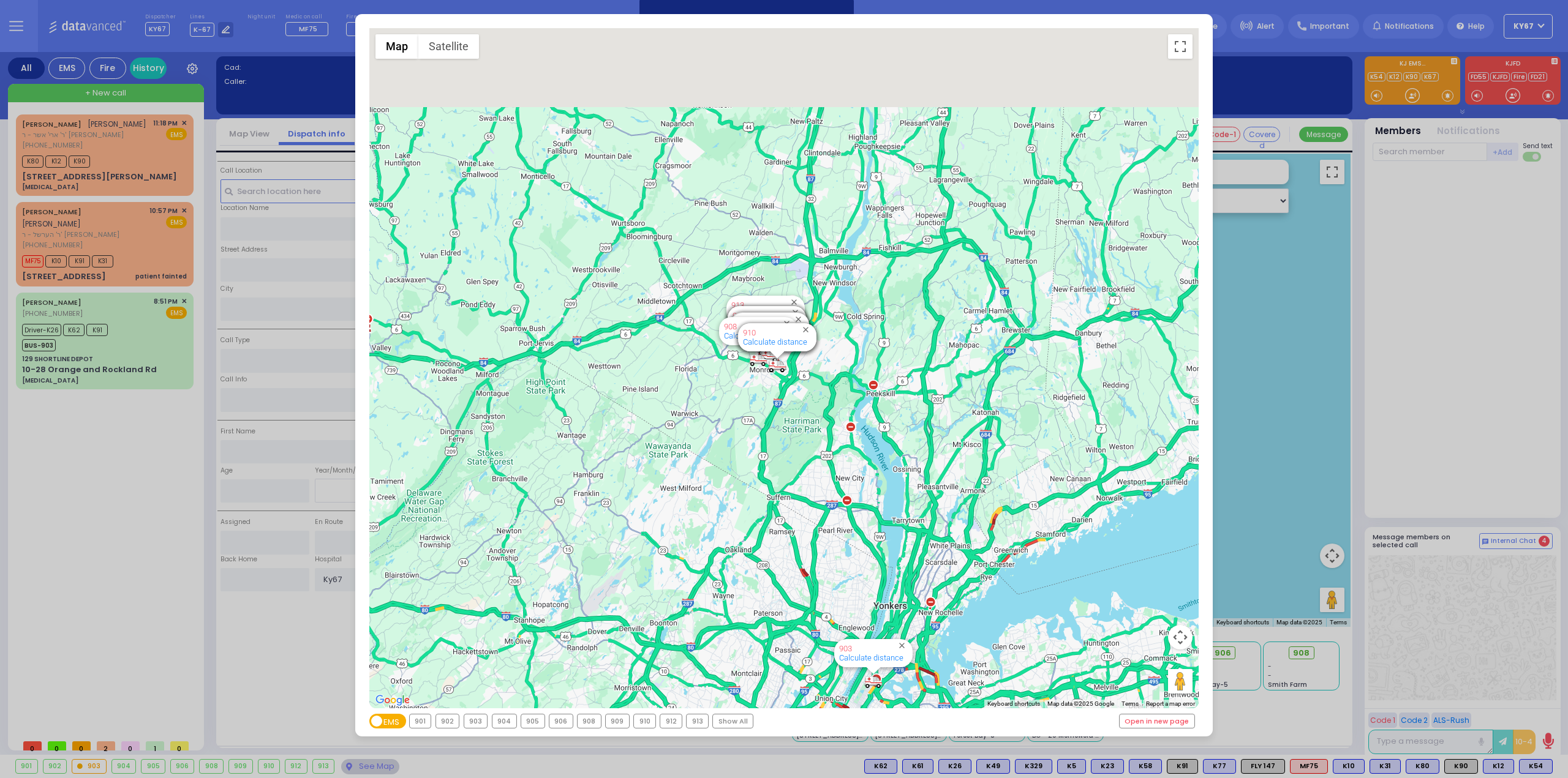
drag, startPoint x: 677, startPoint y: 264, endPoint x: 722, endPoint y: 473, distance: 213.8
click at [718, 472] on div "594 Calculate distance 595 Calculate distance 596 Calculate distance 901 Calcul…" at bounding box center [784, 368] width 830 height 680
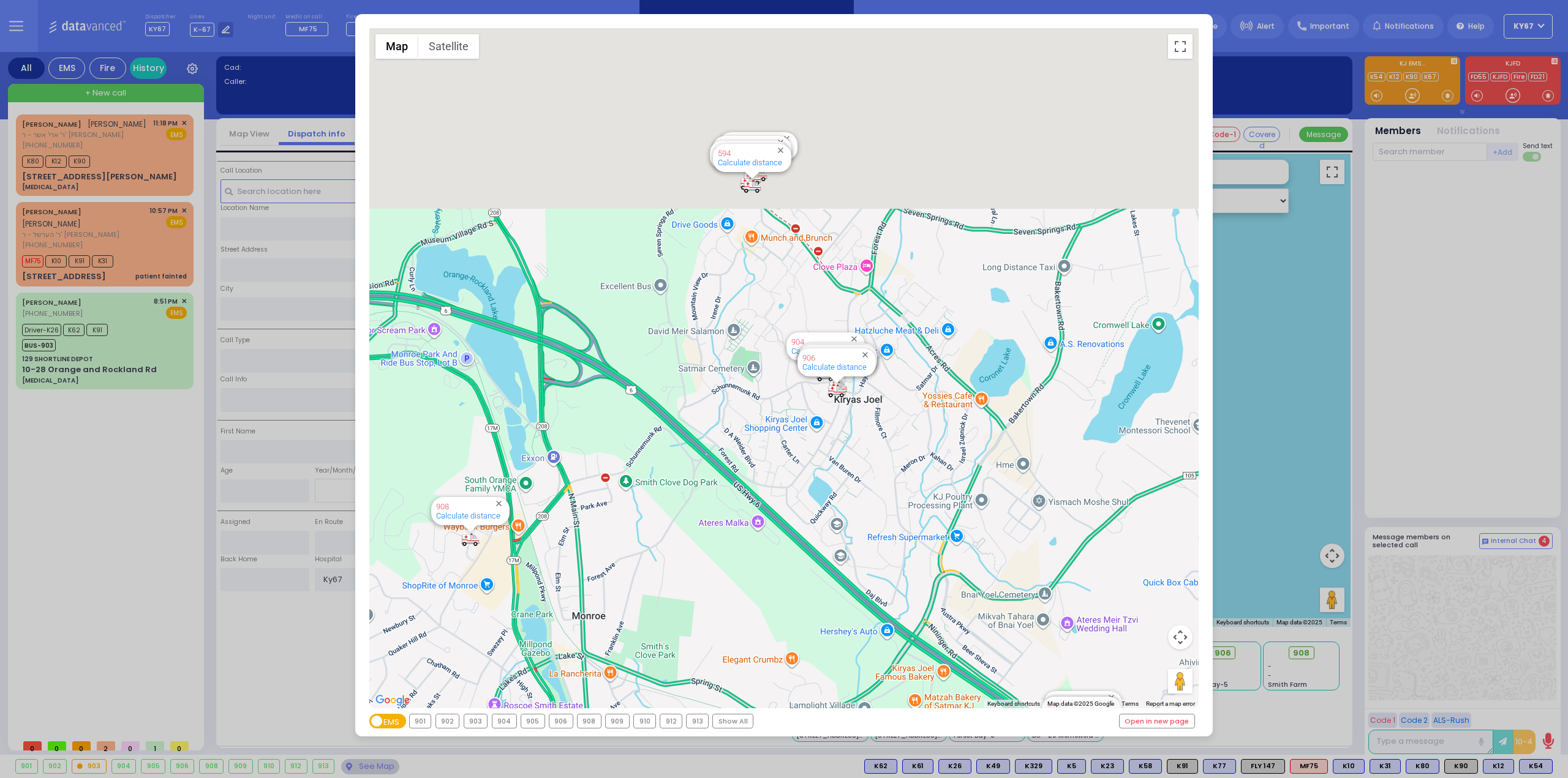
drag, startPoint x: 807, startPoint y: 222, endPoint x: 799, endPoint y: 472, distance: 250.1
click at [799, 472] on div "594 Calculate distance 595 Calculate distance 596 Calculate distance 901 Calcul…" at bounding box center [784, 368] width 830 height 680
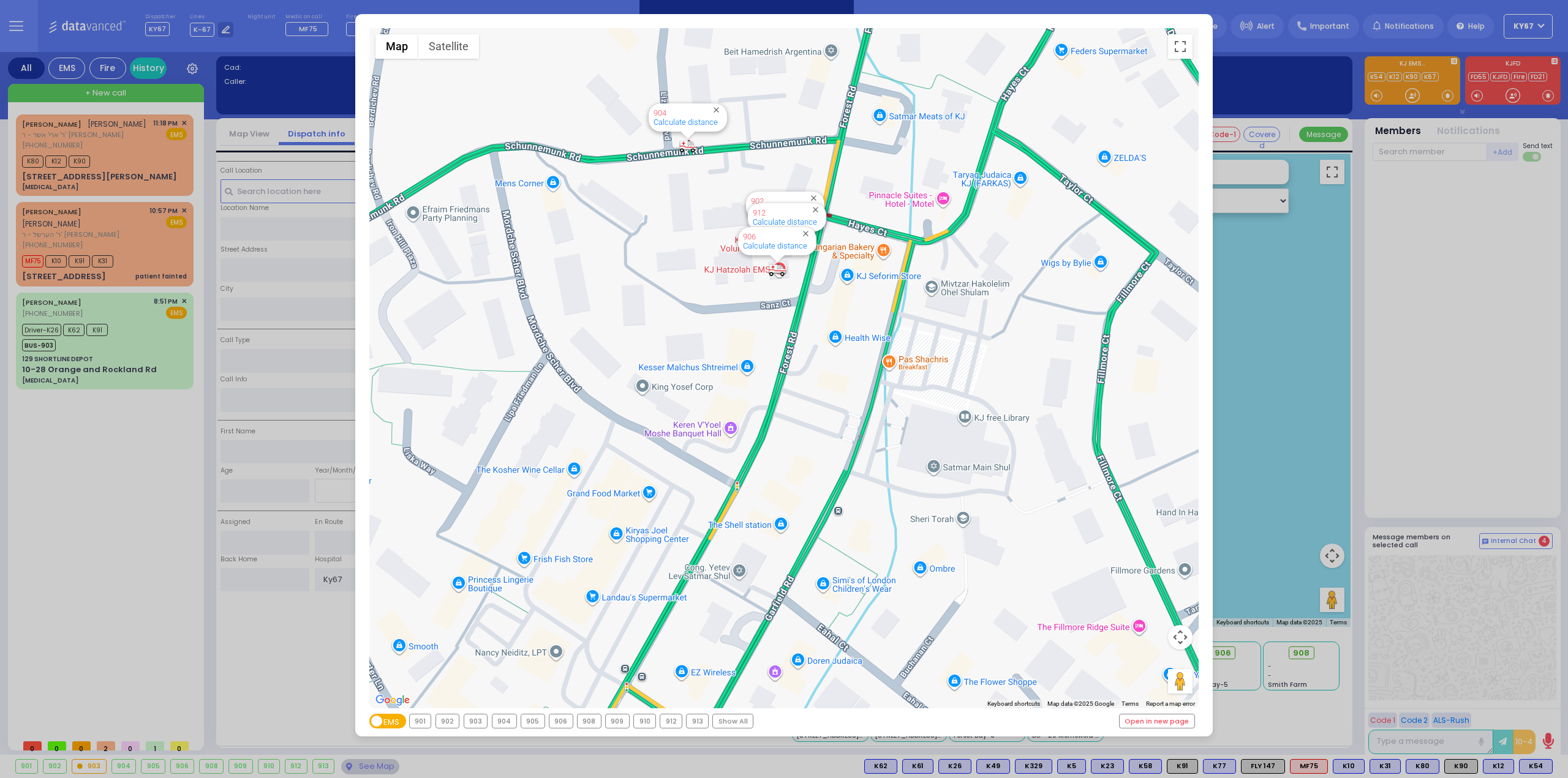
drag, startPoint x: 135, startPoint y: 526, endPoint x: 85, endPoint y: 490, distance: 61.6
click at [130, 520] on div "← Move left → Move right ↑ Move up ↓ Move down + Zoom in - Zoom out Home Jump l…" at bounding box center [784, 389] width 1568 height 778
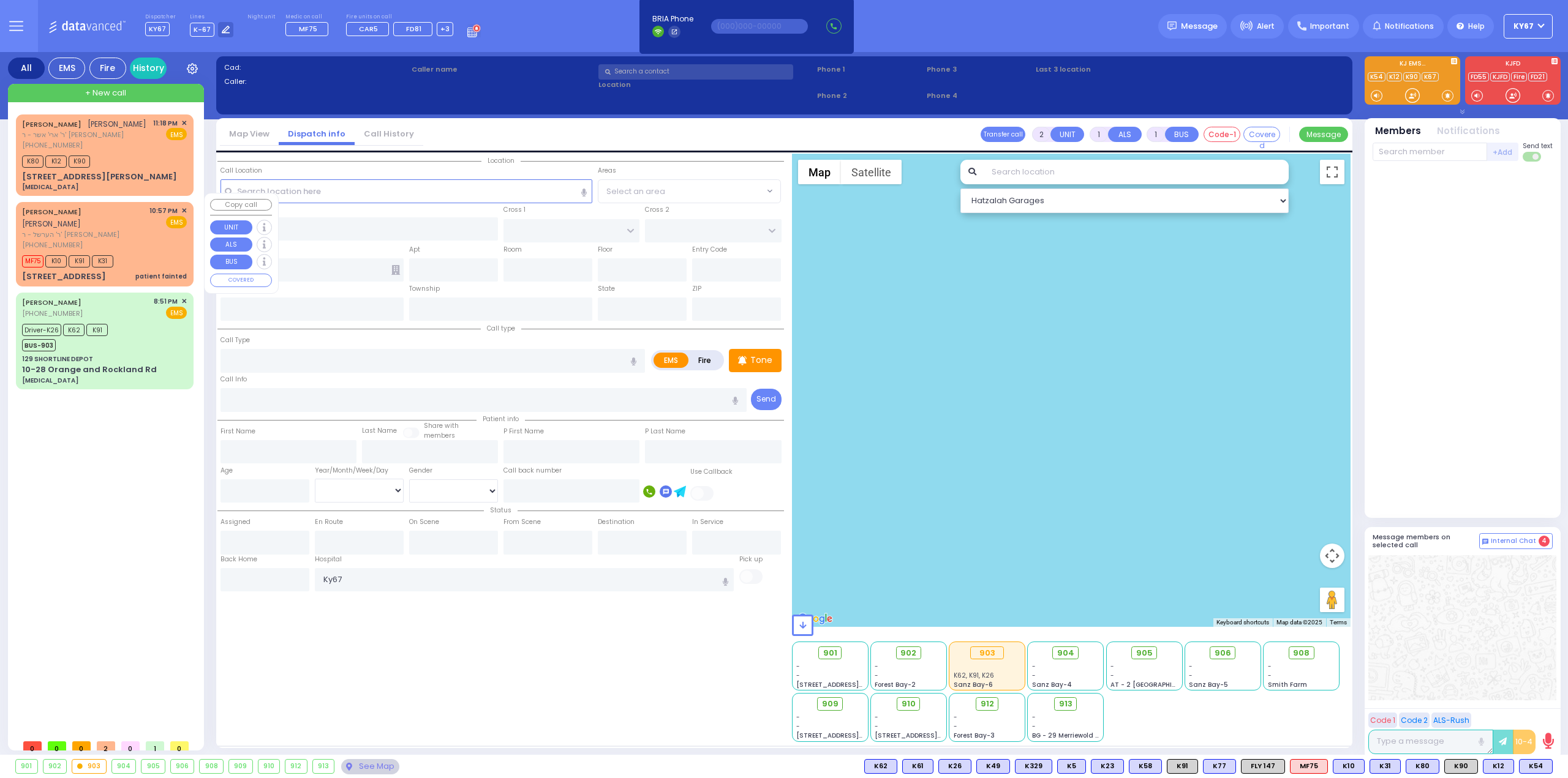
click at [140, 240] on div "[PHONE_NUMBER]" at bounding box center [83, 245] width 123 height 10
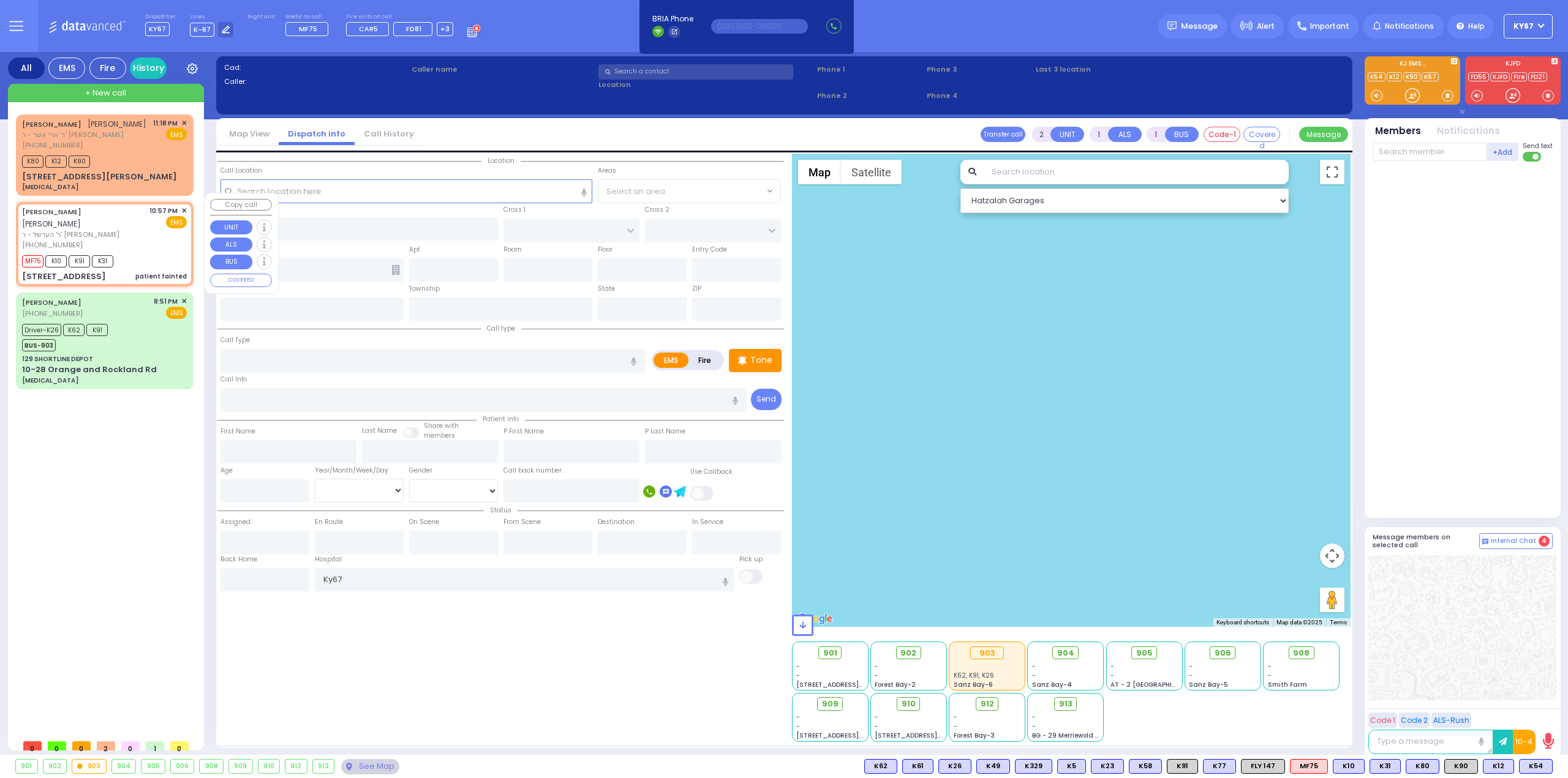
type input "6"
select select
type input "patient fainted"
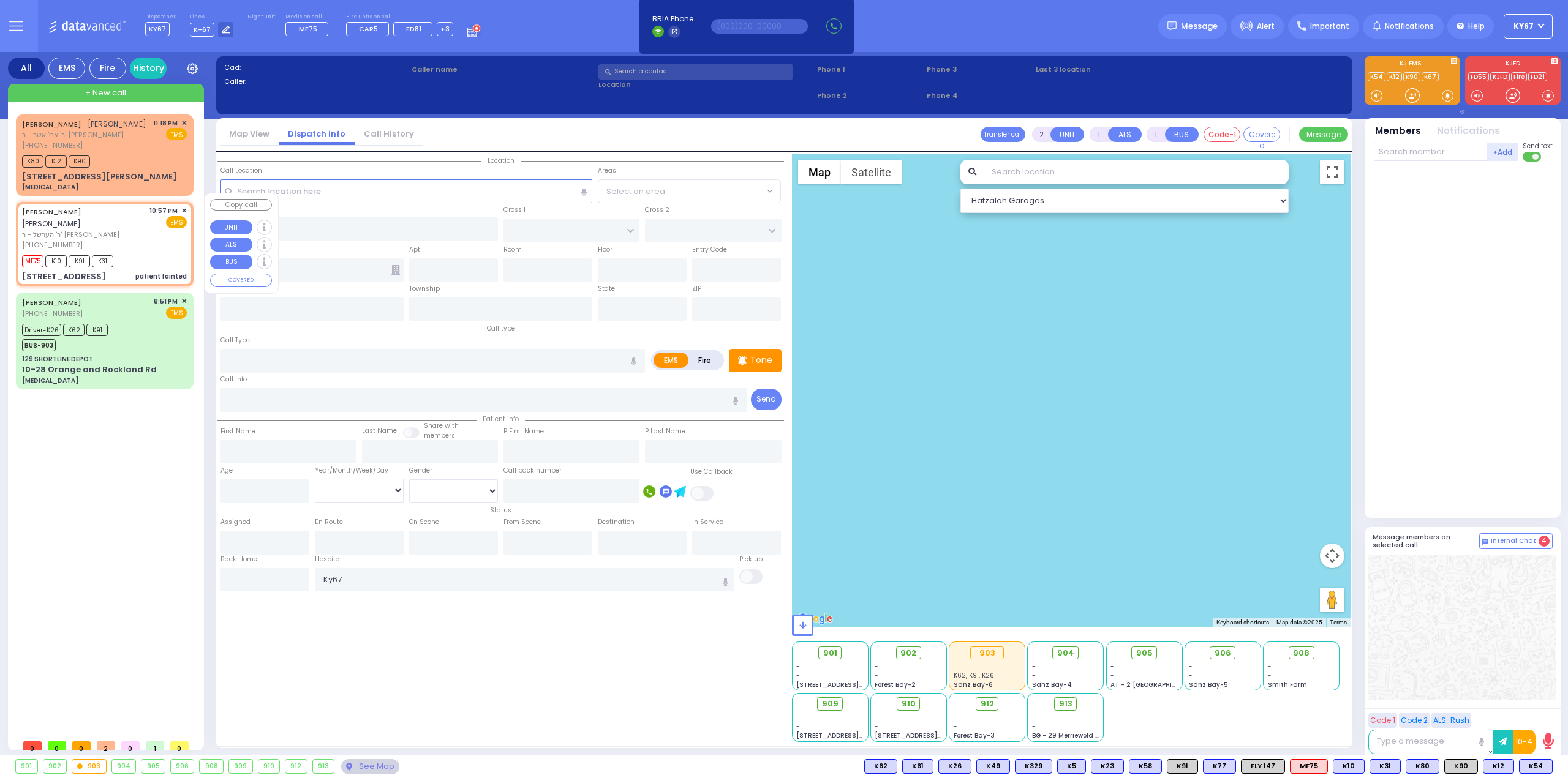
radio input "true"
type input "YITZCHOK"
type input "[PERSON_NAME]"
type input "Zelig"
type input "[PERSON_NAME]"
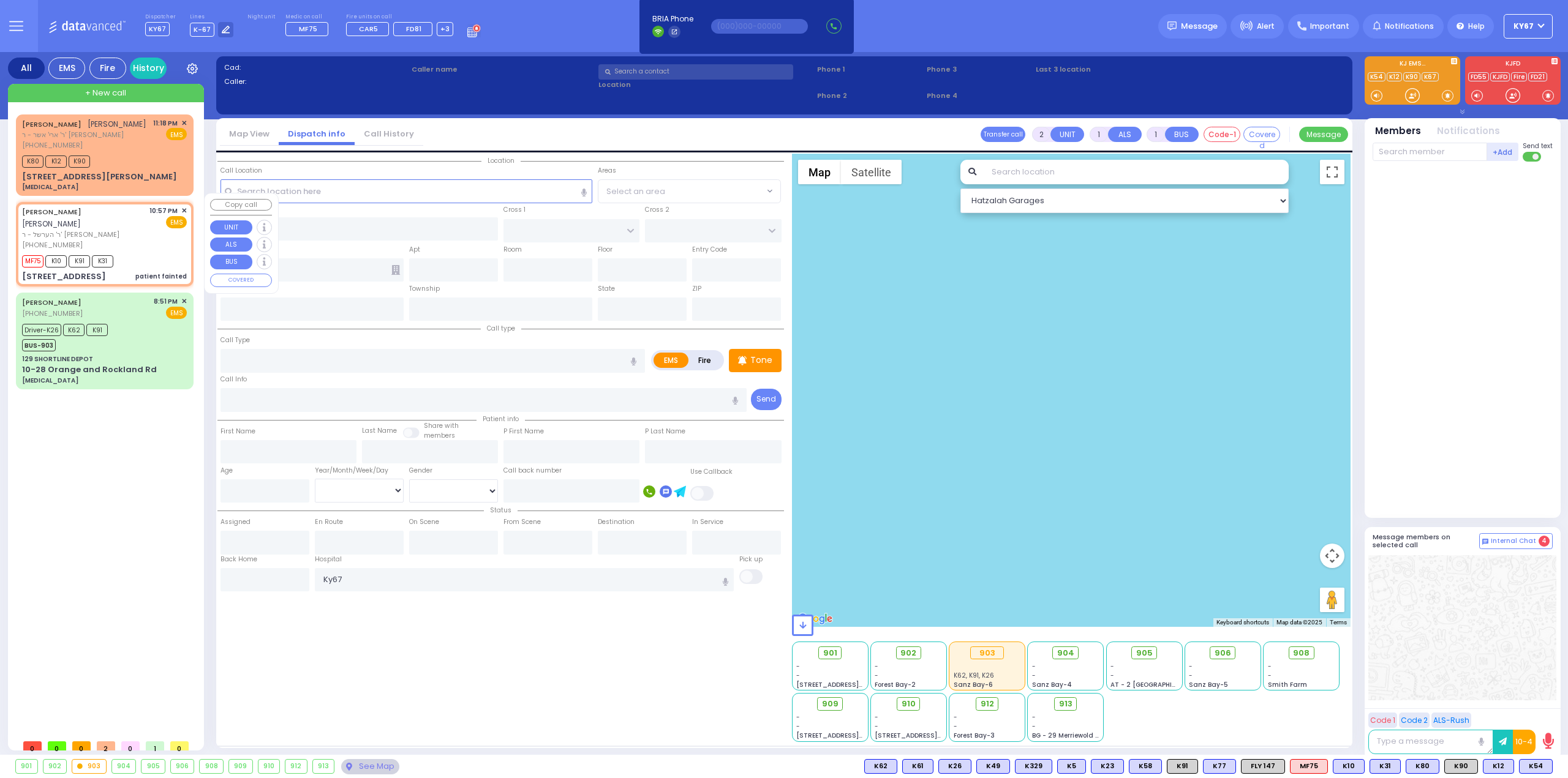
type input "21"
select select "Year"
select select "[DEMOGRAPHIC_DATA]"
type input "22:57"
type input "22:58"
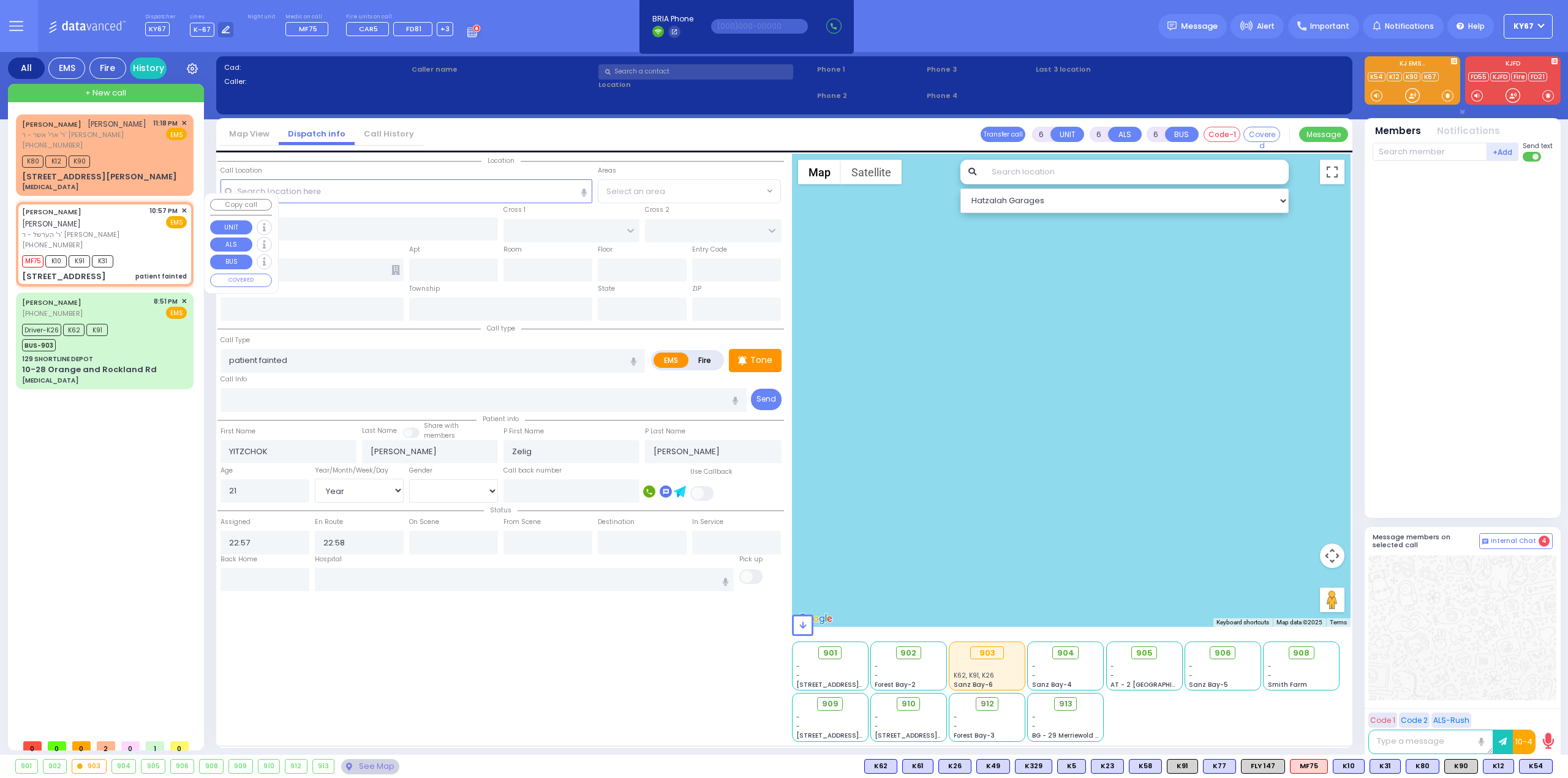
type input "LIZENSK BLVD"
type input "FOREST RD"
type input "7 SCHUNNEMUNK RD"
type input "103"
type input "Monroe"
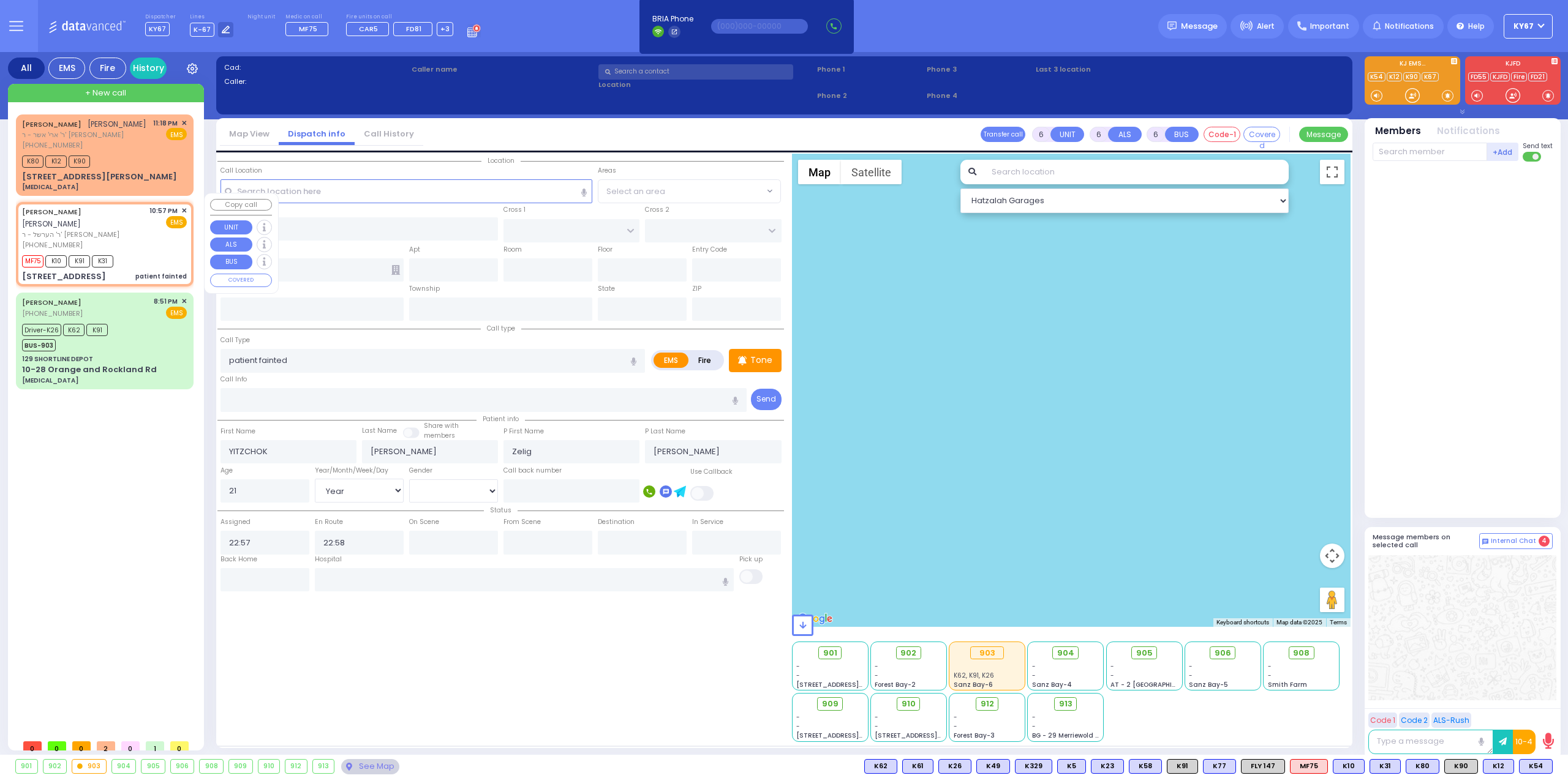
type input "[US_STATE]"
type input "10950"
select select "Hatzalah Garages"
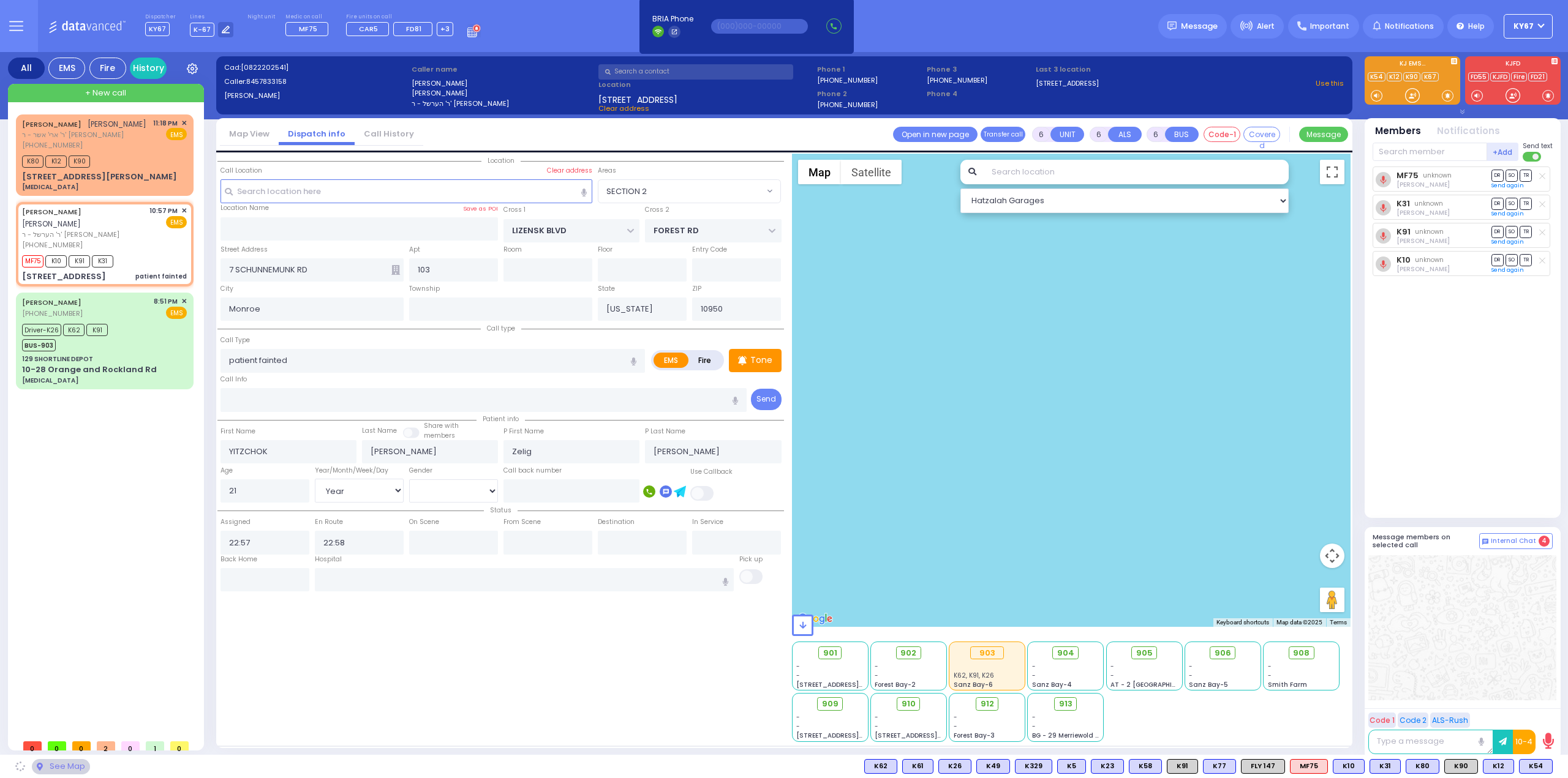
select select "SECTION 2"
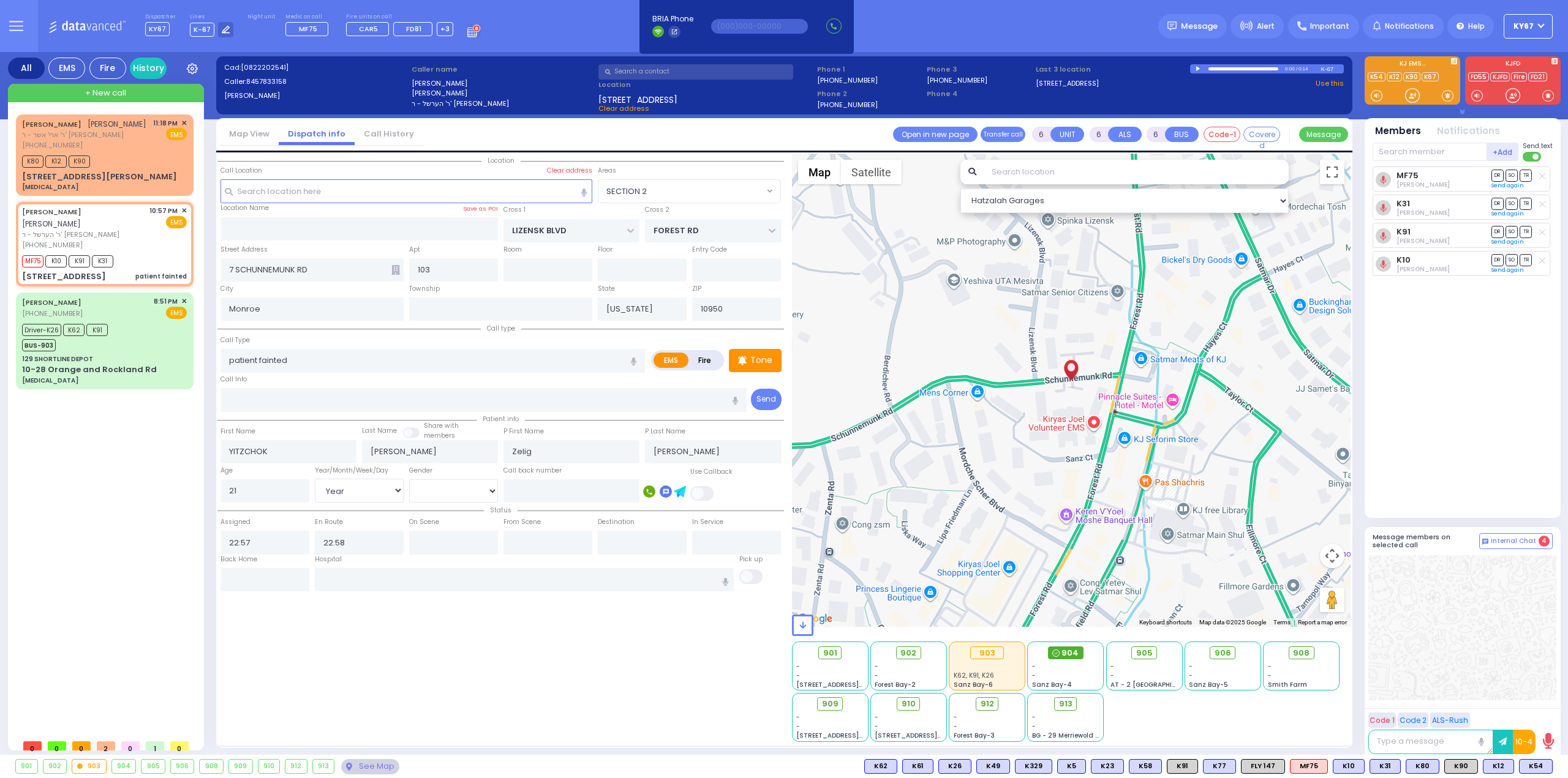
click at [1066, 655] on span "904" at bounding box center [1070, 653] width 17 height 12
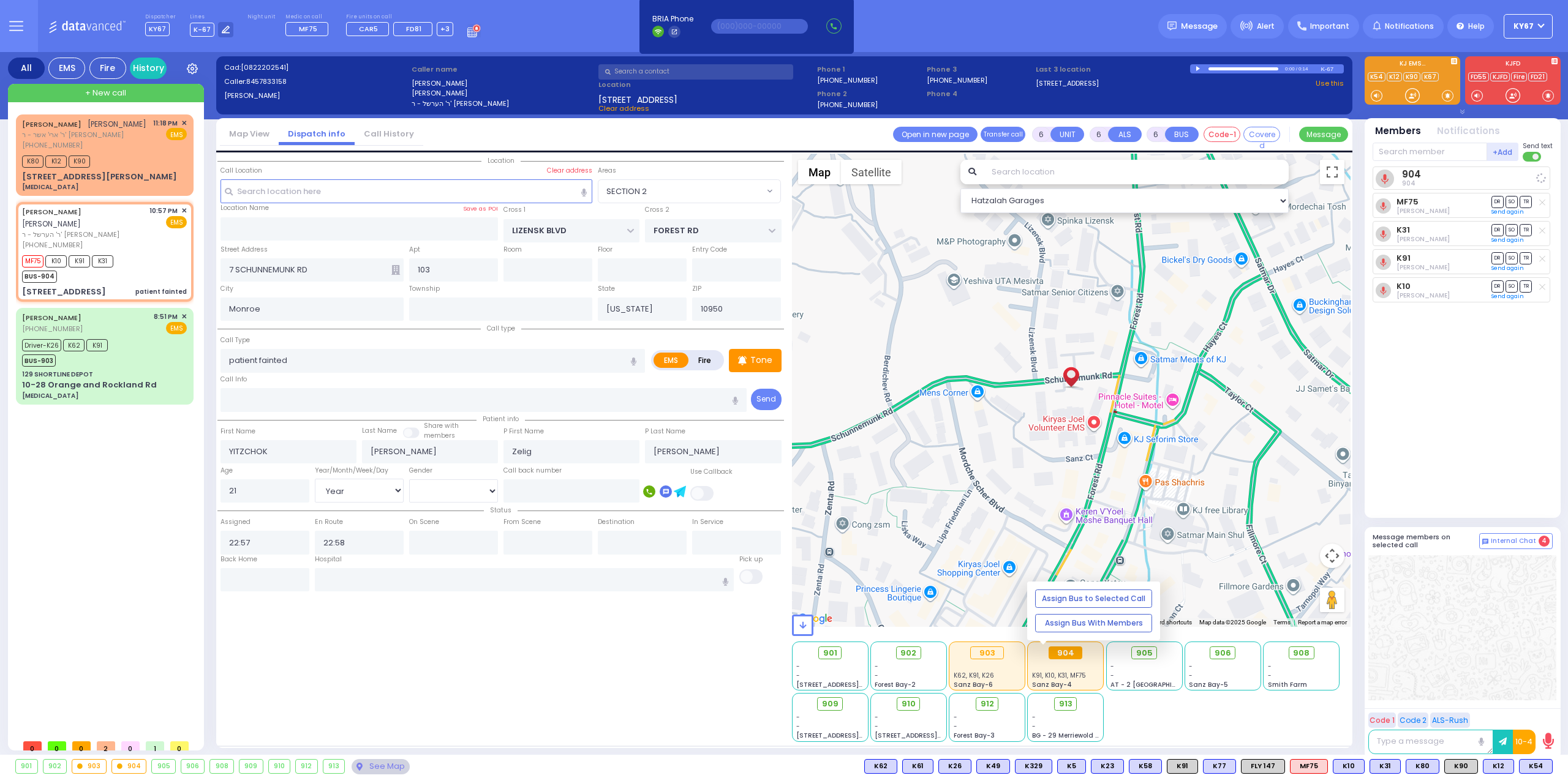
select select
radio input "true"
select select "Year"
select select "[DEMOGRAPHIC_DATA]"
select select "Hatzalah Garages"
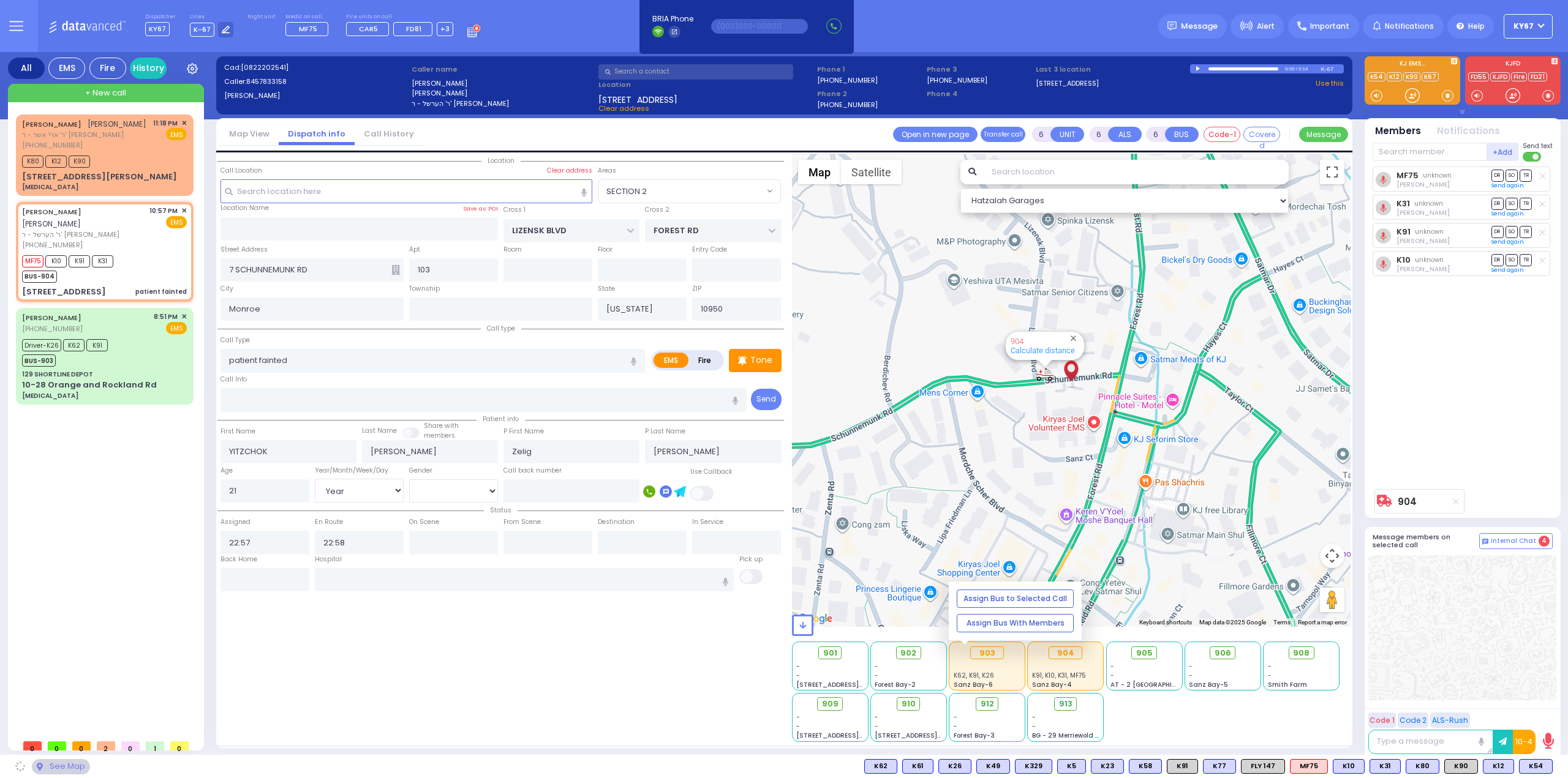
select select "SECTION 2"
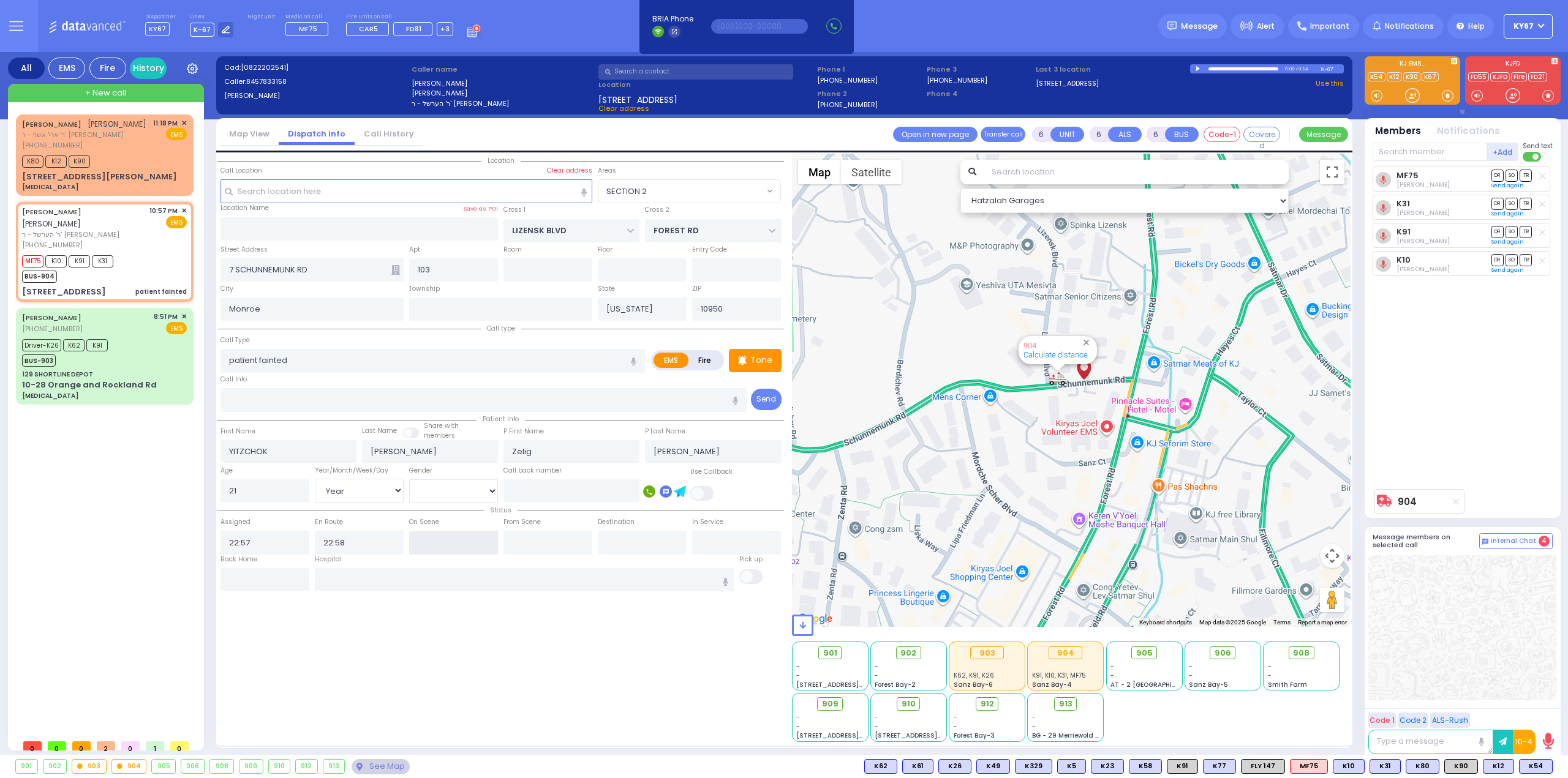
click at [420, 540] on input "text" at bounding box center [453, 542] width 89 height 23
type input "23:01"
click at [477, 609] on div "Location All areas" at bounding box center [501, 448] width 567 height 588
select select
radio input "true"
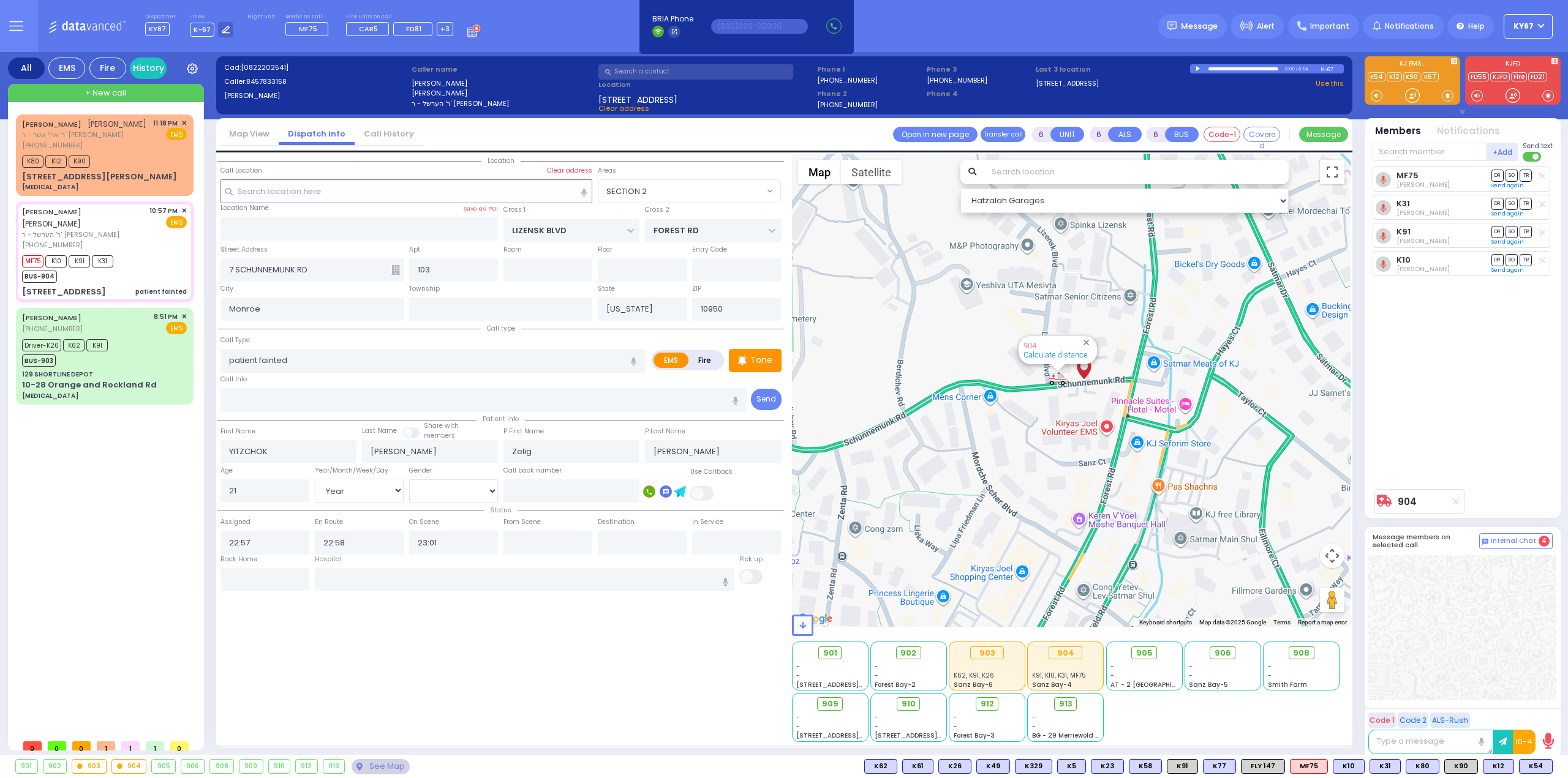
select select "Year"
select select "[DEMOGRAPHIC_DATA]"
select select "Hatzalah Garages"
select select "SECTION 2"
click at [1496, 260] on span "DR" at bounding box center [1497, 260] width 12 height 11
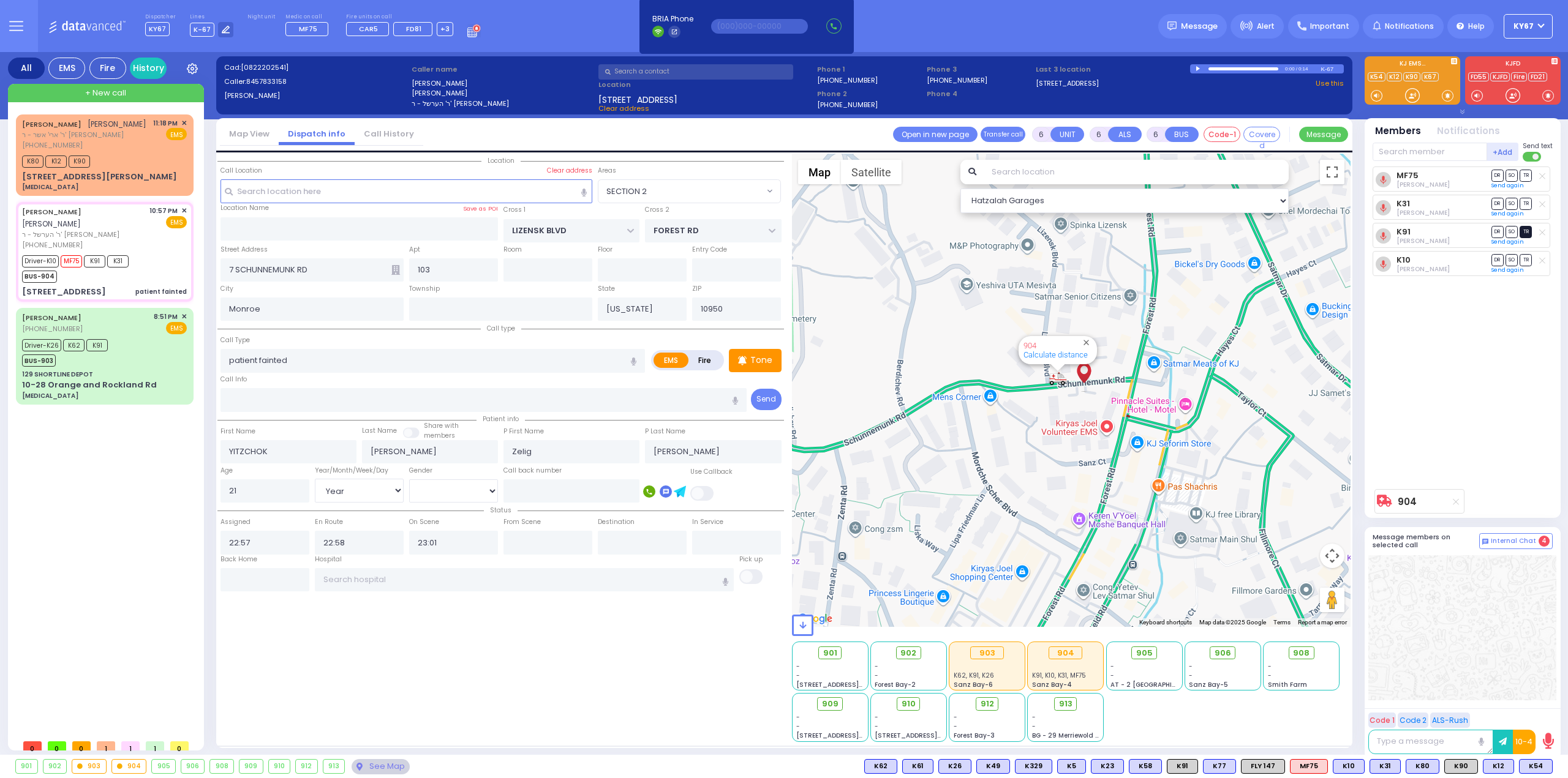
select select
radio input "true"
select select "Year"
select select "[DEMOGRAPHIC_DATA]"
select select "SECTION 2"
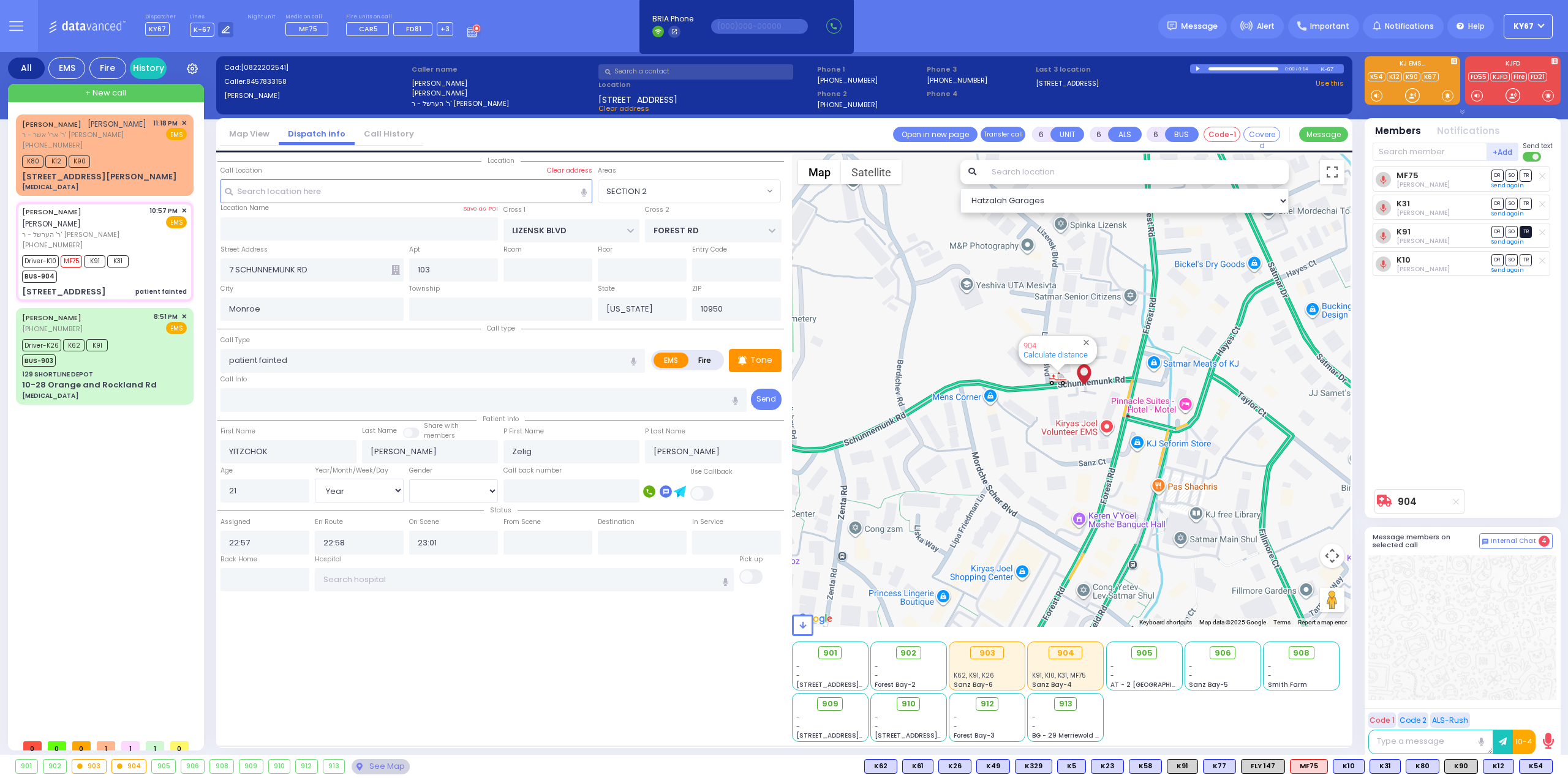
select select "Hatzalah Garages"
click at [582, 692] on div "Location All areas" at bounding box center [501, 448] width 567 height 588
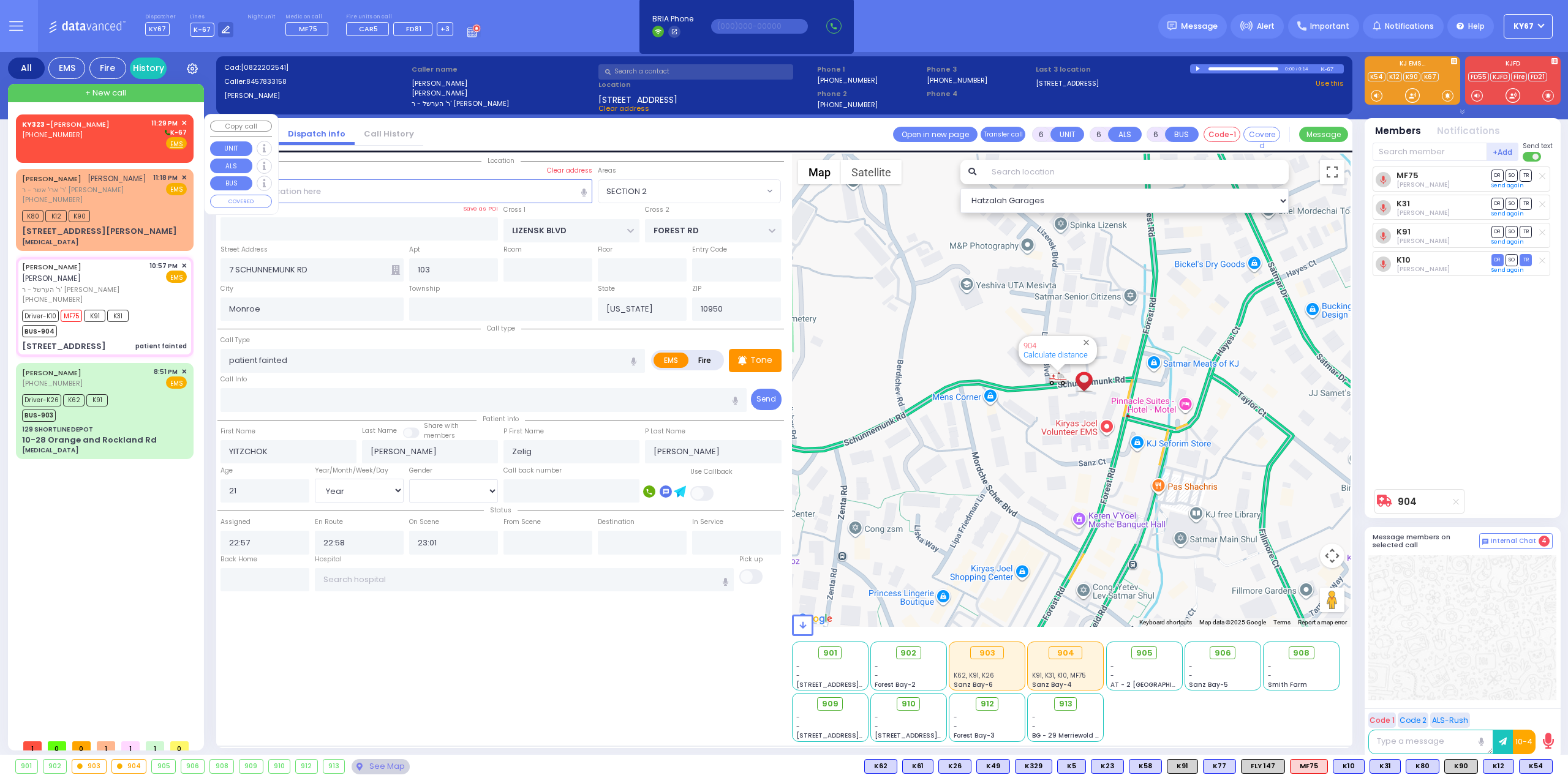
click at [129, 138] on div "KY323 - [PERSON_NAME] [PHONE_NUMBER] 11:29 PM ✕ K-67 EMS" at bounding box center [104, 134] width 165 height 32
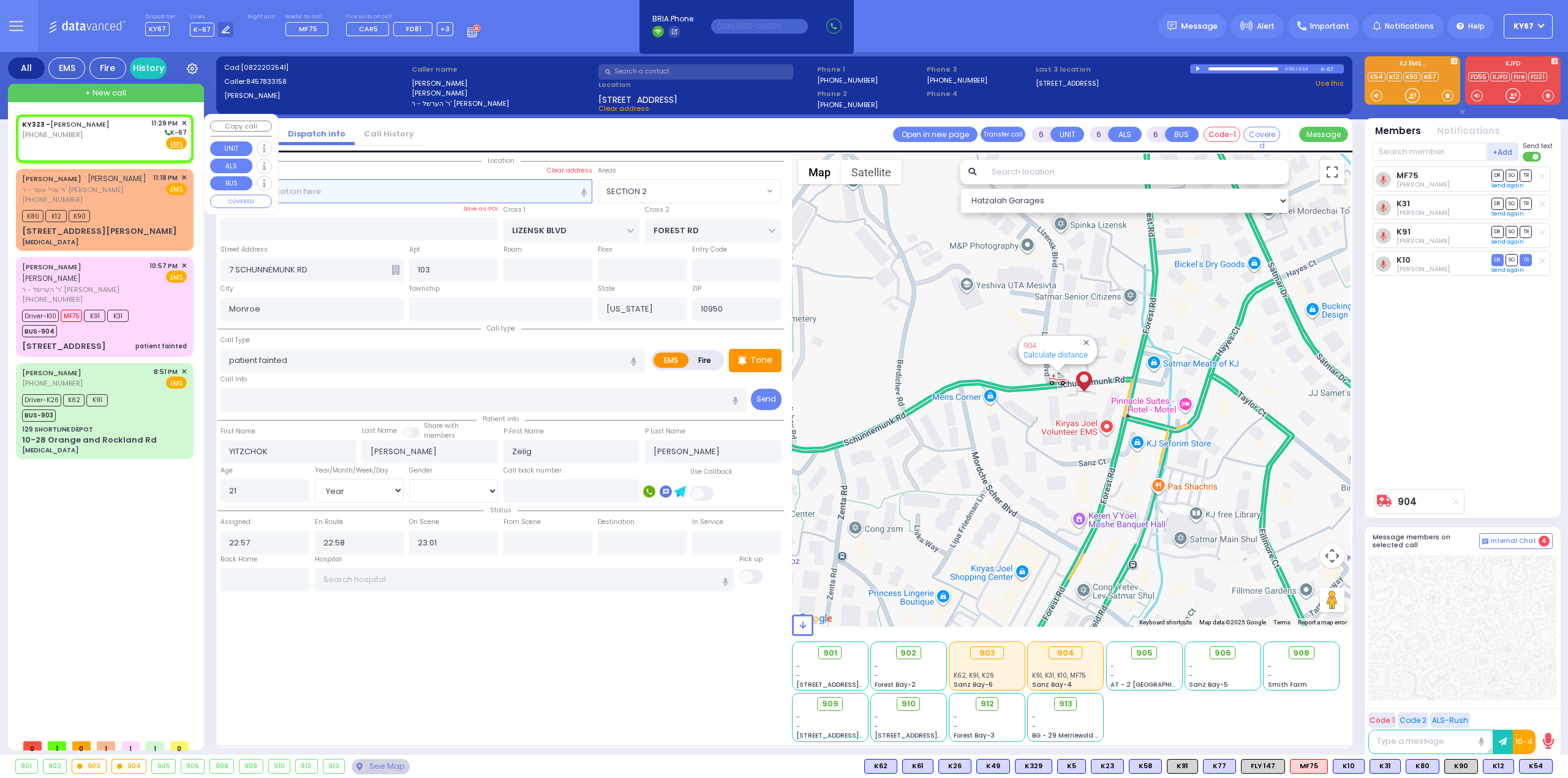
type input "2"
type input "1"
select select
radio input "true"
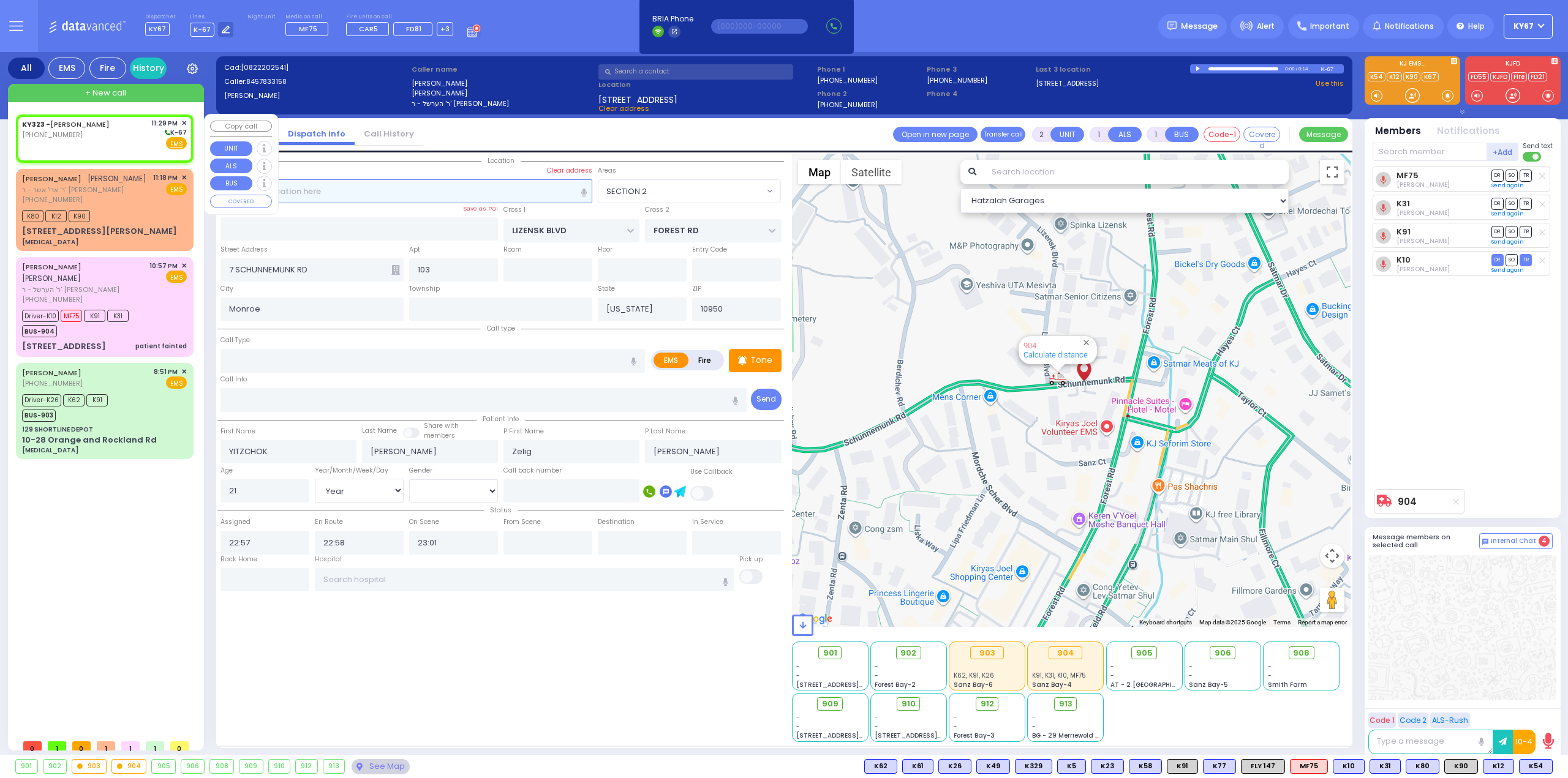
select select
type input "23:29"
select select "Hatzalah Garages"
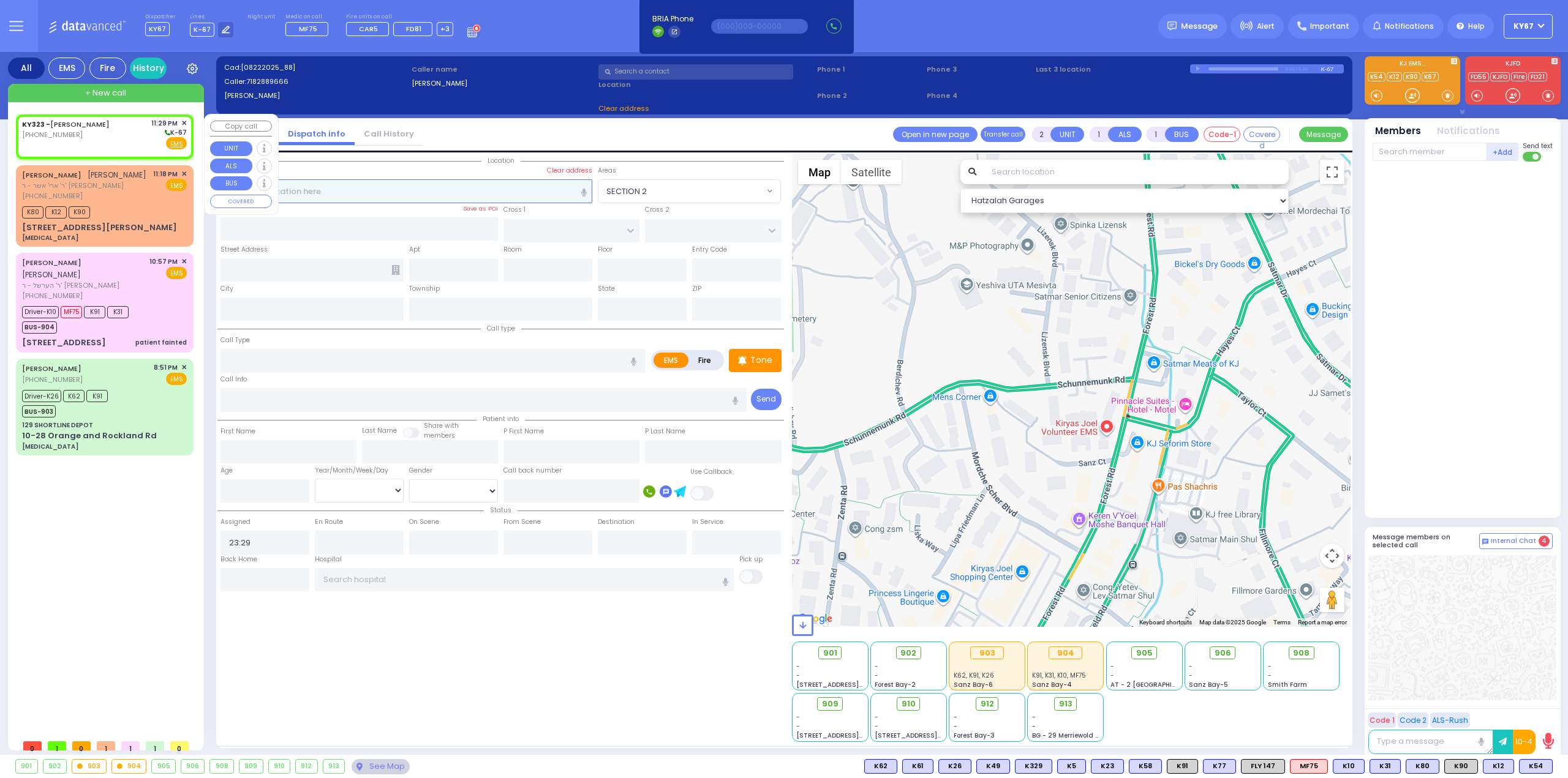
select select
radio input "true"
select select
select select "Hatzalah Garages"
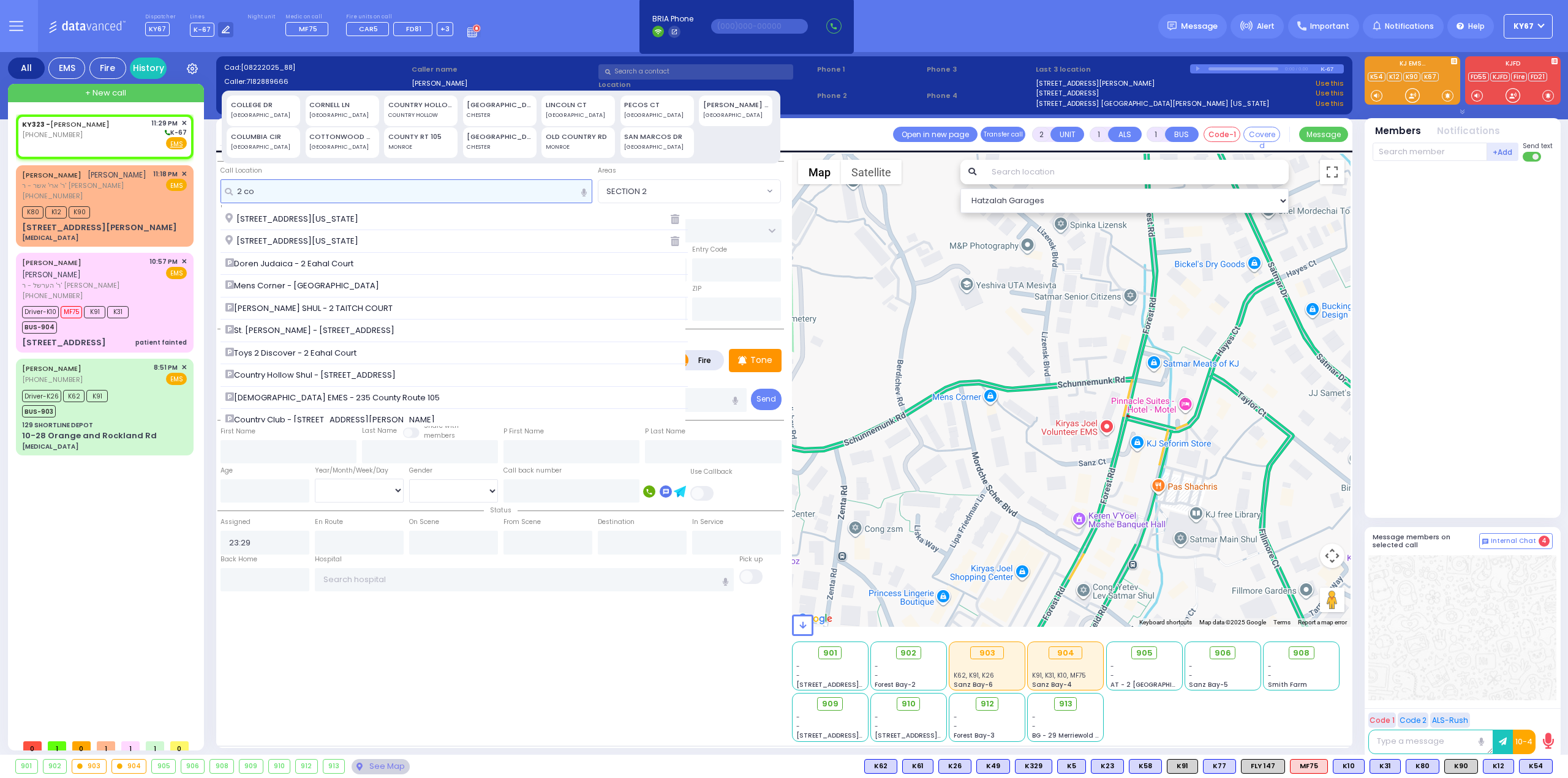
click at [431, 193] on input "2 co" at bounding box center [406, 191] width 373 height 23
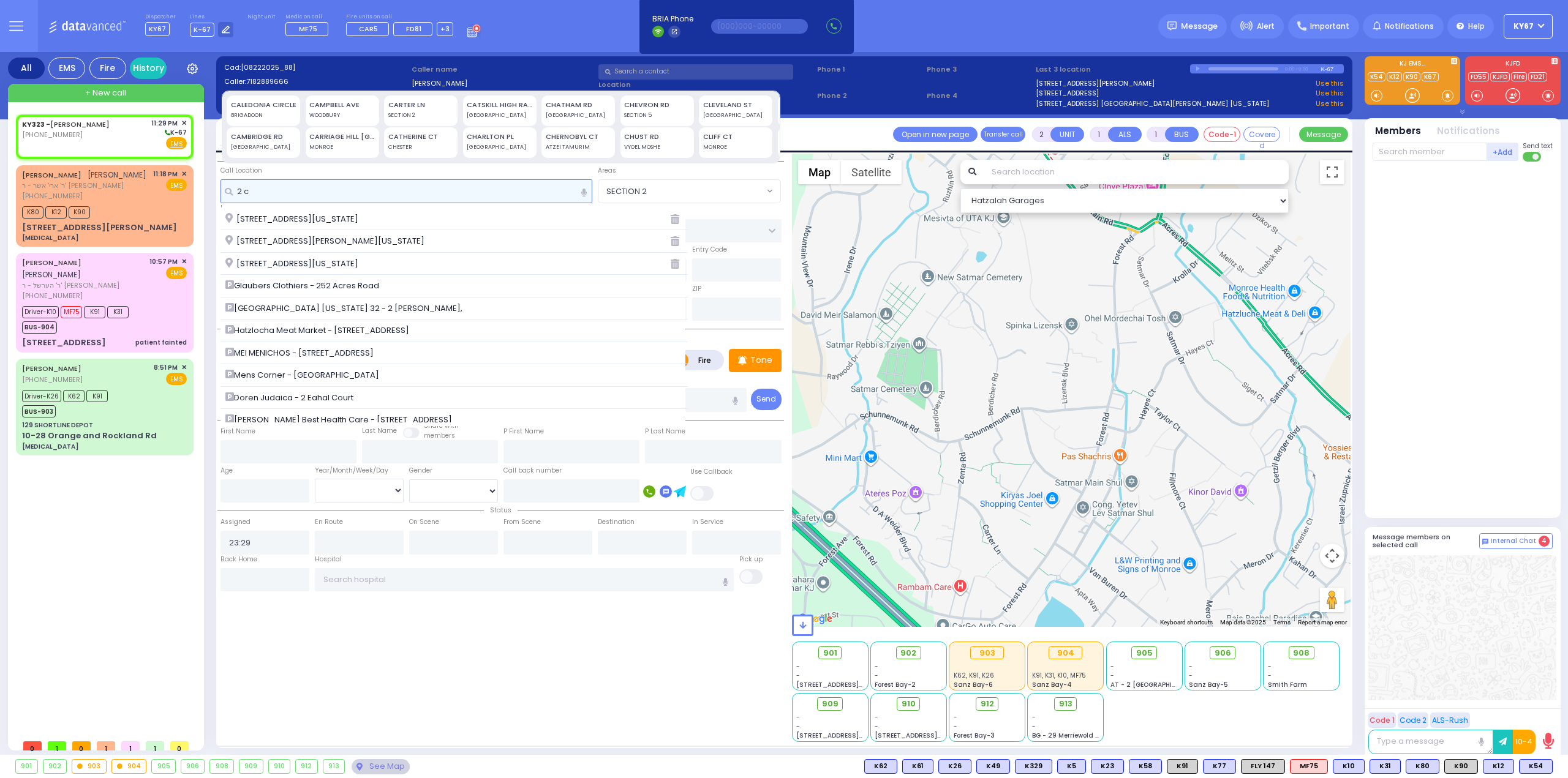
type input "2 c"
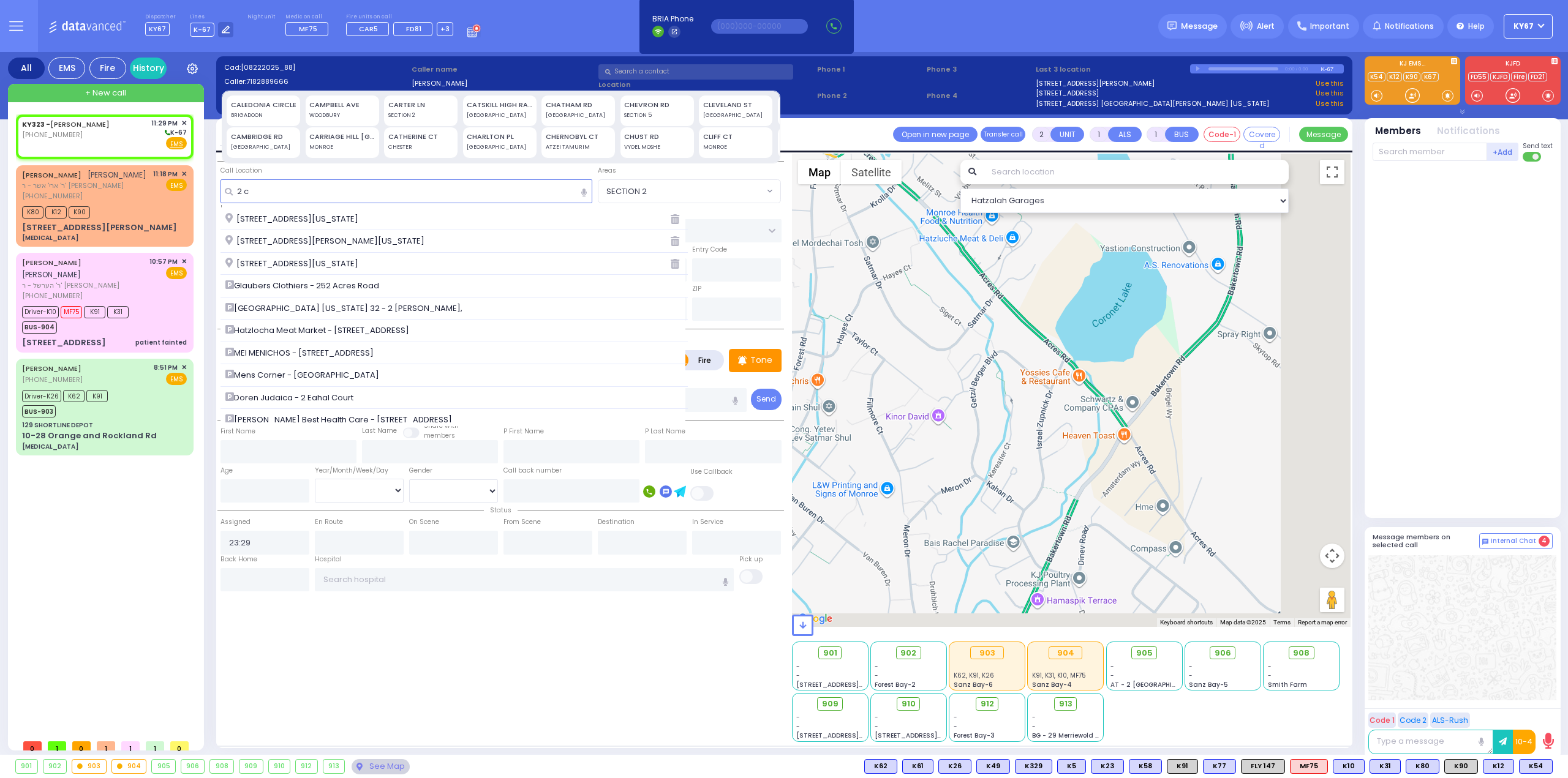
drag, startPoint x: 1263, startPoint y: 465, endPoint x: 962, endPoint y: 382, distance: 312.2
click at [954, 379] on div at bounding box center [1072, 390] width 559 height 473
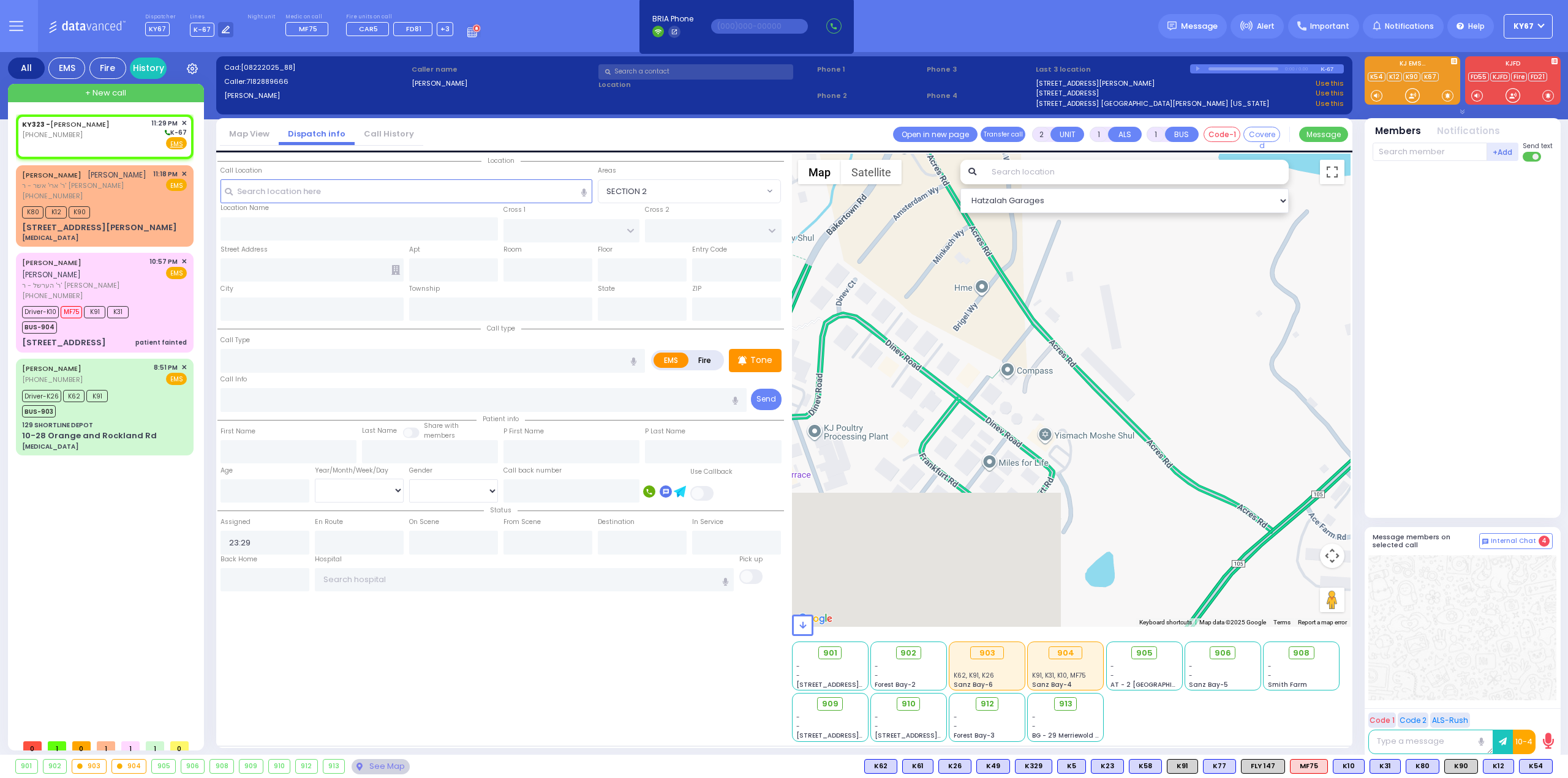
drag, startPoint x: 1173, startPoint y: 499, endPoint x: 982, endPoint y: 237, distance: 324.2
click at [996, 256] on div at bounding box center [1072, 390] width 559 height 473
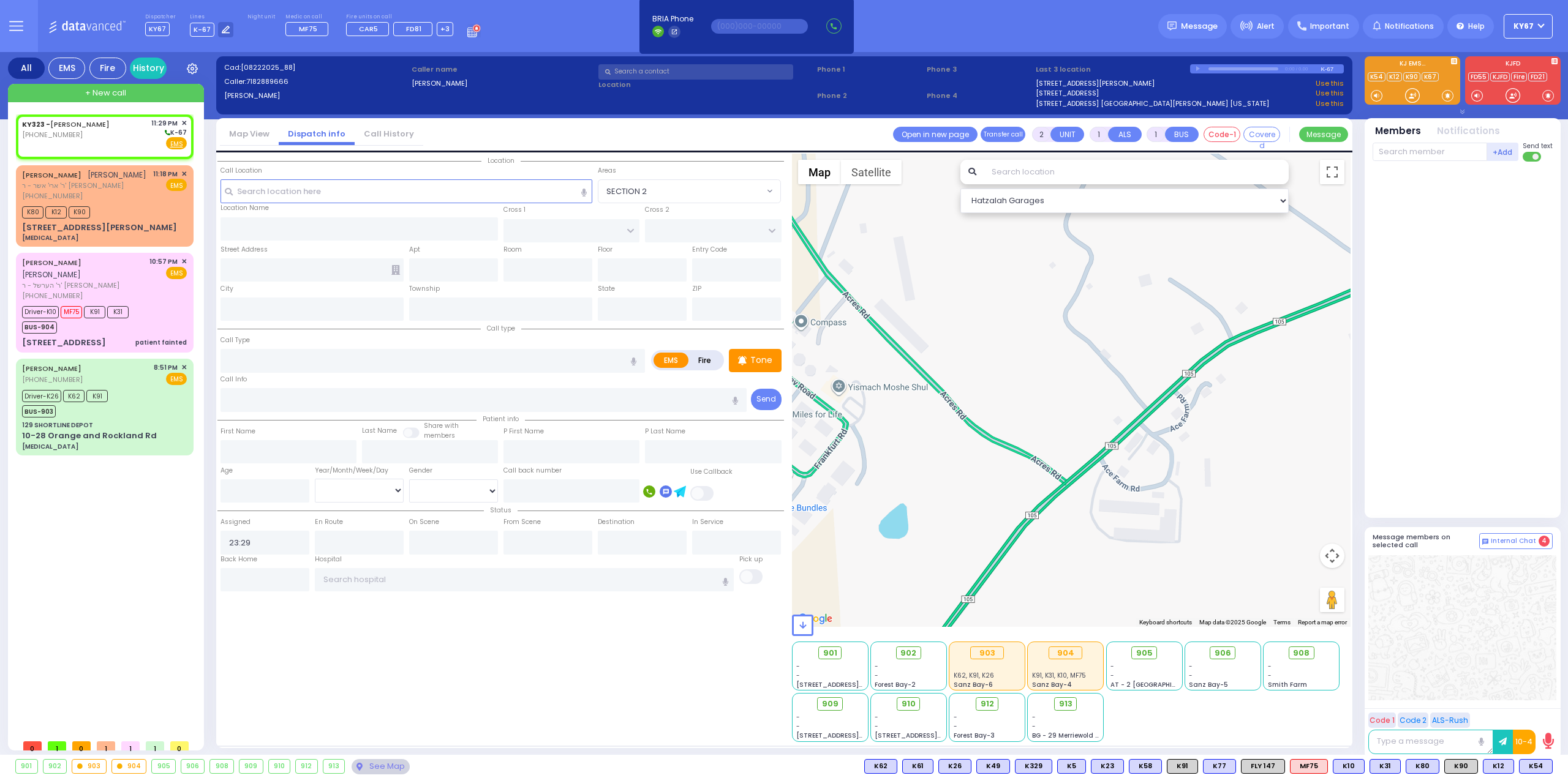
drag, startPoint x: 1037, startPoint y: 291, endPoint x: 1077, endPoint y: 551, distance: 263.1
click at [1077, 551] on div at bounding box center [1072, 390] width 559 height 473
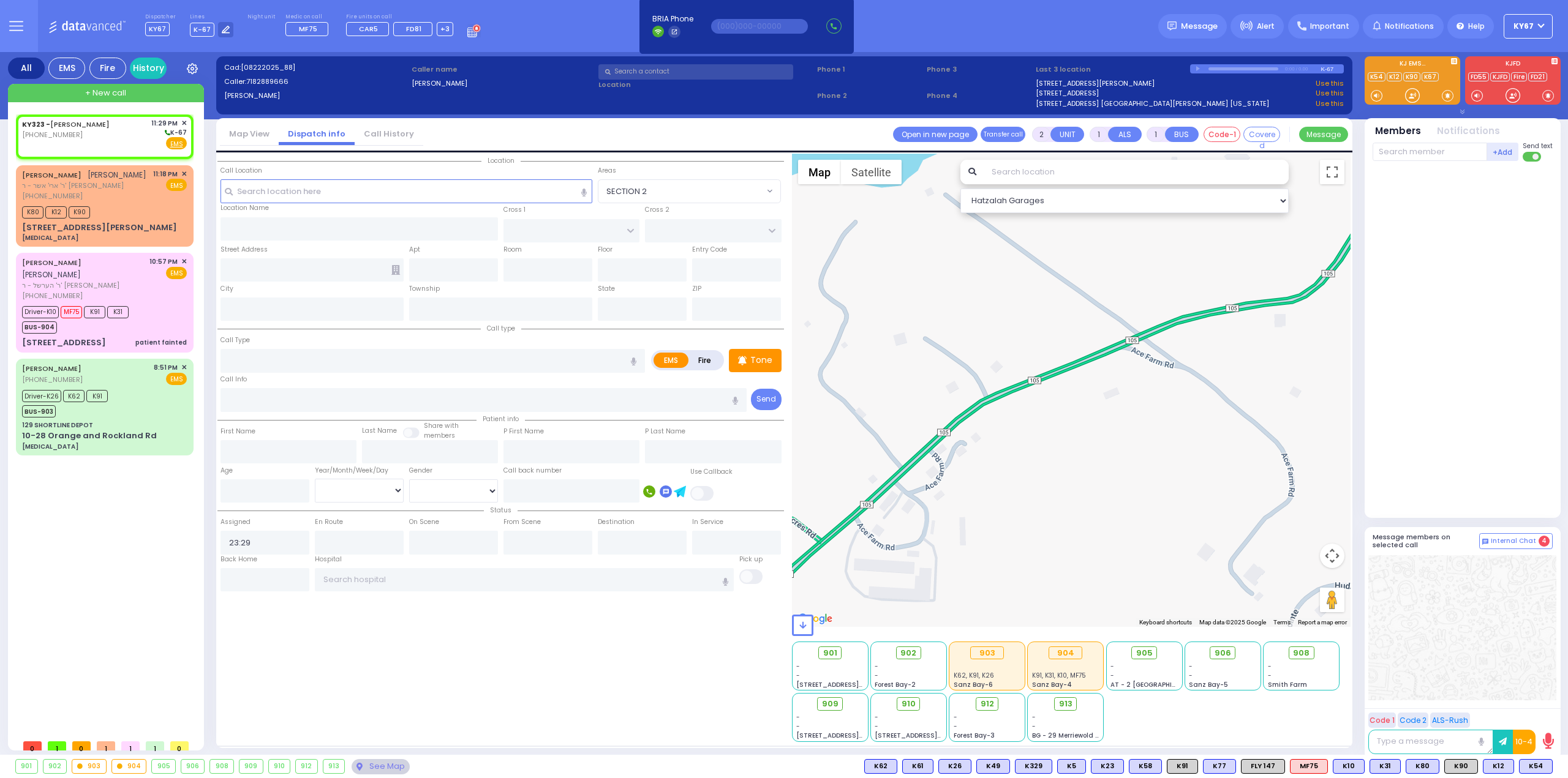
drag, startPoint x: 1088, startPoint y: 369, endPoint x: 838, endPoint y: 391, distance: 251.0
click at [834, 387] on div at bounding box center [1072, 390] width 559 height 473
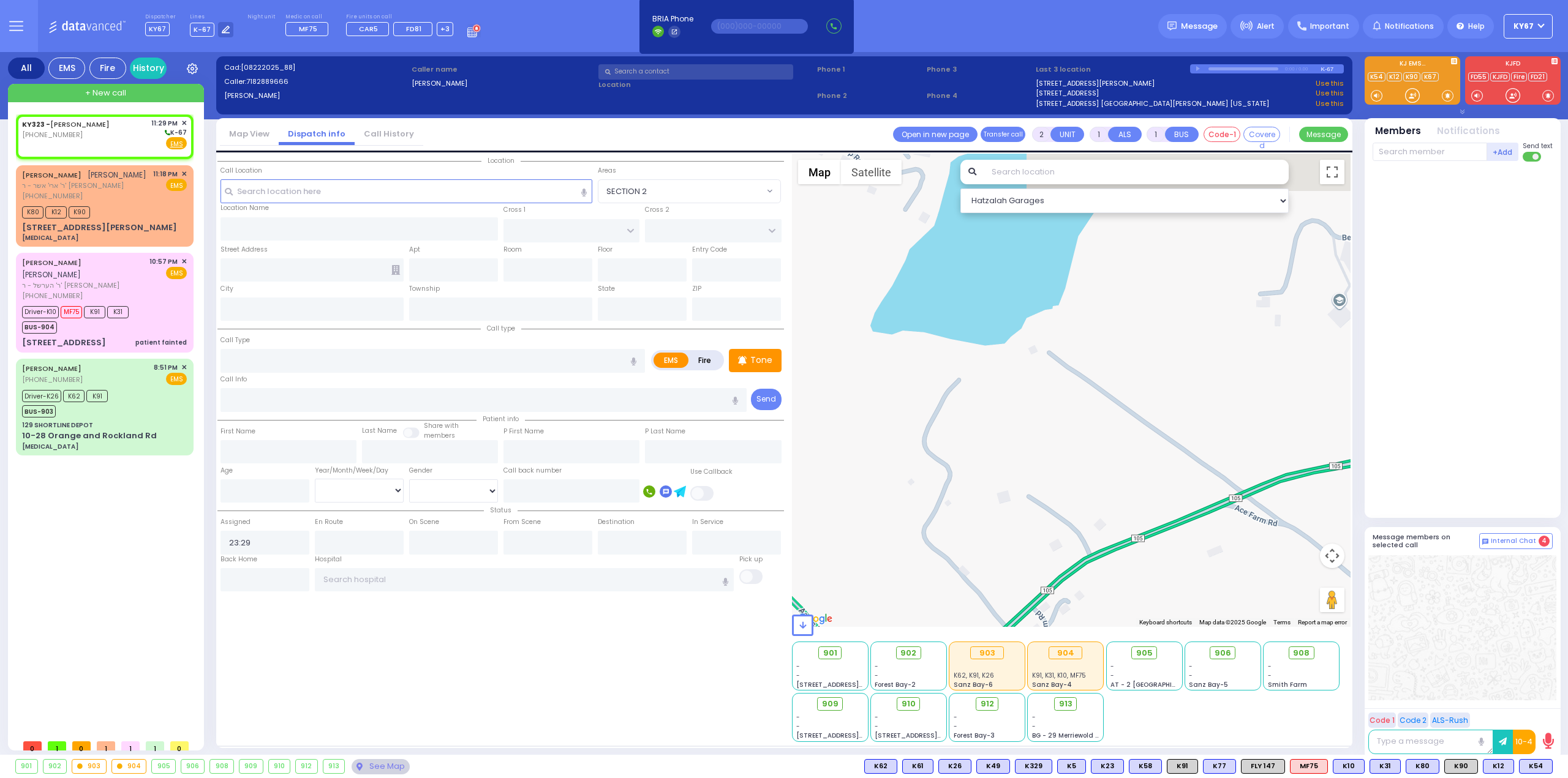
drag, startPoint x: 1059, startPoint y: 401, endPoint x: 1242, endPoint y: 564, distance: 245.1
click at [1235, 563] on div at bounding box center [1072, 390] width 559 height 473
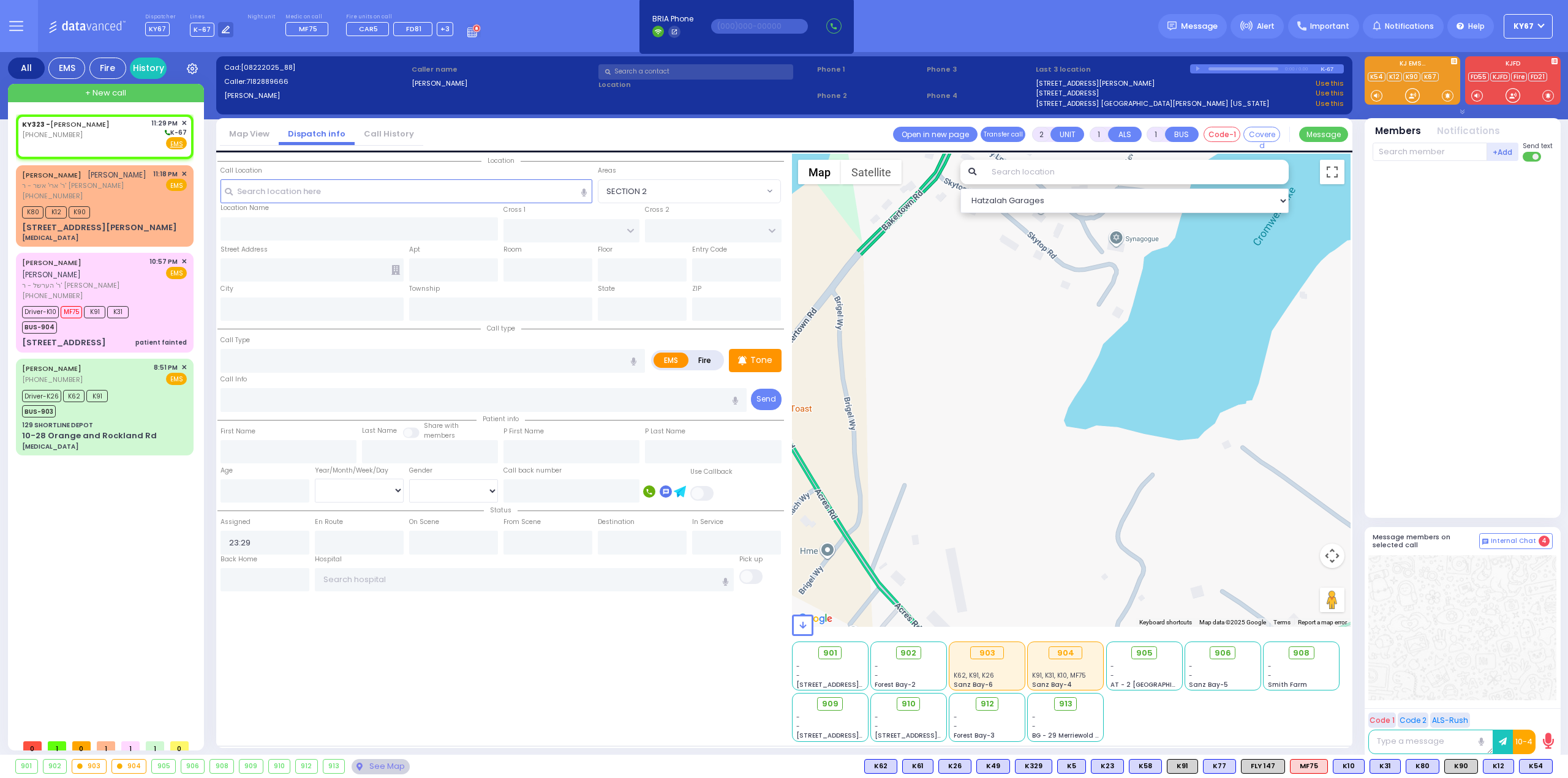
drag, startPoint x: 978, startPoint y: 390, endPoint x: 924, endPoint y: 517, distance: 138.0
click at [925, 517] on div at bounding box center [1072, 390] width 559 height 473
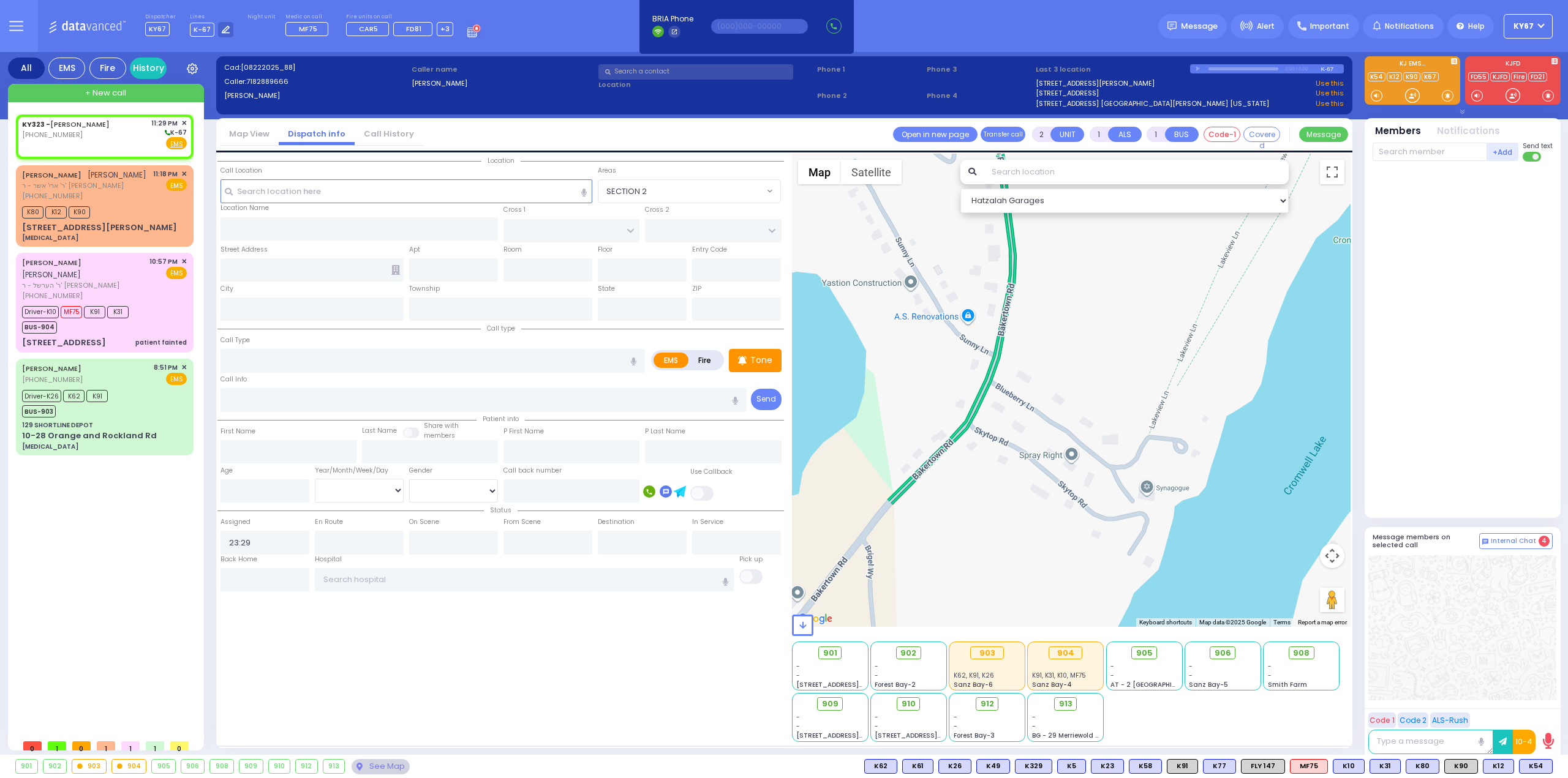
drag, startPoint x: 969, startPoint y: 436, endPoint x: 1055, endPoint y: 523, distance: 122.3
click at [1060, 565] on div at bounding box center [1072, 390] width 559 height 473
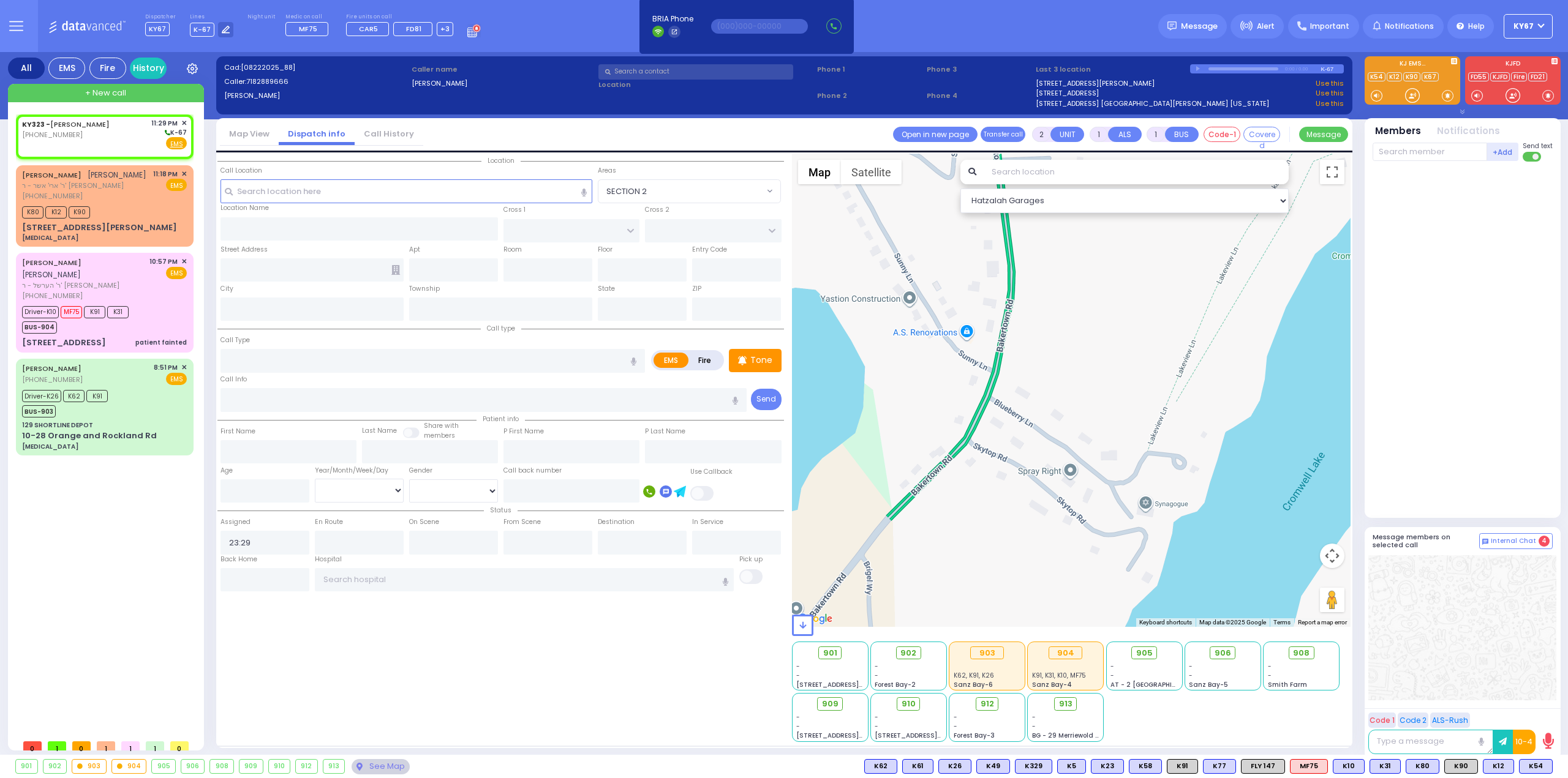
drag, startPoint x: 1074, startPoint y: 368, endPoint x: 1026, endPoint y: 582, distance: 219.3
click at [1027, 577] on div at bounding box center [1072, 390] width 559 height 473
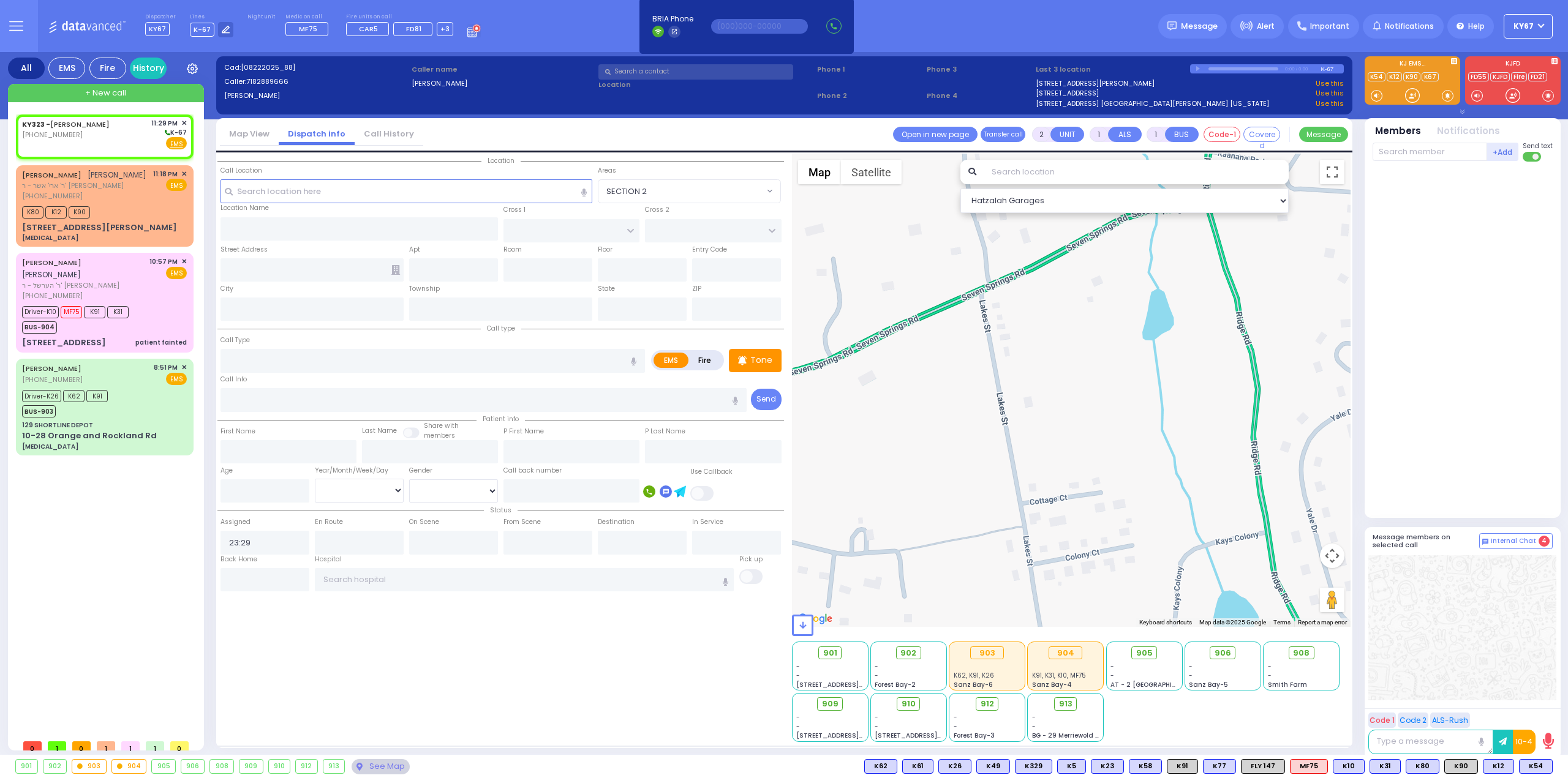
drag, startPoint x: 1063, startPoint y: 385, endPoint x: 854, endPoint y: 433, distance: 214.4
click at [854, 433] on div at bounding box center [1072, 390] width 559 height 473
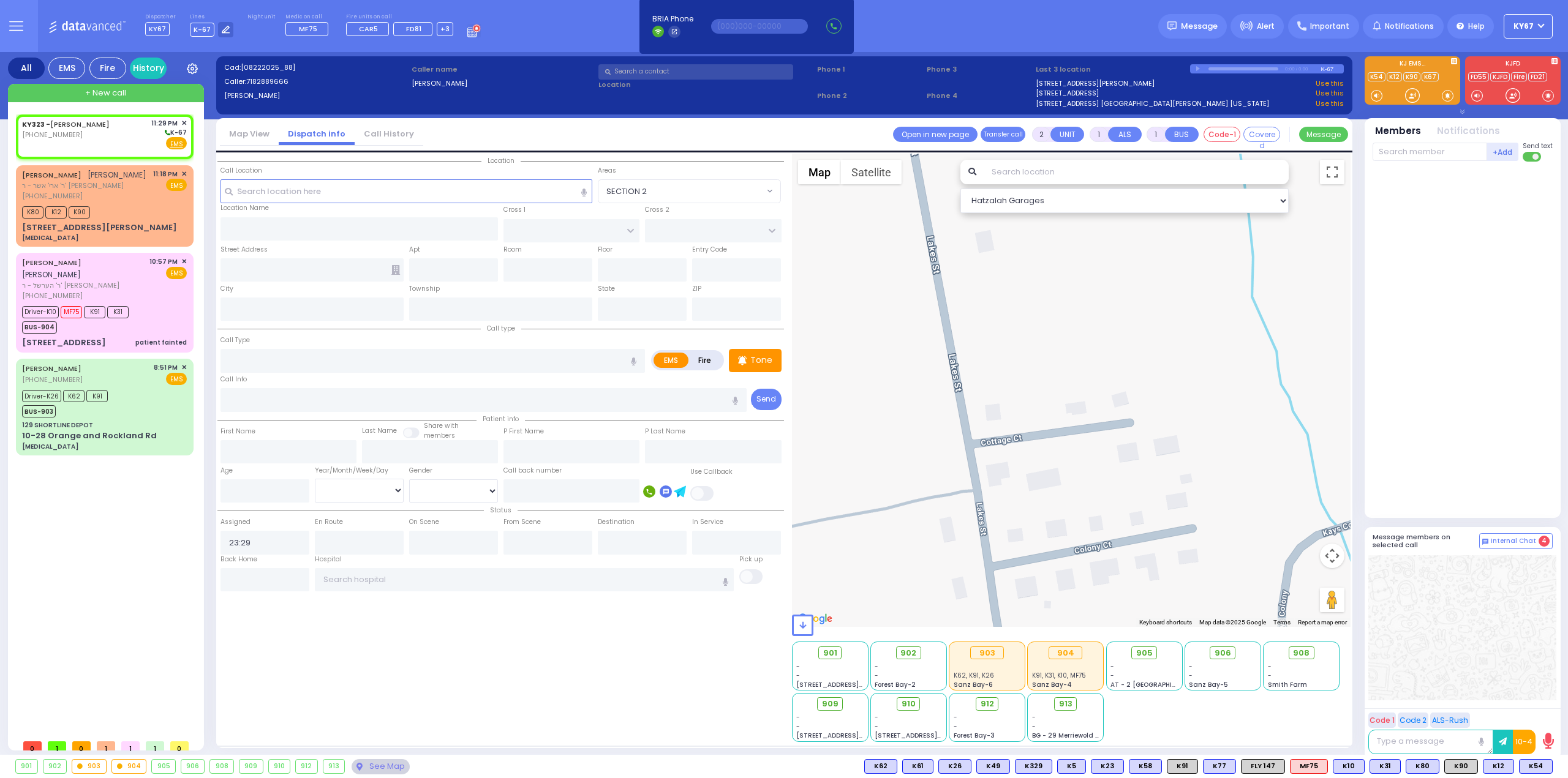
click at [1033, 560] on div at bounding box center [1072, 390] width 559 height 473
click at [1025, 591] on div at bounding box center [1072, 390] width 559 height 473
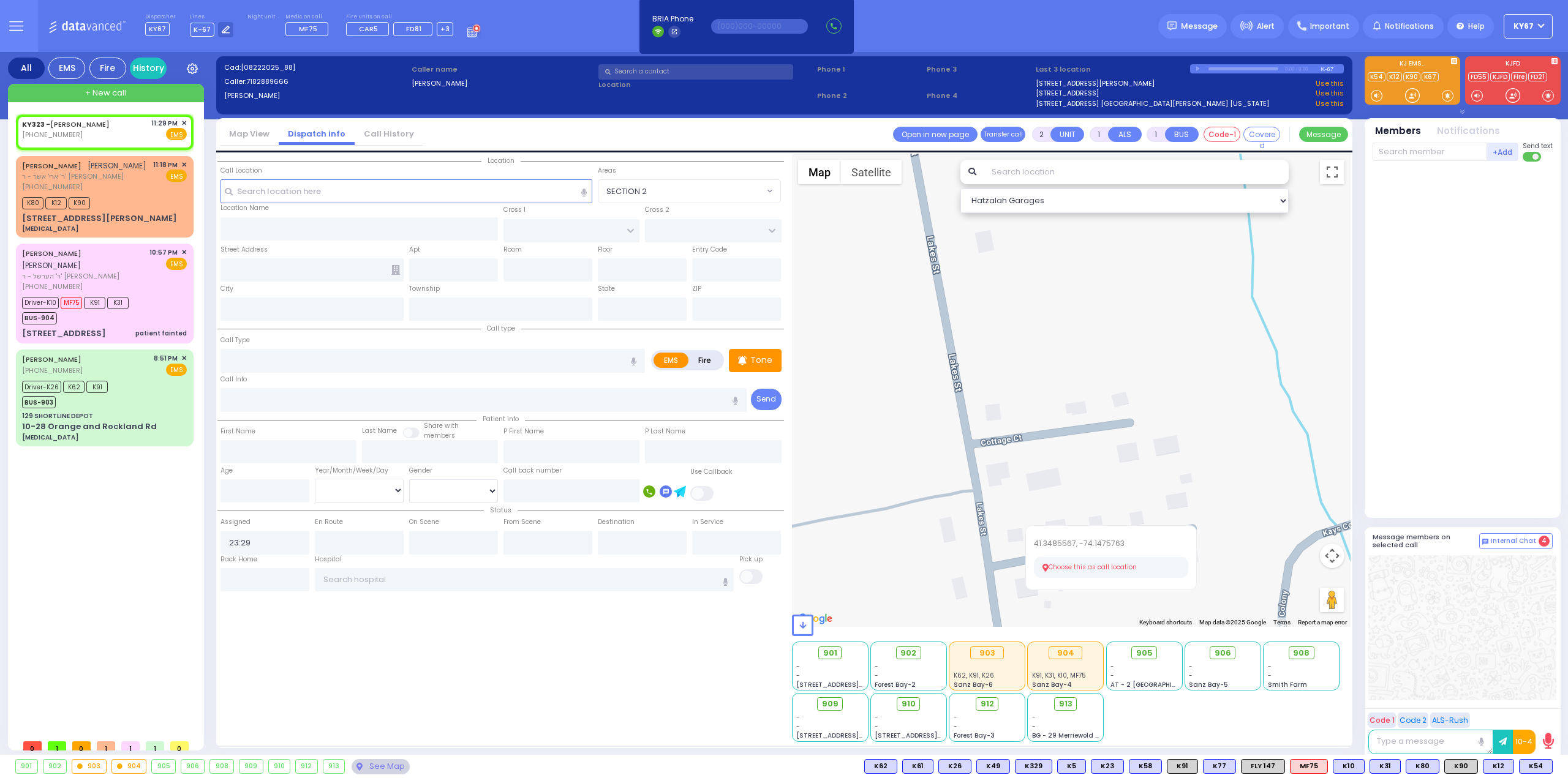
click at [1056, 565] on button "Choose this as call location" at bounding box center [1111, 568] width 154 height 21
select select
radio input "true"
select select
select select "Hatzalah Garages"
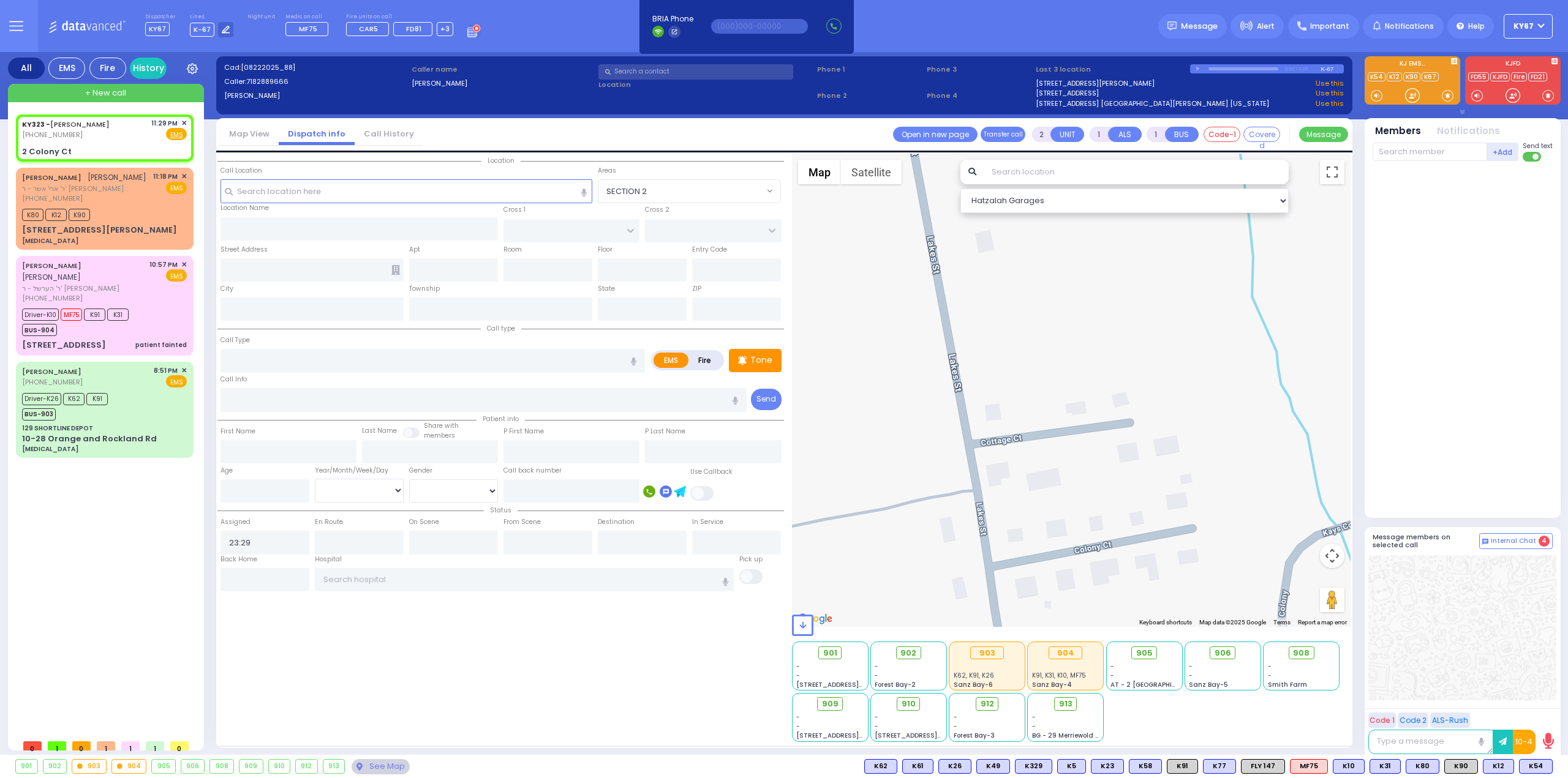
select select
radio input "true"
select select
select select "Hatzalah Garages"
type input "2 Colony Ct"
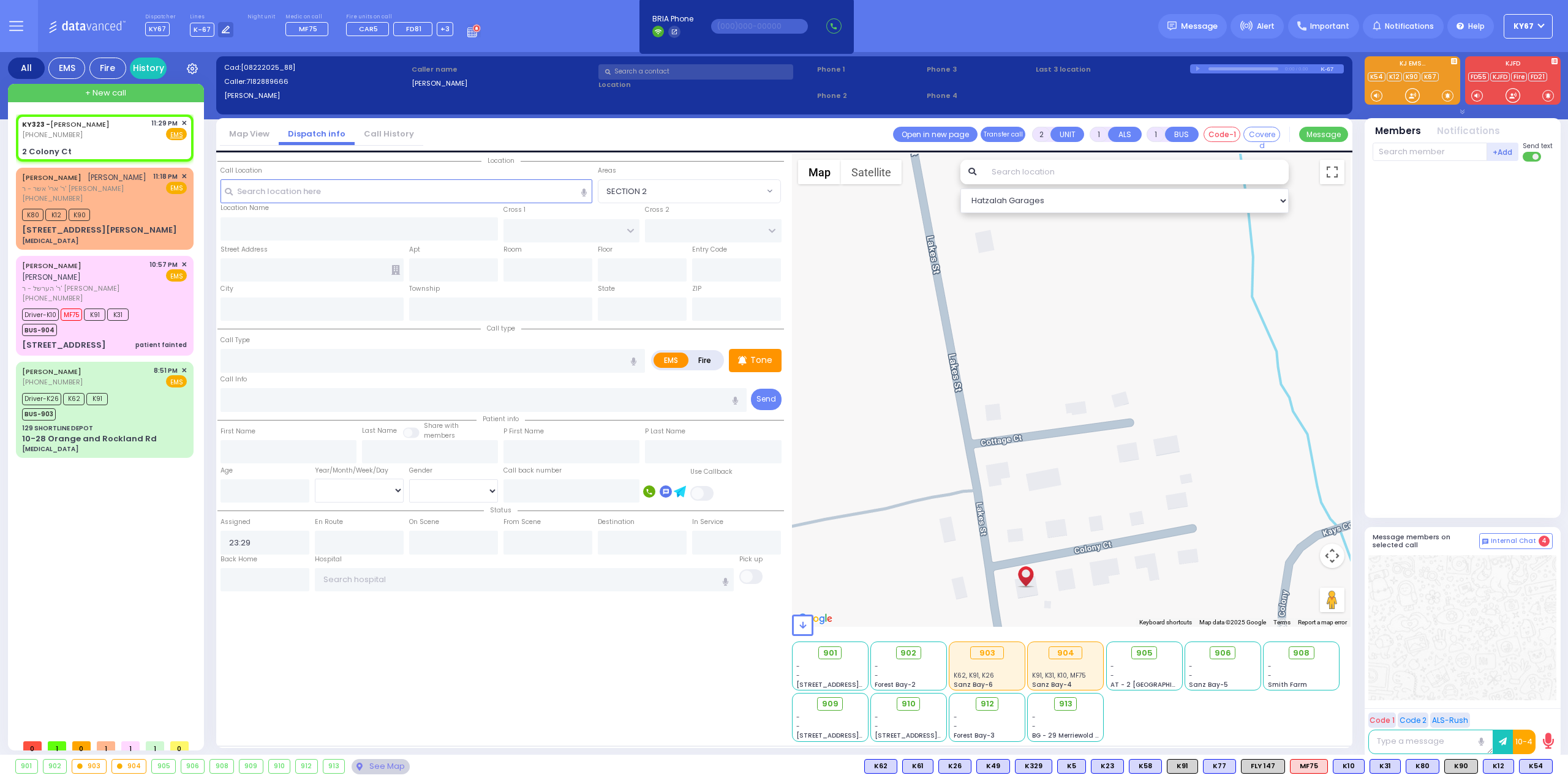
type input "Monroe"
type input "[US_STATE]"
type input "10950"
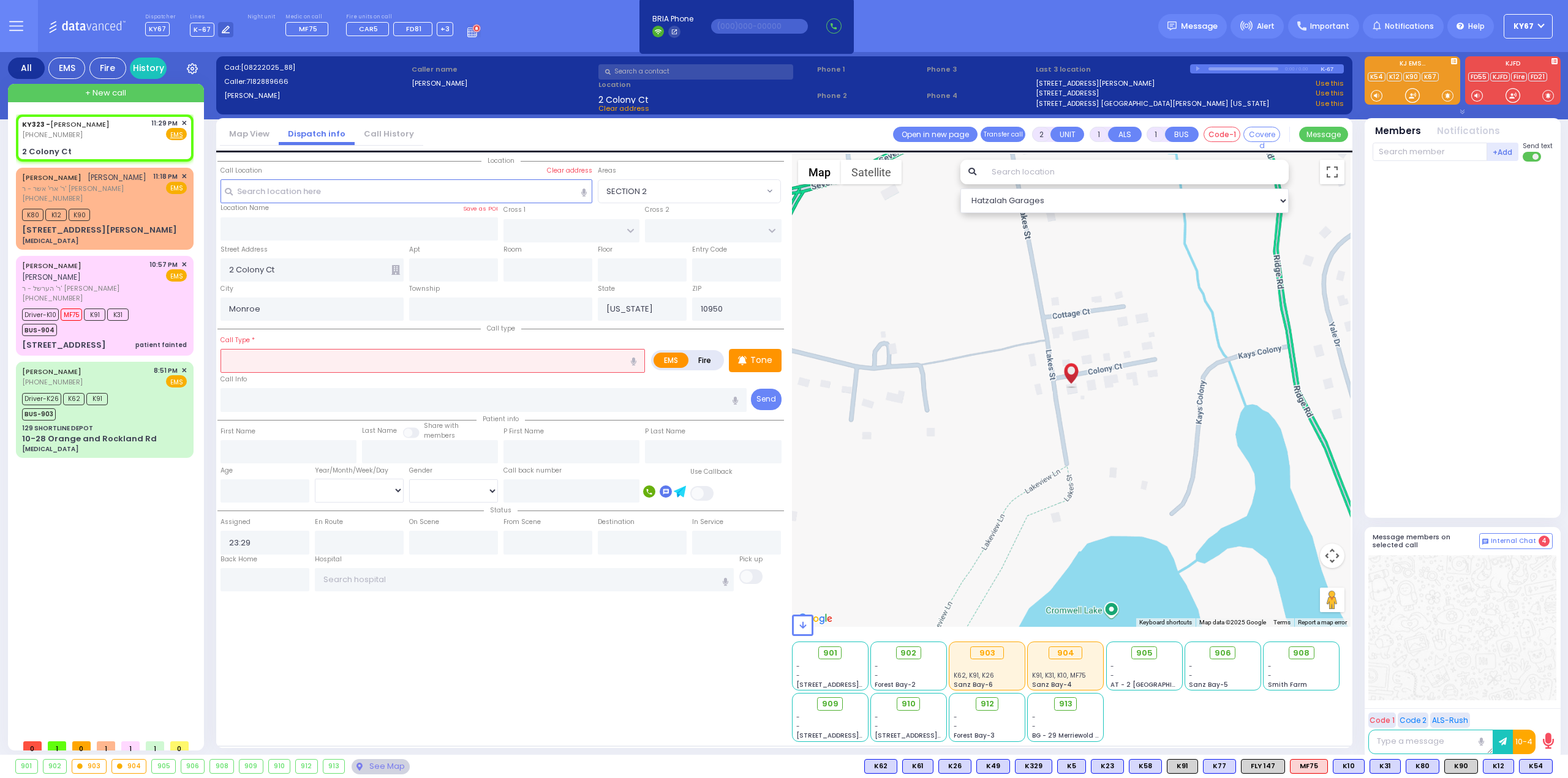
click at [436, 359] on input "text" at bounding box center [433, 360] width 424 height 23
type input "d"
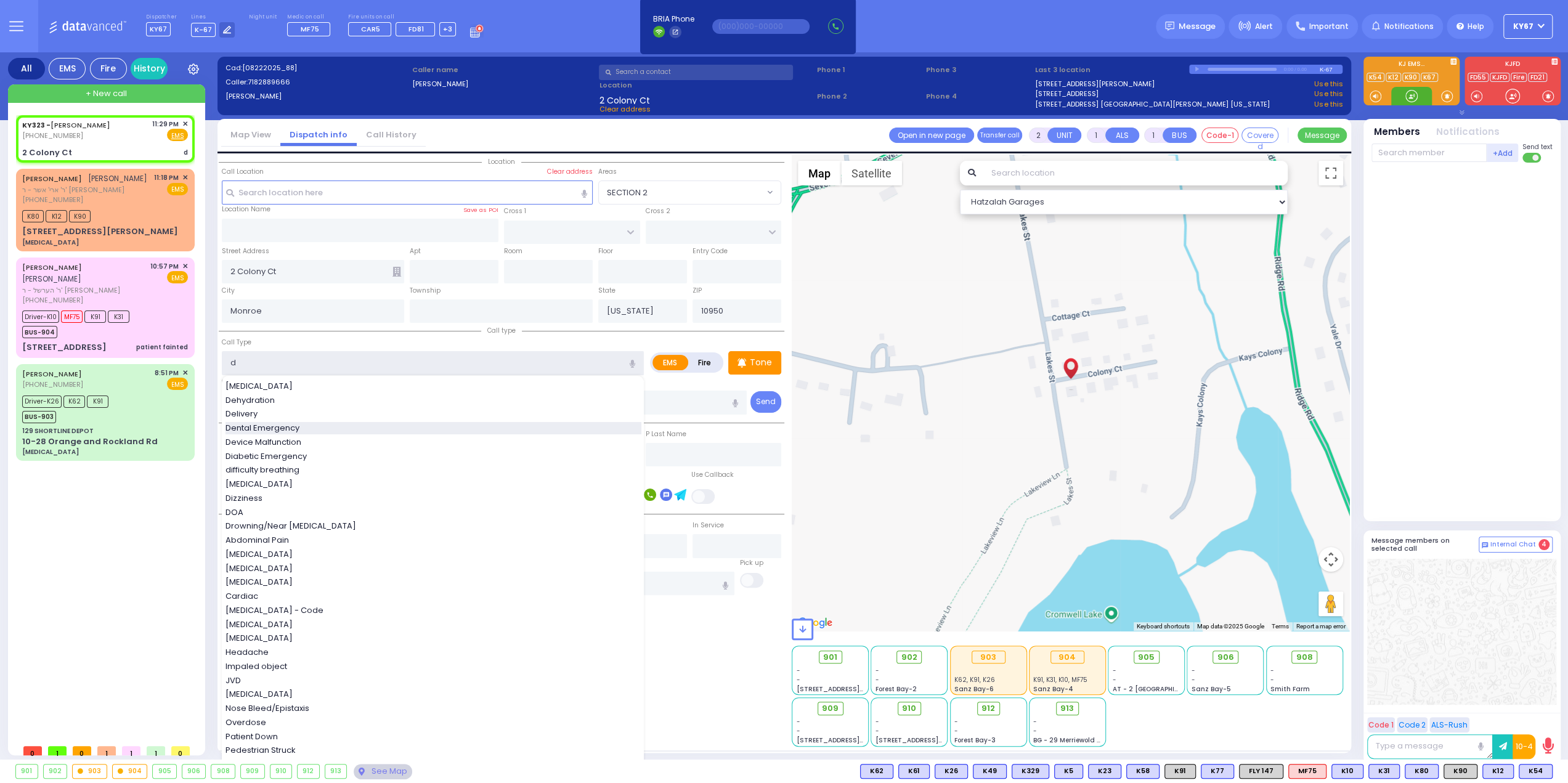
select select
radio input "true"
select select
select select "Hatzalah Garages"
click at [258, 469] on span "difficulty breathing" at bounding box center [264, 469] width 78 height 12
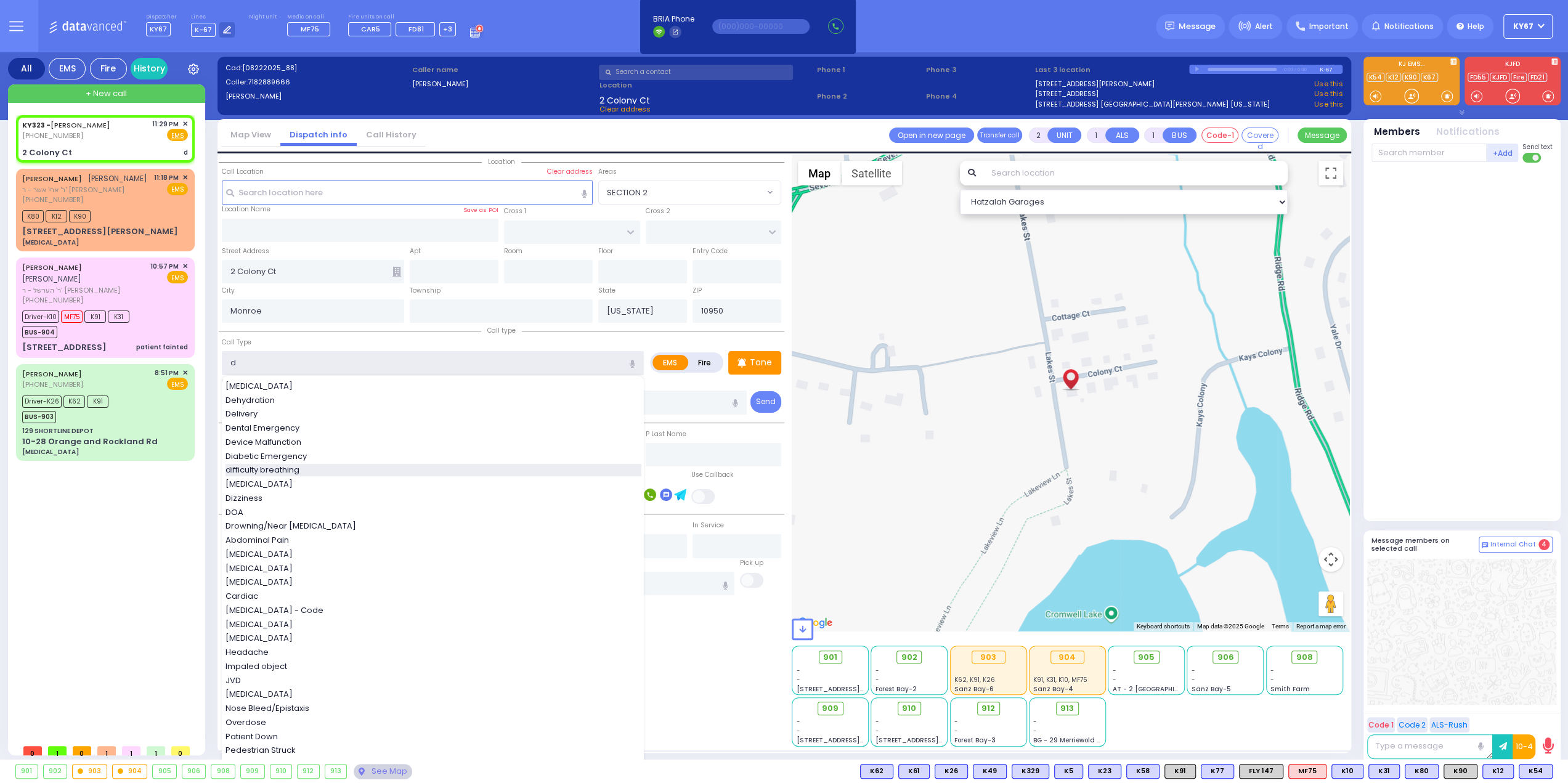
type input "difficulty breathing"
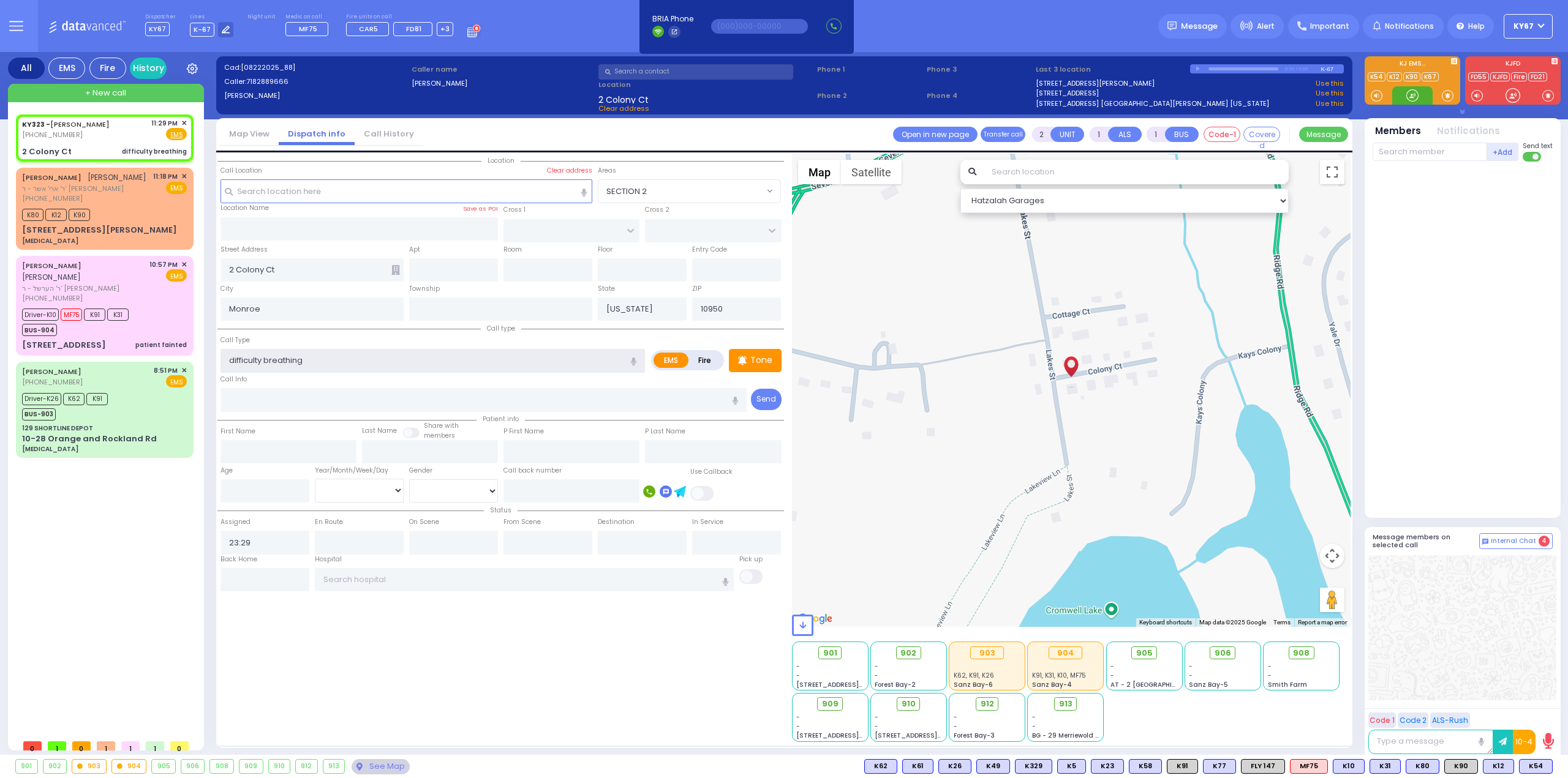
select select
radio input "true"
select select
select select "Hatzalah Garages"
click at [1416, 158] on input "text" at bounding box center [1430, 152] width 114 height 19
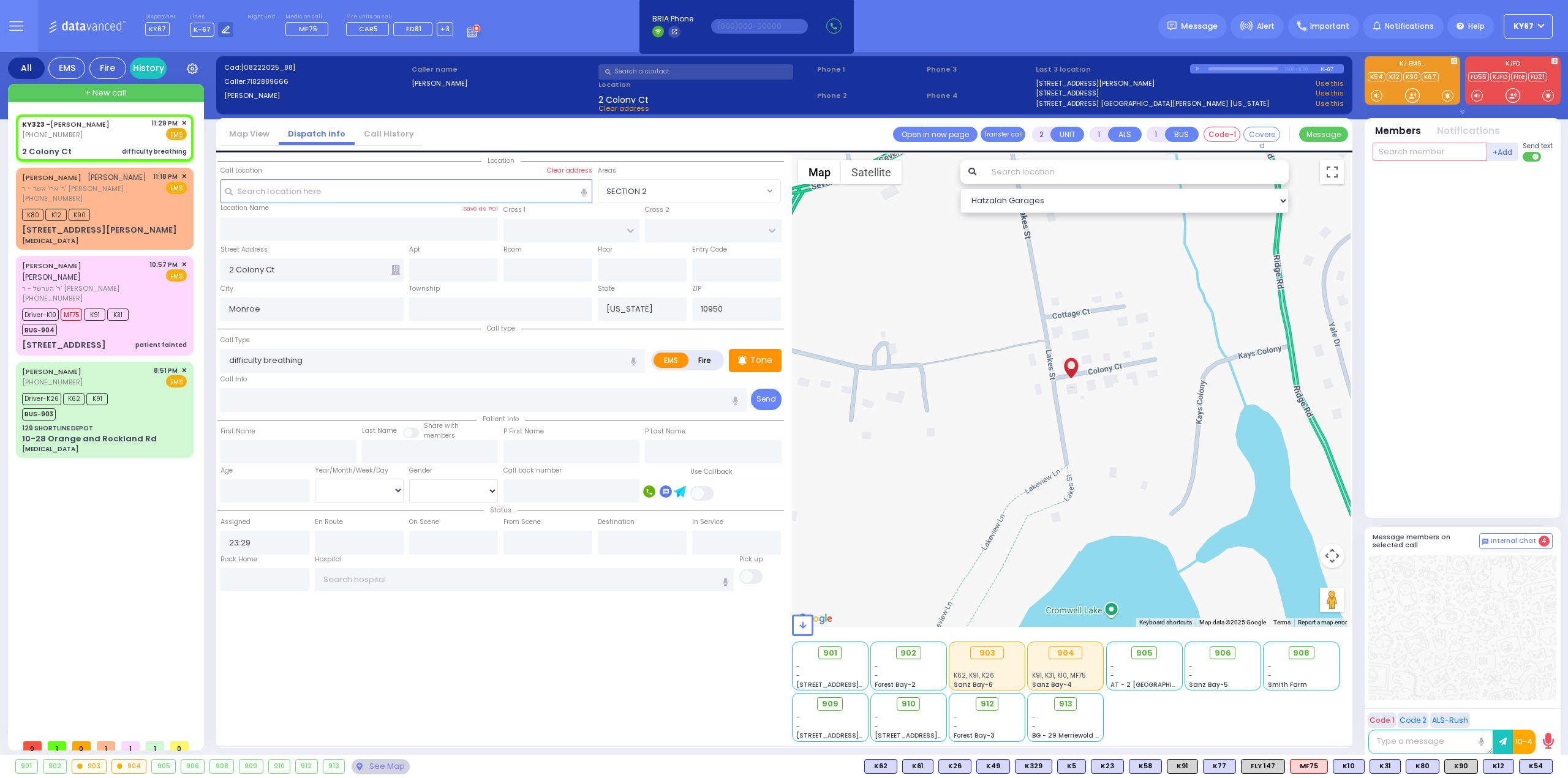
select select
radio input "true"
select select
select select "Hatzalah Garages"
type input "323"
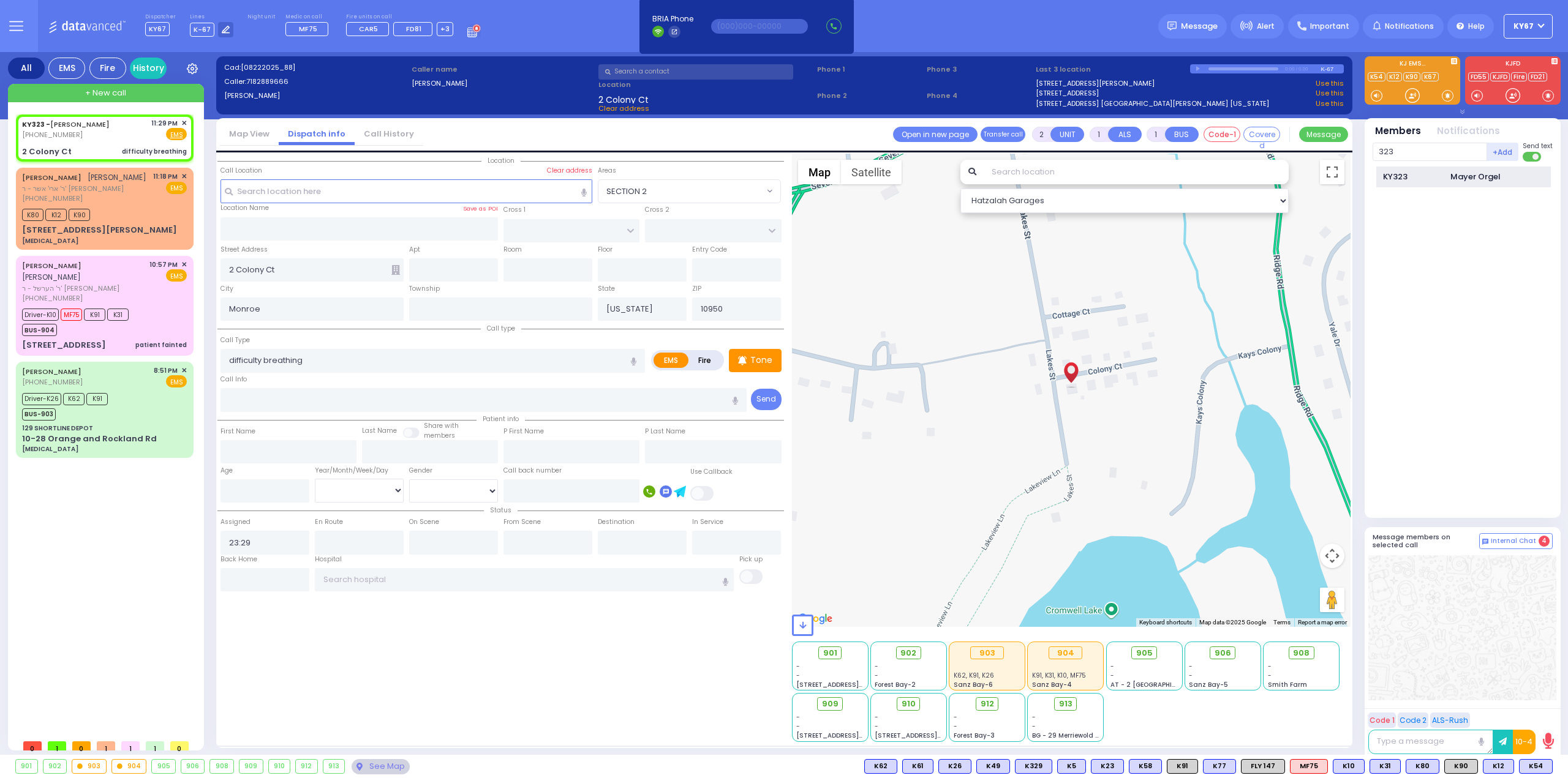
click at [1434, 181] on div "KY323" at bounding box center [1413, 176] width 61 height 12
select select
radio input "true"
select select
type input "23:31"
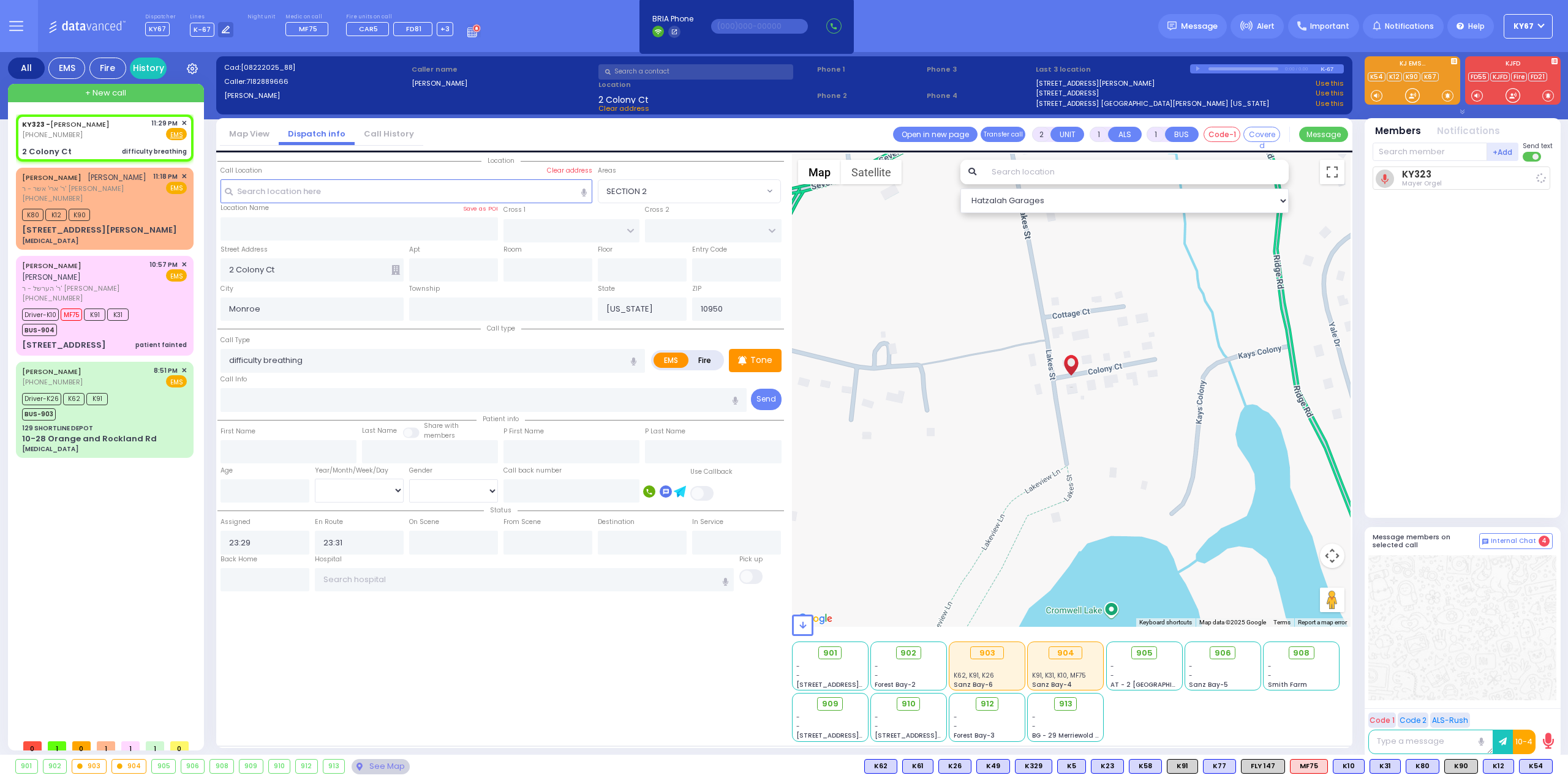
select select "Hatzalah Garages"
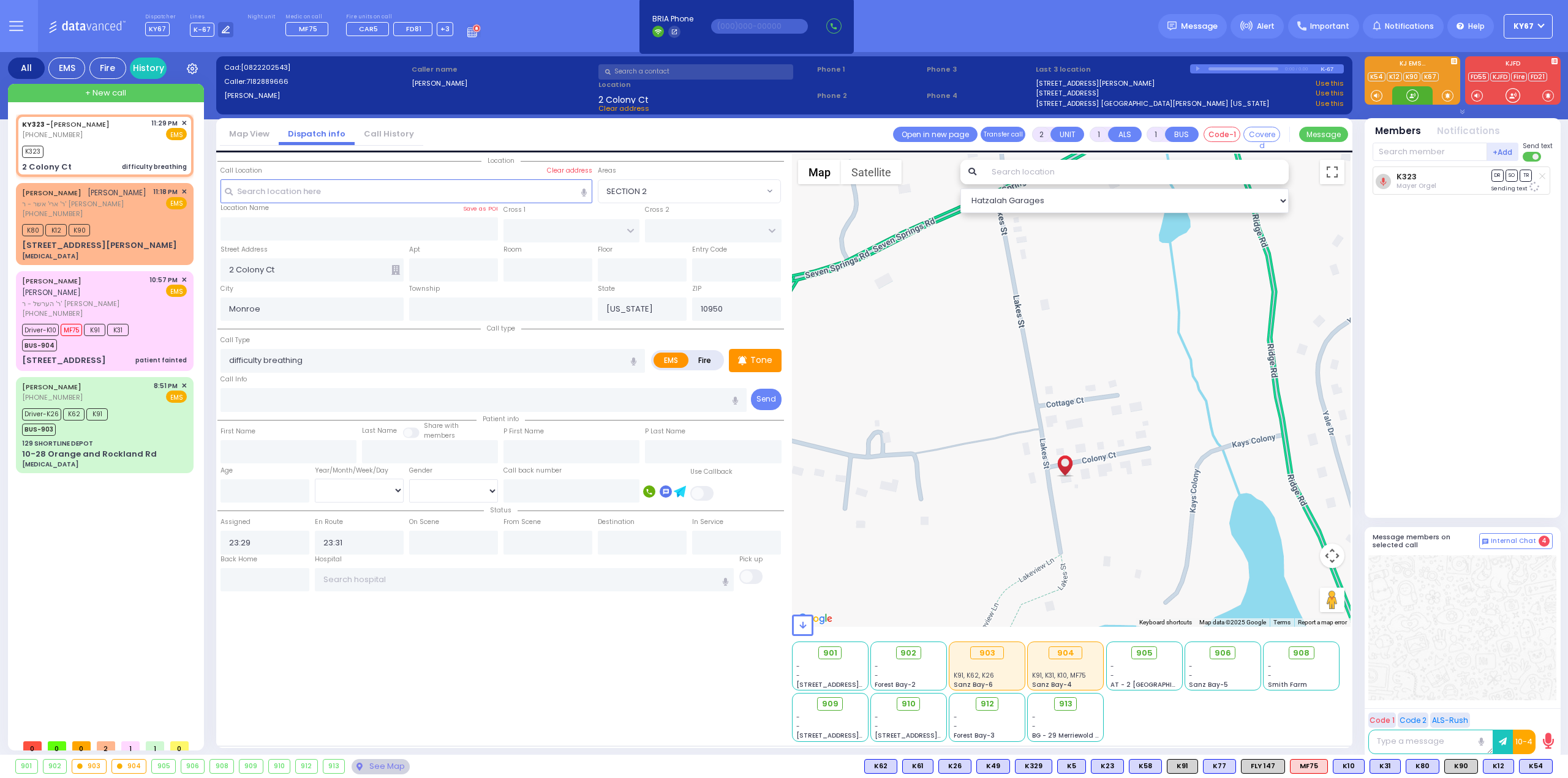
drag, startPoint x: 1164, startPoint y: 326, endPoint x: 1161, endPoint y: 414, distance: 88.1
click at [1160, 414] on div at bounding box center [1072, 390] width 559 height 473
click at [1421, 154] on input "text" at bounding box center [1430, 152] width 114 height 19
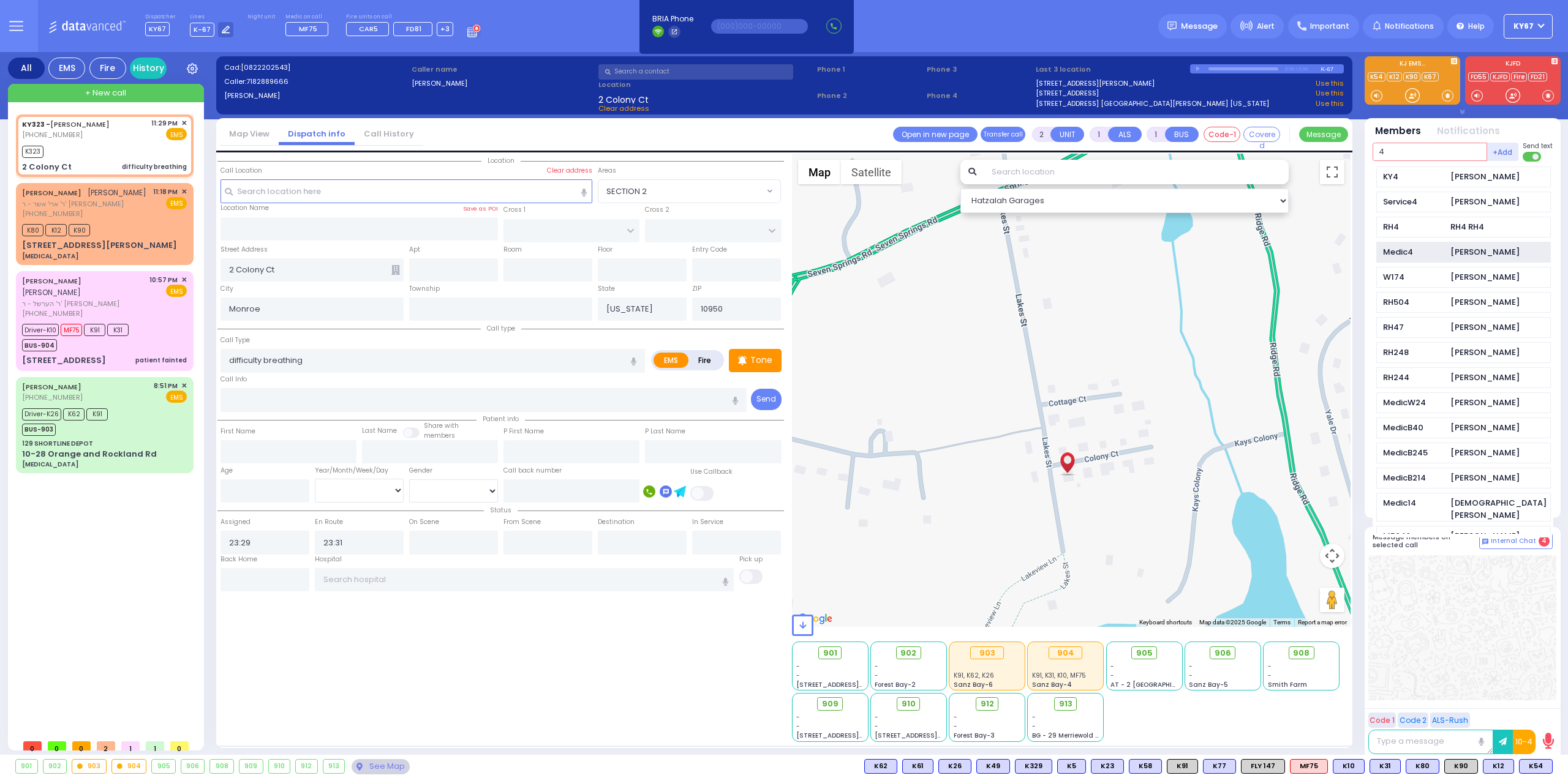
type input "4"
click at [1447, 253] on div "Medic4 [PERSON_NAME]" at bounding box center [1463, 252] width 175 height 22
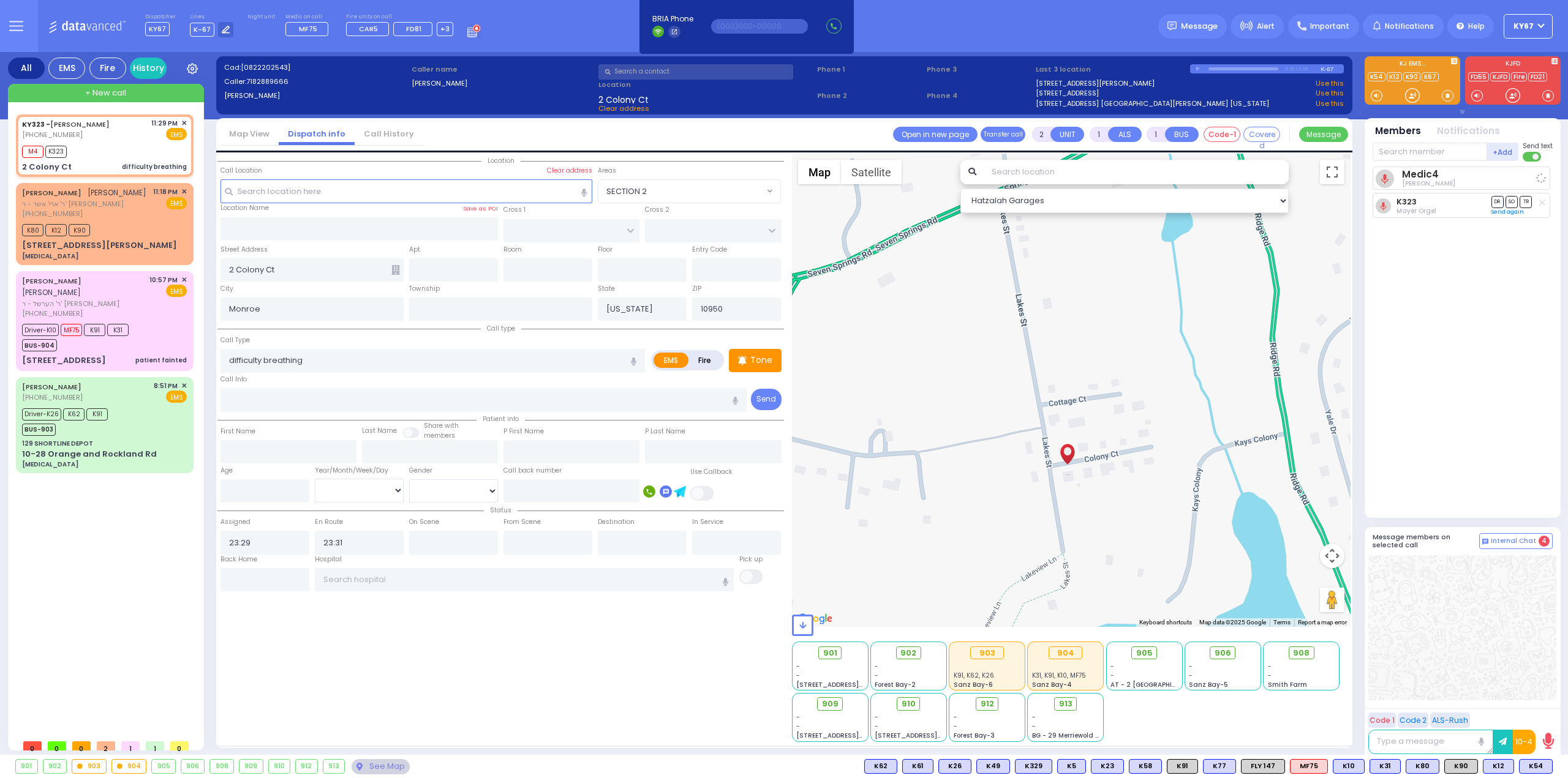
select select
radio input "true"
select select
select select "Hatzalah Garages"
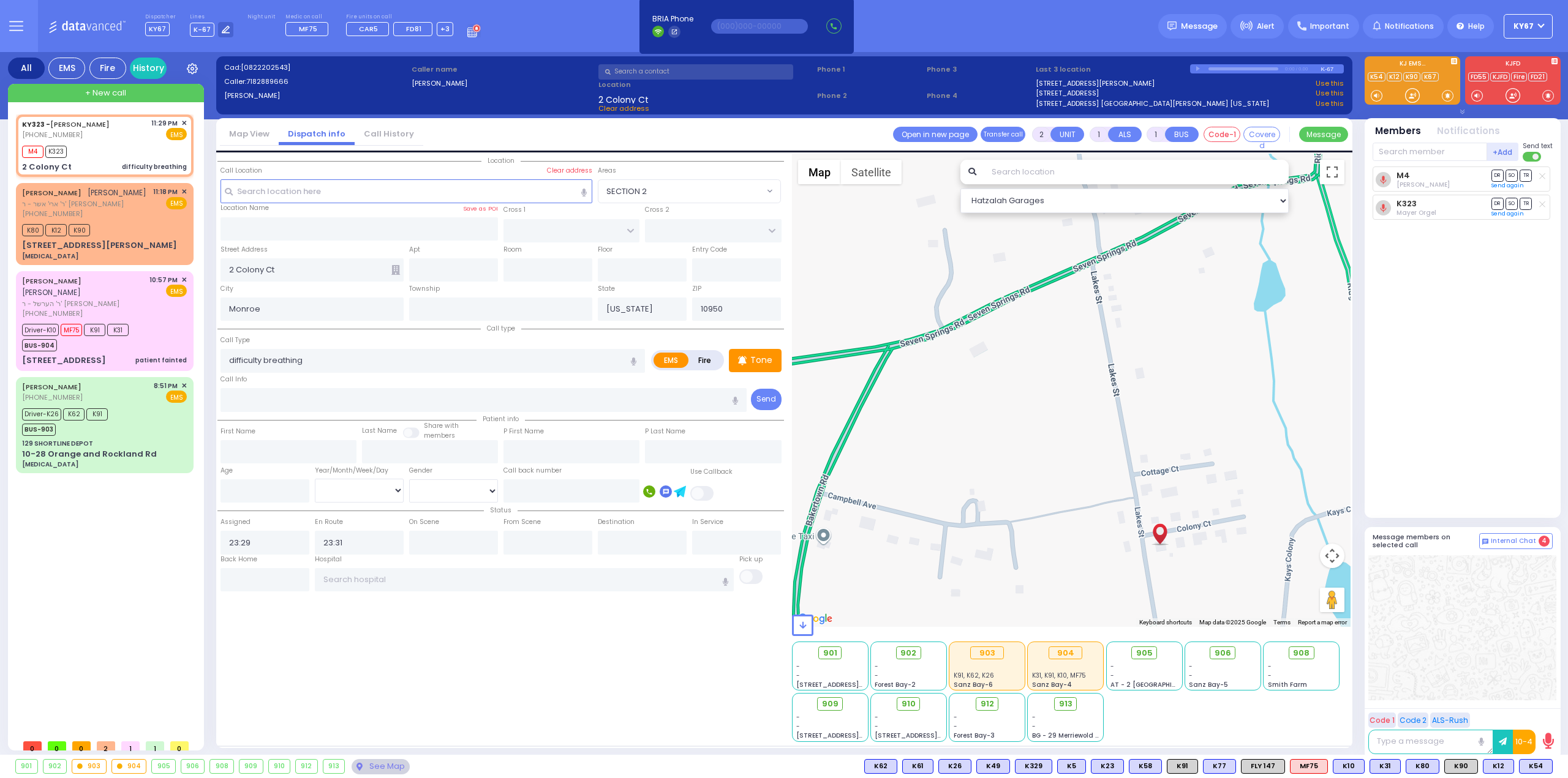
drag, startPoint x: 1095, startPoint y: 260, endPoint x: 1193, endPoint y: 433, distance: 198.8
click at [1193, 431] on div at bounding box center [1072, 390] width 559 height 473
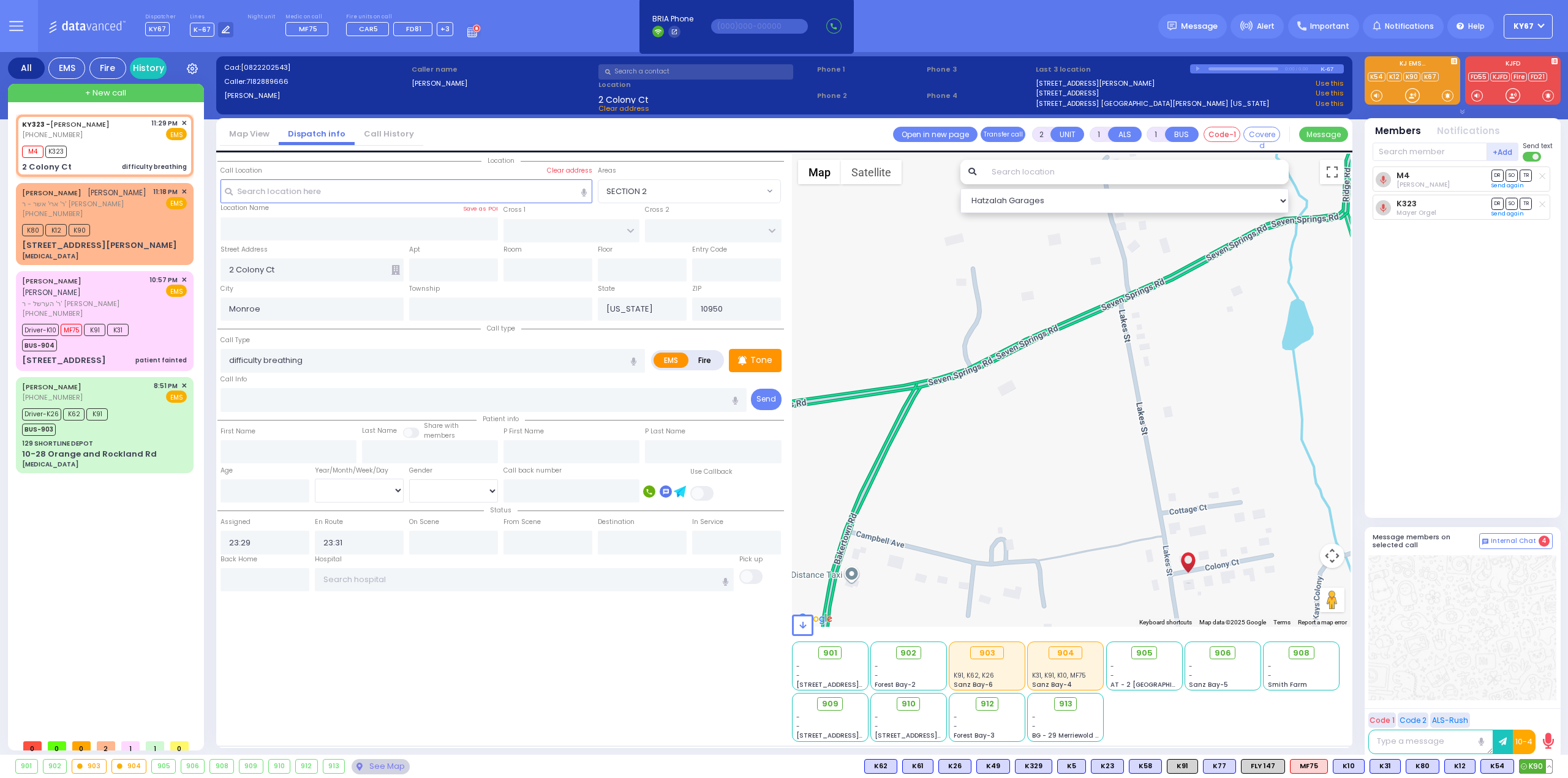
click at [1532, 766] on span "K90" at bounding box center [1535, 767] width 33 height 13
select select
radio input "true"
select select
select select "Hatzalah Garages"
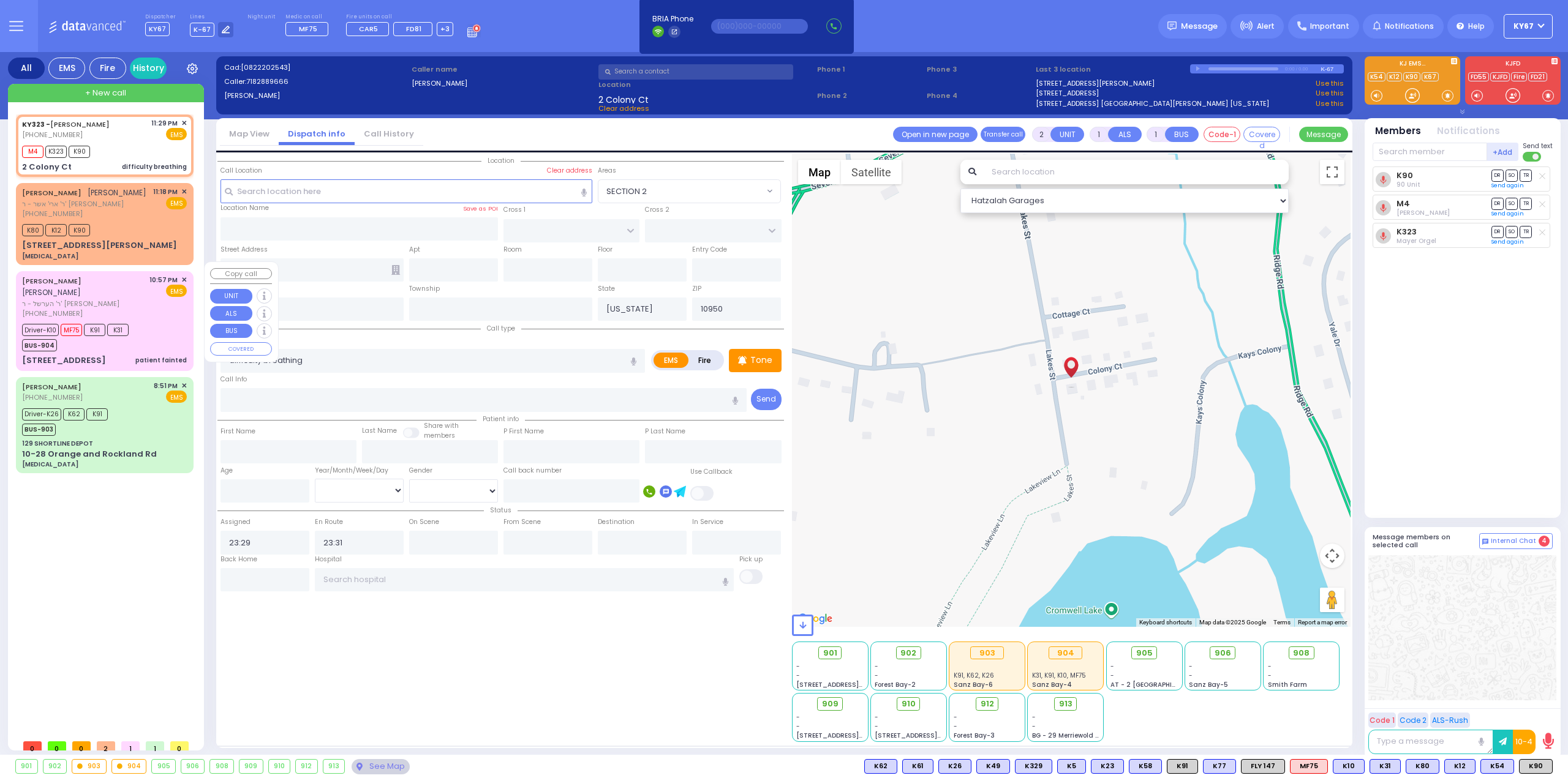
click at [163, 321] on div "Driver-K10 MF75 K91 K31 BUS-904" at bounding box center [104, 336] width 165 height 31
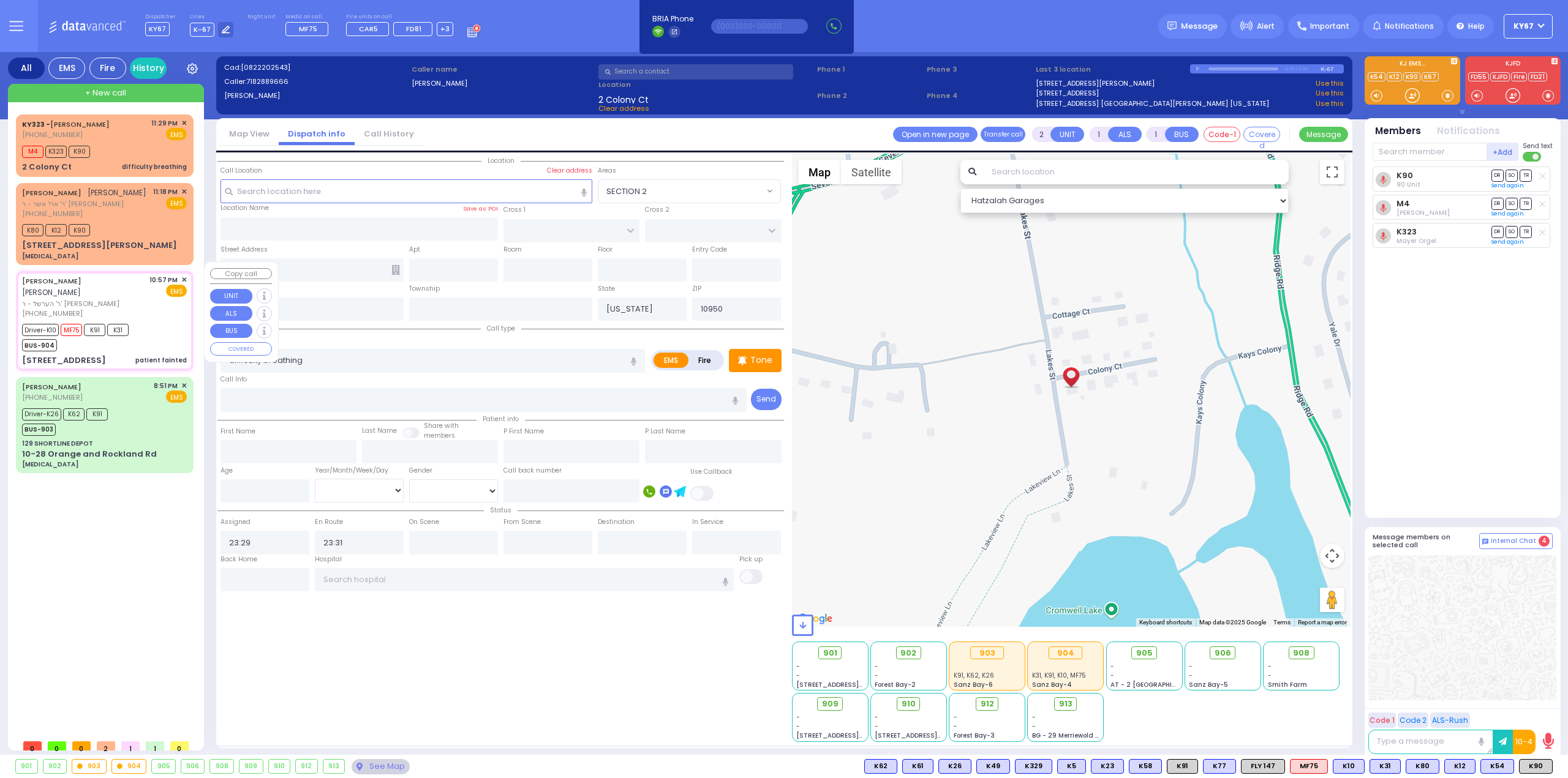
type input "6"
select select
type input "patient fainted"
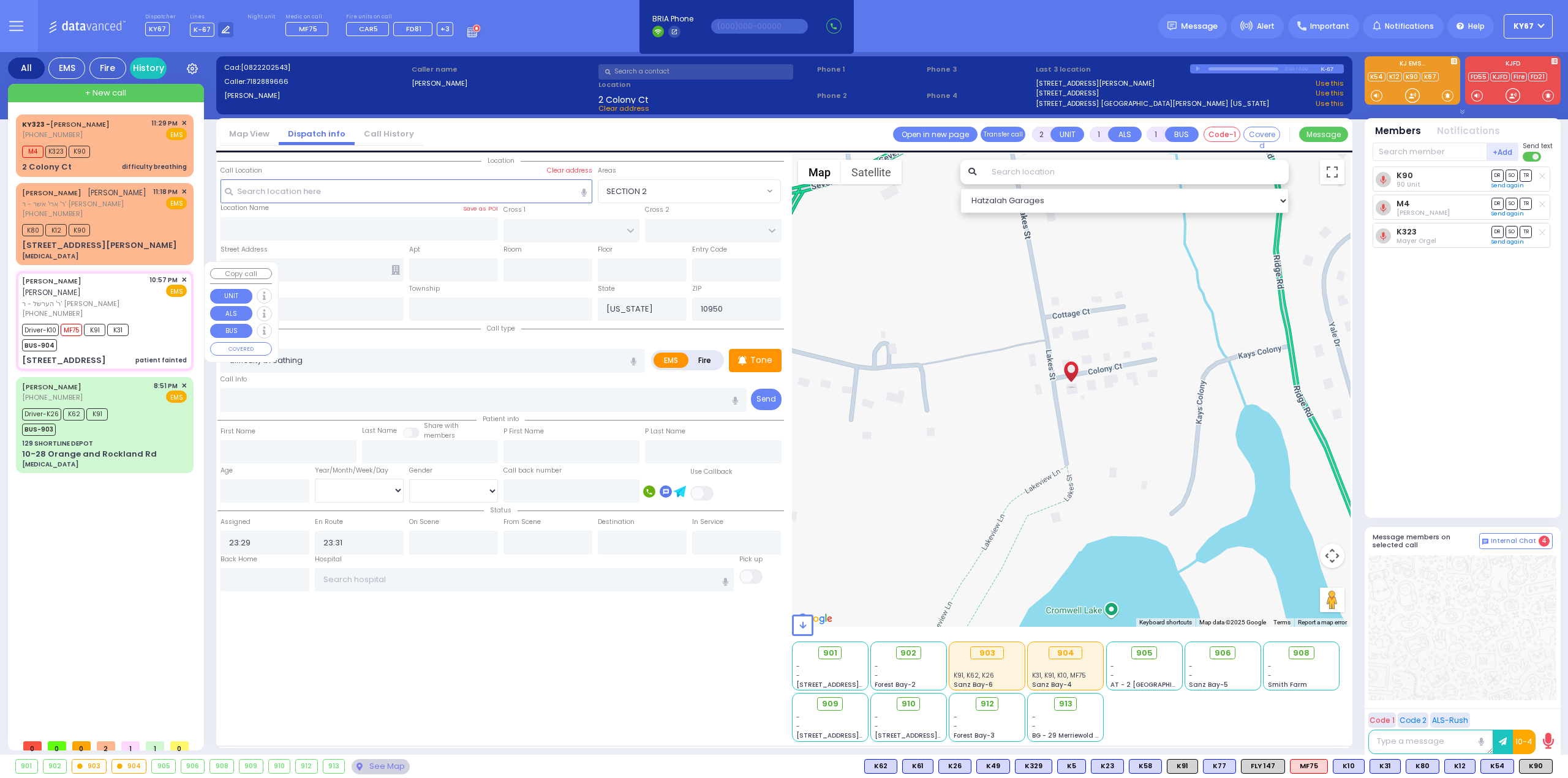
radio input "true"
type input "YITZCHOK"
type input "[PERSON_NAME]"
type input "Zelig"
type input "[PERSON_NAME]"
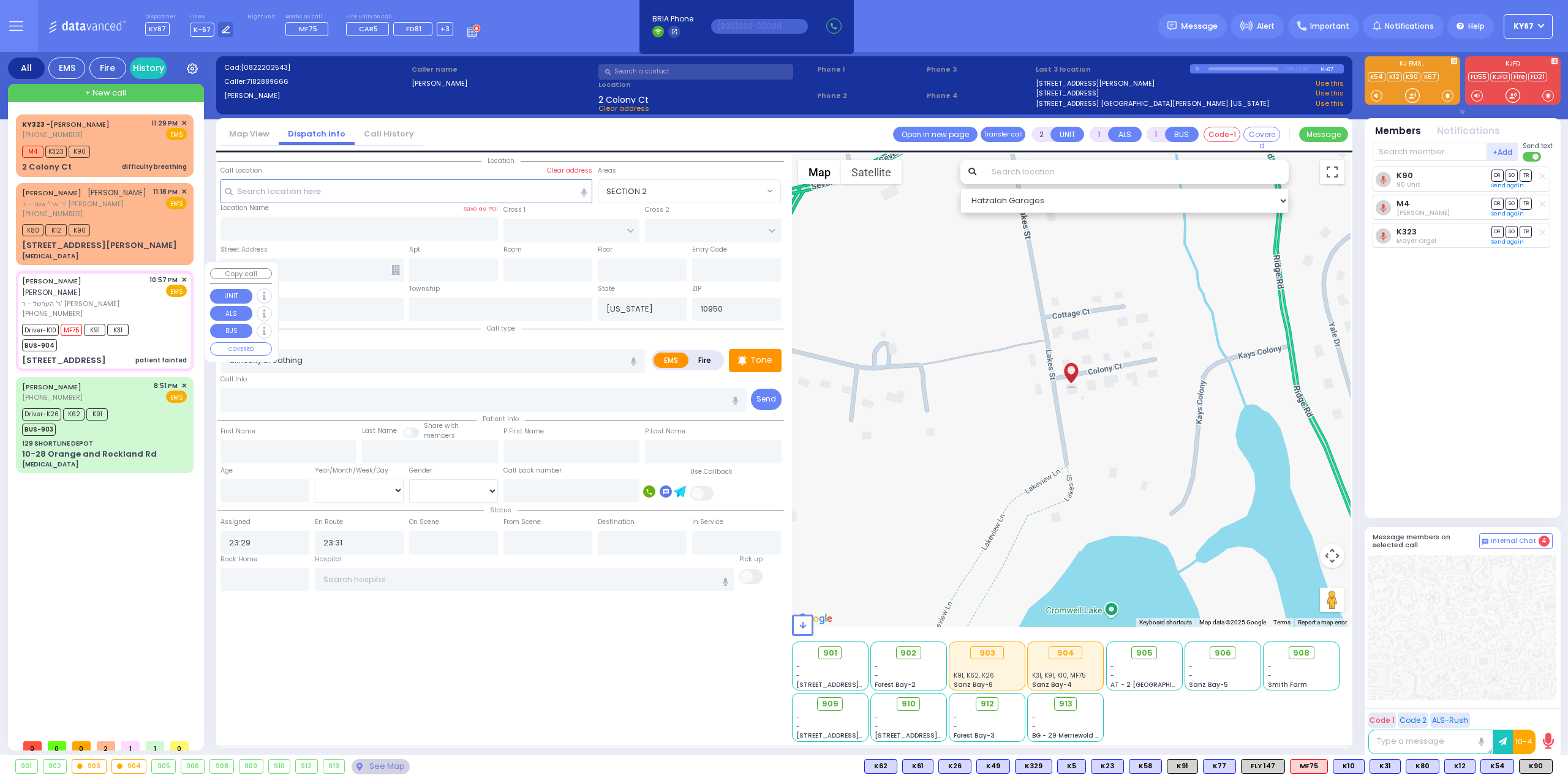
type input "21"
select select "Year"
select select "[DEMOGRAPHIC_DATA]"
type input "22:57"
type input "22:58"
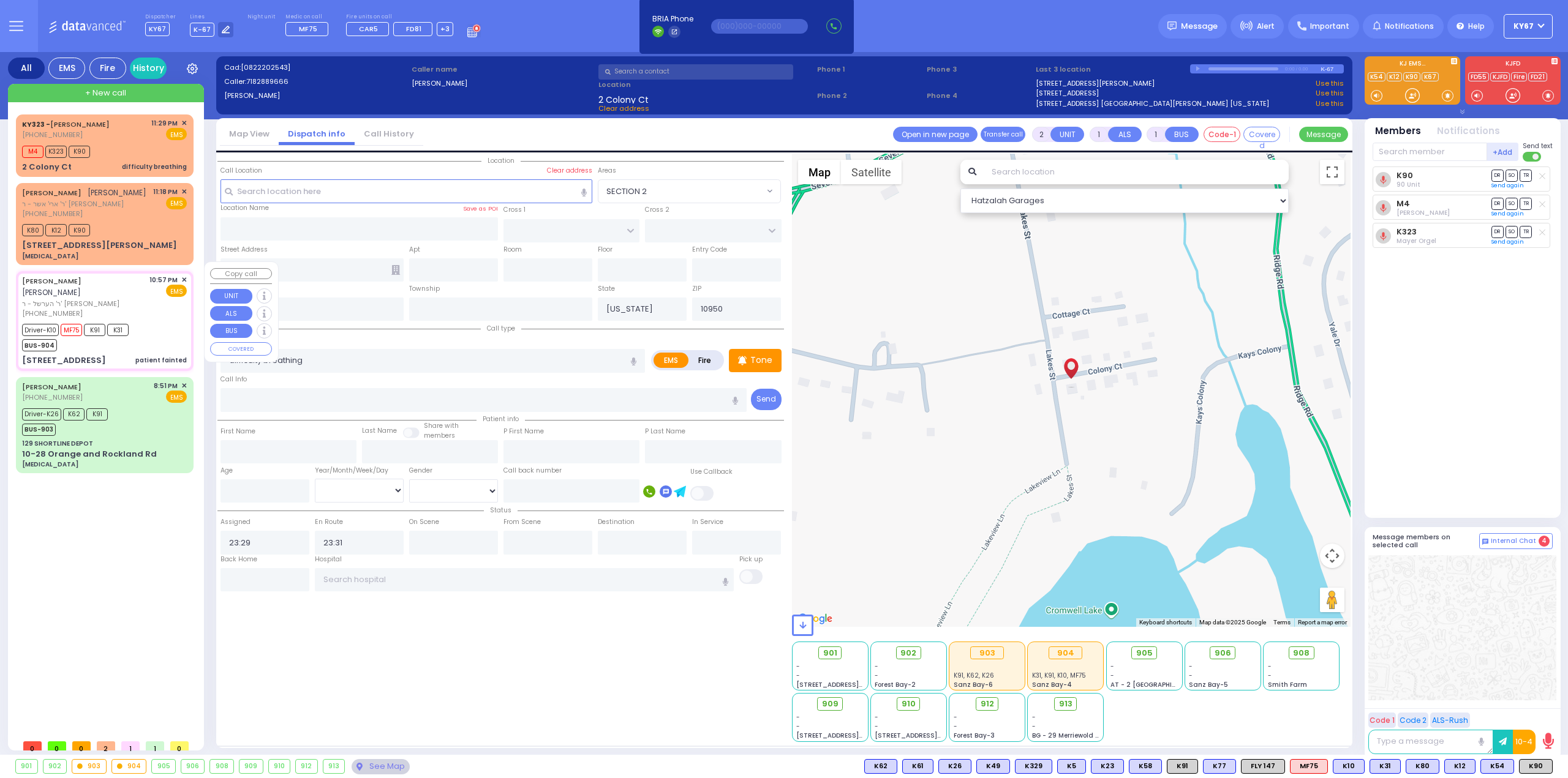
type input "23:01"
type input "LIZENSK BLVD"
type input "FOREST RD"
type input "7 SCHUNNEMUNK RD"
type input "103"
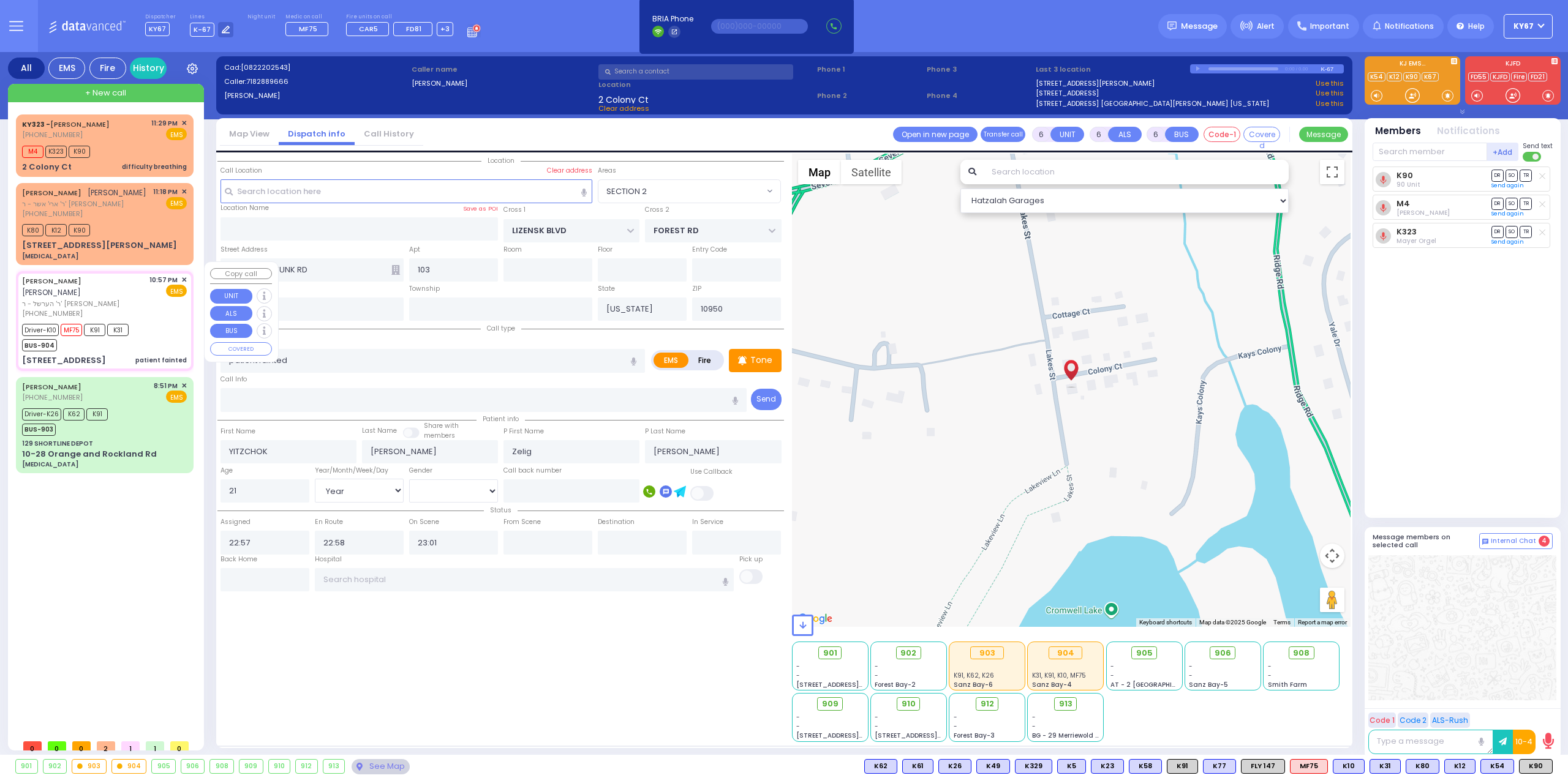
select select "SECTION 2"
select select "Hatzalah Garages"
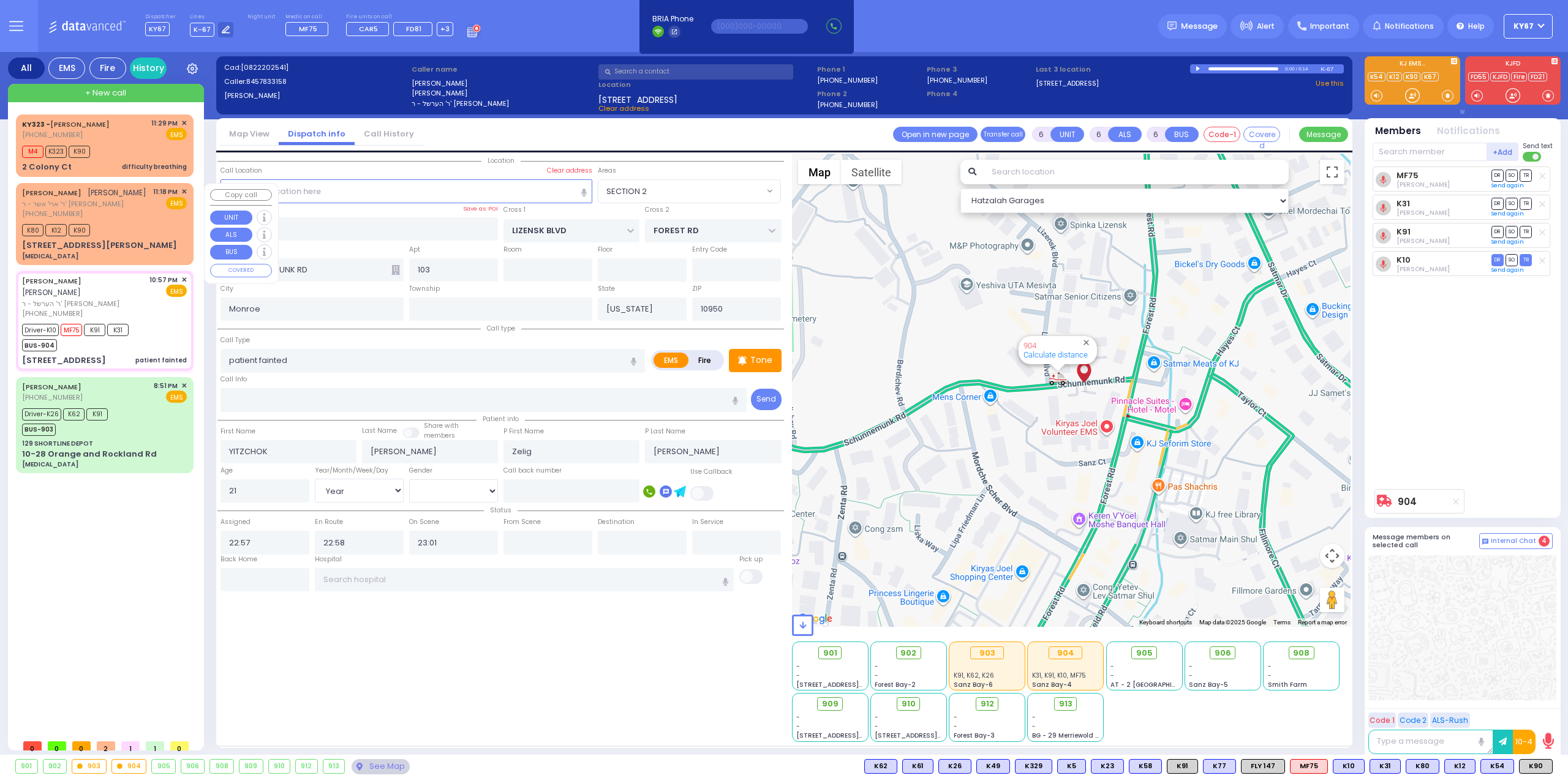
click at [128, 225] on div "K80 K12 K90" at bounding box center [104, 229] width 165 height 15
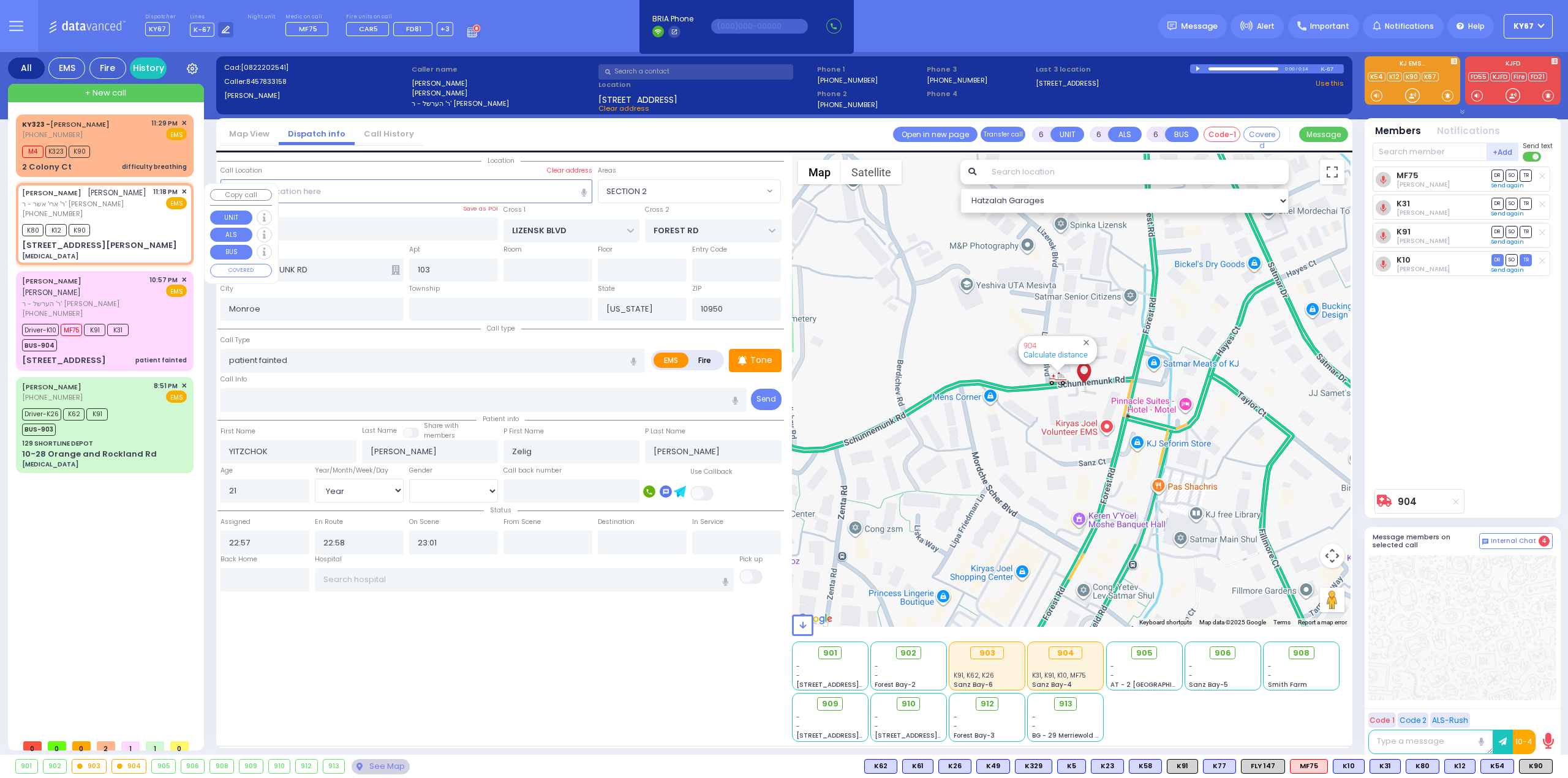
type input "2"
type input "1"
select select
type input "[MEDICAL_DATA]"
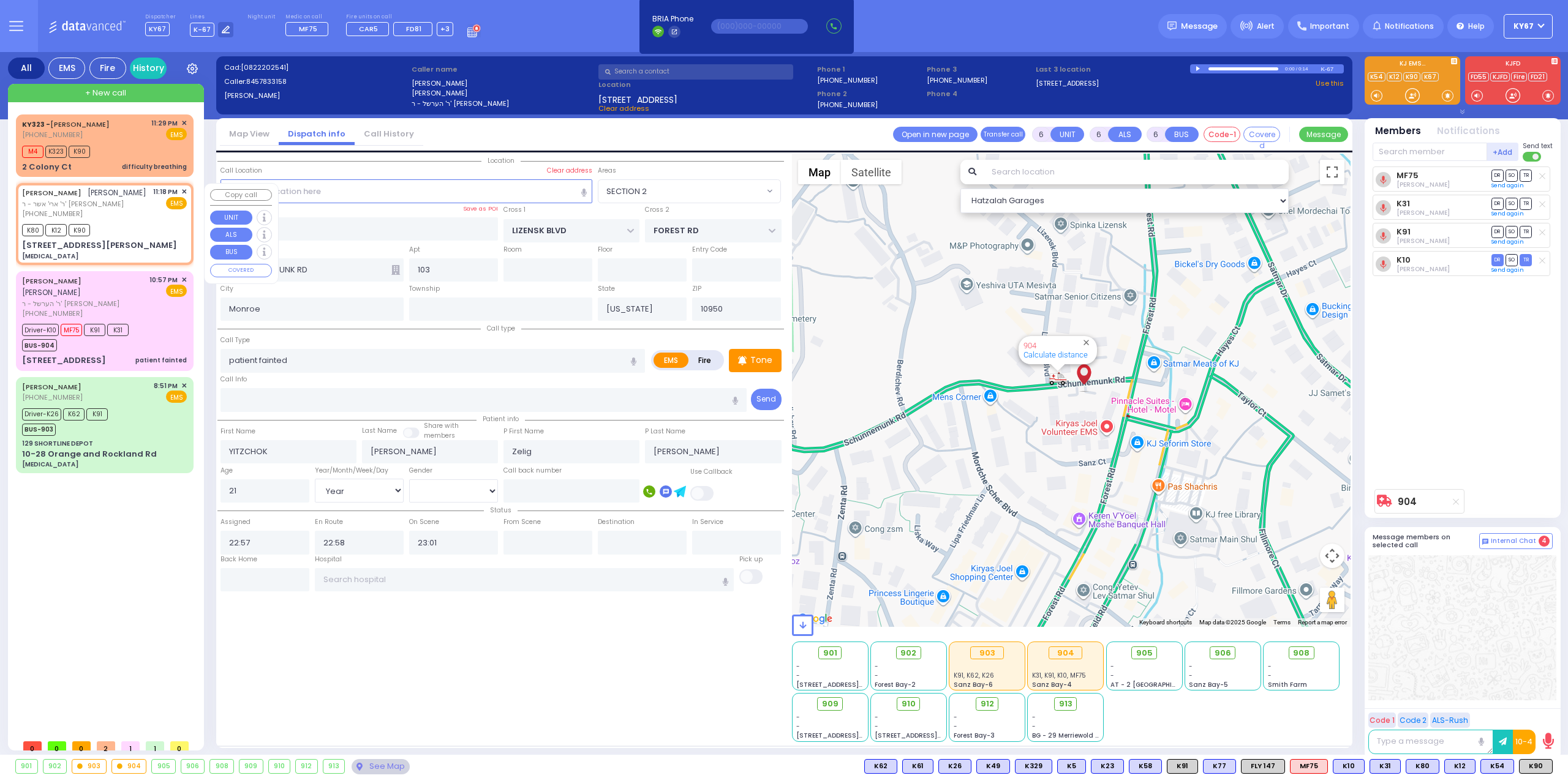
radio input "true"
type input "[PERSON_NAME]"
select select
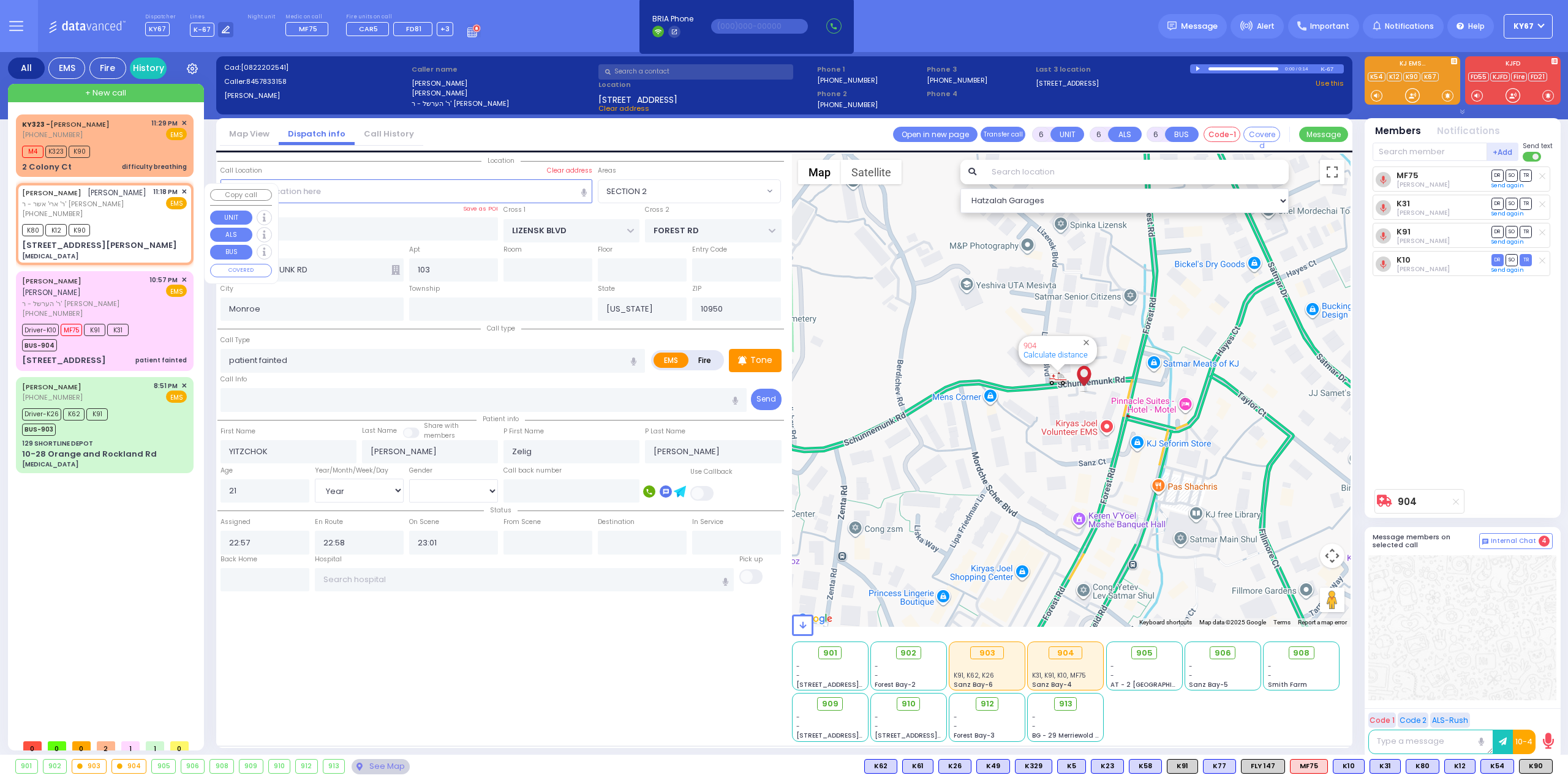
type input "23:18"
type input "23:22"
select select "Hatzalah Garages"
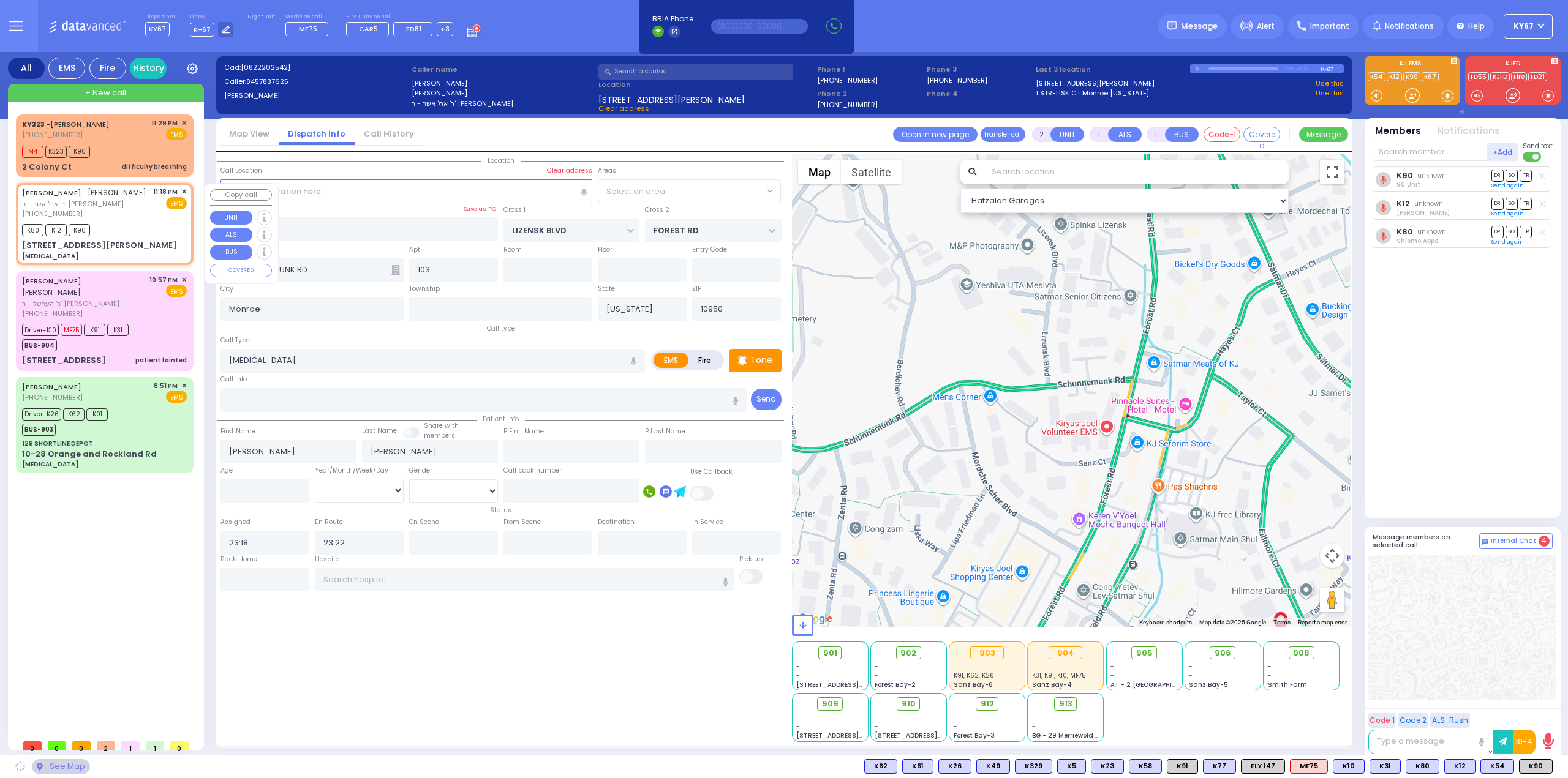
type input "TARNOPOL WAY"
type input "KALEV WAY"
type input "11 [PERSON_NAME] CT"
type input "302"
select select "SECTION 2"
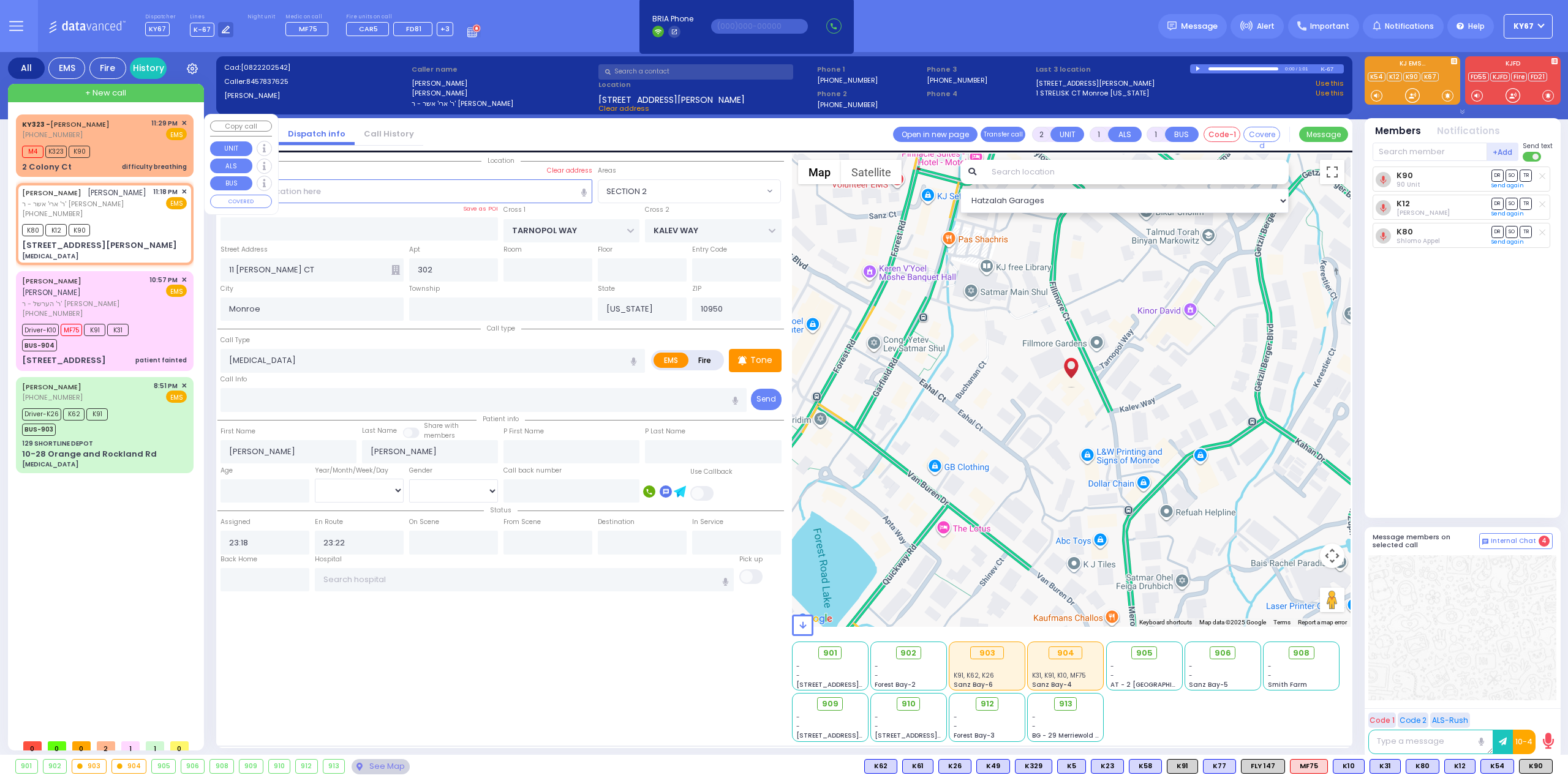
click at [120, 149] on div "M4 K323 K90" at bounding box center [104, 150] width 165 height 15
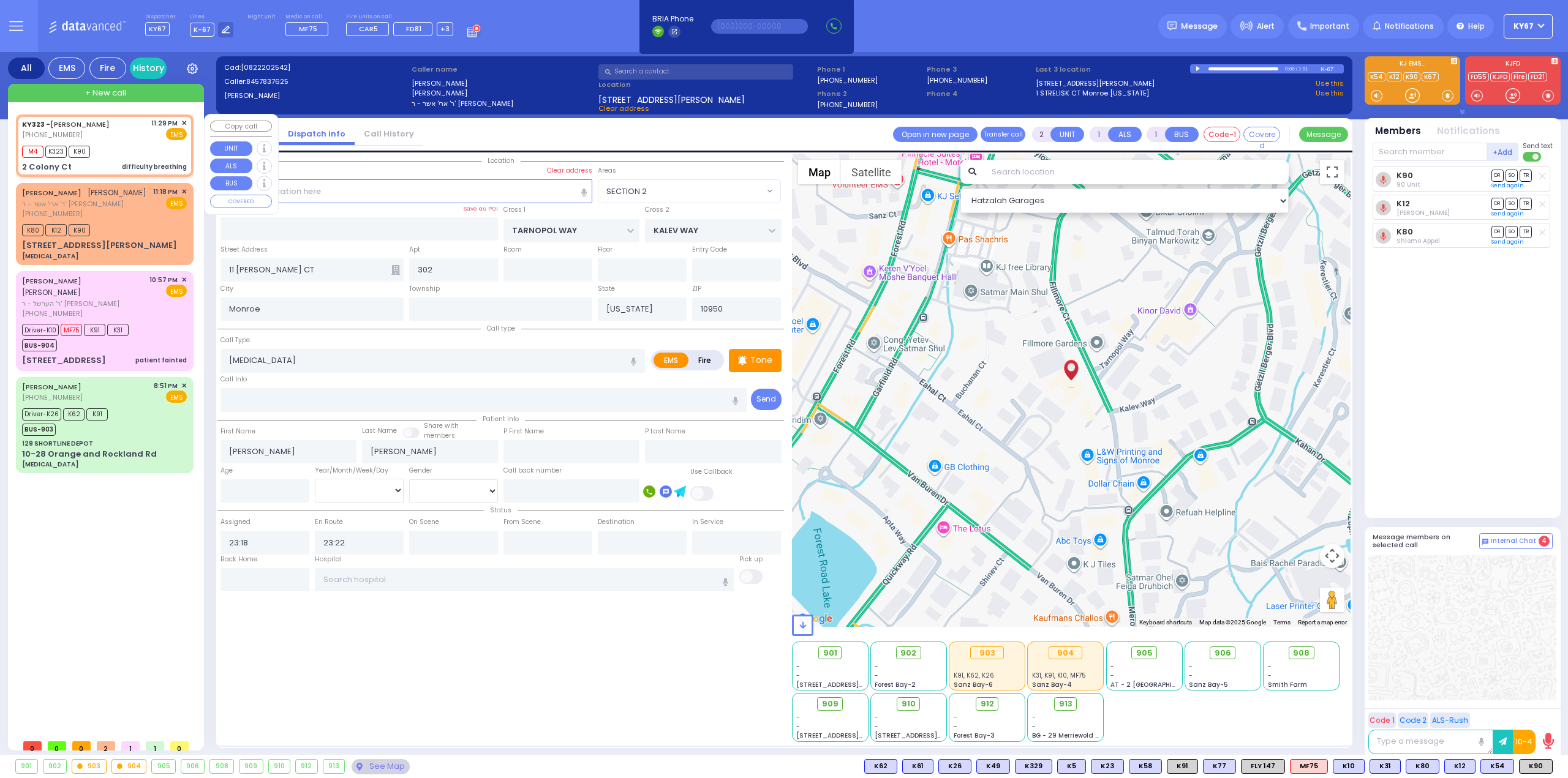
select select
type input "difficulty breathing"
radio input "true"
select select
type input "23:29"
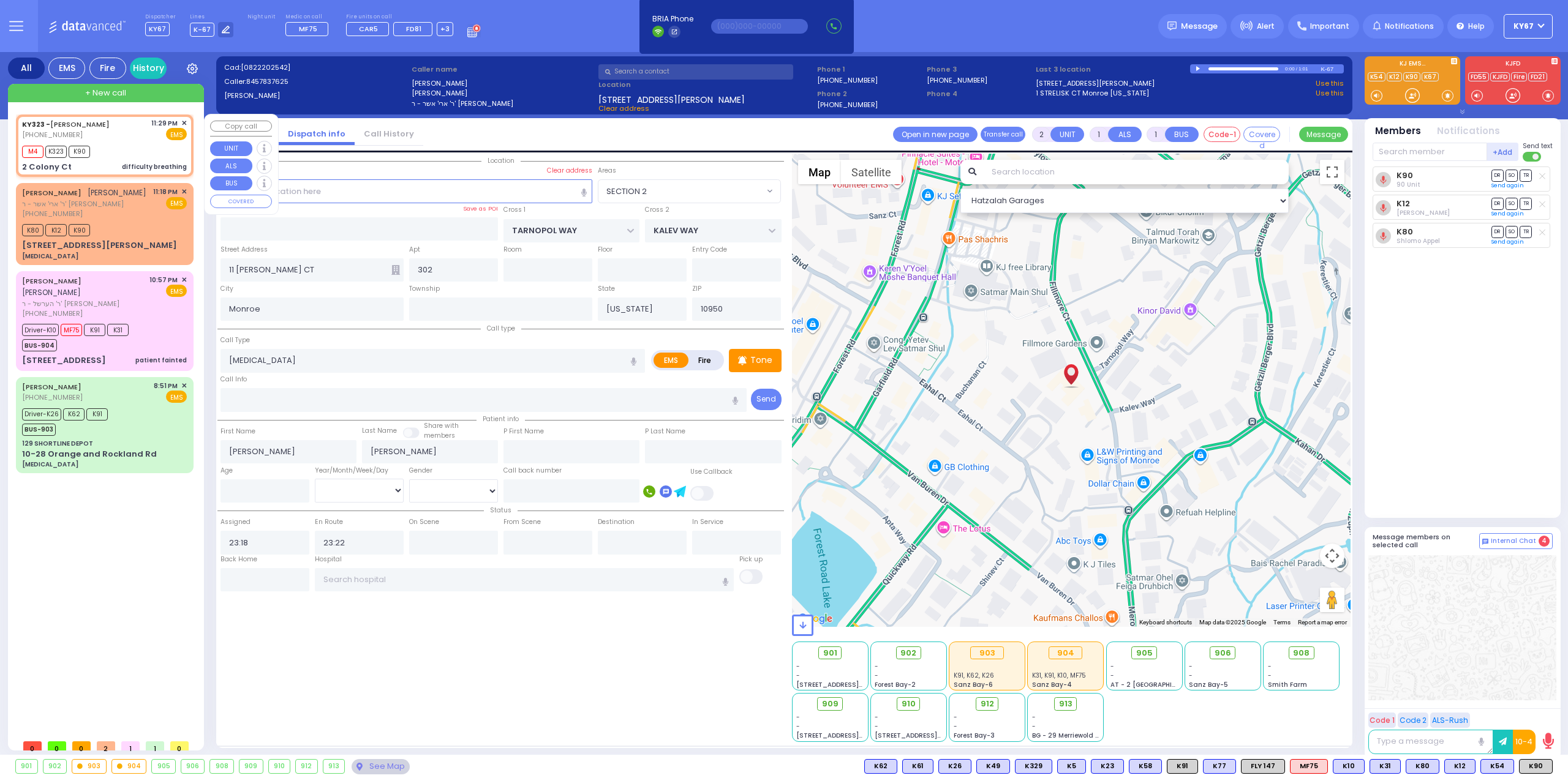
type input "23:31"
type input "2 Colony Ct"
select select "Hatzalah Garages"
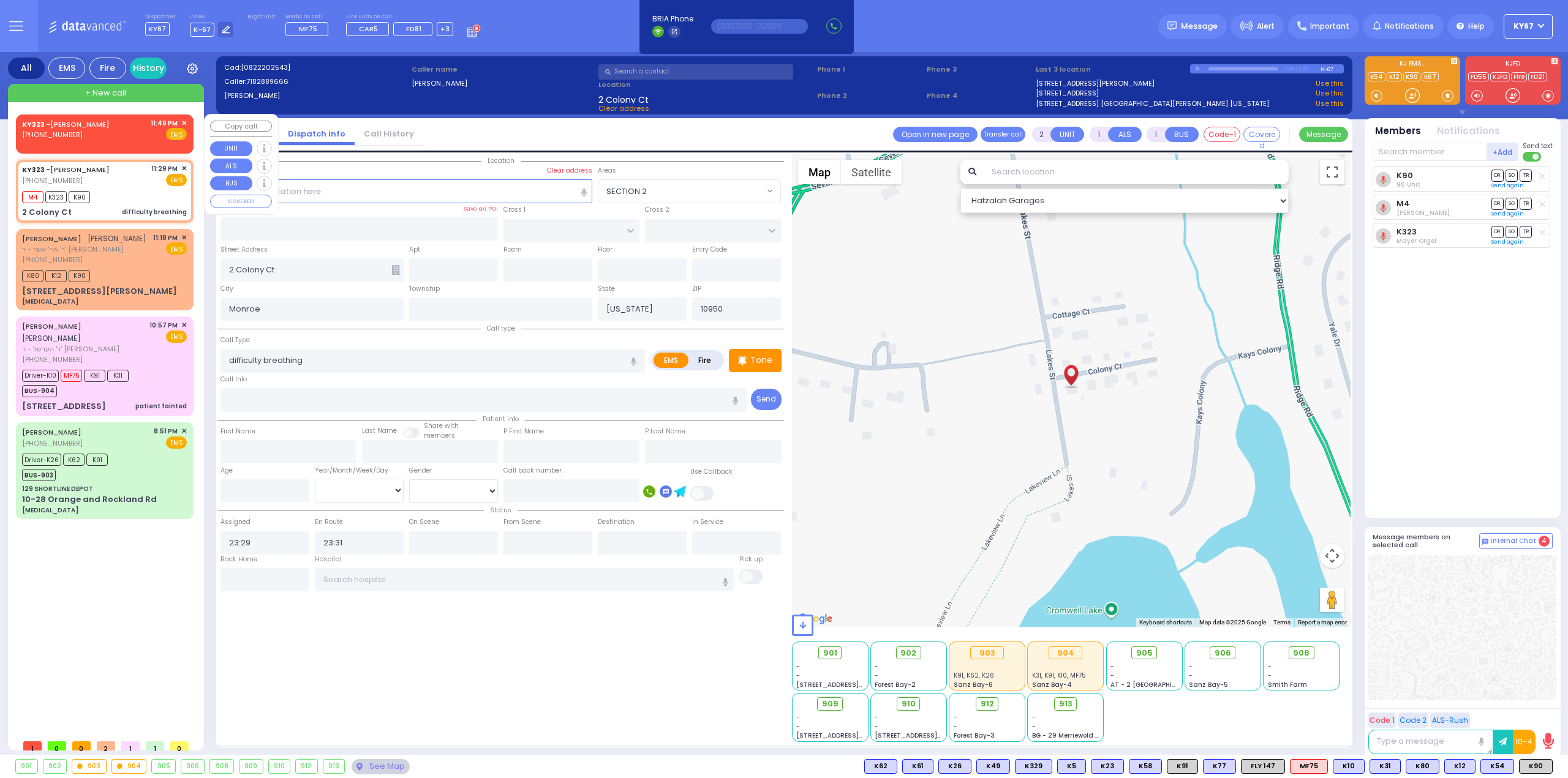
click at [184, 119] on span "✕" at bounding box center [184, 123] width 6 height 10
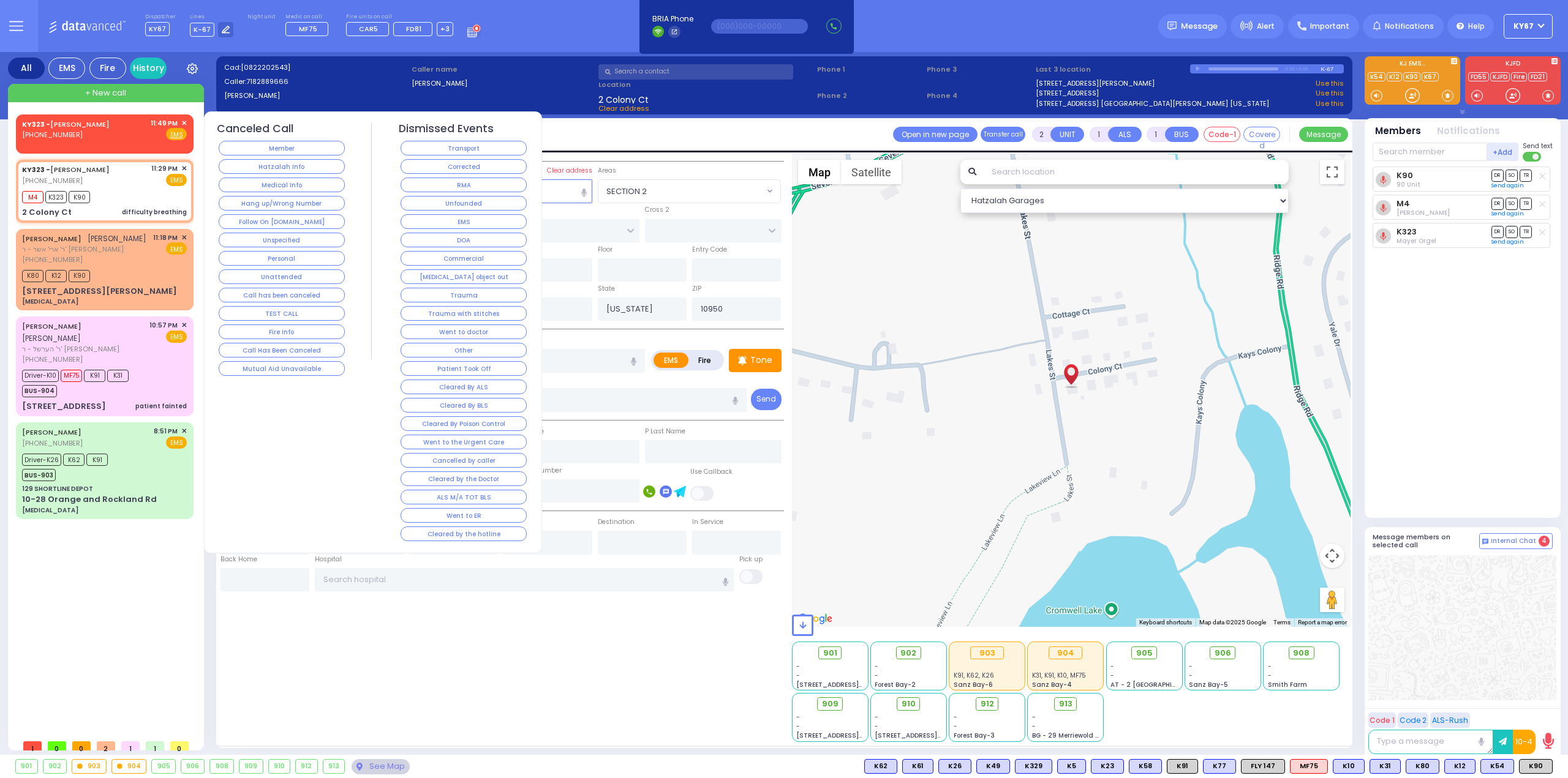
click at [281, 138] on div "Canceled Call Member Hatzalah Info Medical Info Hang up/Wrong Number Follow On …" at bounding box center [282, 251] width 130 height 256
click at [281, 139] on div "Member" at bounding box center [282, 148] width 130 height 19
click at [281, 144] on button "Member" at bounding box center [282, 148] width 126 height 15
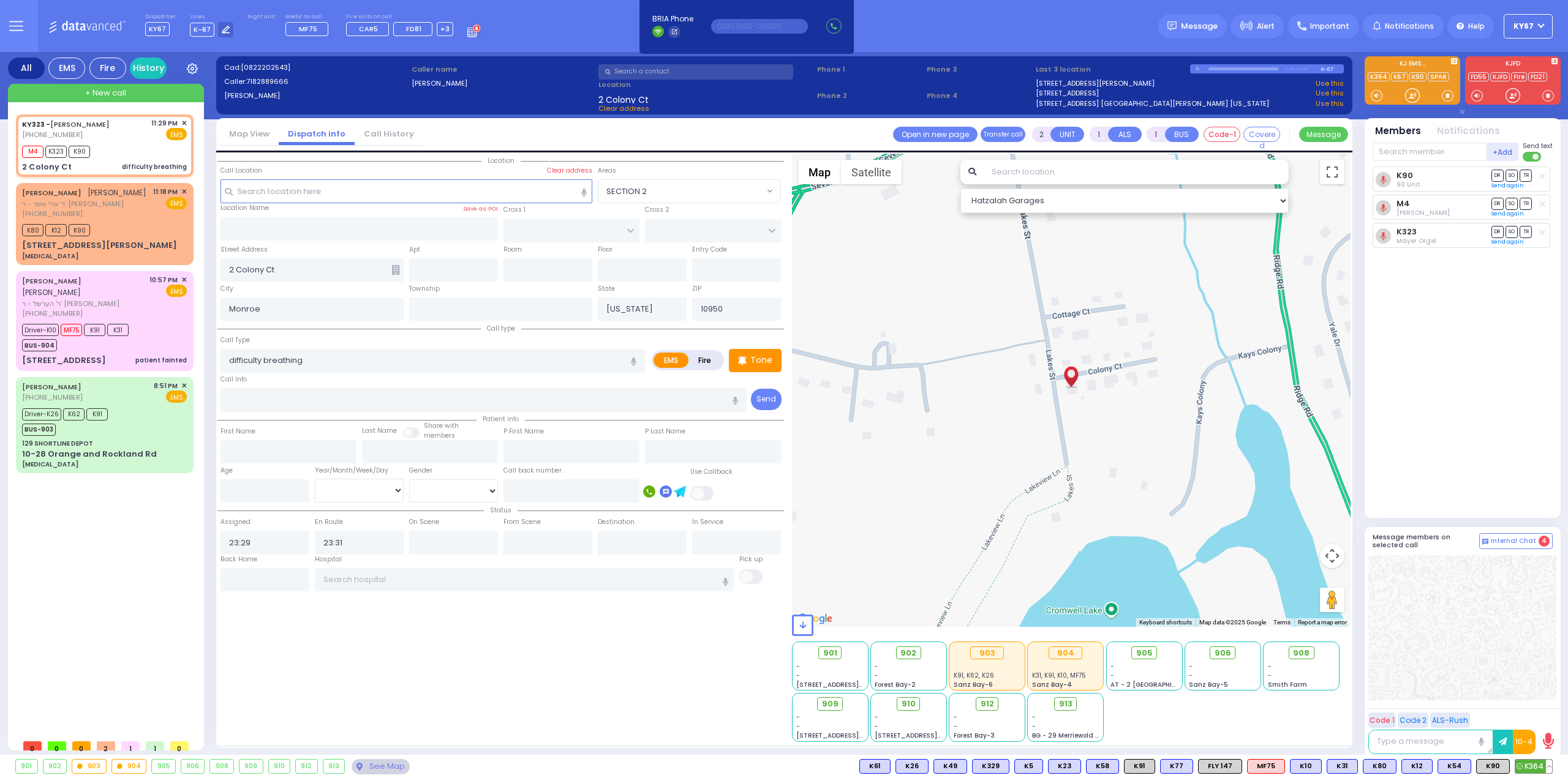
click at [1541, 771] on span "K364" at bounding box center [1533, 767] width 37 height 13
select select
radio input "true"
select select
select select "Hatzalah Garages"
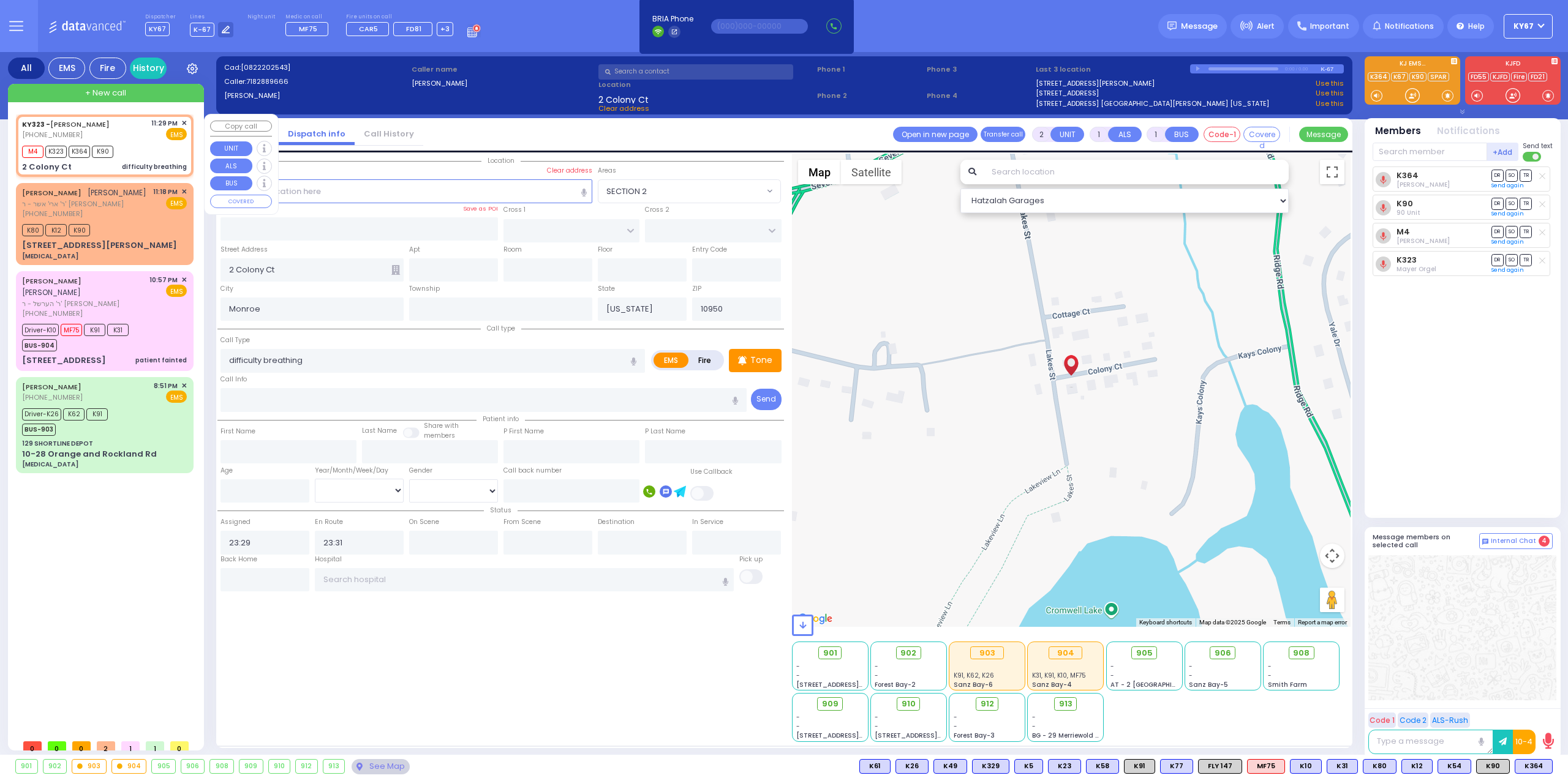
click at [132, 133] on div "KY323 - [PERSON_NAME] [PHONE_NUMBER] 11:29 PM ✕ EMS" at bounding box center [104, 130] width 165 height 23
select select
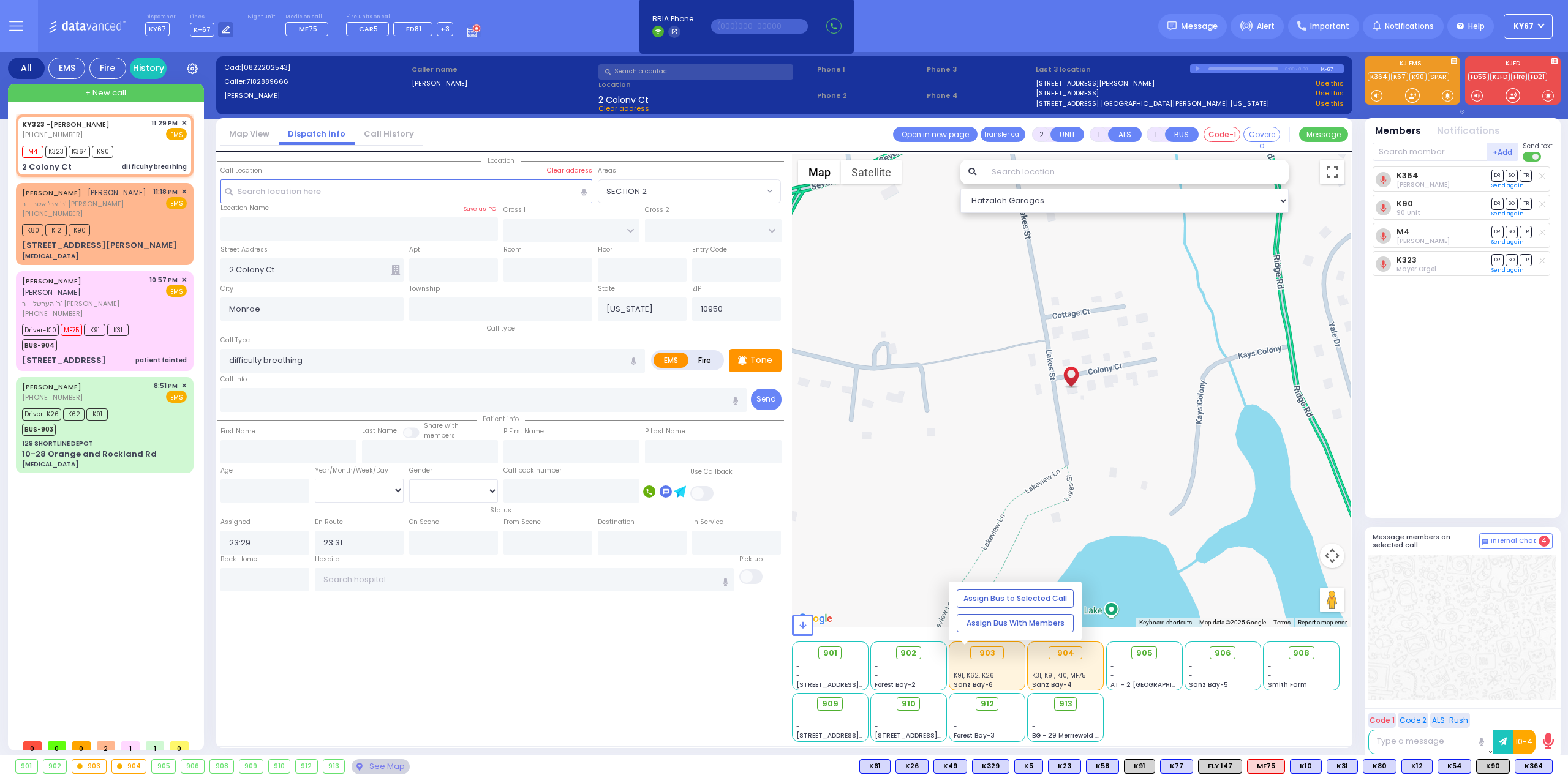
radio input "true"
select select
select select "Hatzalah Garages"
click at [1148, 654] on span "905" at bounding box center [1149, 653] width 17 height 12
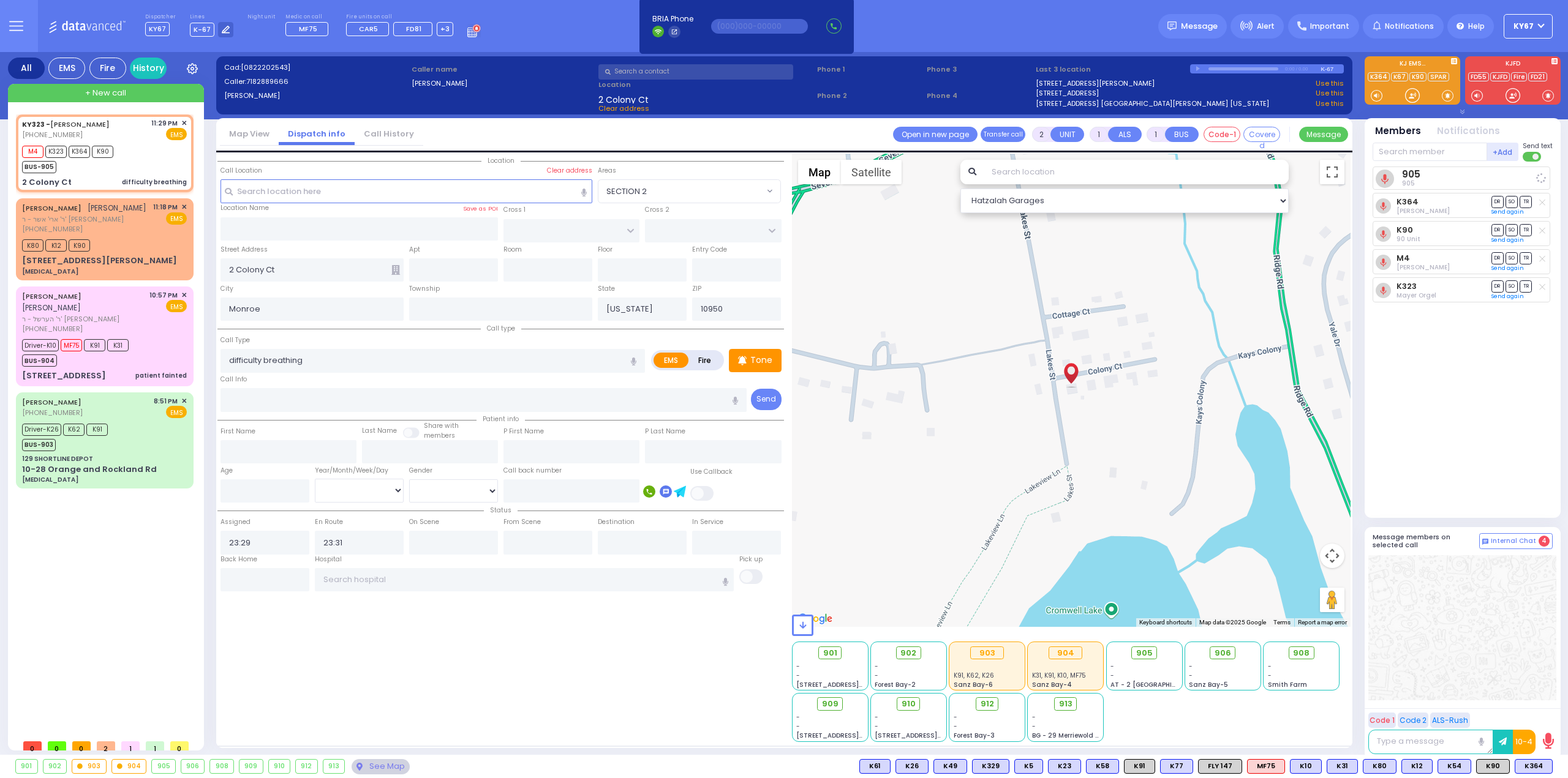
select select
radio input "true"
select select
select select "Hatzalah Garages"
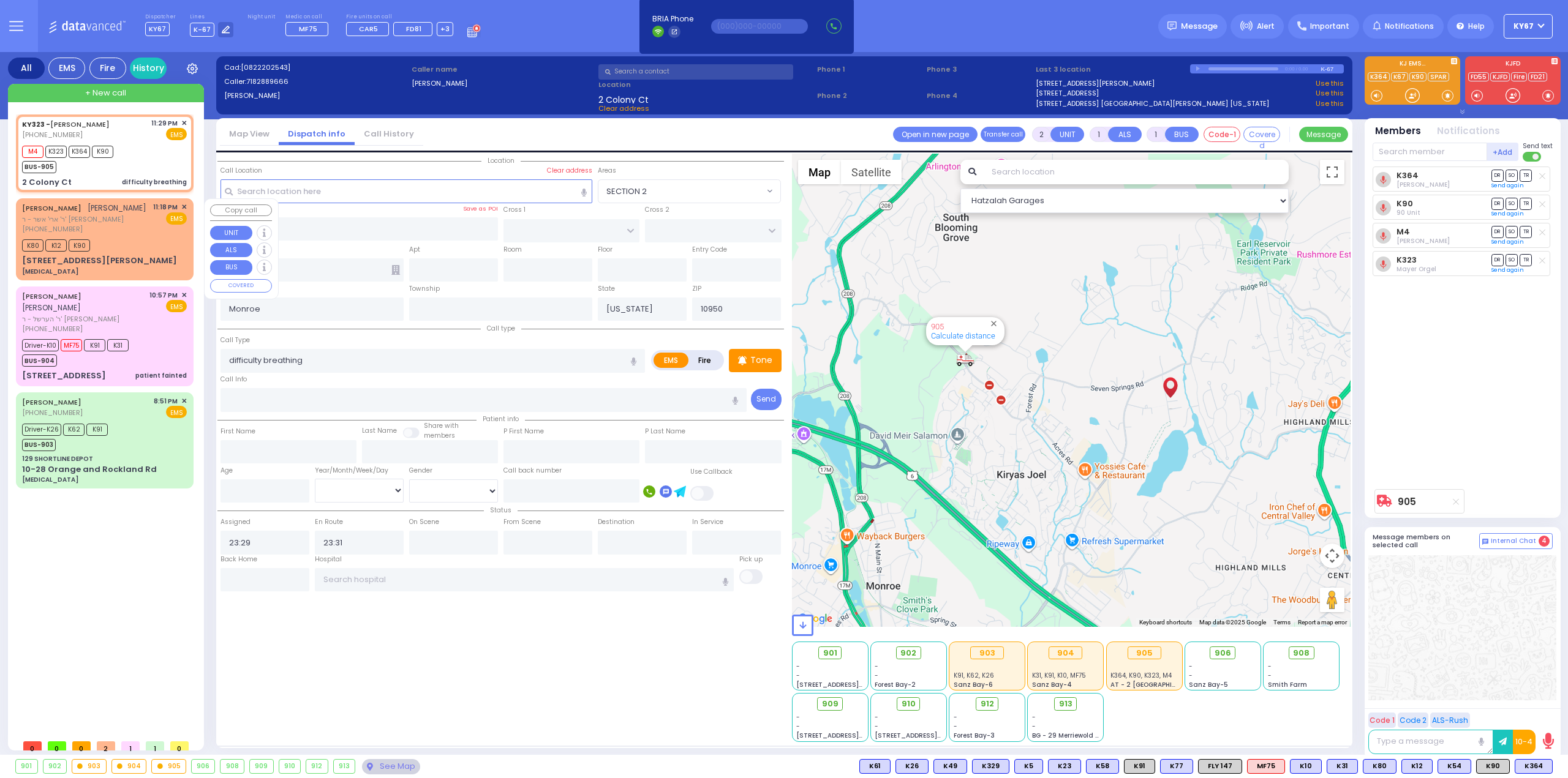
click at [184, 207] on span "✕" at bounding box center [184, 206] width 6 height 10
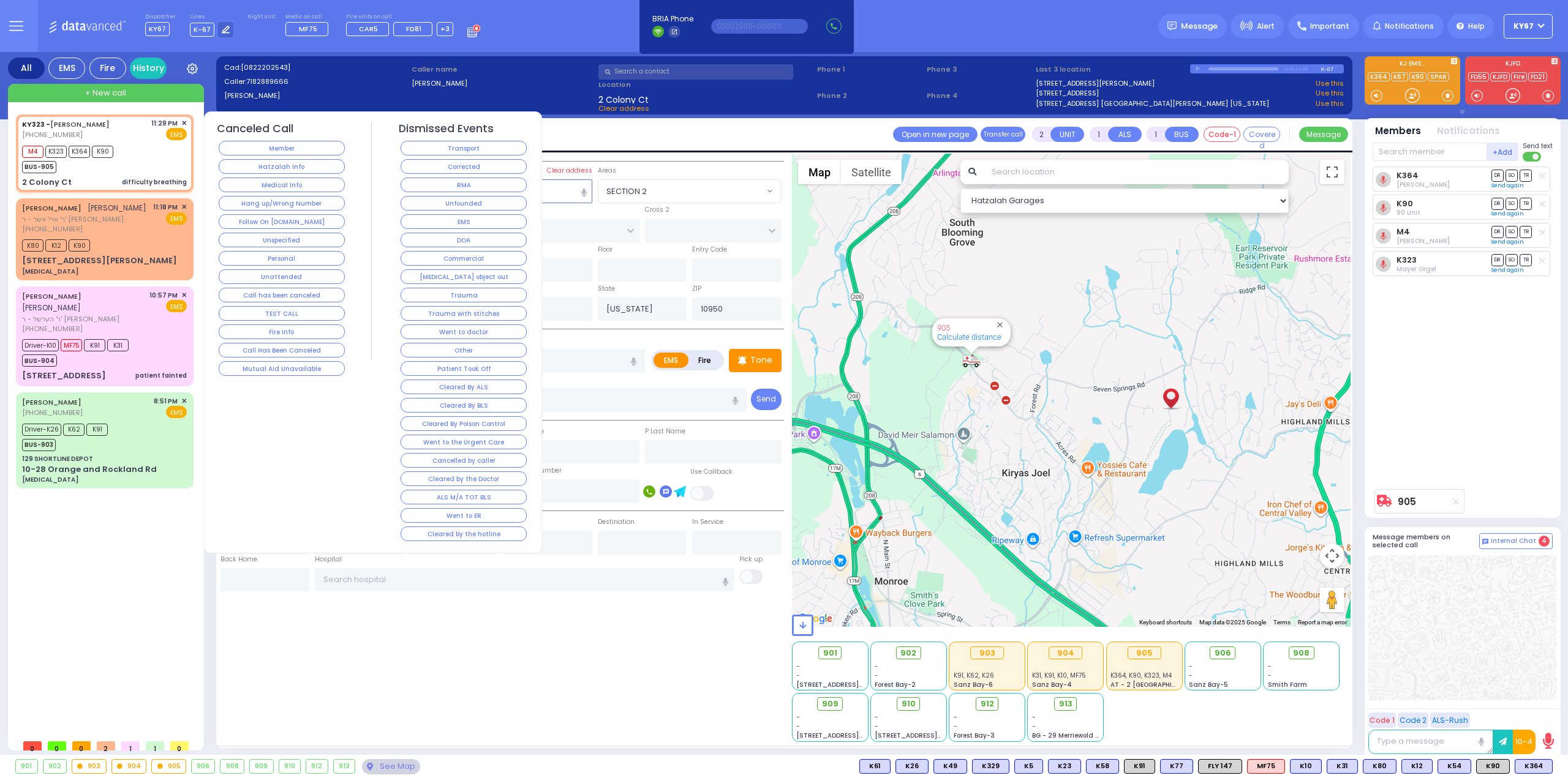
click at [449, 168] on button "Corrected" at bounding box center [464, 167] width 126 height 15
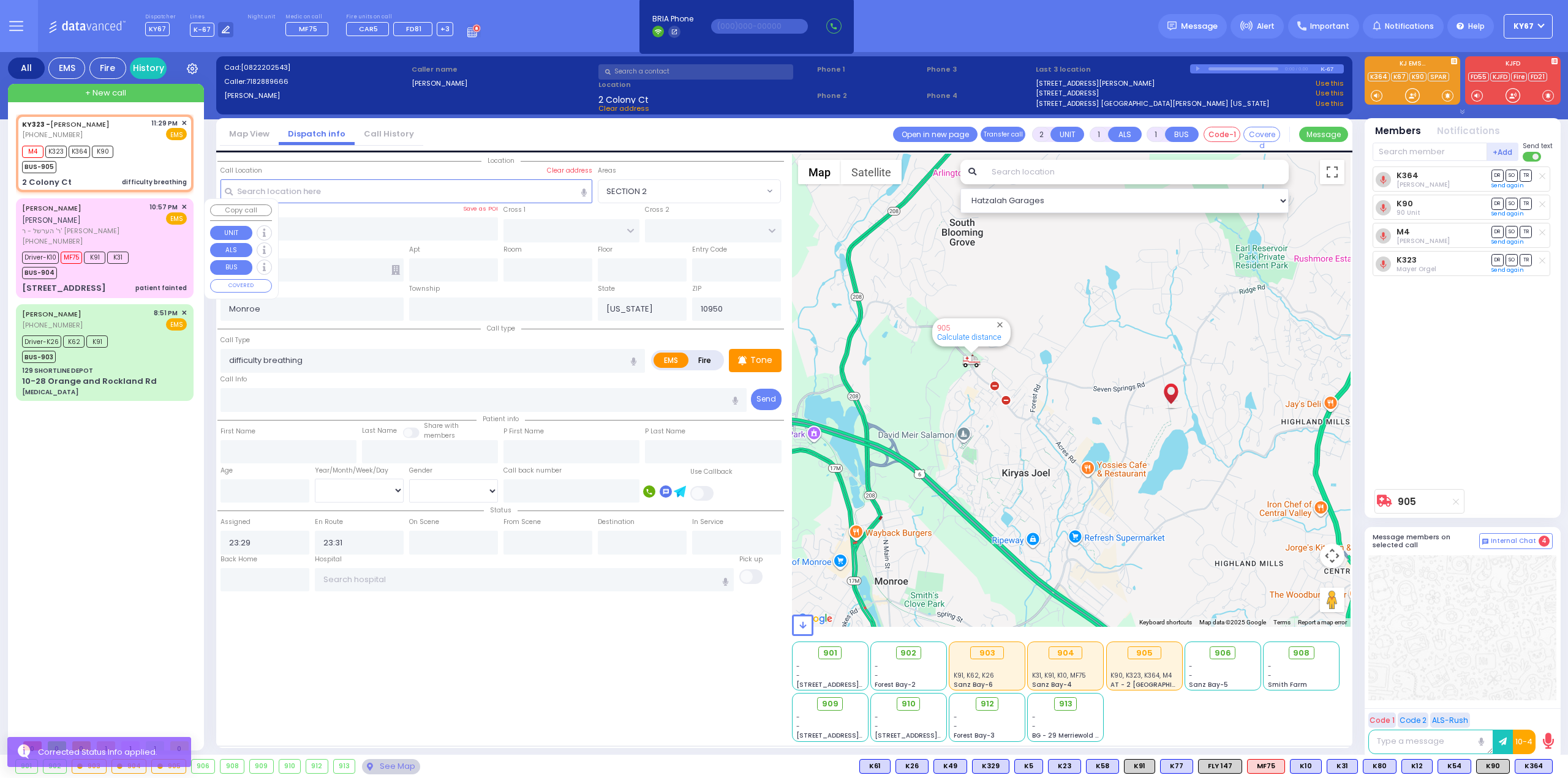
click at [161, 249] on div "Driver-K10 MF75 K91 K31 BUS-904" at bounding box center [104, 264] width 165 height 31
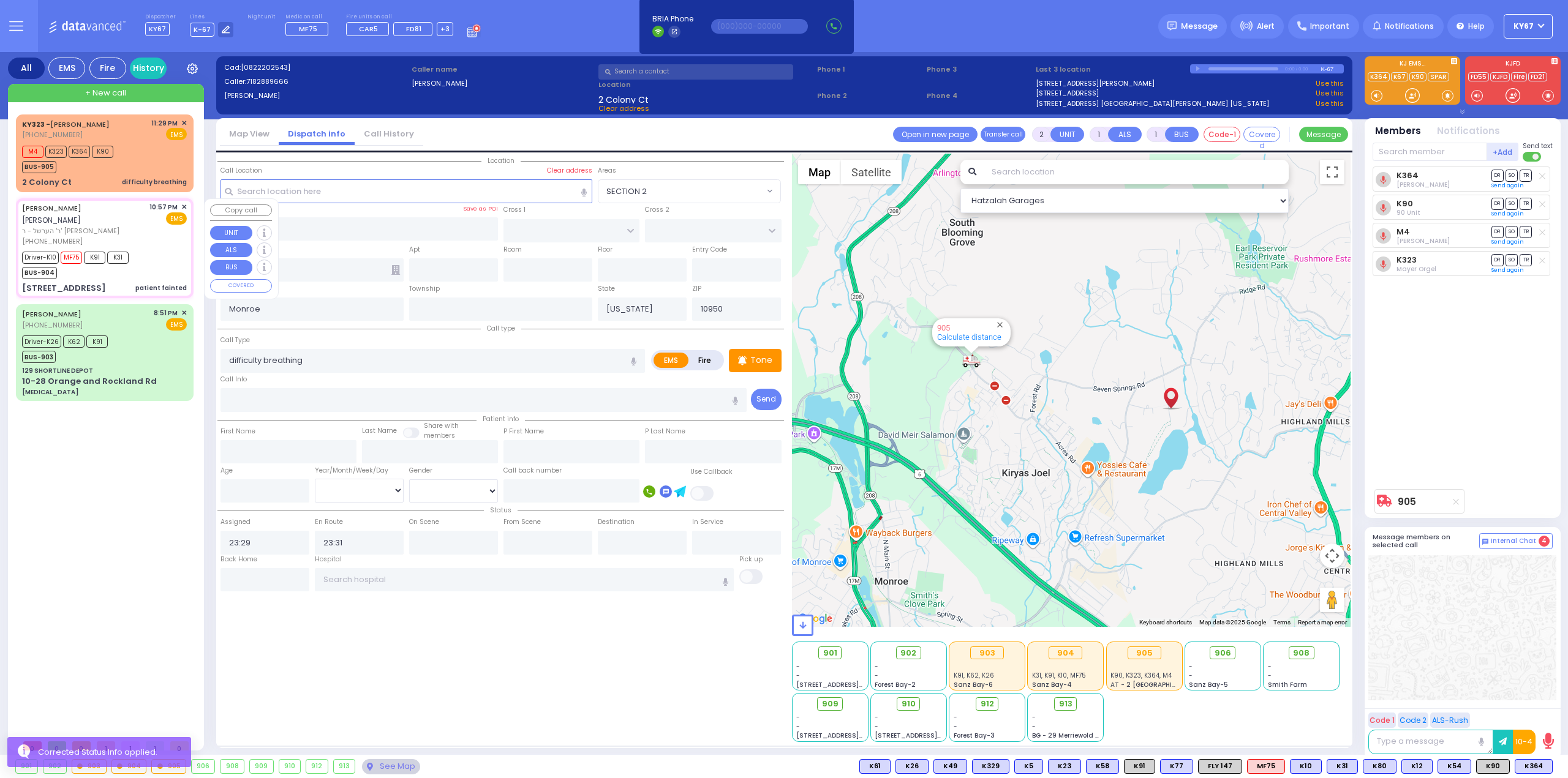
type input "6"
select select
type input "patient fainted"
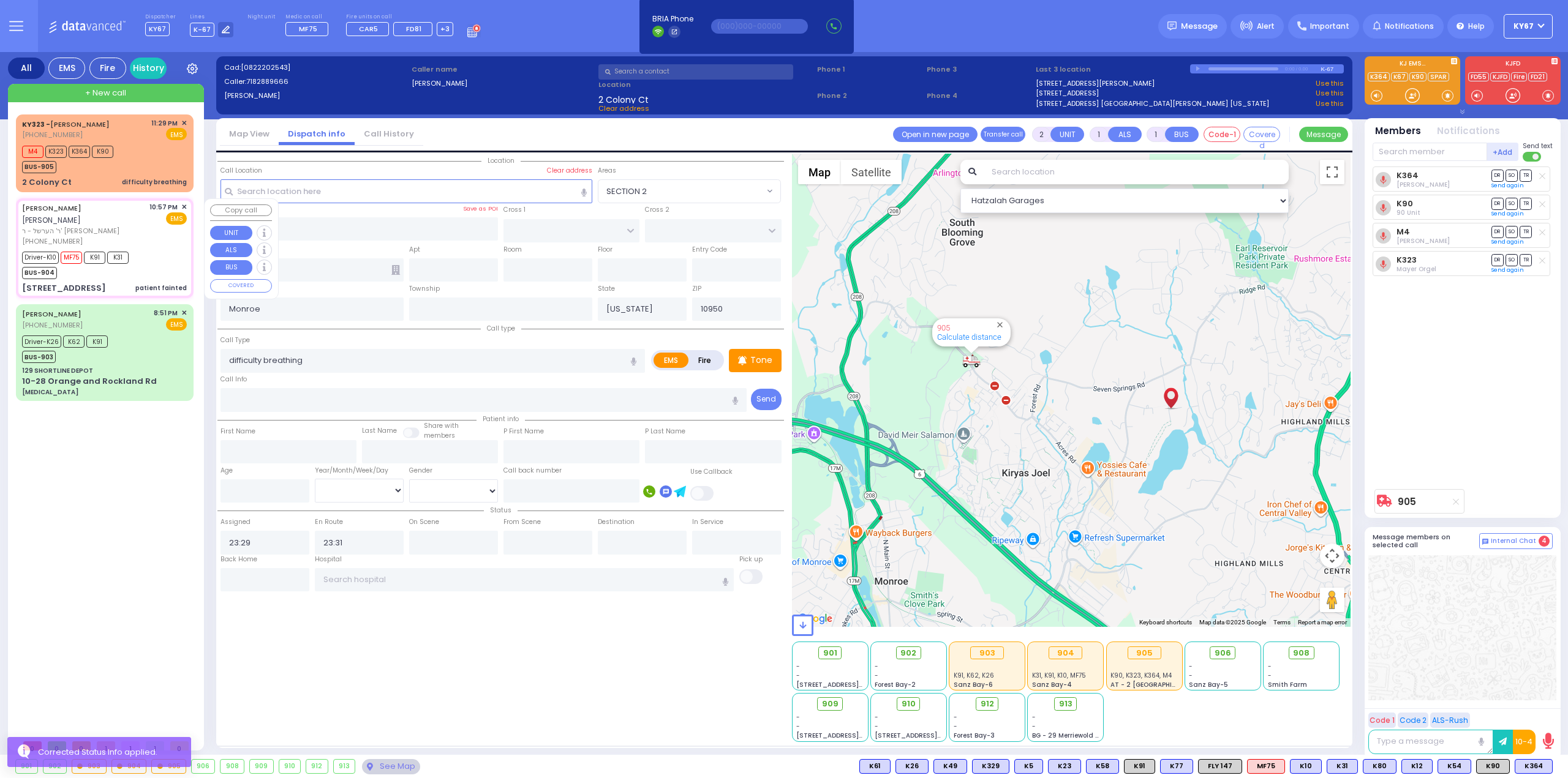
radio input "true"
type input "YITZCHOK"
type input "[PERSON_NAME]"
type input "Zelig"
type input "[PERSON_NAME]"
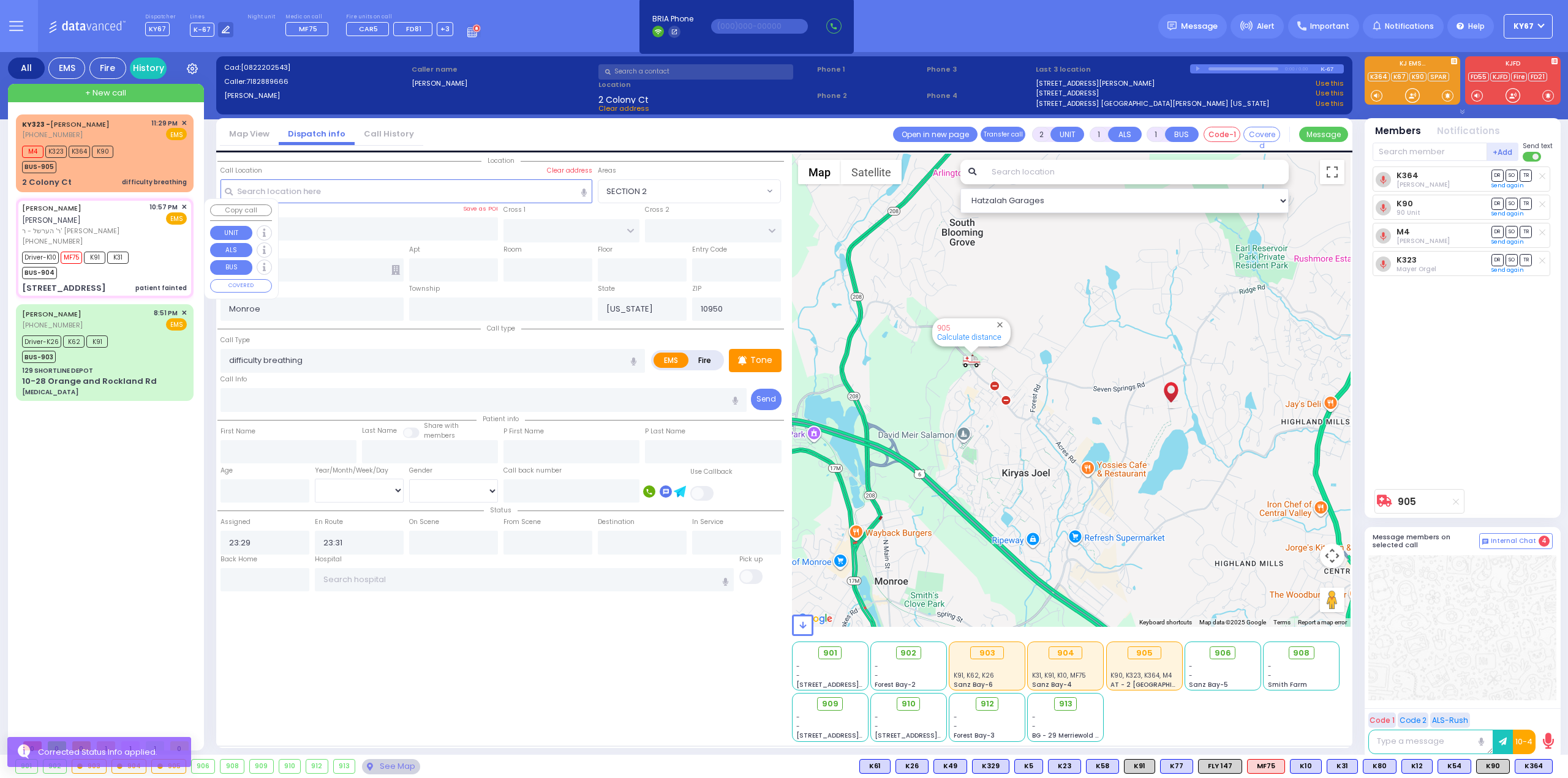
type input "21"
select select "Year"
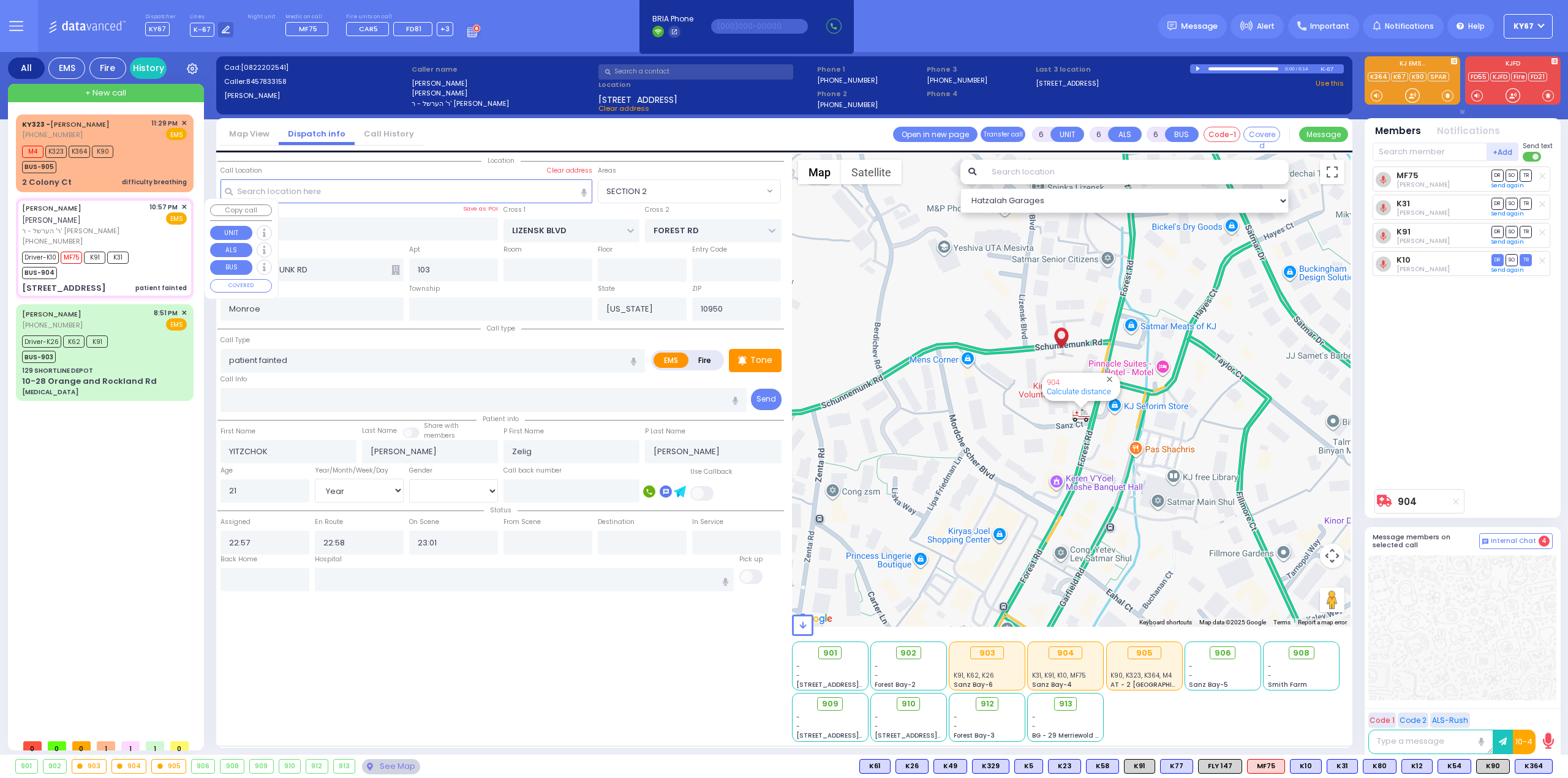
click at [184, 208] on span "✕" at bounding box center [184, 206] width 6 height 10
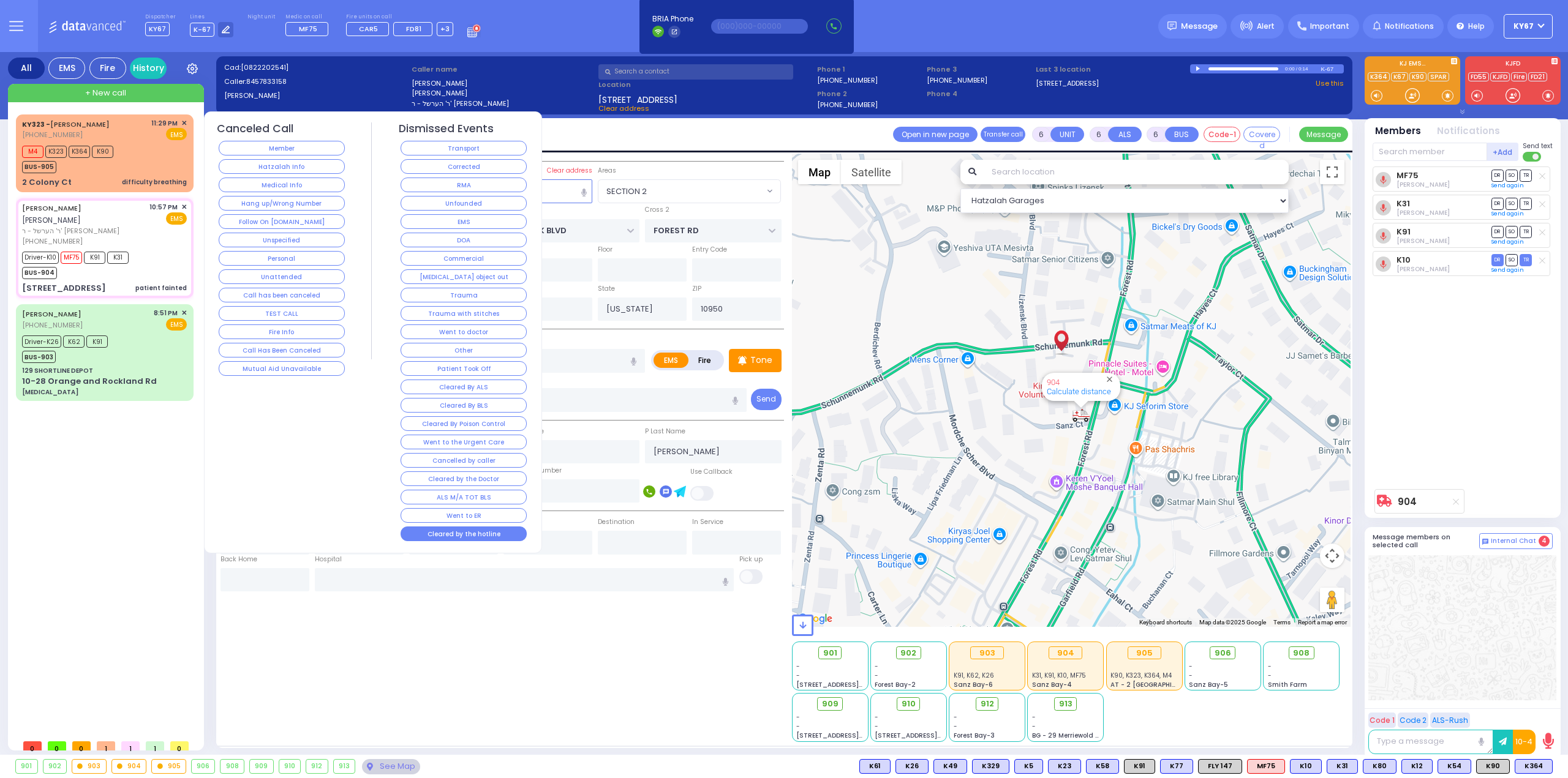
click at [420, 526] on button "Cleared by the hotline" at bounding box center [464, 534] width 126 height 15
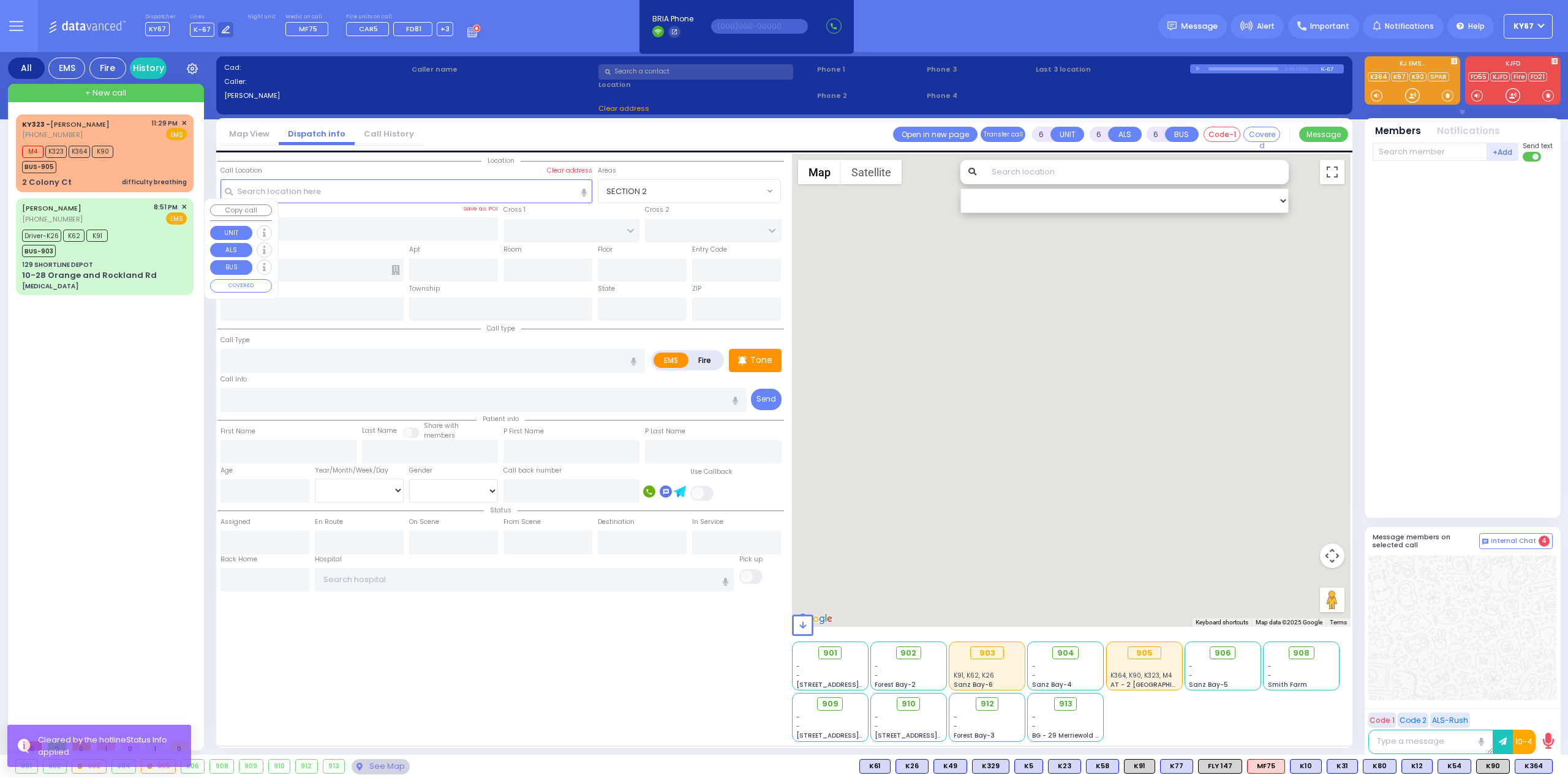
click at [129, 231] on div "Driver-K26 K62 K91 BUS-903" at bounding box center [104, 241] width 165 height 31
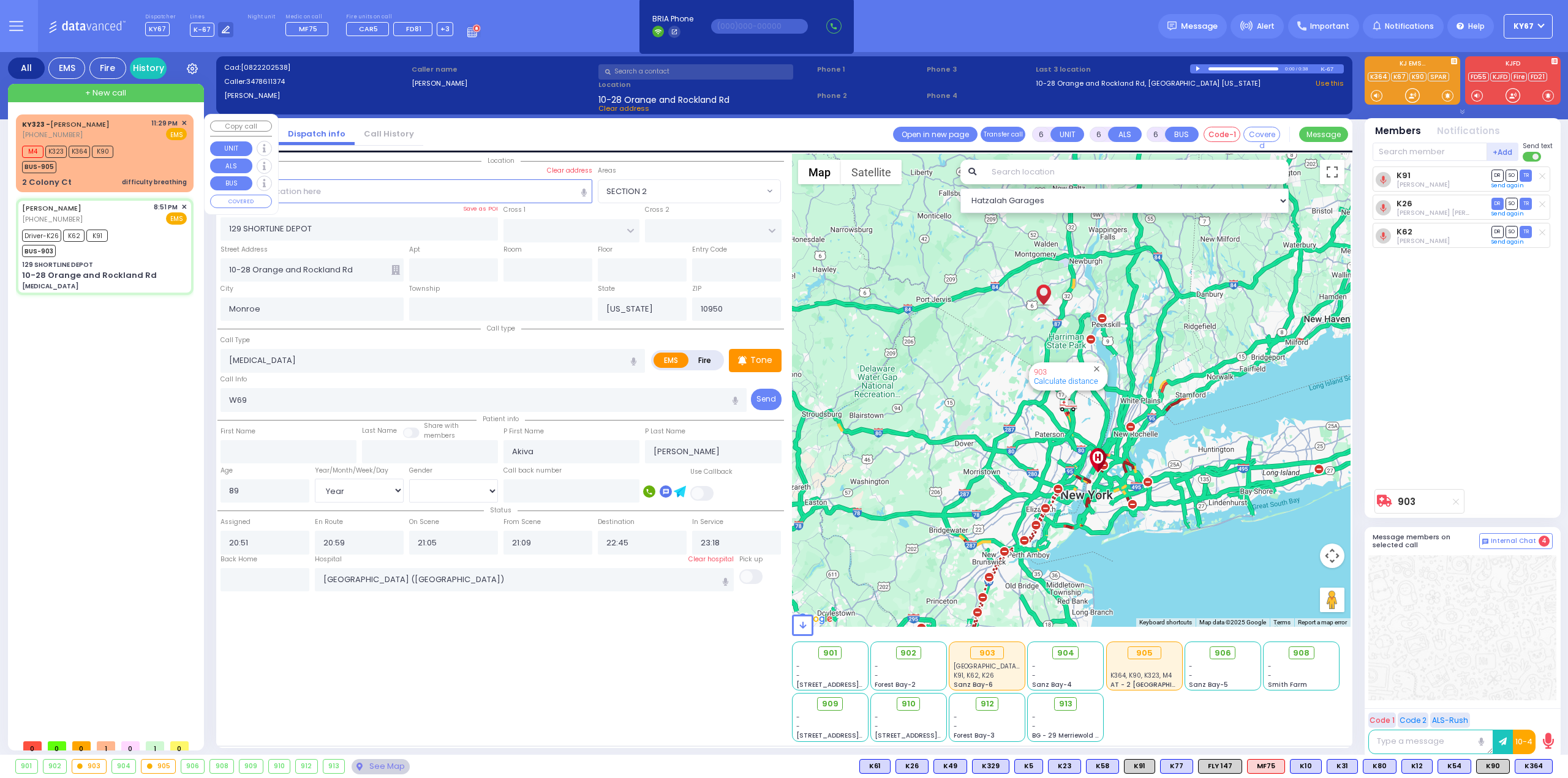
click at [144, 159] on div "M4 K323 K364 K90 BUS-905" at bounding box center [104, 158] width 165 height 31
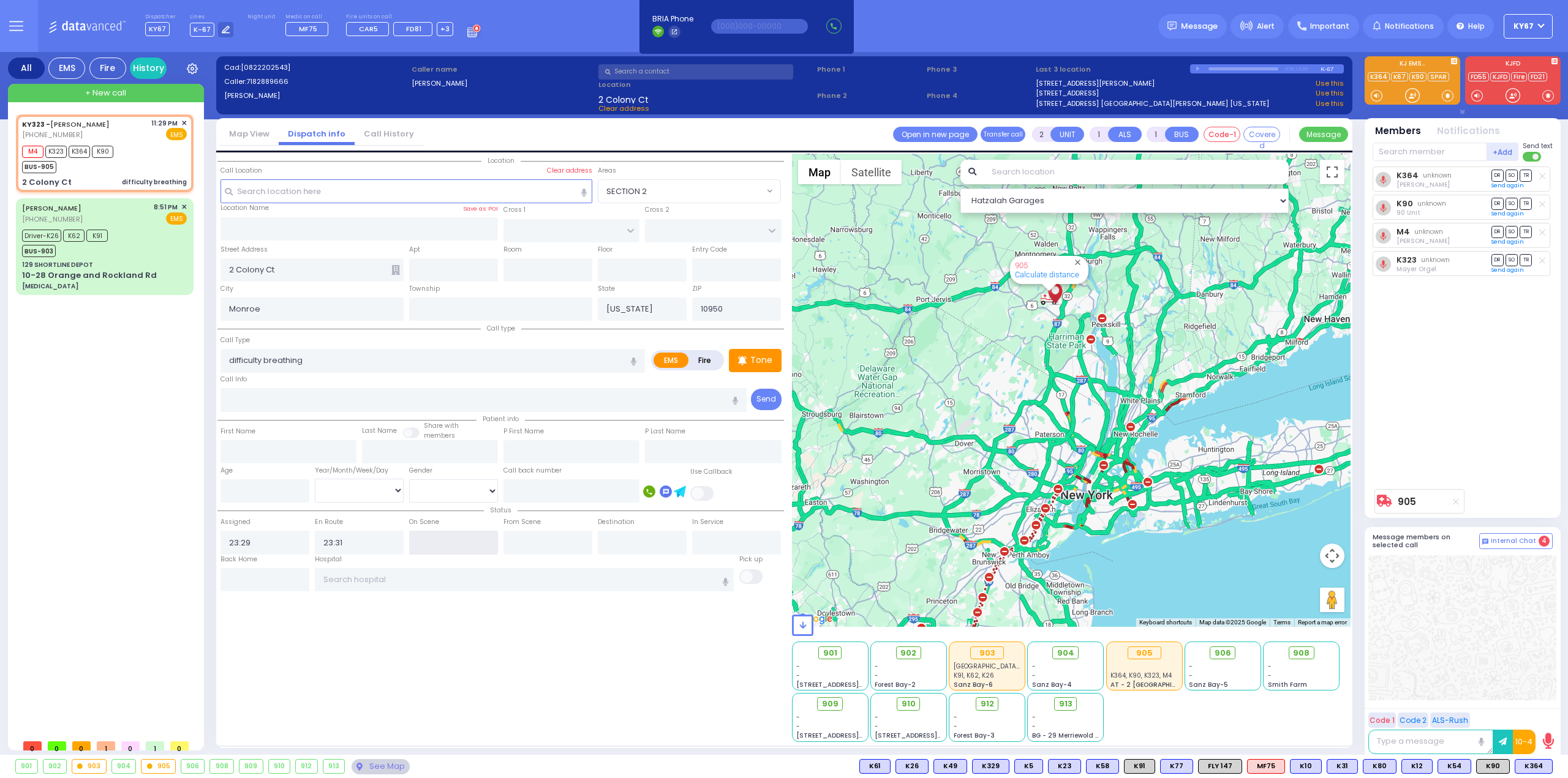
click at [419, 541] on input "text" at bounding box center [453, 542] width 89 height 23
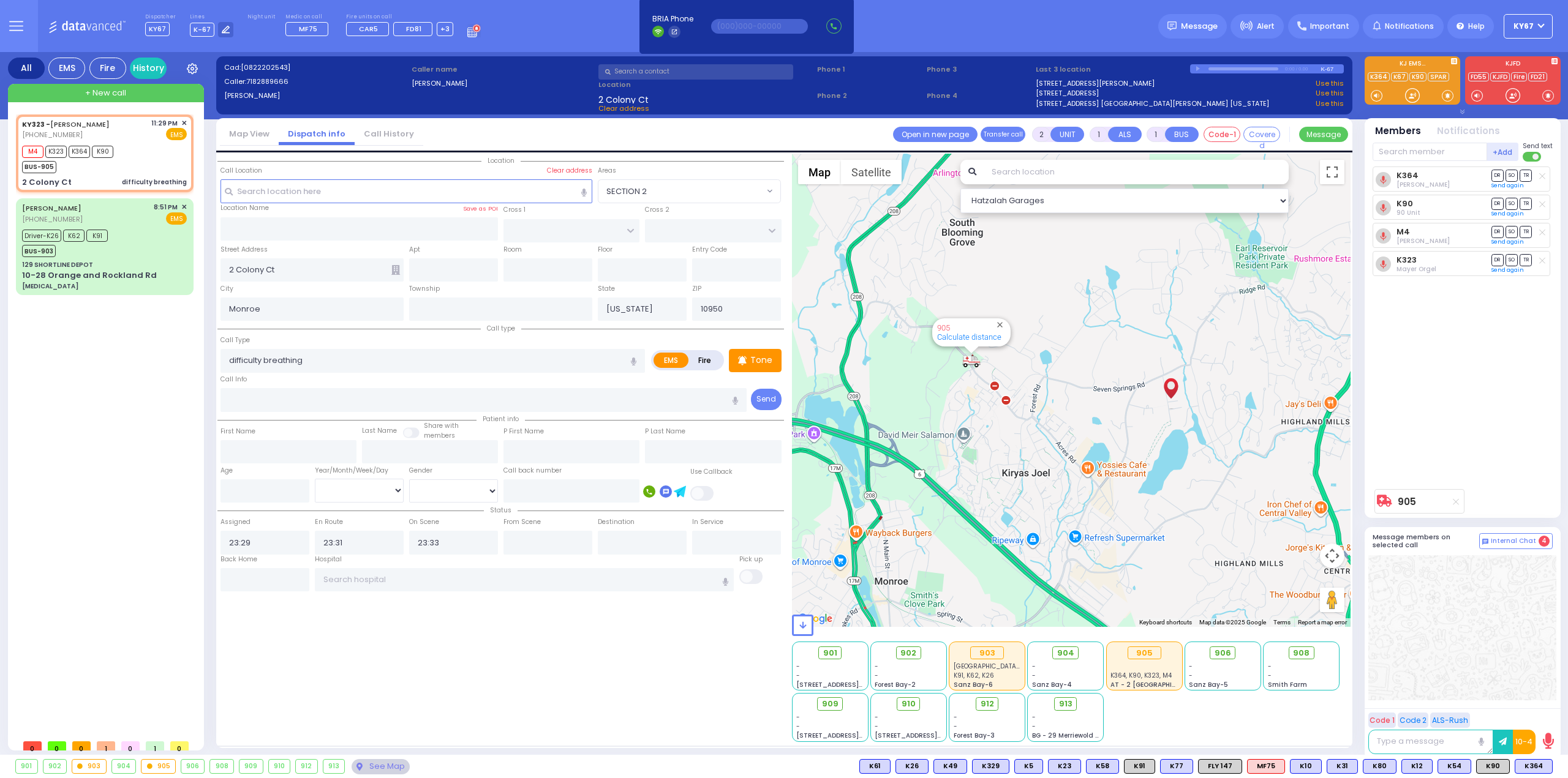
click at [523, 646] on div "Location" at bounding box center [501, 448] width 567 height 588
click at [1500, 177] on span "DR" at bounding box center [1497, 175] width 12 height 11
click at [496, 613] on div "Location" at bounding box center [501, 448] width 567 height 588
